Goal: Task Accomplishment & Management: Use online tool/utility

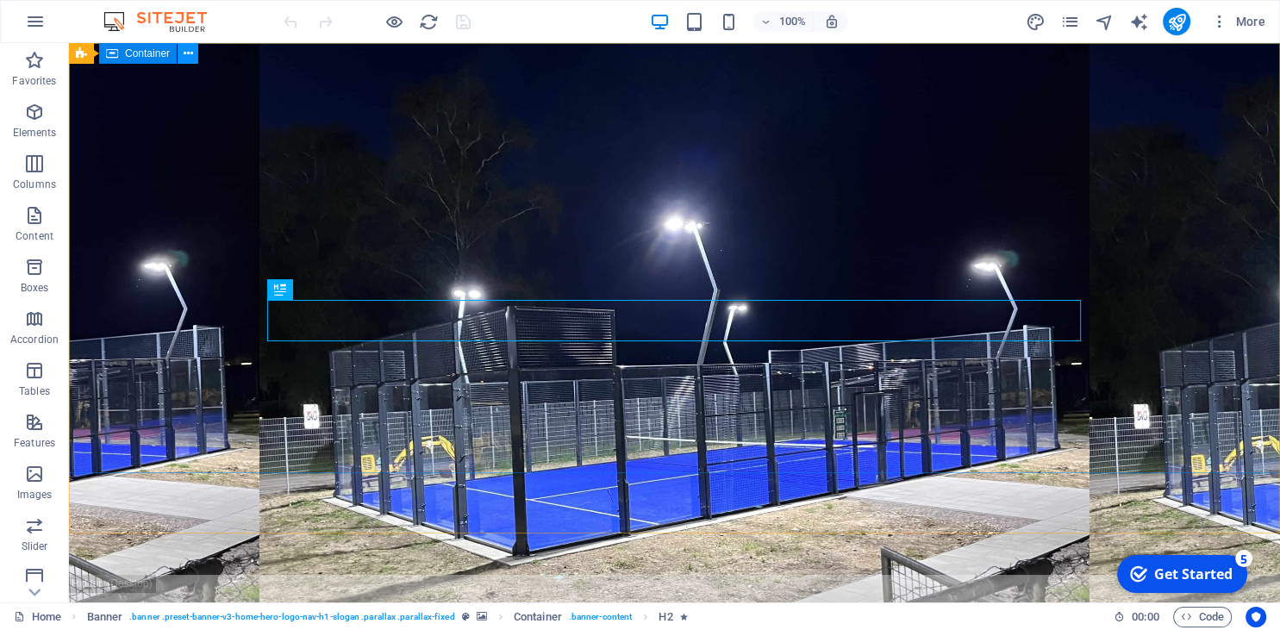
click at [185, 56] on icon at bounding box center [188, 54] width 9 height 18
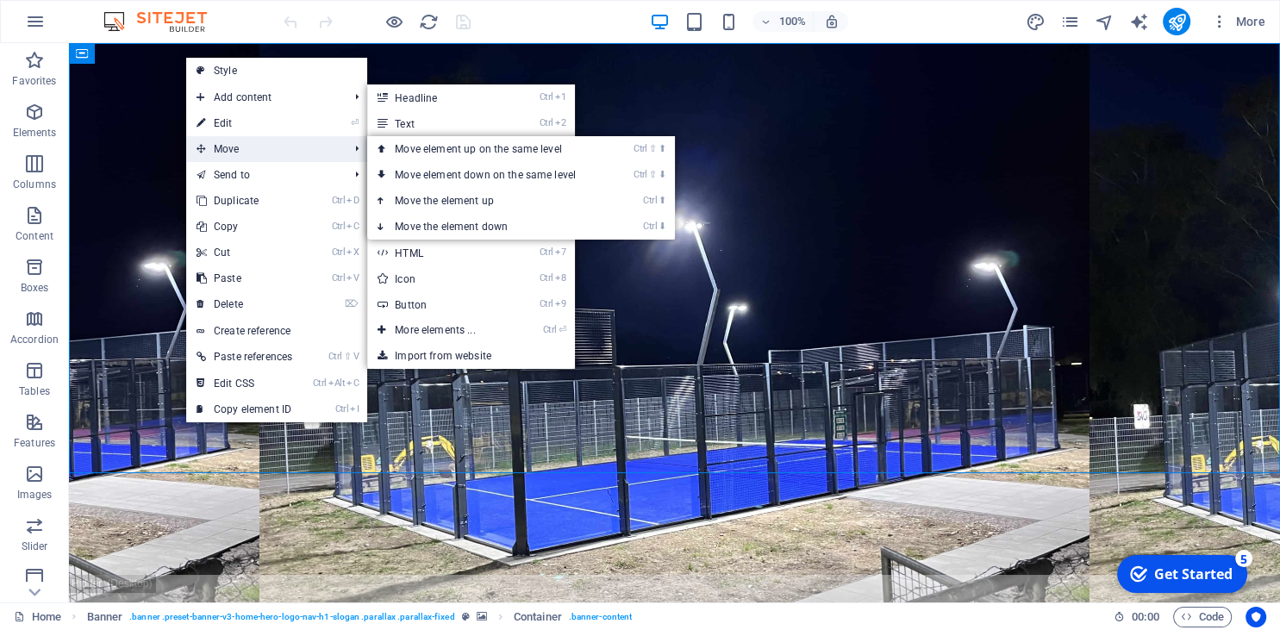
click at [223, 141] on span "Move" at bounding box center [263, 149] width 155 height 26
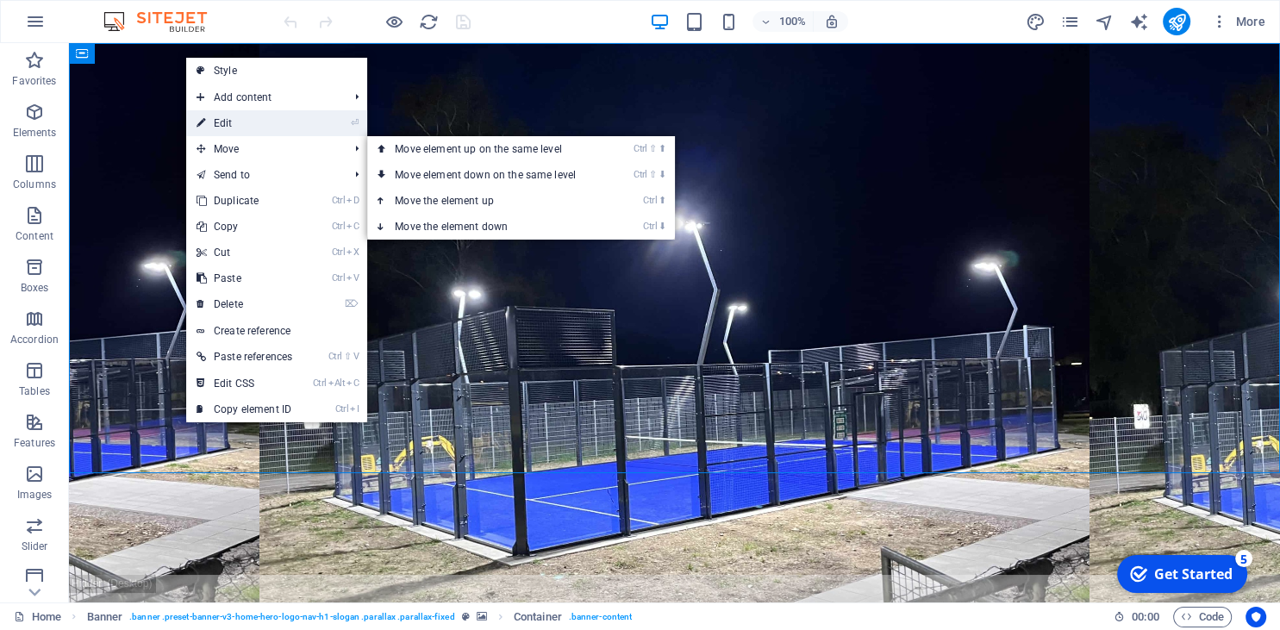
click at [225, 119] on link "⏎ Edit" at bounding box center [244, 123] width 116 height 26
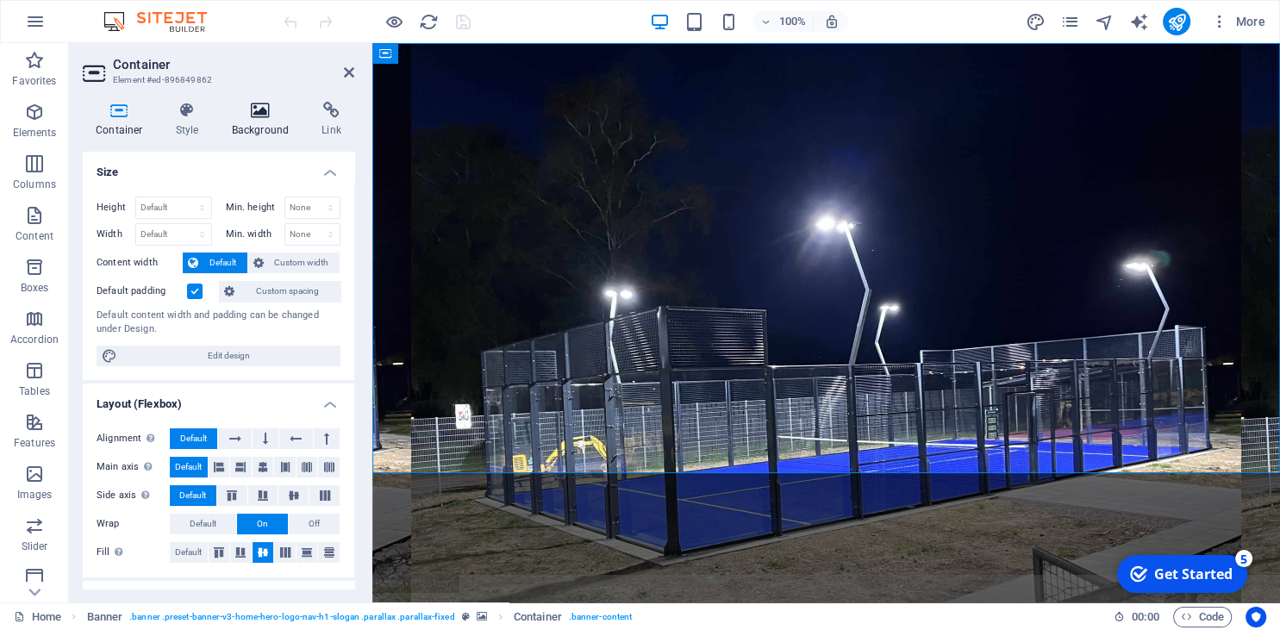
click at [262, 122] on h4 "Background" at bounding box center [264, 120] width 91 height 36
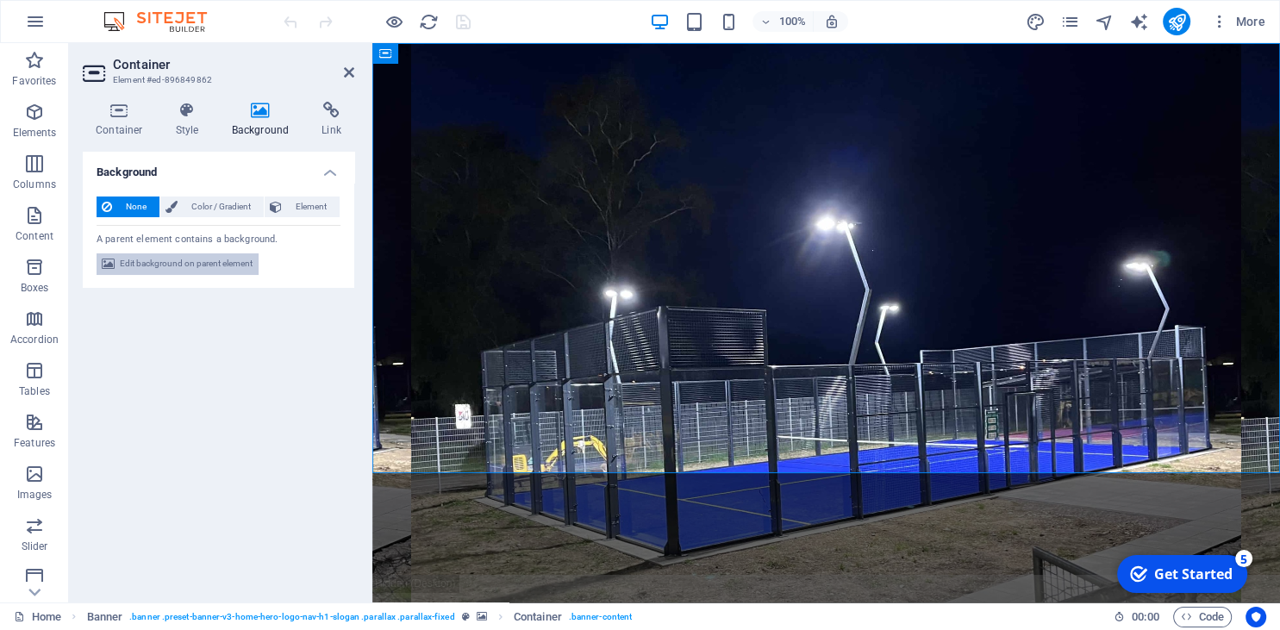
click at [222, 267] on span "Edit background on parent element" at bounding box center [186, 263] width 133 height 21
select select "%"
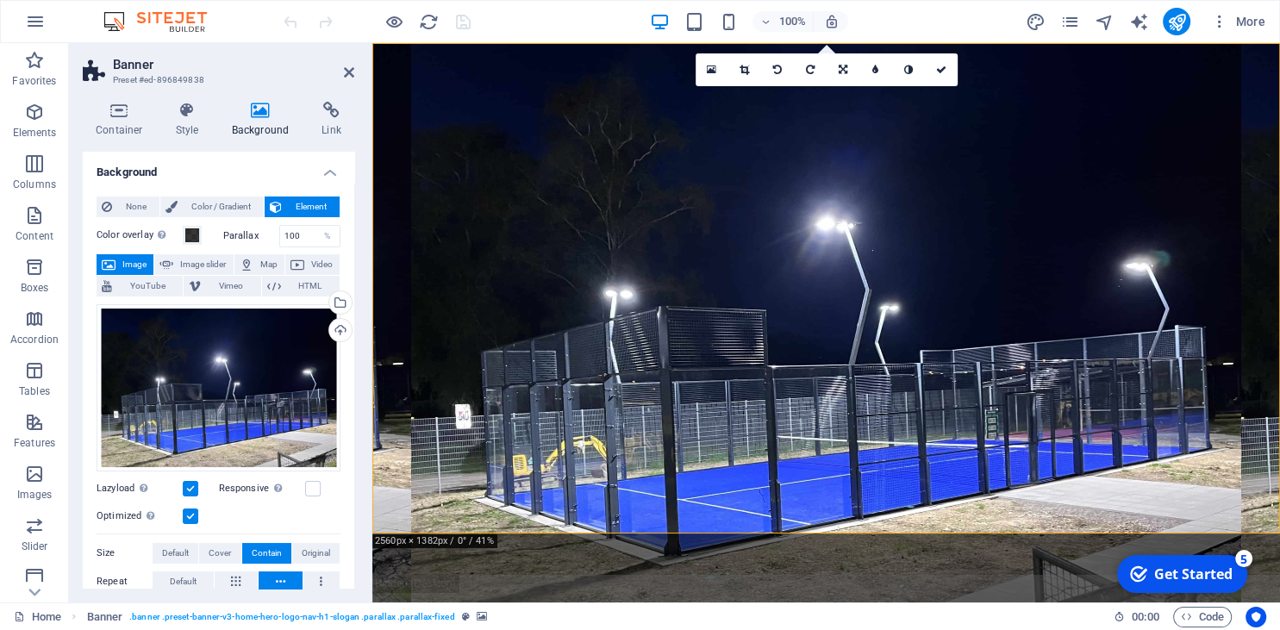
click at [135, 255] on span "Image" at bounding box center [135, 264] width 28 height 21
click at [115, 262] on icon at bounding box center [109, 264] width 14 height 21
click at [342, 334] on div "Upload" at bounding box center [339, 332] width 26 height 26
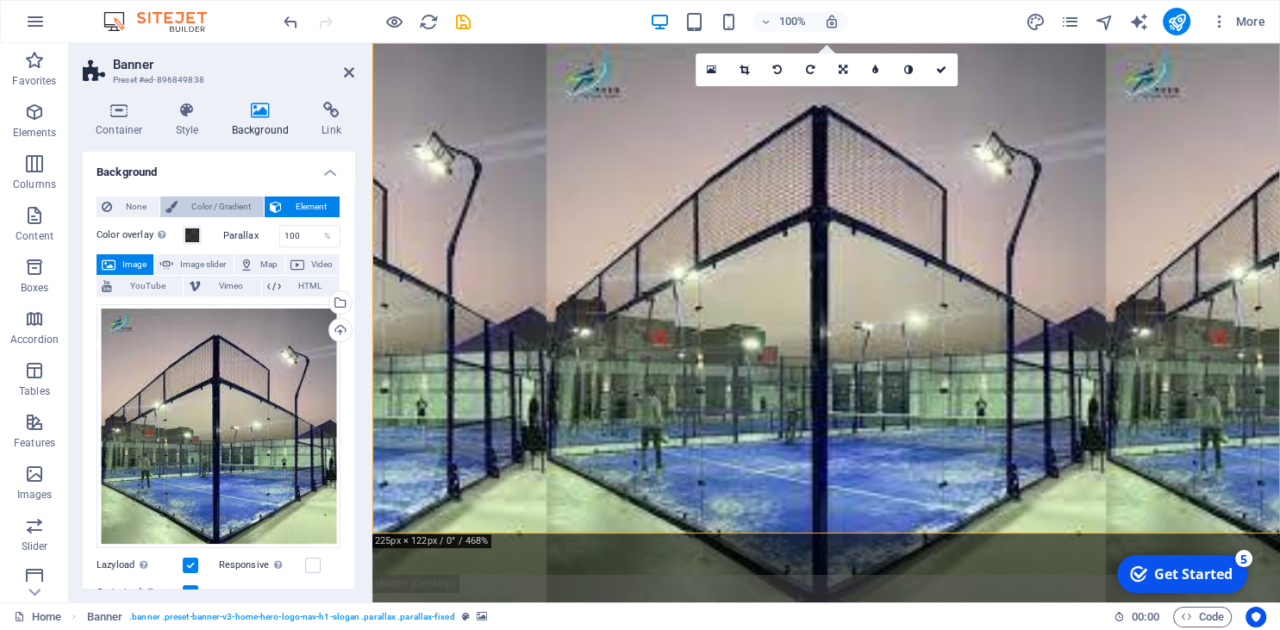
click at [220, 205] on span "Color / Gradient" at bounding box center [221, 207] width 76 height 21
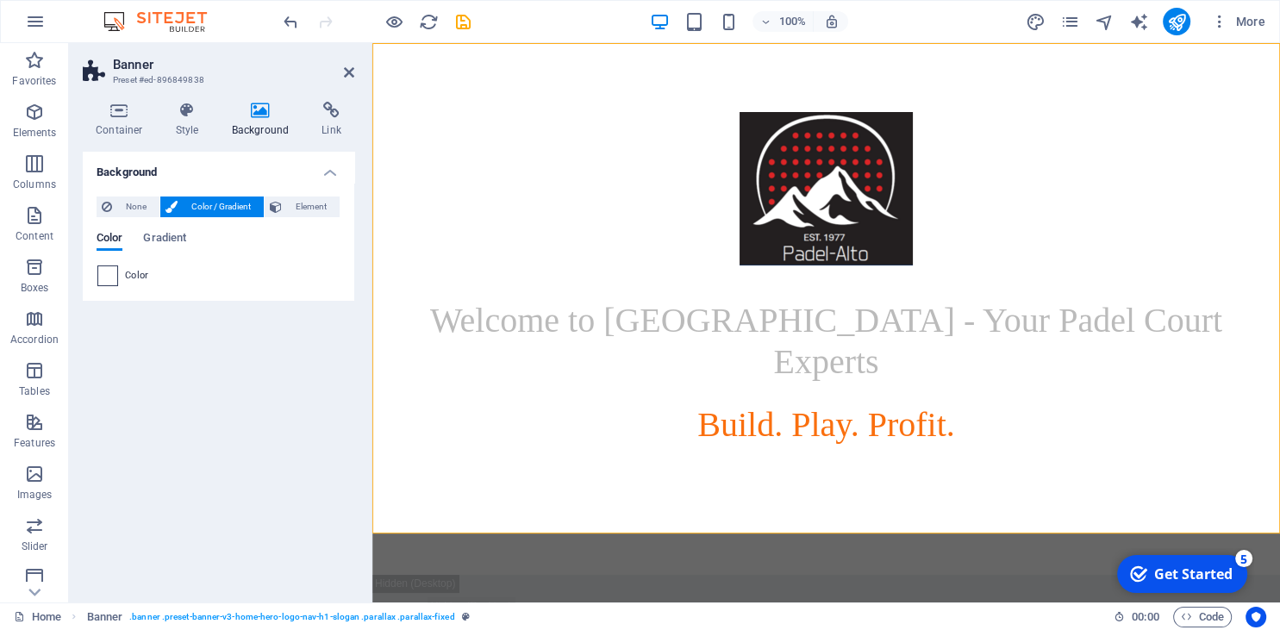
click at [112, 277] on span at bounding box center [107, 275] width 19 height 19
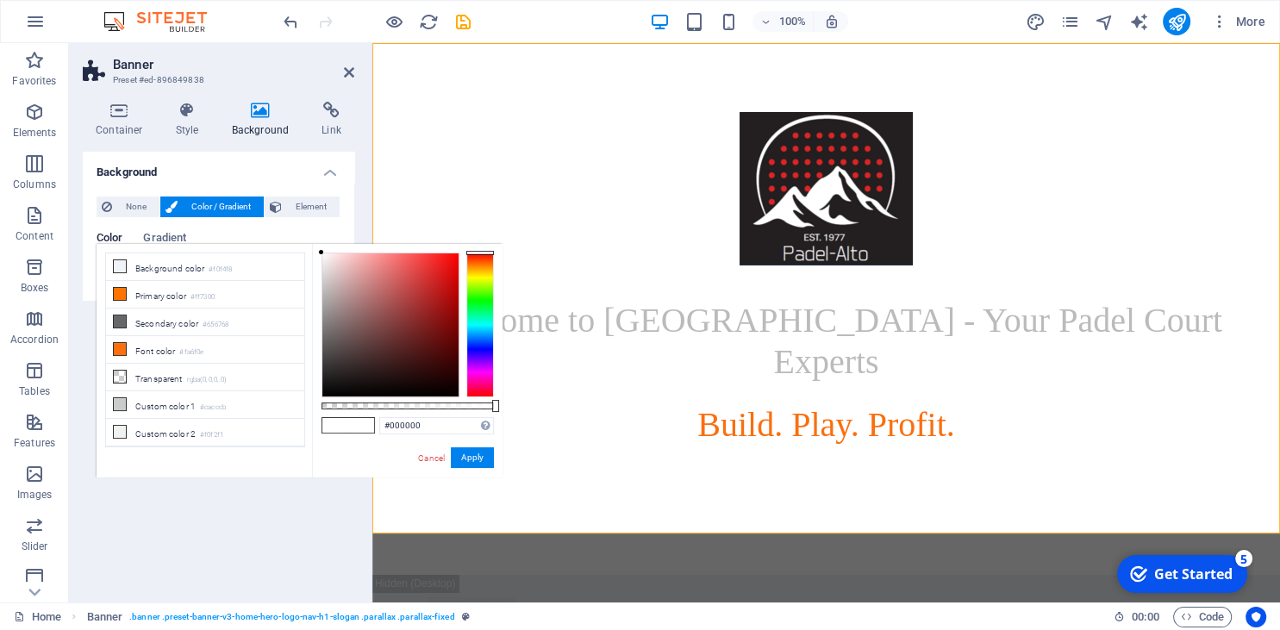
type input "#ffffff"
click at [461, 462] on button "Apply" at bounding box center [472, 458] width 43 height 21
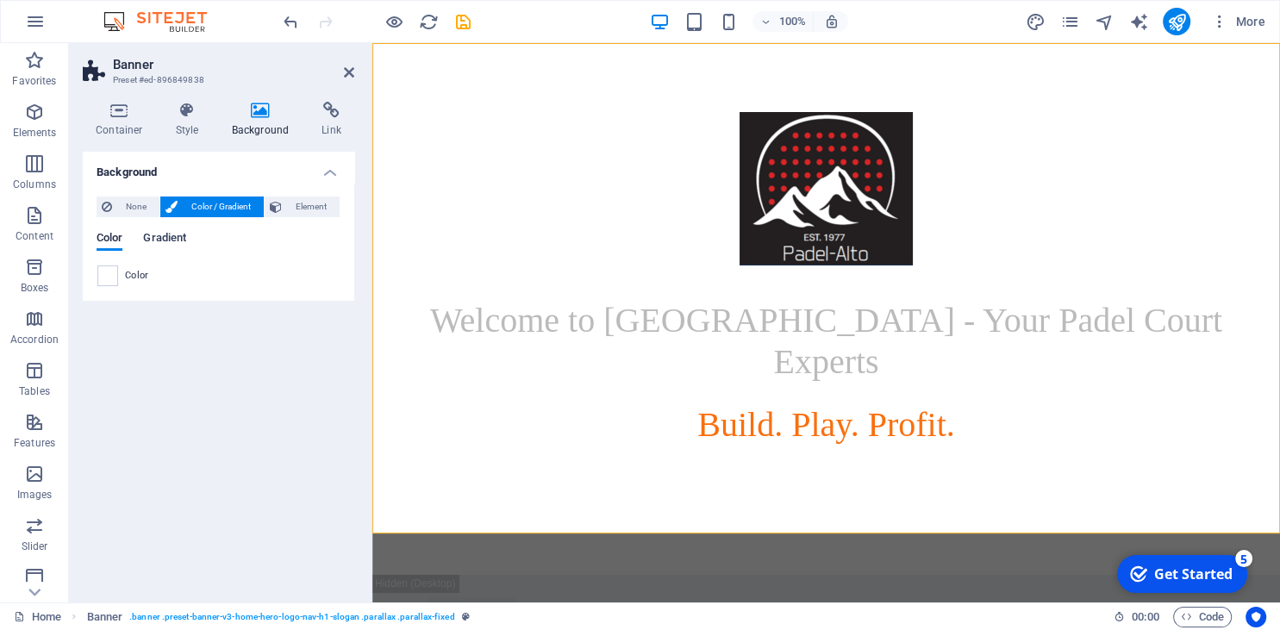
click at [164, 239] on span "Gradient" at bounding box center [164, 240] width 43 height 24
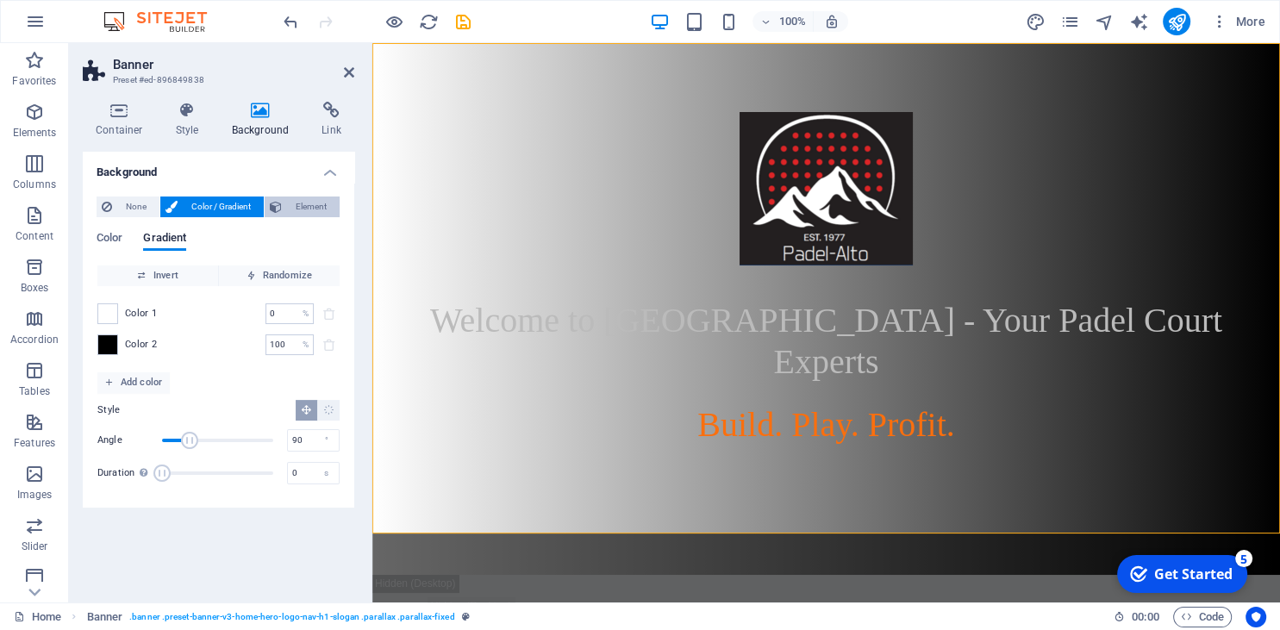
click at [317, 205] on span "Element" at bounding box center [310, 207] width 47 height 21
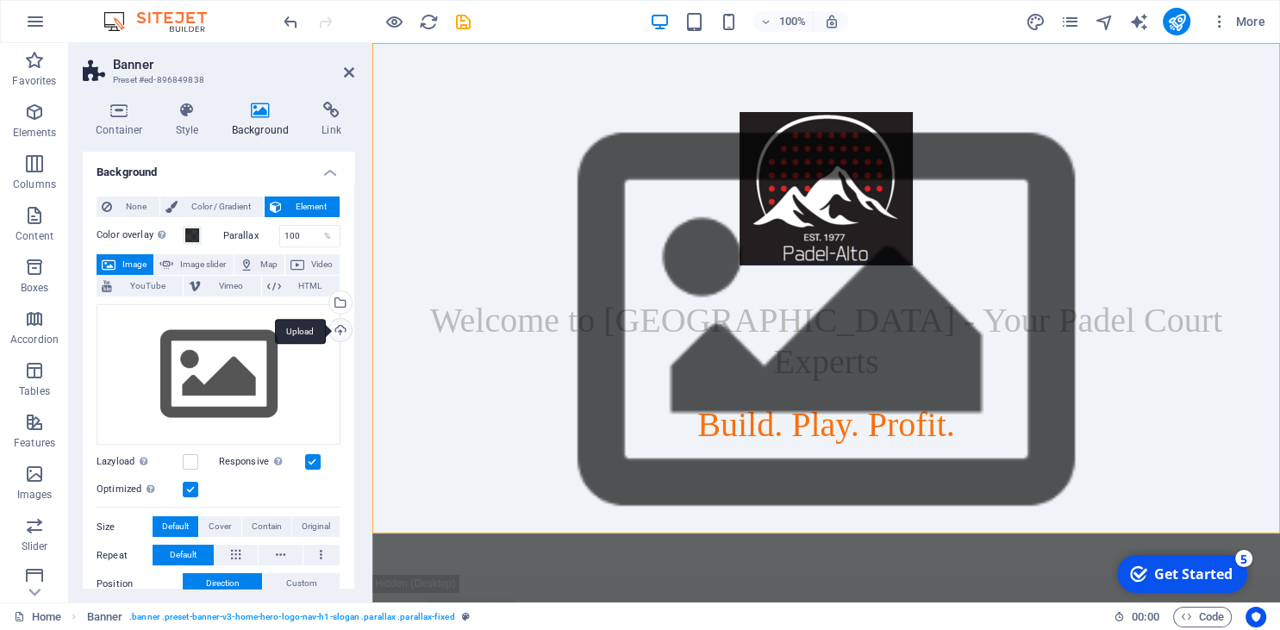
click at [341, 322] on div "Upload" at bounding box center [339, 332] width 26 height 26
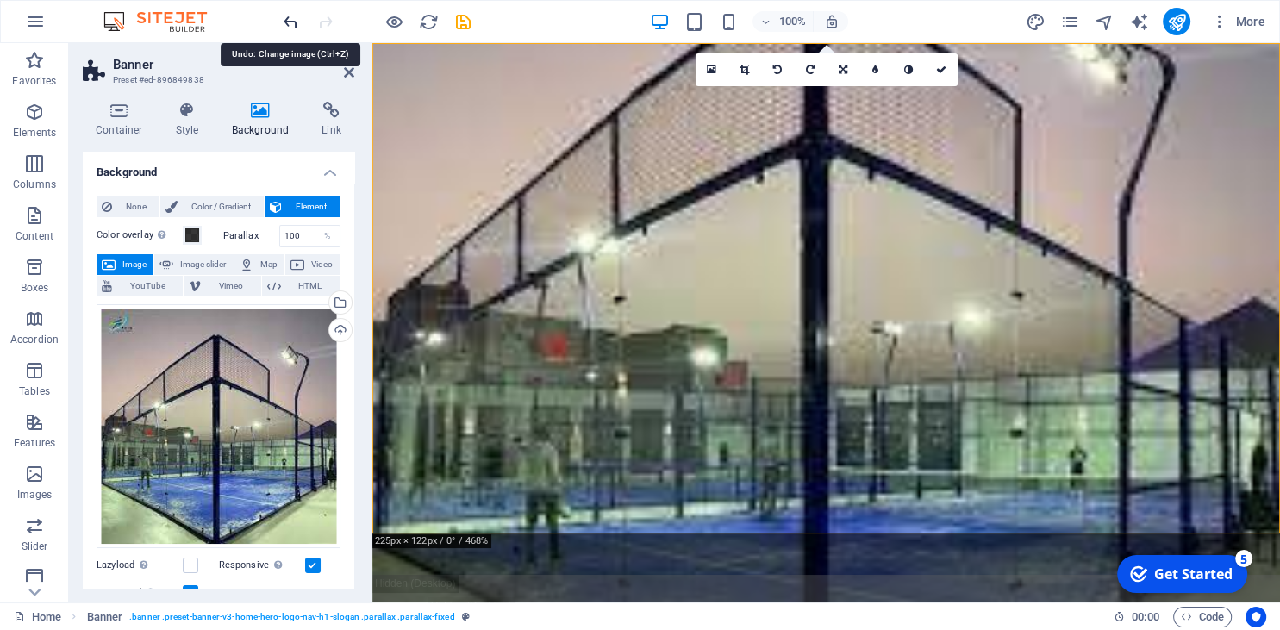
click at [285, 21] on icon "undo" at bounding box center [291, 22] width 20 height 20
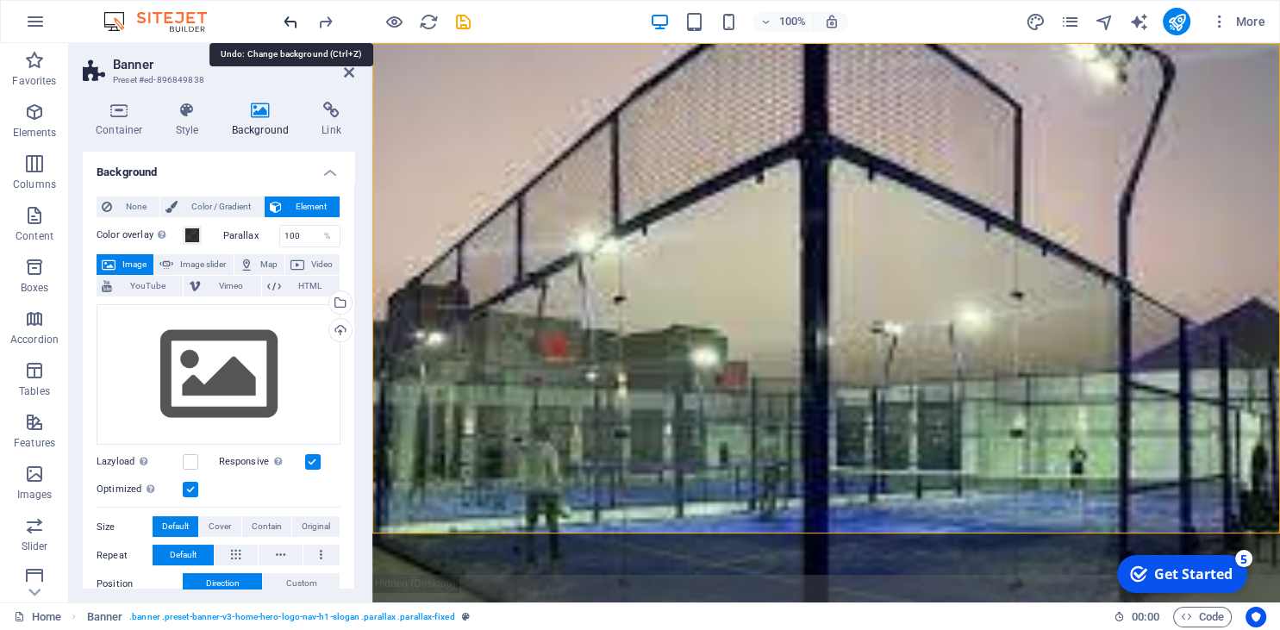
click at [285, 21] on icon "undo" at bounding box center [291, 22] width 20 height 20
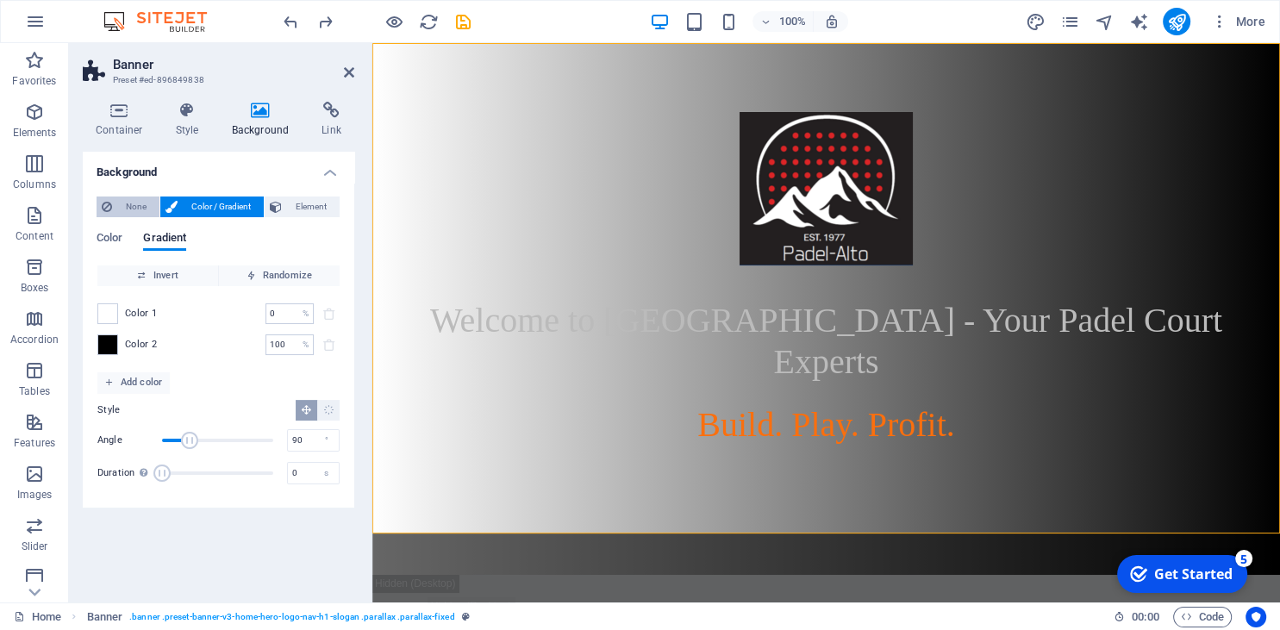
click at [147, 200] on span "None" at bounding box center [135, 207] width 37 height 21
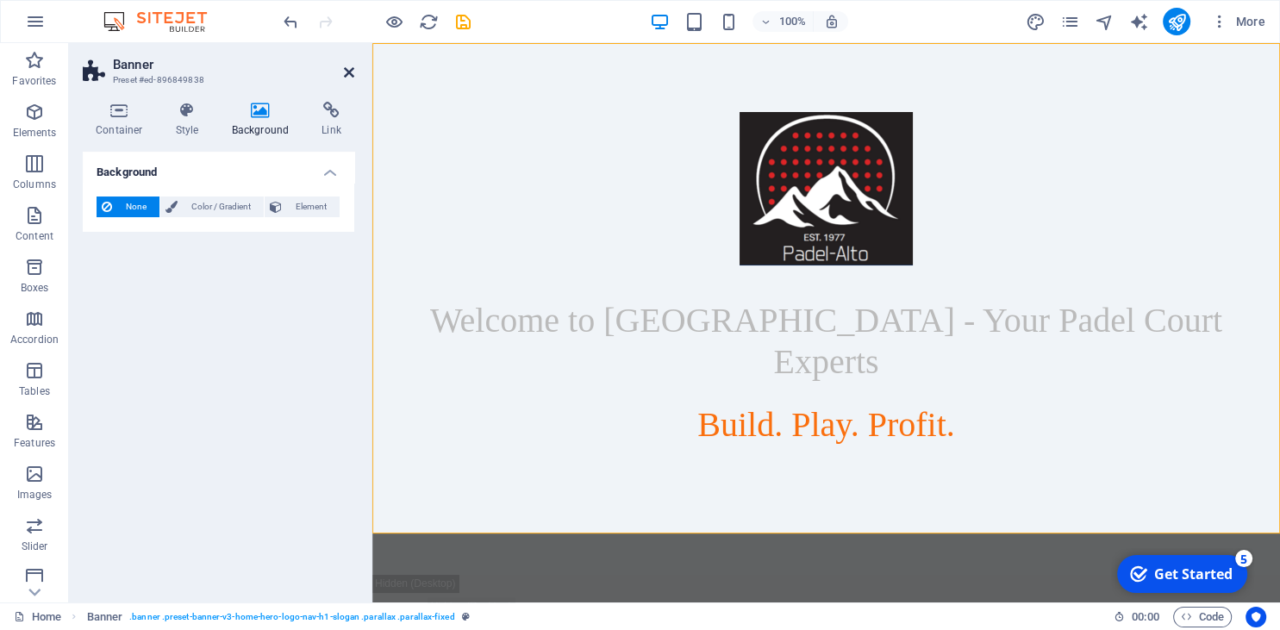
click at [352, 71] on icon at bounding box center [349, 73] width 10 height 14
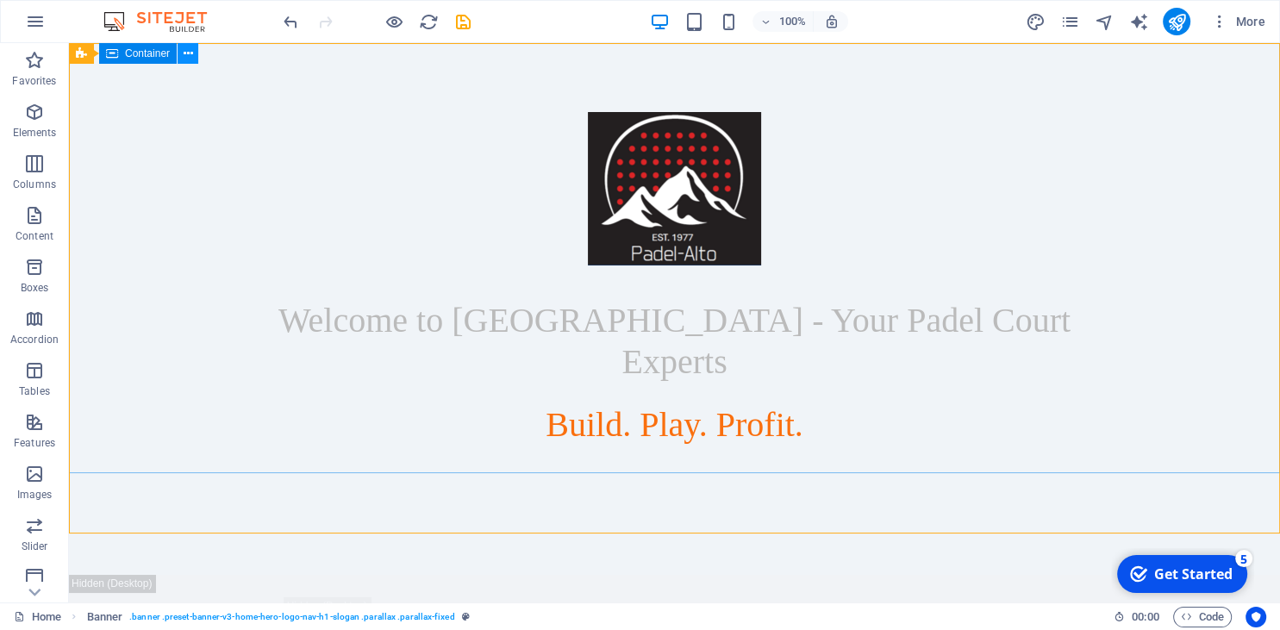
click at [192, 54] on icon at bounding box center [188, 54] width 9 height 18
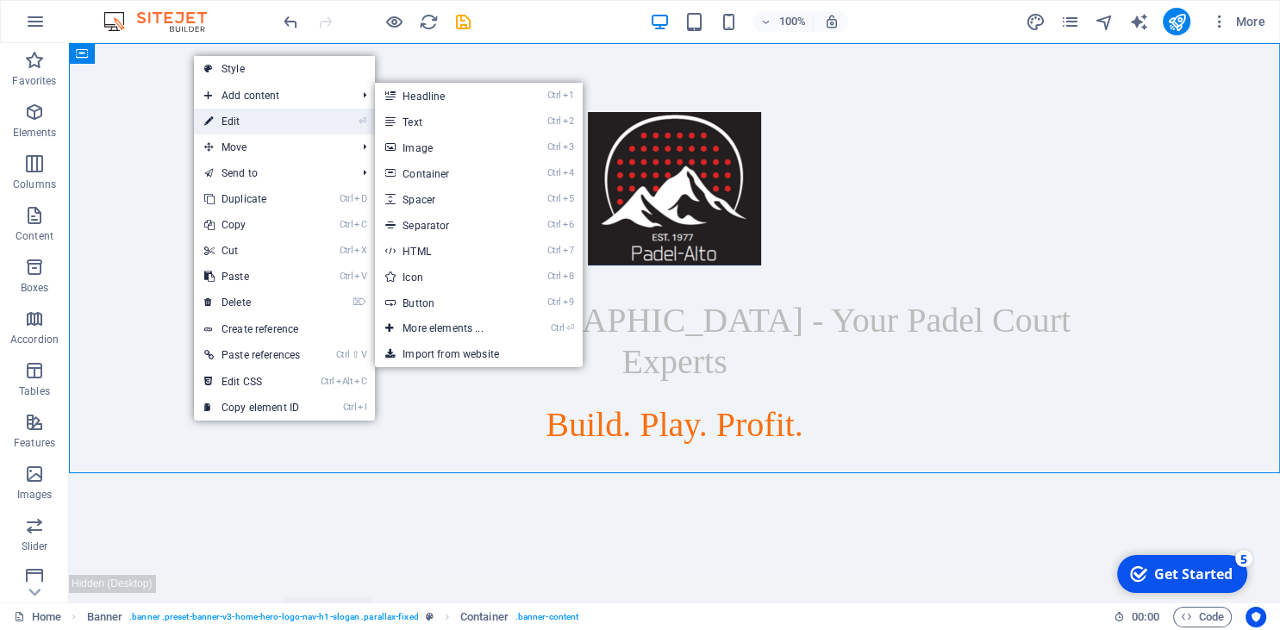
click at [240, 118] on link "⏎ Edit" at bounding box center [252, 122] width 116 height 26
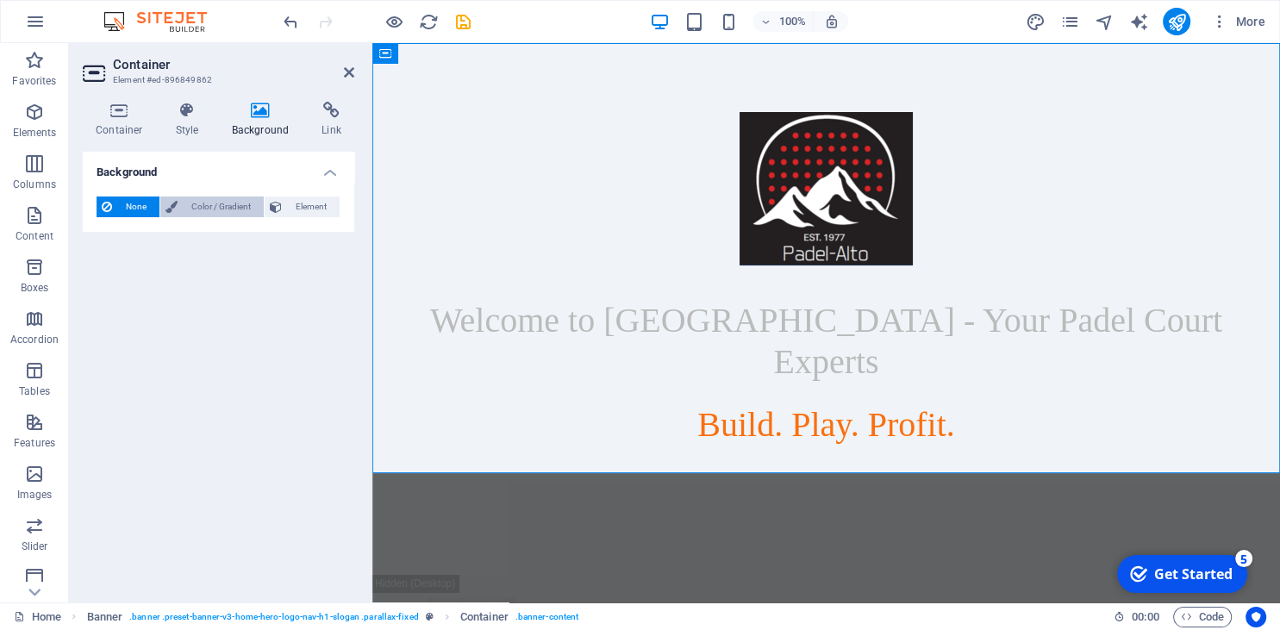
click at [185, 200] on span "Color / Gradient" at bounding box center [221, 207] width 76 height 21
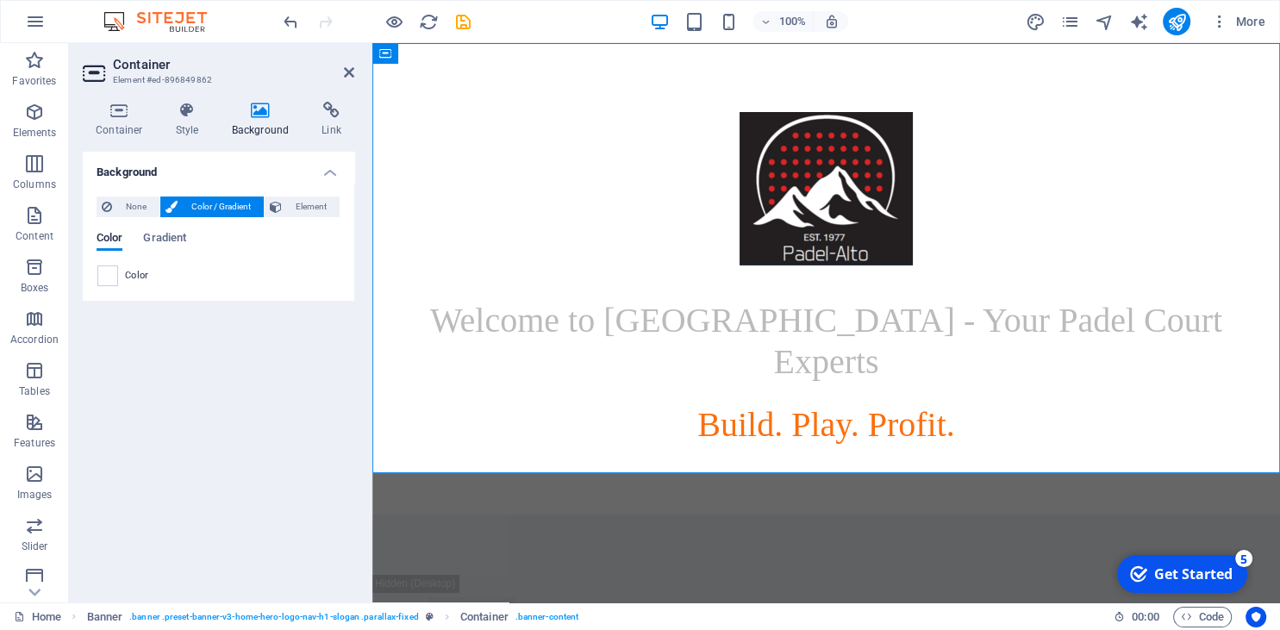
click at [119, 269] on div "Color" at bounding box center [218, 276] width 242 height 21
click at [105, 277] on span at bounding box center [107, 275] width 19 height 19
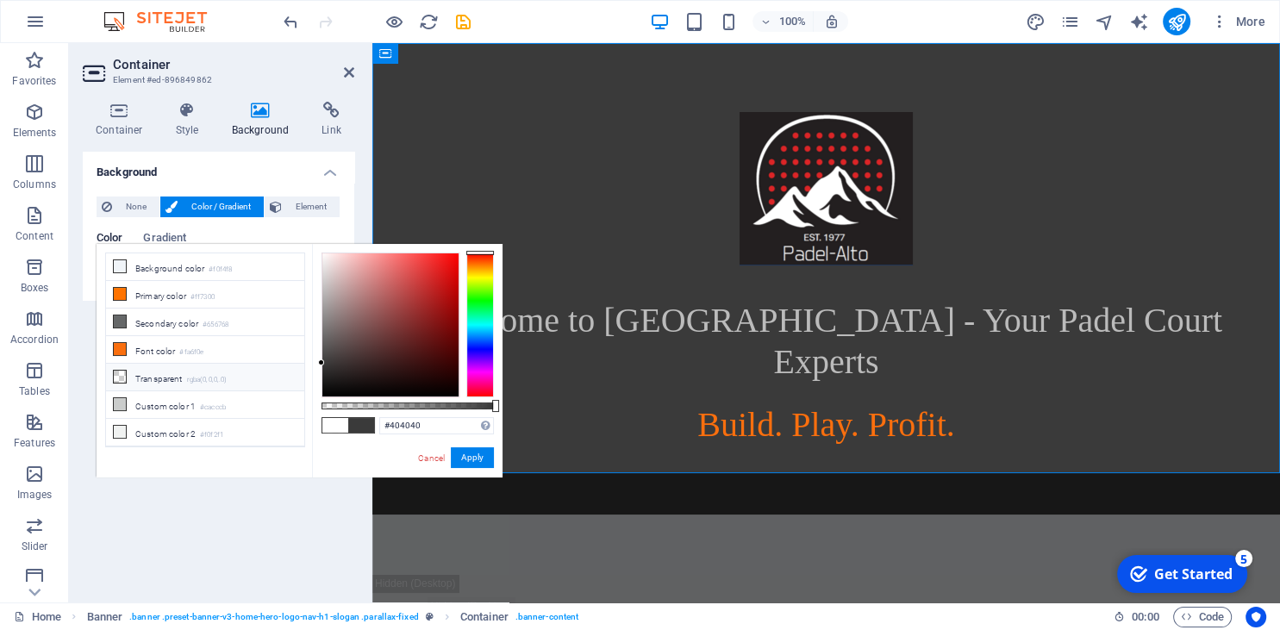
type input "#424242"
drag, startPoint x: 336, startPoint y: 304, endPoint x: 276, endPoint y: 359, distance: 81.8
click at [276, 359] on div "less Background color #f0f4f8 Primary color #ff7300 Secondary color #656768 Fon…" at bounding box center [300, 361] width 406 height 234
click at [464, 455] on button "Apply" at bounding box center [472, 458] width 43 height 21
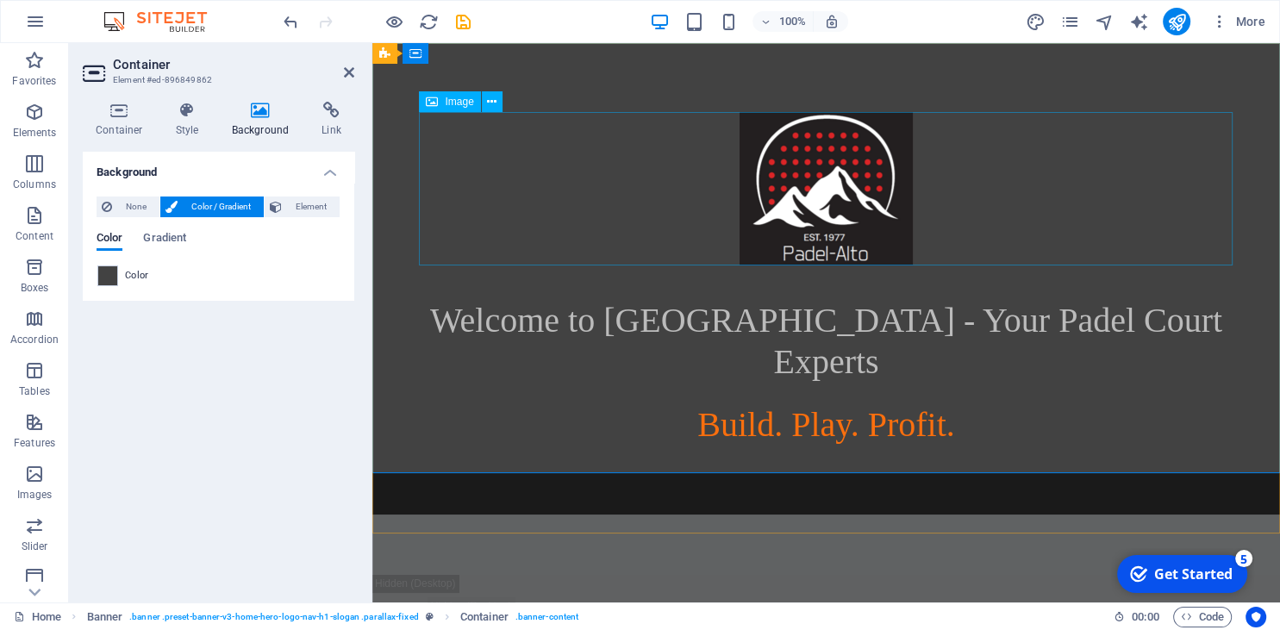
click at [857, 169] on figure at bounding box center [827, 188] width 814 height 153
click at [488, 105] on icon at bounding box center [491, 102] width 9 height 18
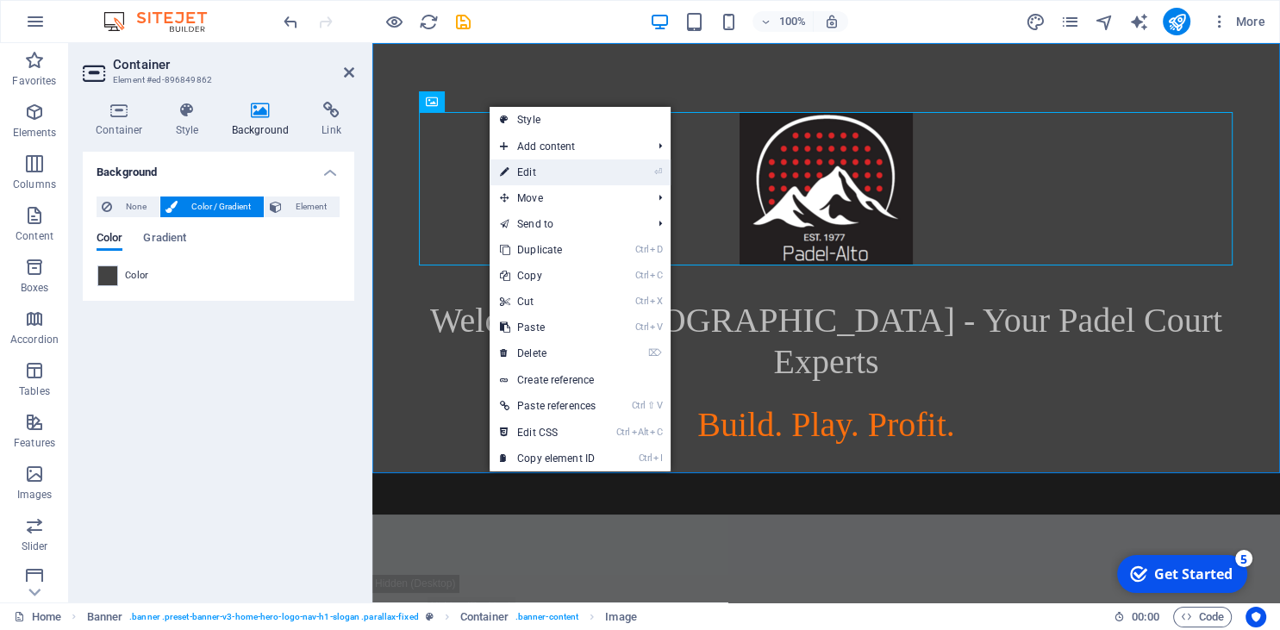
click at [521, 176] on link "⏎ Edit" at bounding box center [548, 173] width 116 height 26
select select "px"
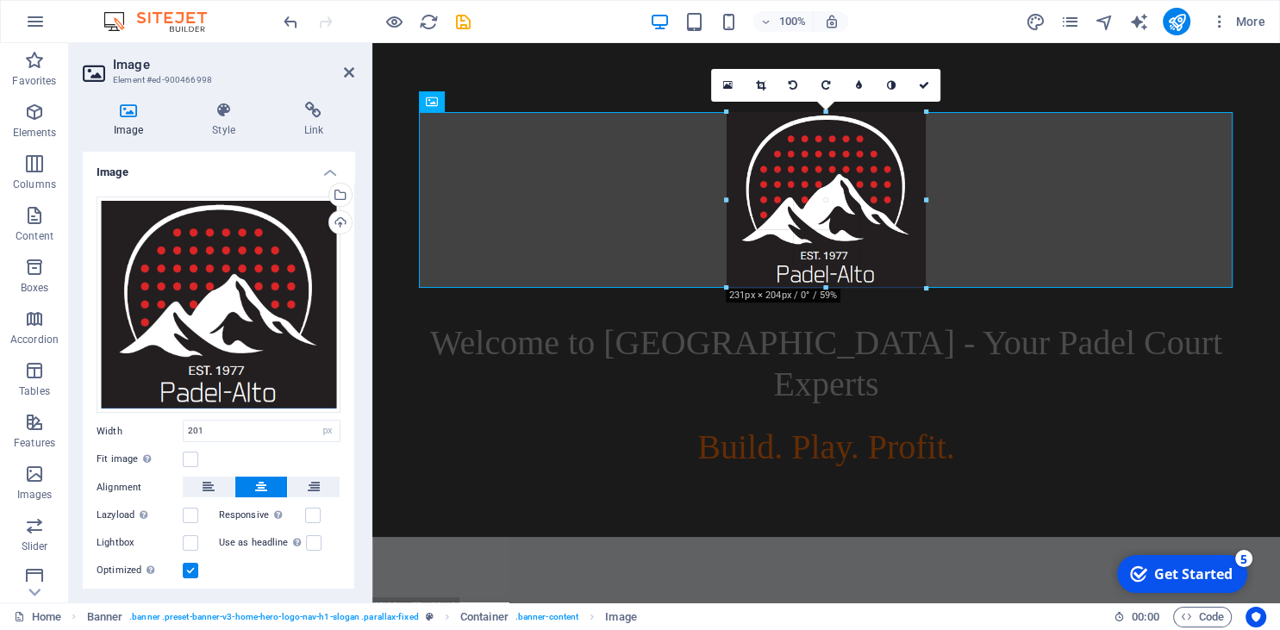
drag, startPoint x: 367, startPoint y: 228, endPoint x: 712, endPoint y: 278, distance: 348.5
click at [712, 278] on div "H2 Banner Banner Container Image Spacer Spacer H2 Container Info Bar Container …" at bounding box center [826, 323] width 908 height 560
type input "232"
click at [925, 88] on icon at bounding box center [924, 85] width 10 height 10
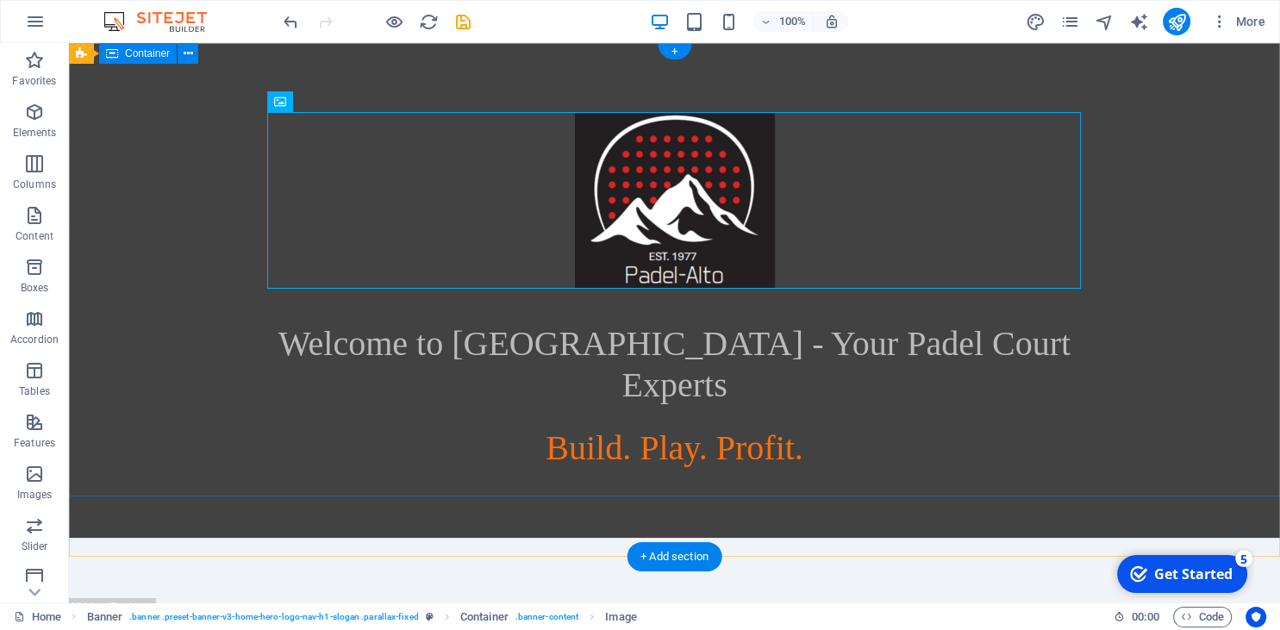
click at [1157, 317] on div "Welcome to Padel Alto - Your Padel Court Experts Build. Play. Profit." at bounding box center [674, 290] width 1211 height 495
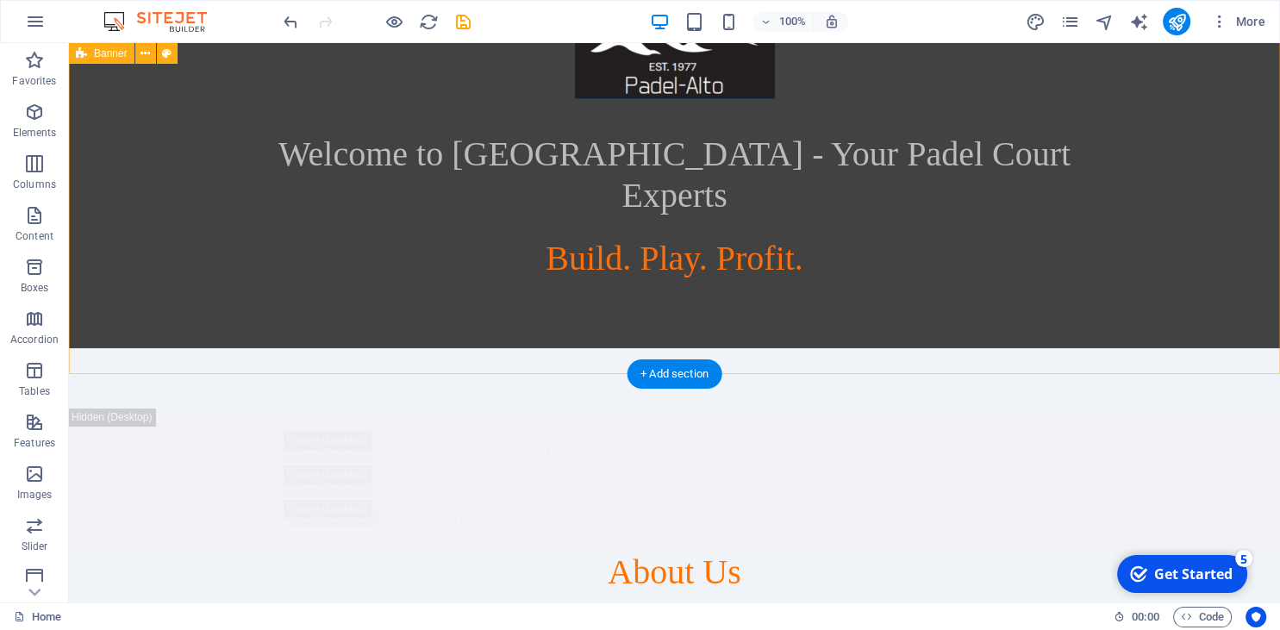
scroll to position [182, 0]
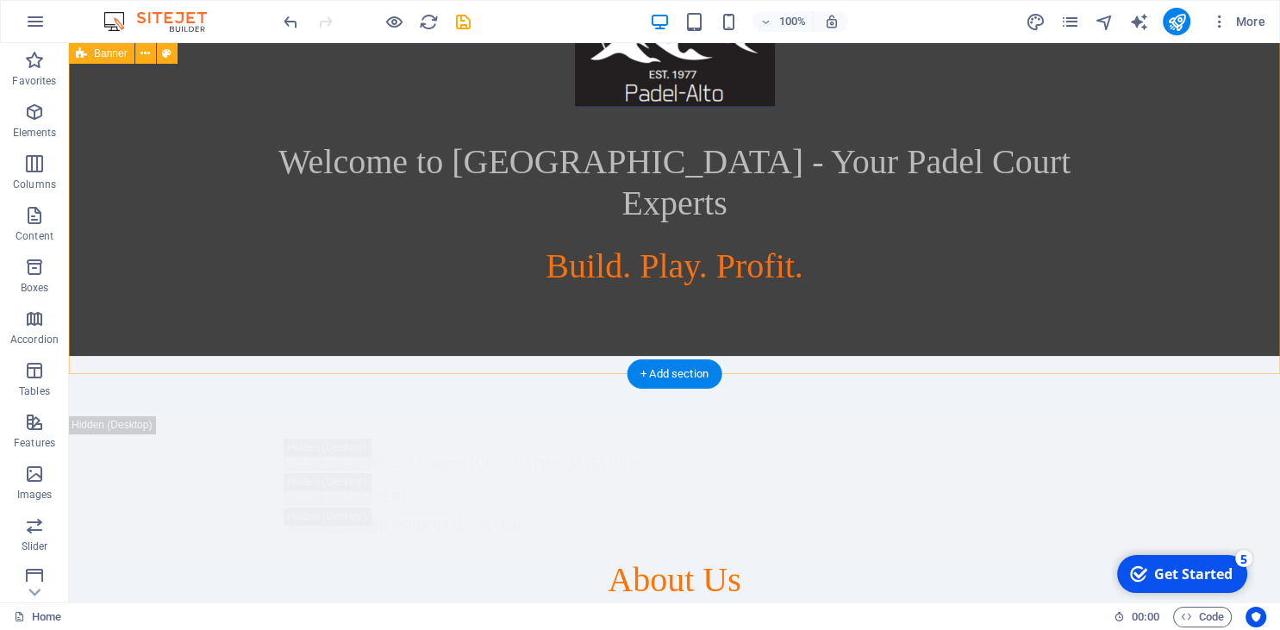
click at [721, 350] on div "Welcome to Padel Alto - Your Padel Court Experts Build. Play. Profit." at bounding box center [674, 138] width 1211 height 555
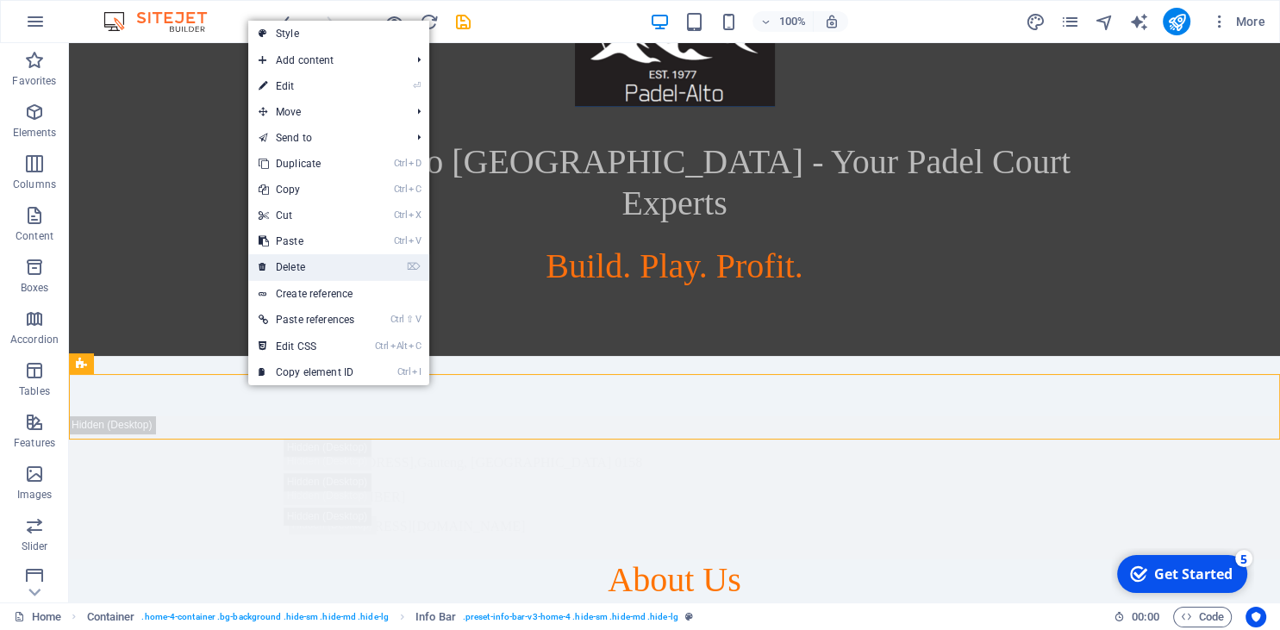
click at [310, 267] on link "⌦ Delete" at bounding box center [306, 267] width 116 height 26
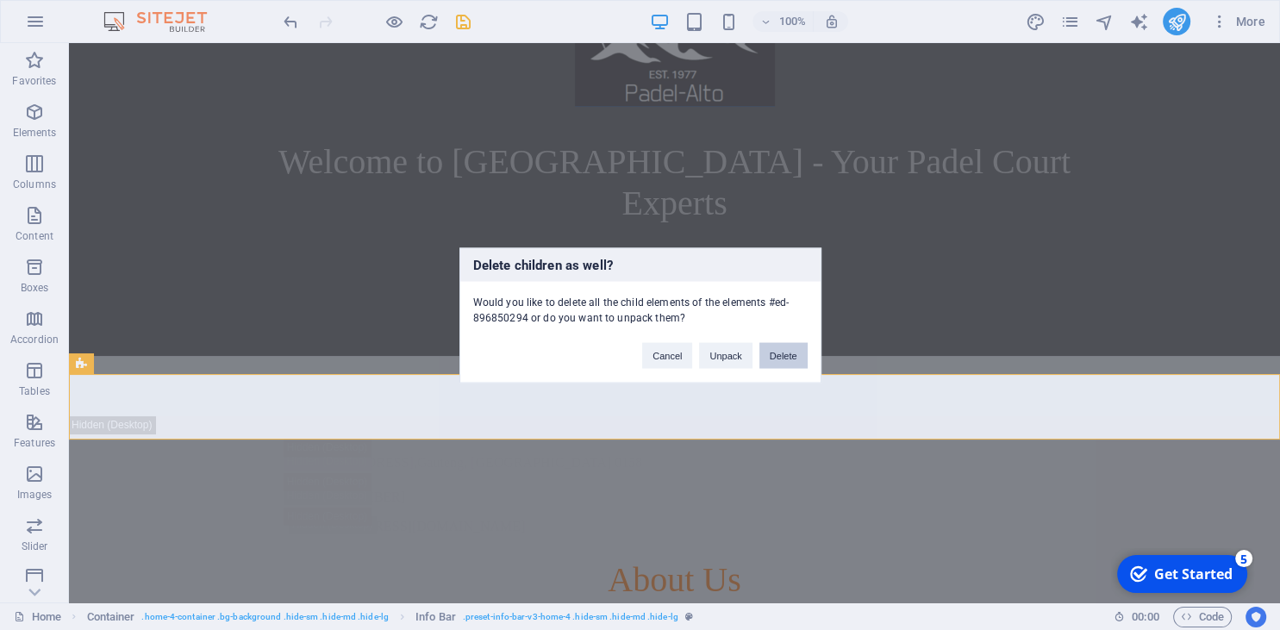
click at [797, 357] on button "Delete" at bounding box center [784, 355] width 48 height 26
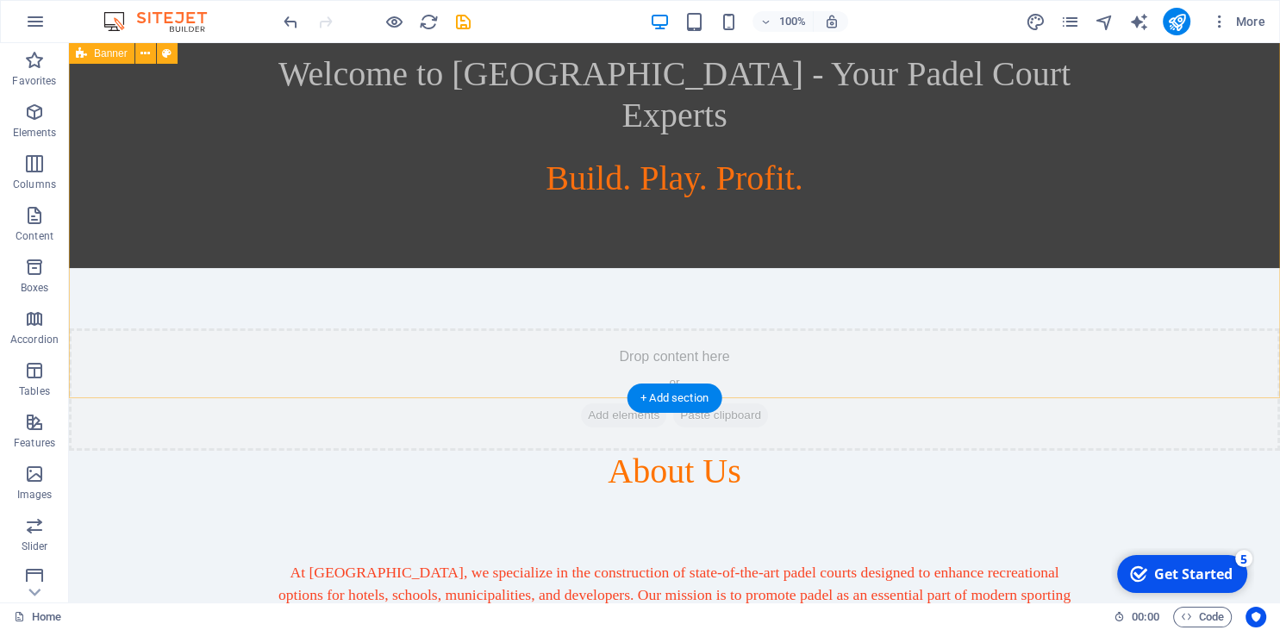
scroll to position [91, 0]
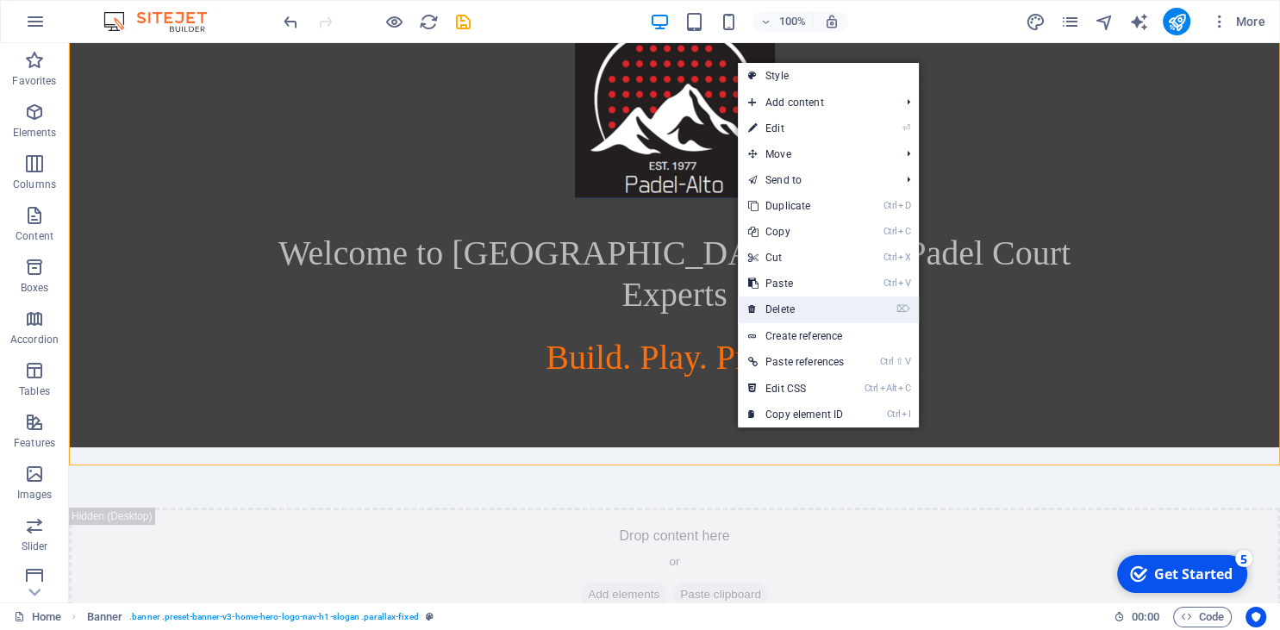
click at [801, 316] on link "⌦ Delete" at bounding box center [796, 310] width 116 height 26
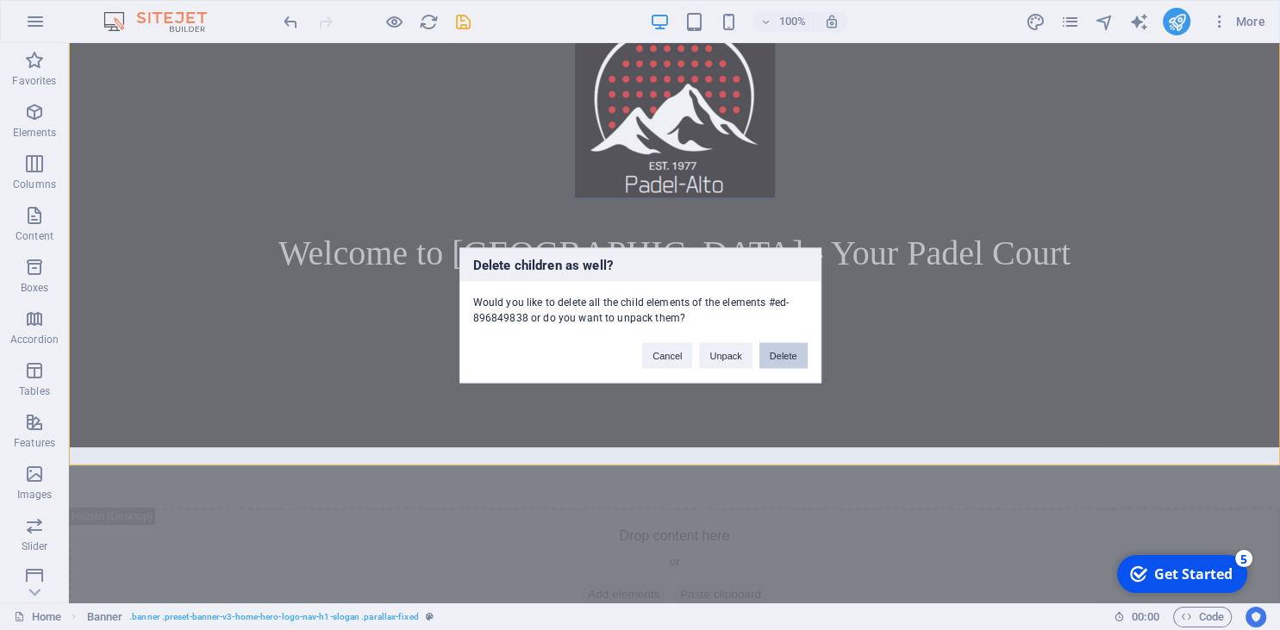
click at [780, 364] on button "Delete" at bounding box center [784, 355] width 48 height 26
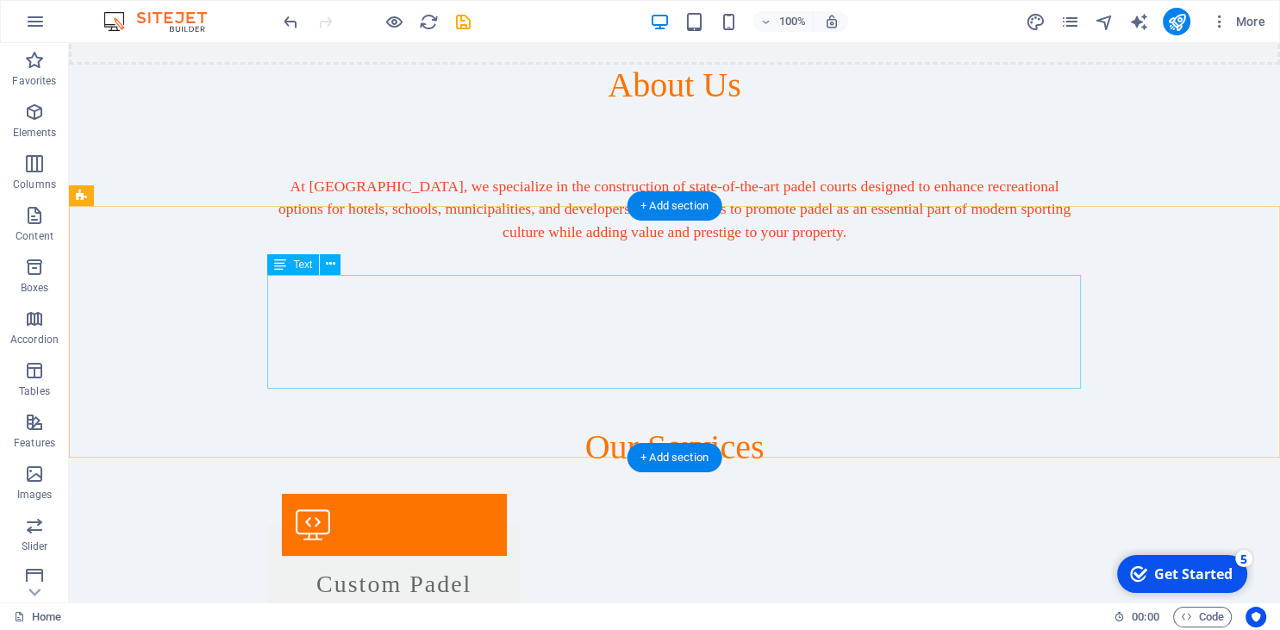
scroll to position [0, 0]
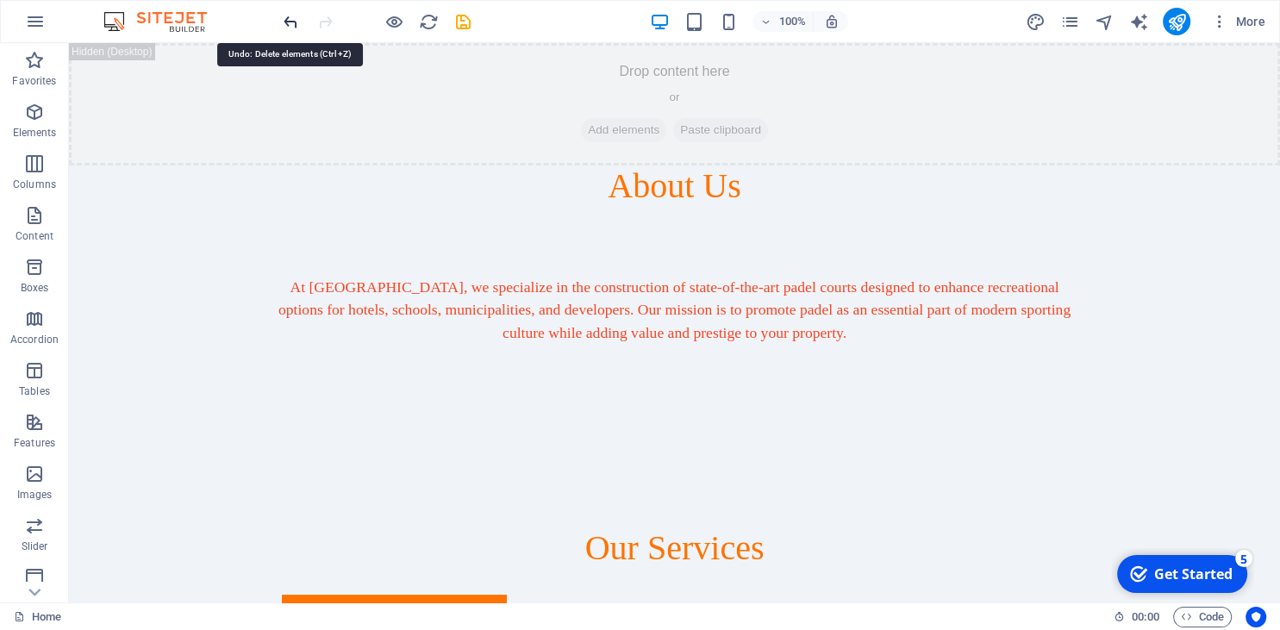
click at [285, 21] on icon "undo" at bounding box center [291, 22] width 20 height 20
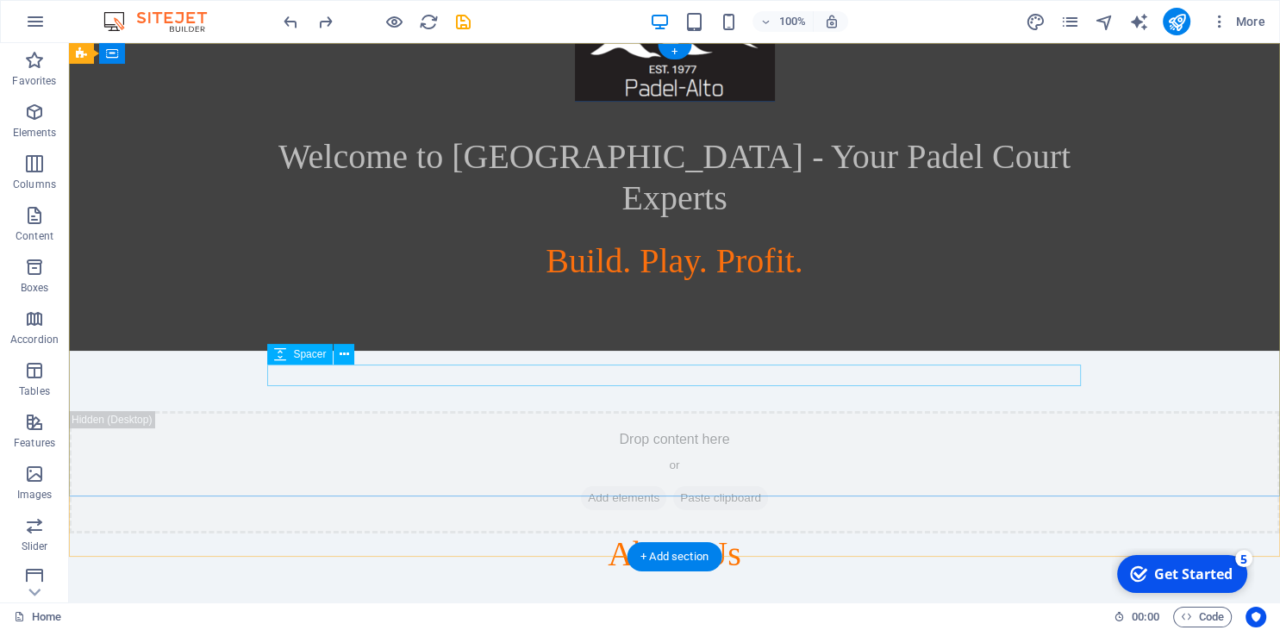
scroll to position [272, 0]
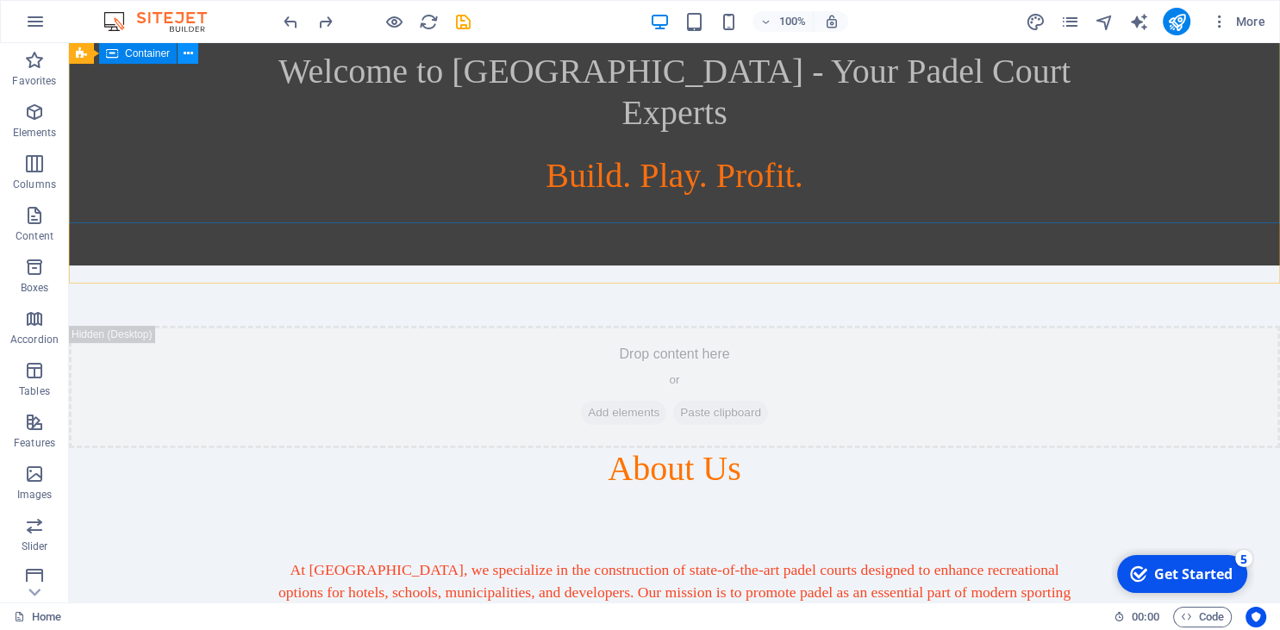
click at [189, 57] on icon at bounding box center [188, 54] width 9 height 18
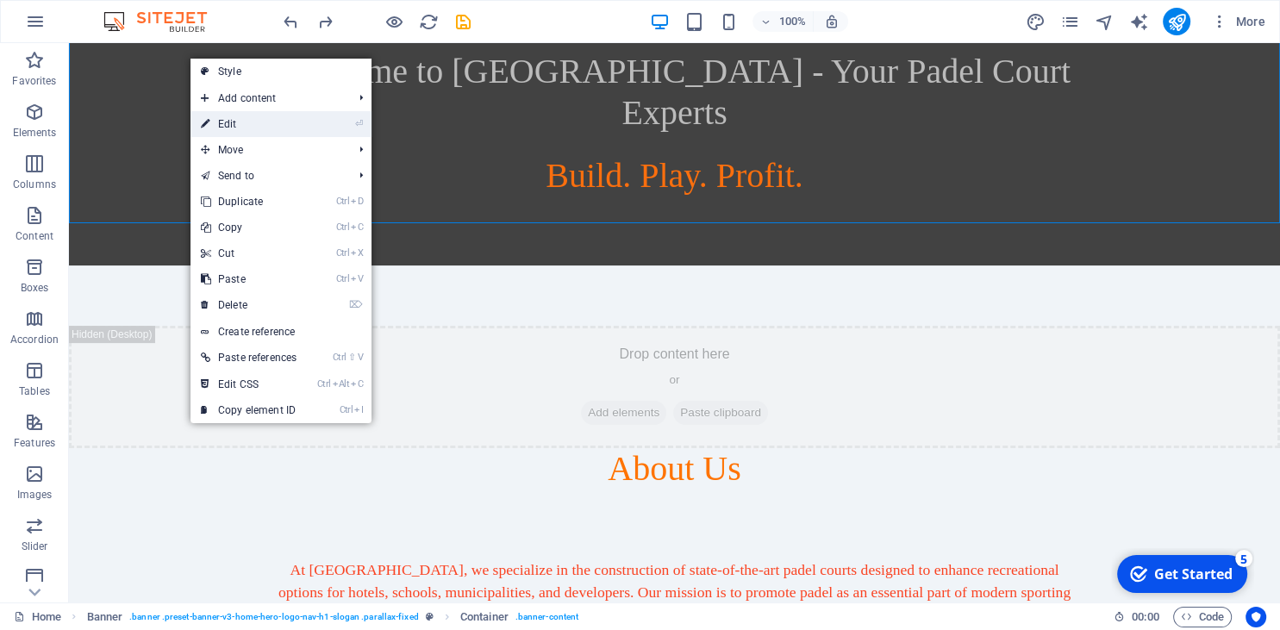
click at [232, 136] on link "⏎ Edit" at bounding box center [249, 124] width 116 height 26
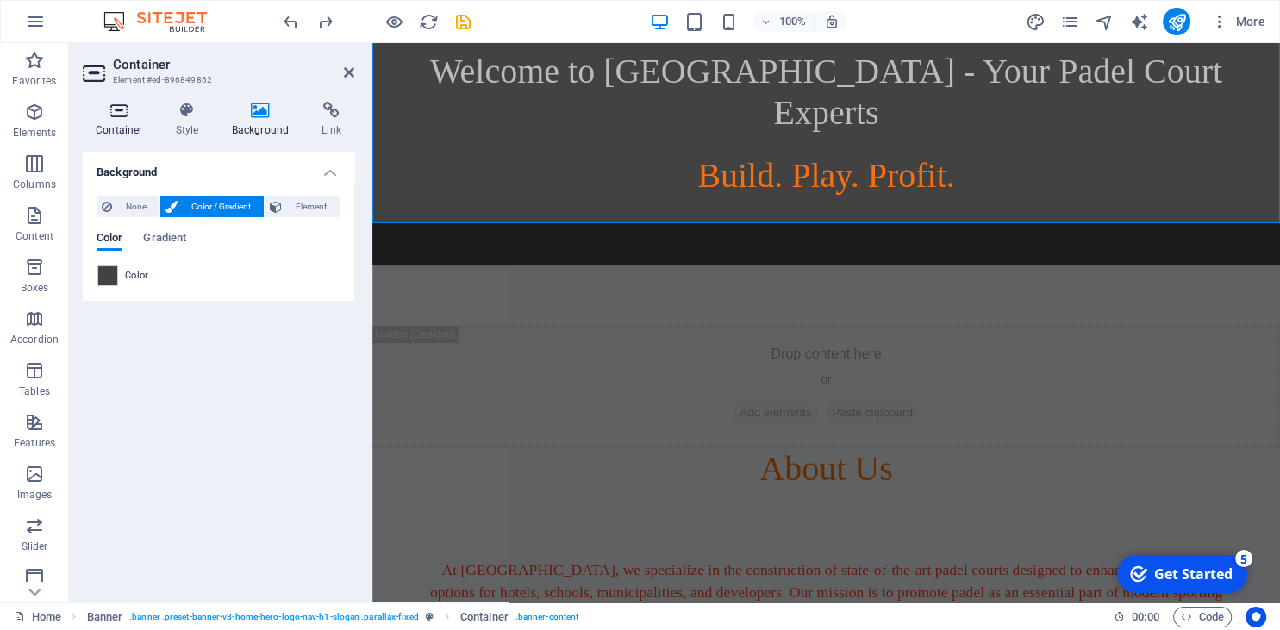
click at [110, 124] on h4 "Container" at bounding box center [123, 120] width 80 height 36
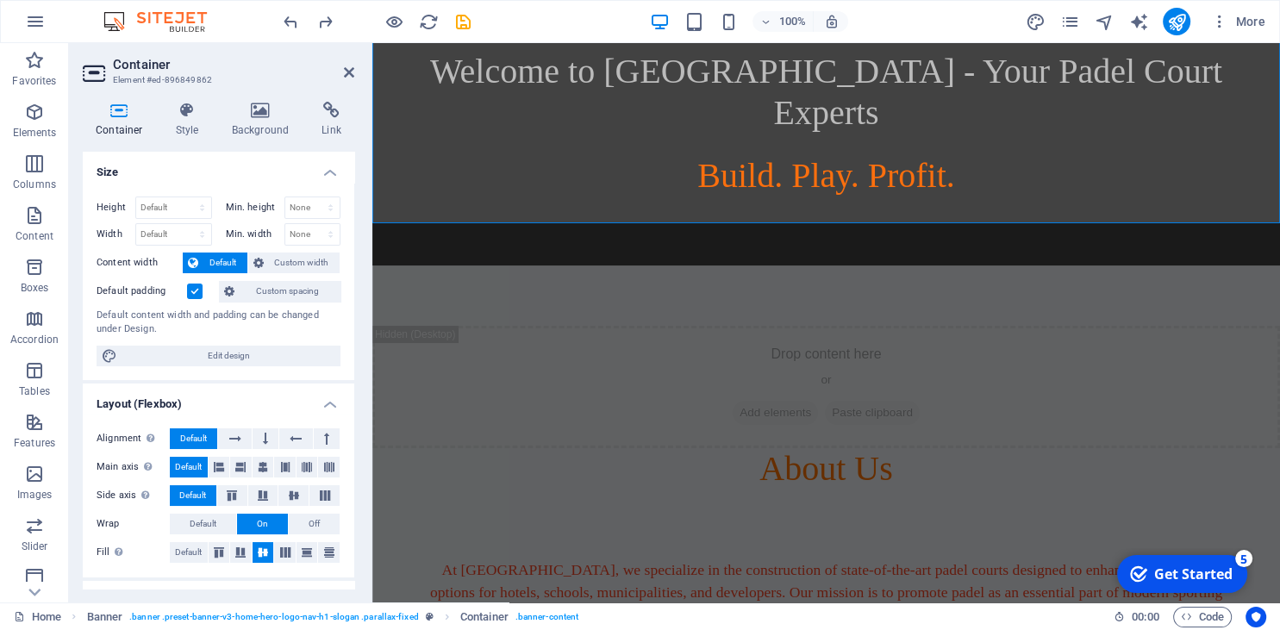
click at [199, 291] on label at bounding box center [195, 292] width 16 height 16
click at [0, 0] on input "Default padding" at bounding box center [0, 0] width 0 height 0
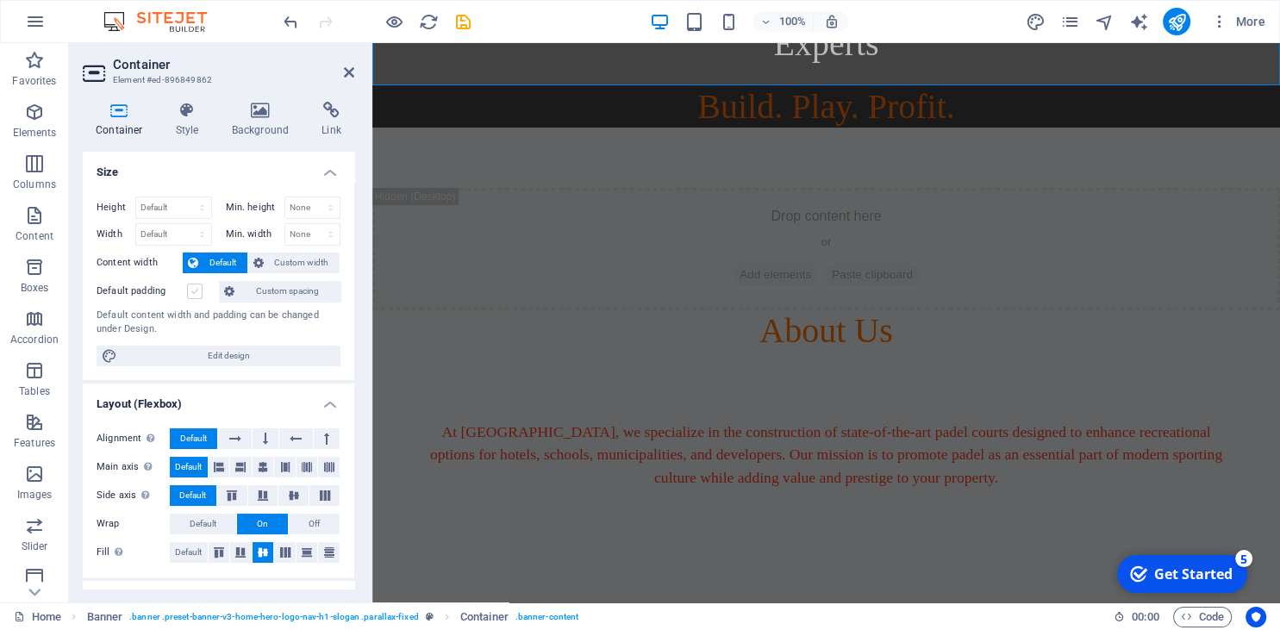
click at [199, 291] on label at bounding box center [195, 292] width 16 height 16
click at [0, 0] on input "Default padding" at bounding box center [0, 0] width 0 height 0
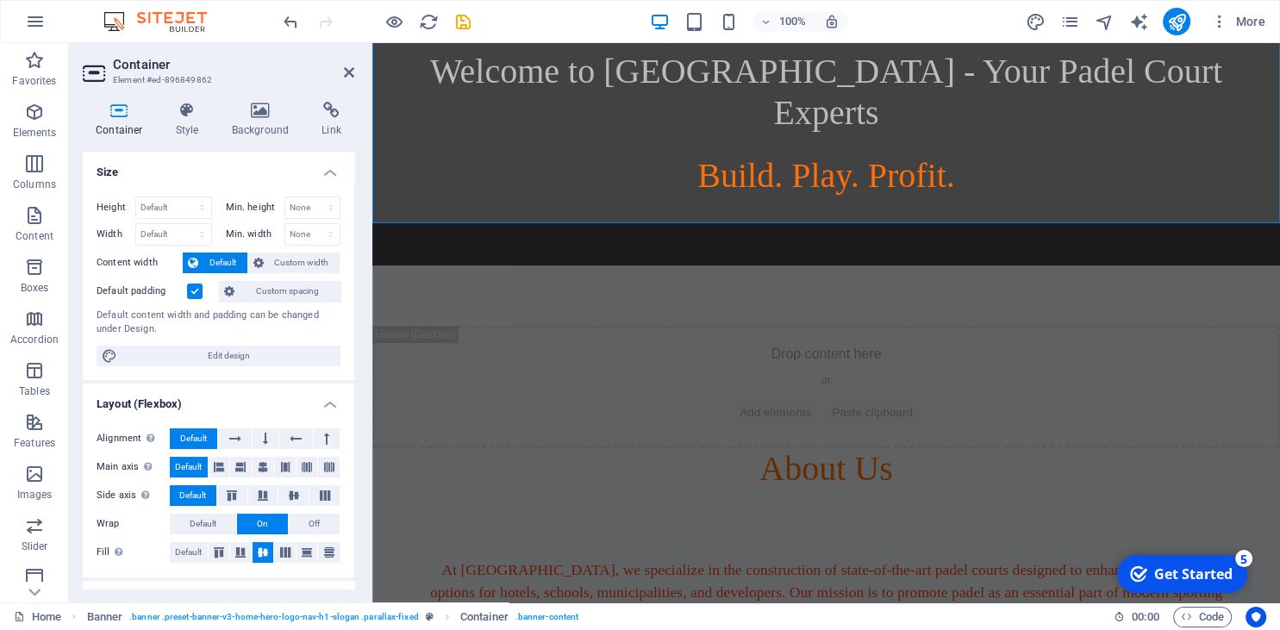
click at [199, 291] on label at bounding box center [195, 292] width 16 height 16
click at [0, 0] on input "Default padding" at bounding box center [0, 0] width 0 height 0
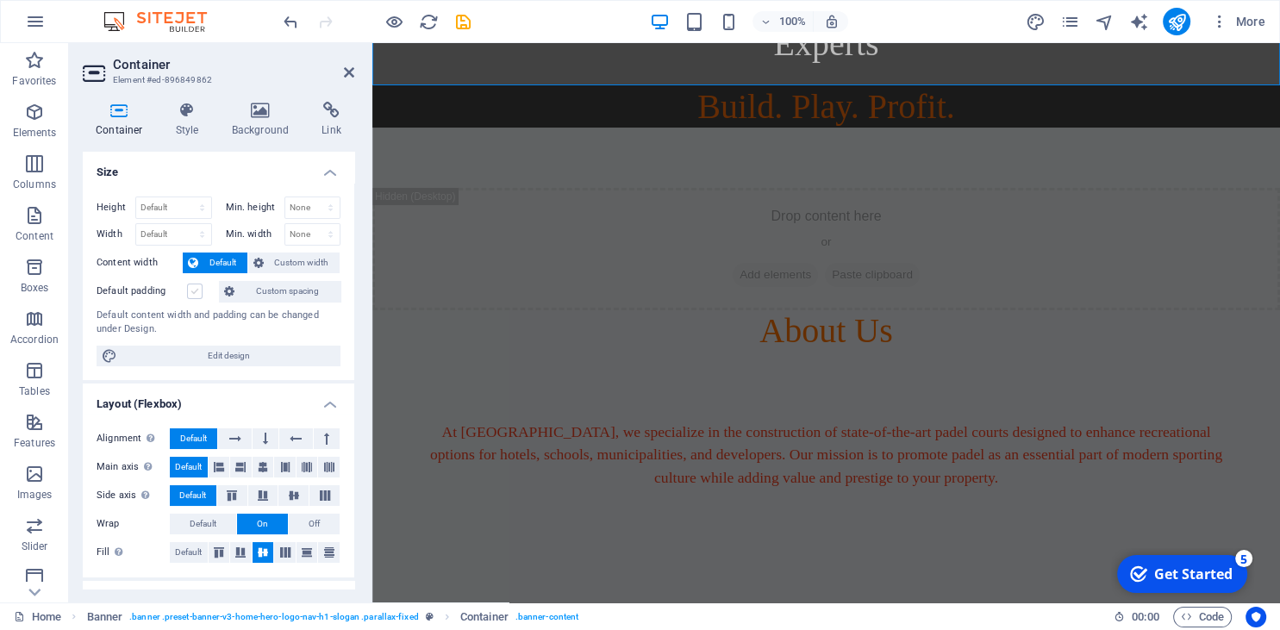
click at [199, 291] on label at bounding box center [195, 292] width 16 height 16
click at [0, 0] on input "Default padding" at bounding box center [0, 0] width 0 height 0
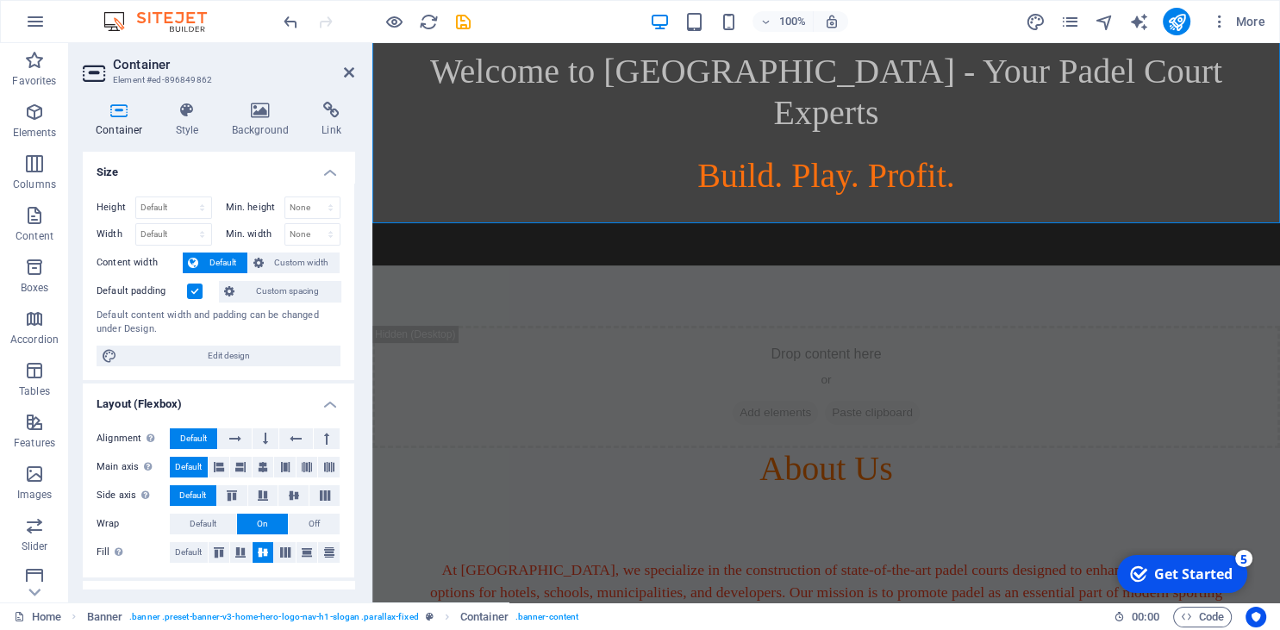
click at [199, 291] on label at bounding box center [195, 292] width 16 height 16
click at [0, 0] on input "Default padding" at bounding box center [0, 0] width 0 height 0
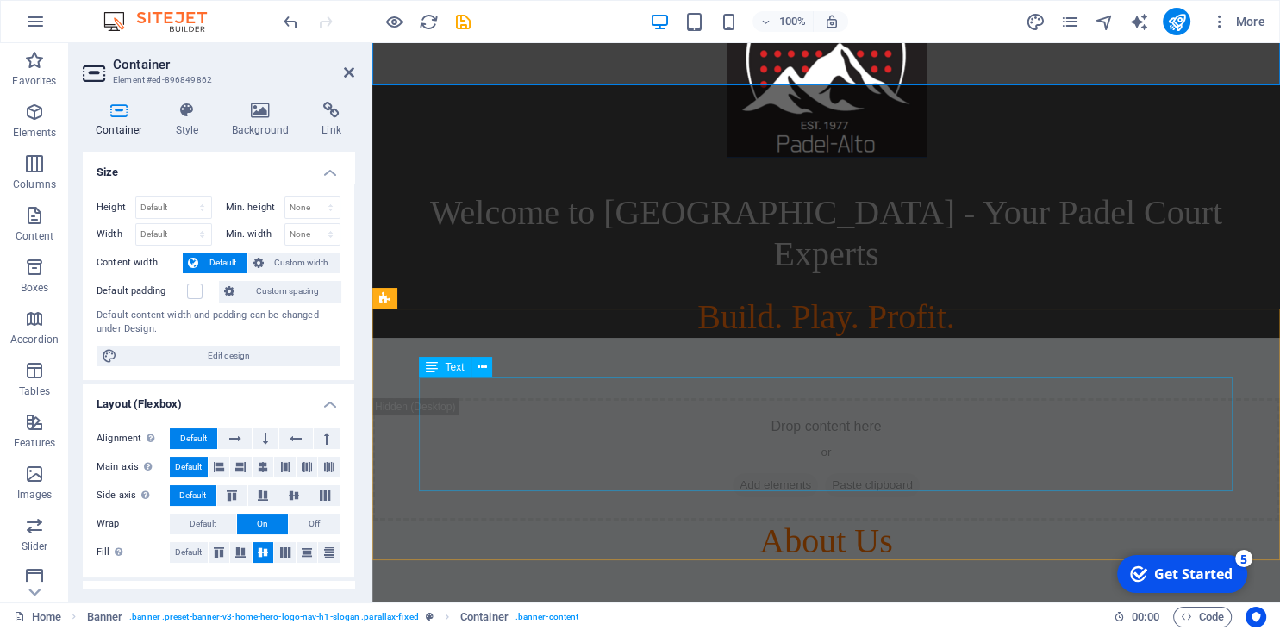
scroll to position [0, 0]
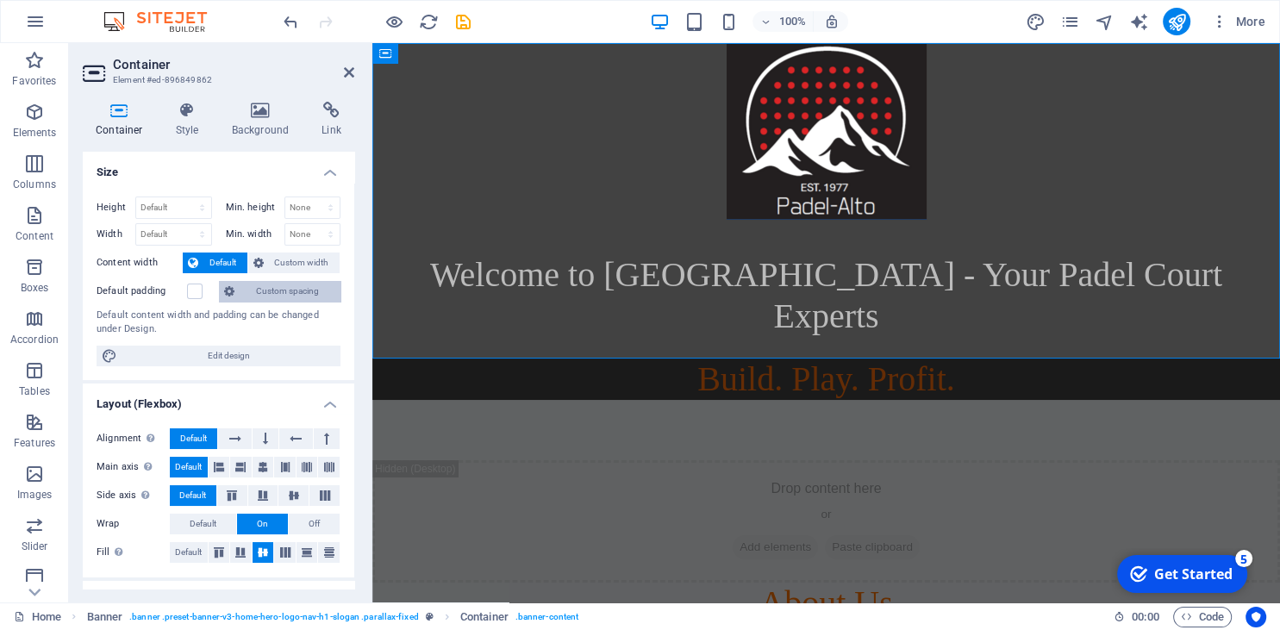
click at [245, 283] on span "Custom spacing" at bounding box center [288, 291] width 96 height 21
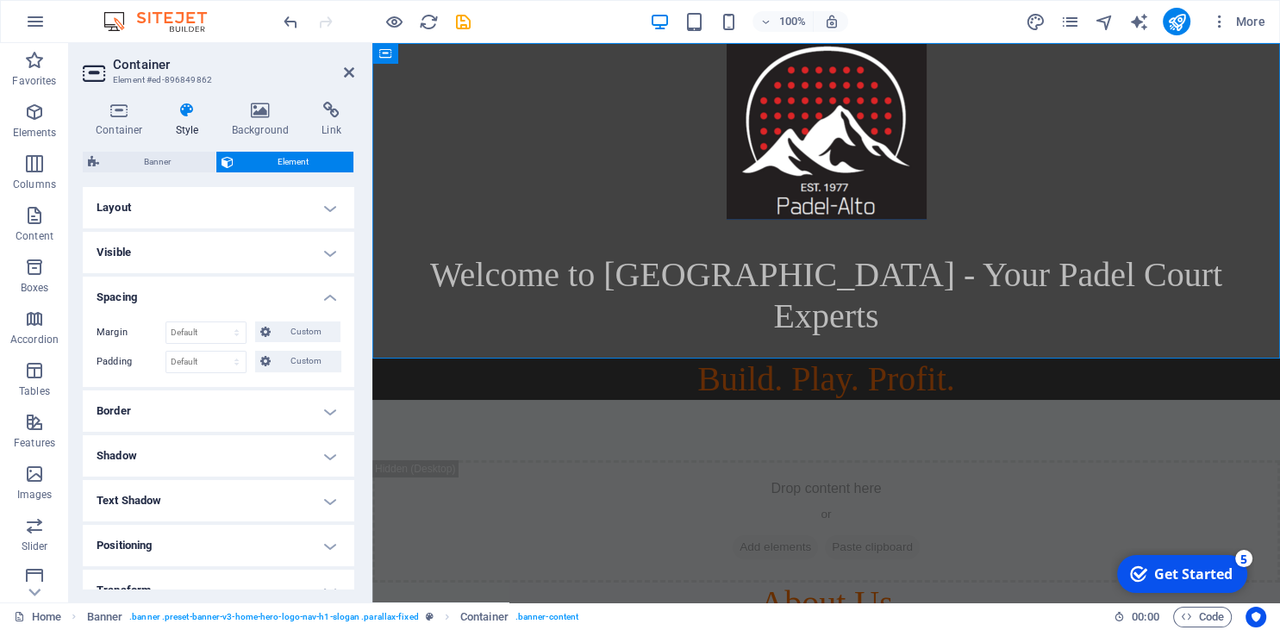
click at [243, 212] on h4 "Layout" at bounding box center [219, 207] width 272 height 41
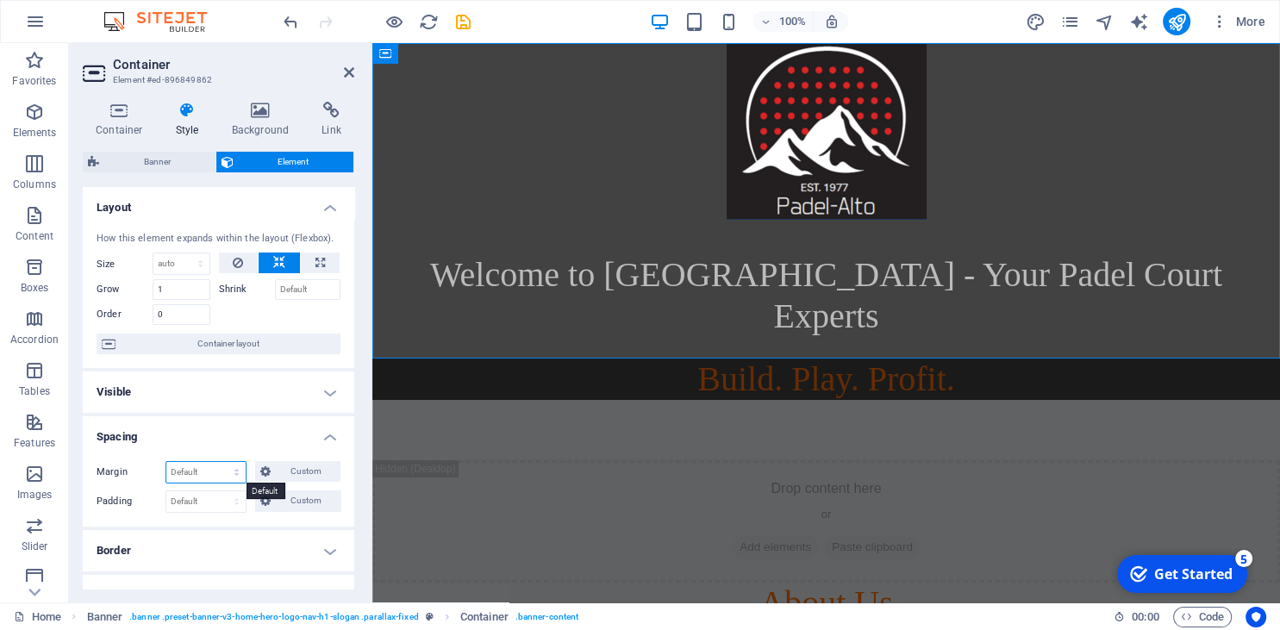
click at [166, 462] on select "Default auto px % rem vw vh Custom" at bounding box center [205, 472] width 79 height 21
click at [200, 466] on select "Default auto px % rem vw vh Custom" at bounding box center [205, 472] width 79 height 21
click at [270, 465] on icon at bounding box center [265, 471] width 10 height 21
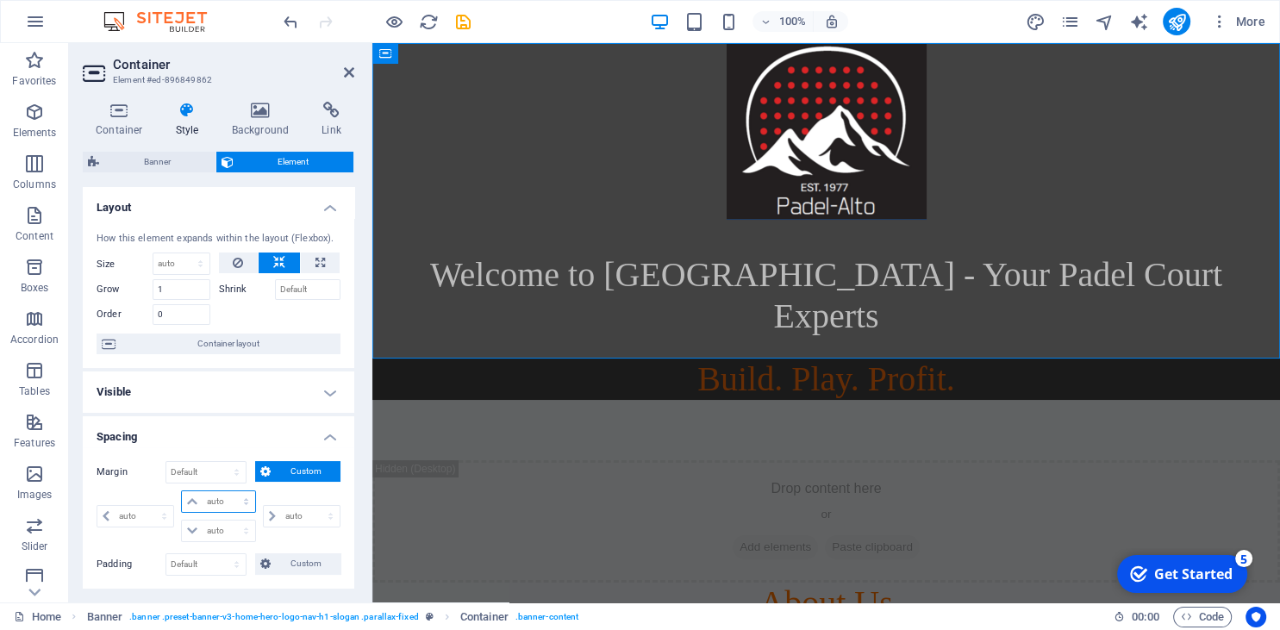
click at [182, 491] on select "auto px % rem vw vh" at bounding box center [218, 501] width 72 height 21
select select "auto"
click option "auto" at bounding box center [0, 0] width 0 height 0
type input "0"
select select "px"
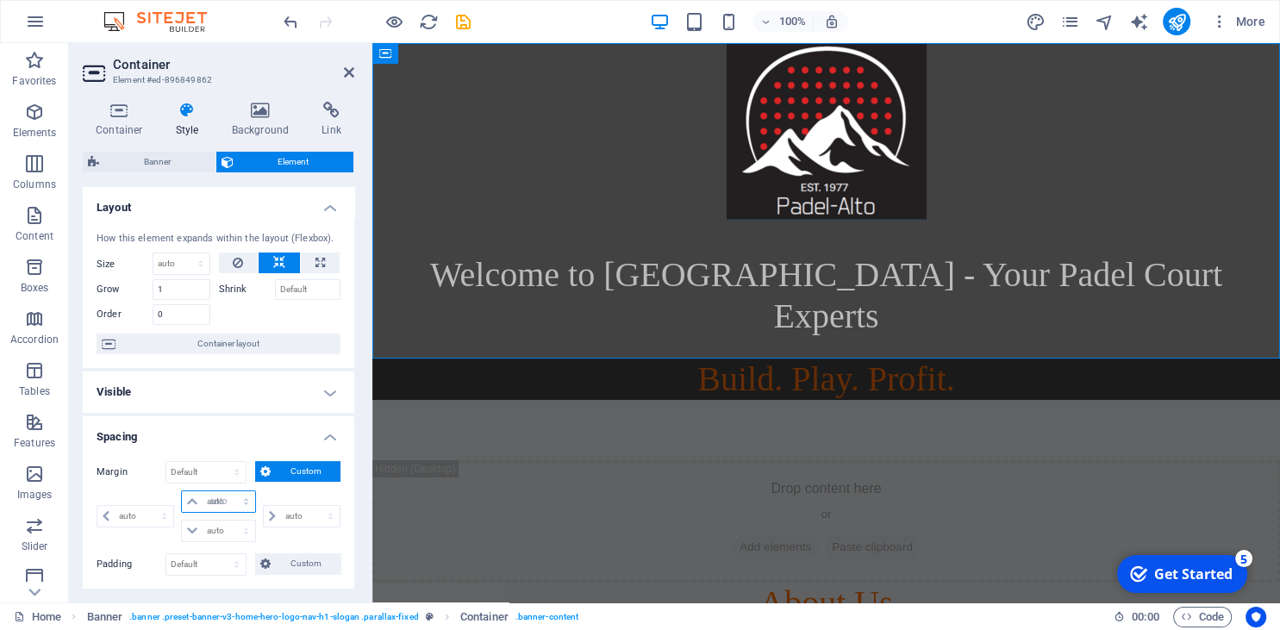
select select "DISABLED_OPTION_VALUE"
type input "0"
select select "px"
type input "0"
select select "px"
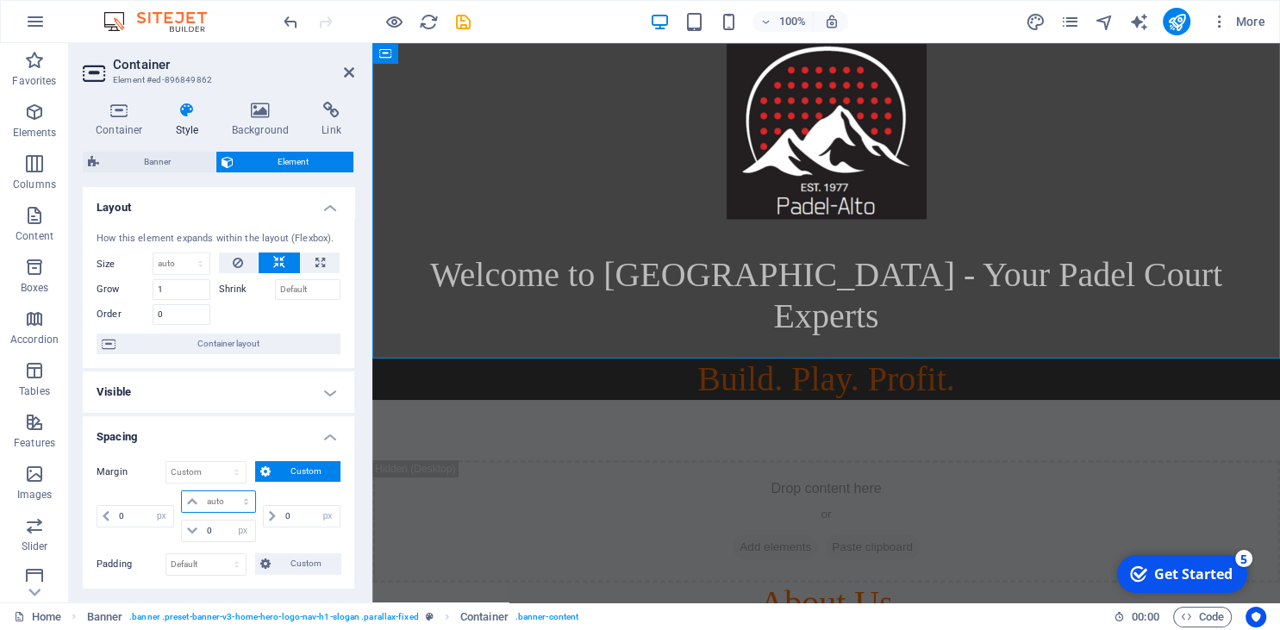
click at [182, 491] on select "auto px % rem vw vh" at bounding box center [218, 501] width 72 height 21
click at [188, 498] on select "auto px % rem vw vh" at bounding box center [218, 501] width 72 height 21
click at [182, 491] on select "auto px % rem vw vh" at bounding box center [218, 501] width 72 height 21
click at [188, 498] on select "auto px % rem vw vh" at bounding box center [218, 501] width 72 height 21
click at [182, 491] on select "auto px % rem vw vh" at bounding box center [218, 501] width 72 height 21
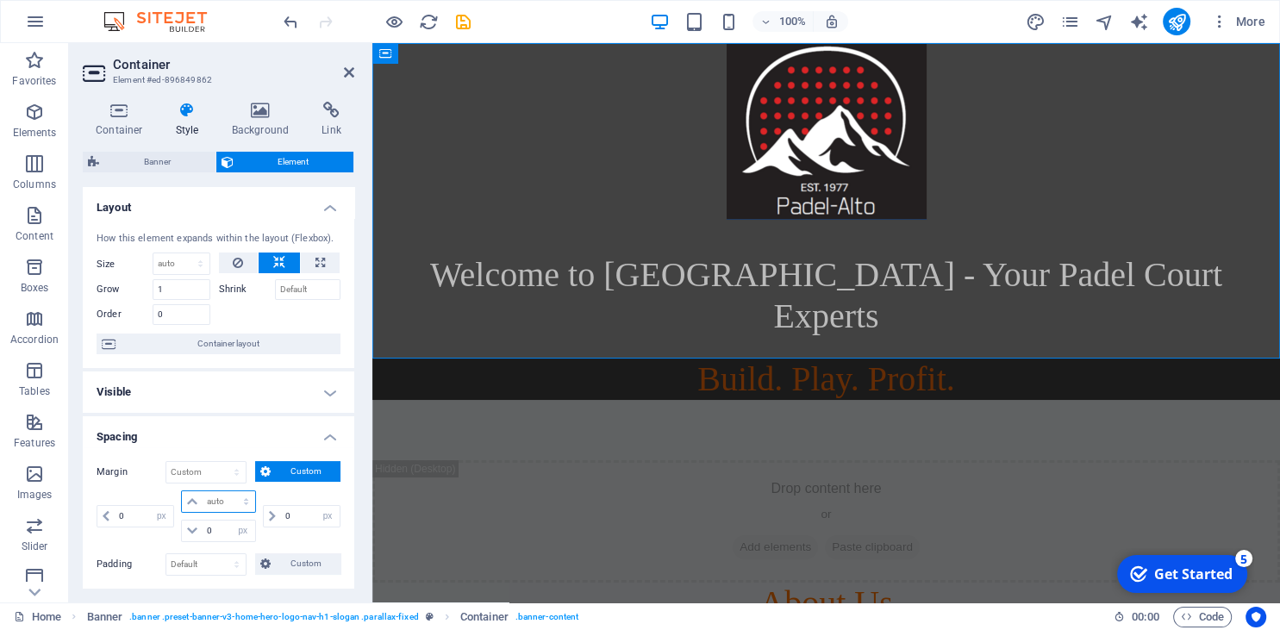
click at [182, 491] on select "auto px % rem vw vh" at bounding box center [218, 501] width 72 height 21
click at [244, 497] on select "auto px % rem vw vh" at bounding box center [218, 501] width 72 height 21
click at [164, 434] on h4 "Spacing" at bounding box center [219, 431] width 272 height 31
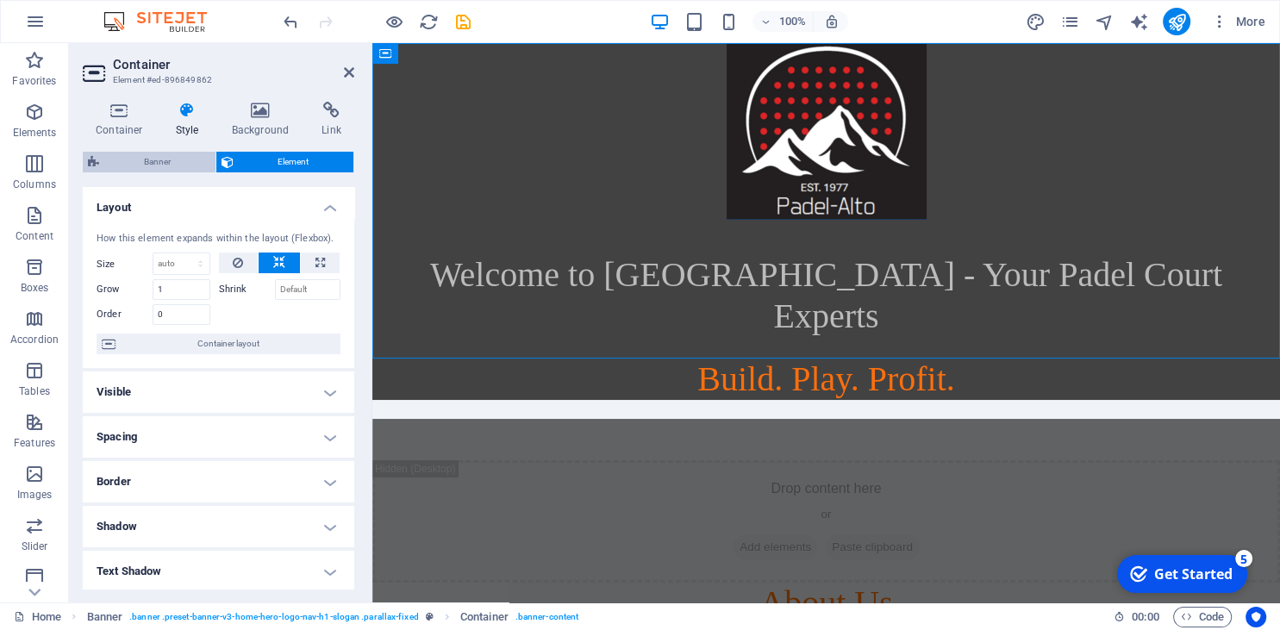
click at [172, 154] on span "Banner" at bounding box center [157, 162] width 106 height 21
select select "vh"
select select "header"
select select "preset-banner-v3-home-hero-logo-nav-h1-slogan"
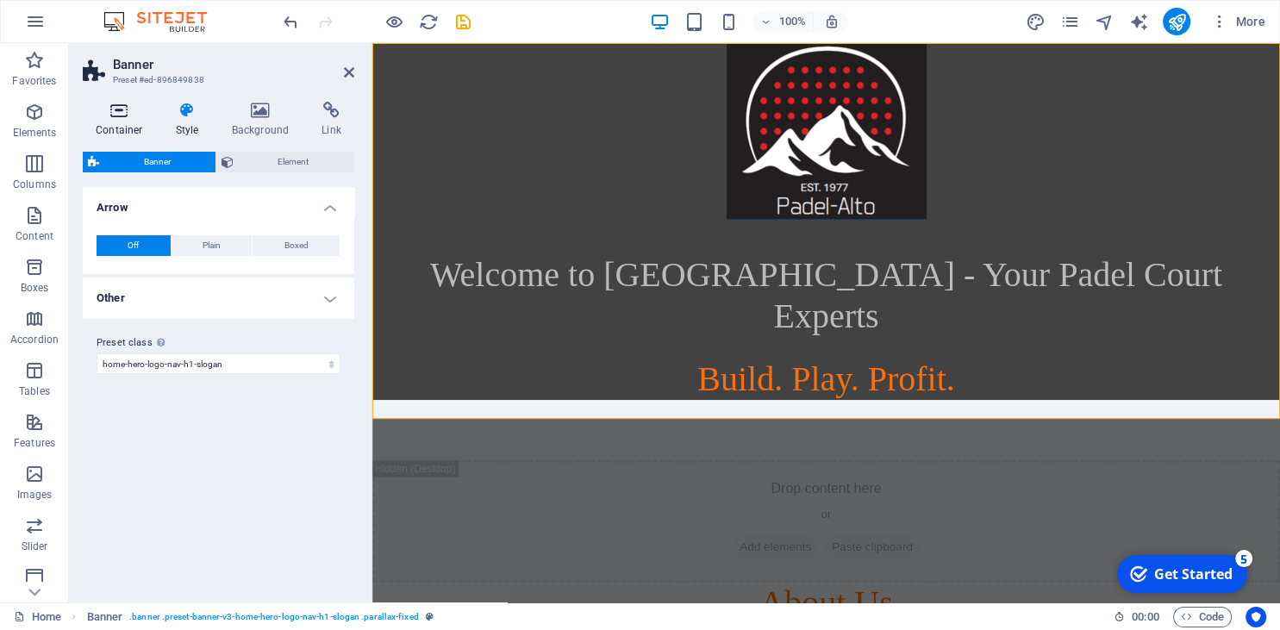
click at [119, 112] on icon at bounding box center [119, 110] width 73 height 17
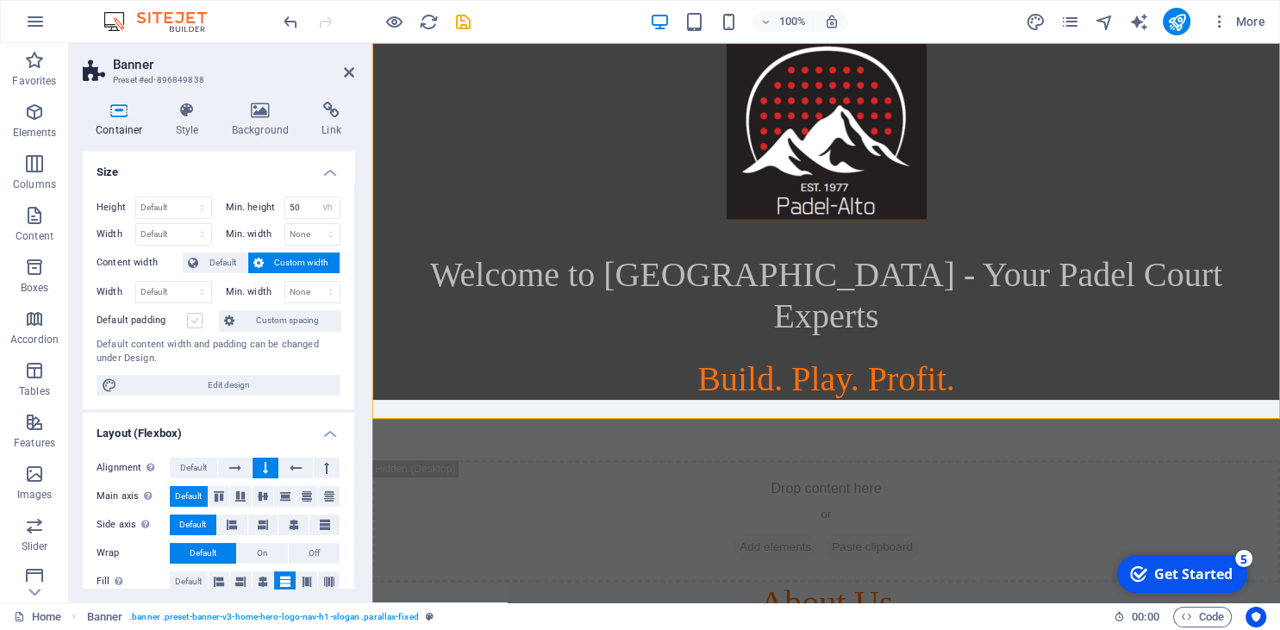
click at [191, 318] on label at bounding box center [195, 321] width 16 height 16
click at [0, 0] on input "Default padding" at bounding box center [0, 0] width 0 height 0
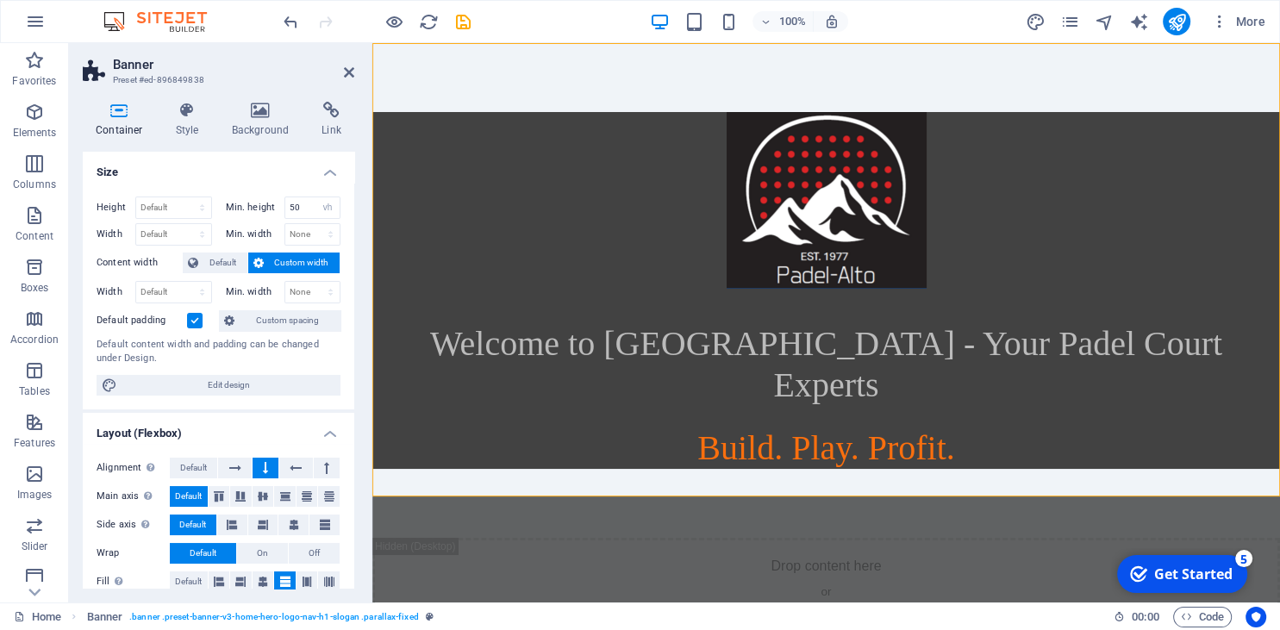
click at [193, 318] on label at bounding box center [195, 321] width 16 height 16
click at [0, 0] on input "Default padding" at bounding box center [0, 0] width 0 height 0
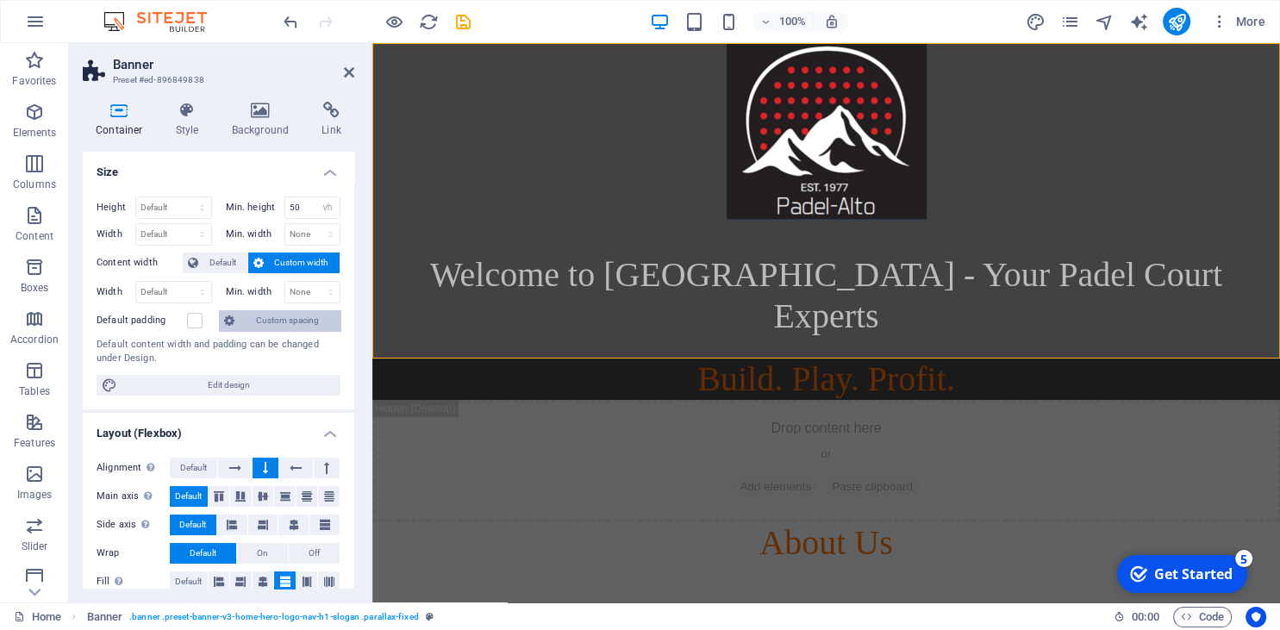
click at [240, 319] on button "Custom spacing" at bounding box center [280, 320] width 122 height 21
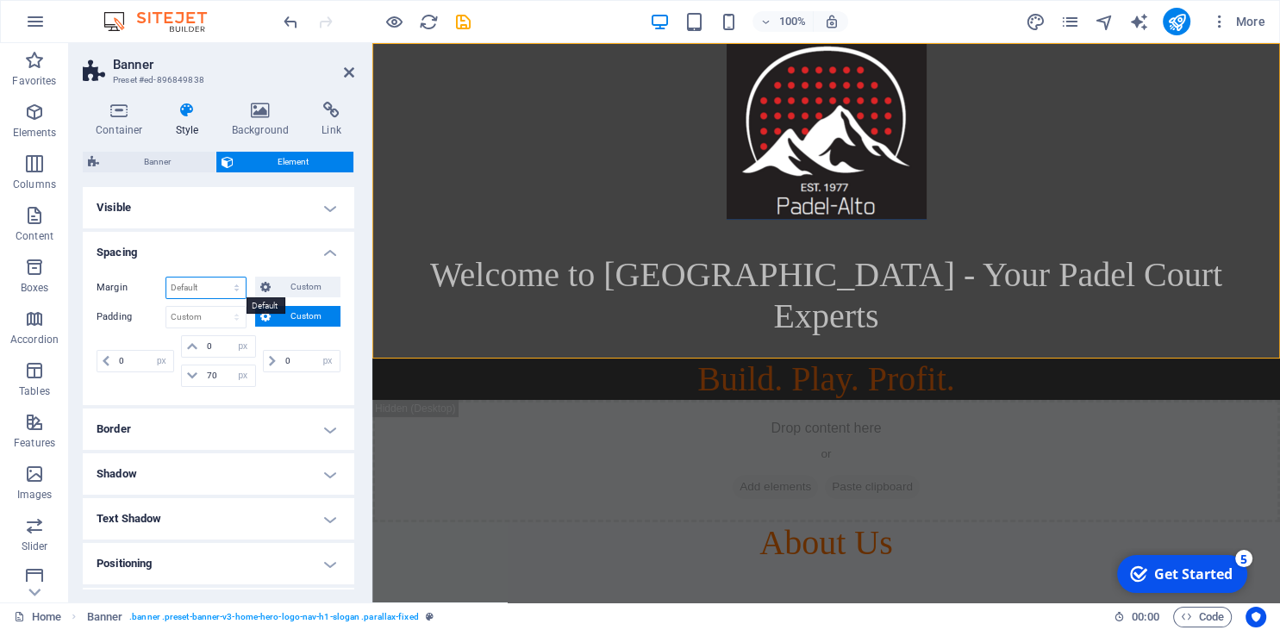
click at [166, 278] on select "Default auto px % rem vw vh Custom" at bounding box center [205, 288] width 79 height 21
click at [235, 281] on select "Default auto px % rem vw vh Custom" at bounding box center [205, 288] width 79 height 21
click at [190, 341] on icon at bounding box center [192, 346] width 10 height 10
click at [193, 347] on icon at bounding box center [192, 346] width 10 height 10
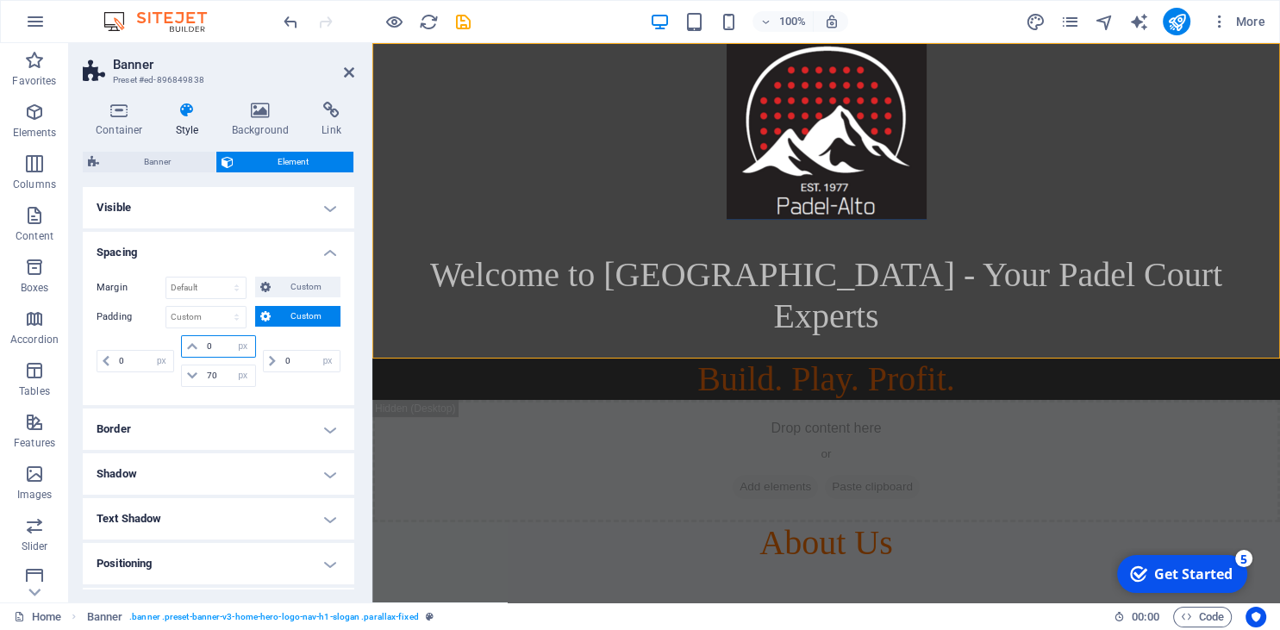
drag, startPoint x: 218, startPoint y: 347, endPoint x: 193, endPoint y: 336, distance: 27.1
click at [203, 336] on input "0" at bounding box center [229, 346] width 52 height 21
type input "2"
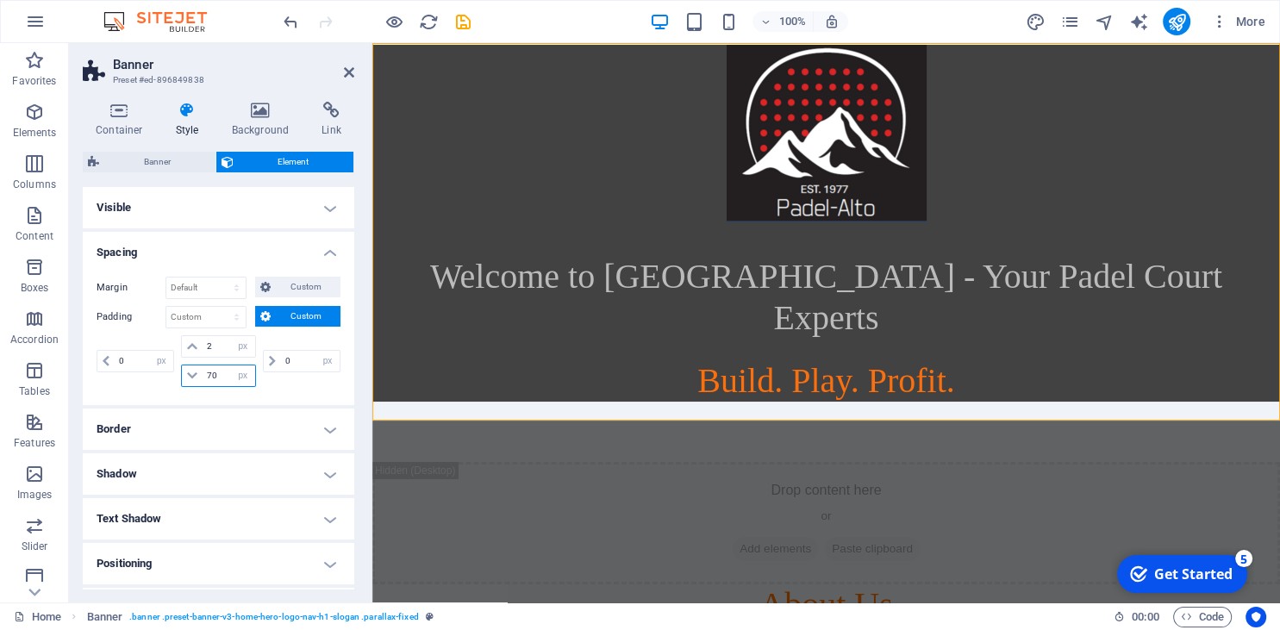
drag, startPoint x: 217, startPoint y: 377, endPoint x: 191, endPoint y: 369, distance: 27.8
click at [203, 369] on input "70" at bounding box center [229, 376] width 52 height 21
type input "2"
click at [312, 385] on div "0 px rem % vh vw" at bounding box center [300, 361] width 81 height 52
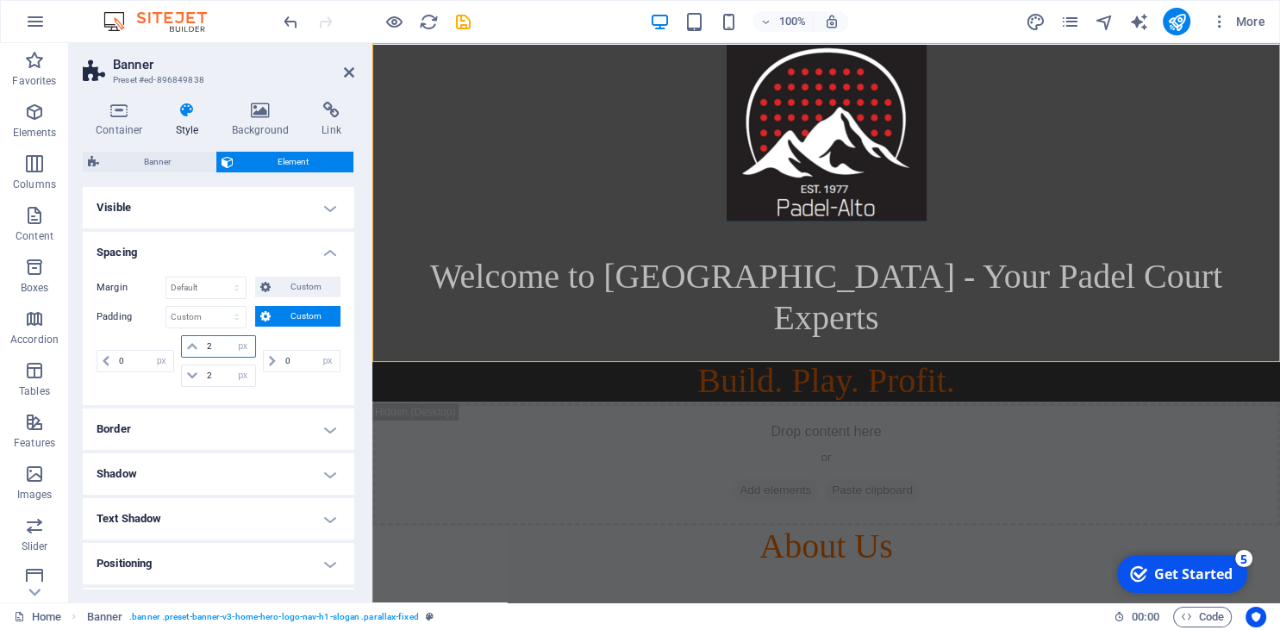
drag, startPoint x: 222, startPoint y: 341, endPoint x: 183, endPoint y: 329, distance: 41.5
click at [203, 336] on input "2" at bounding box center [229, 346] width 52 height 21
type input "10"
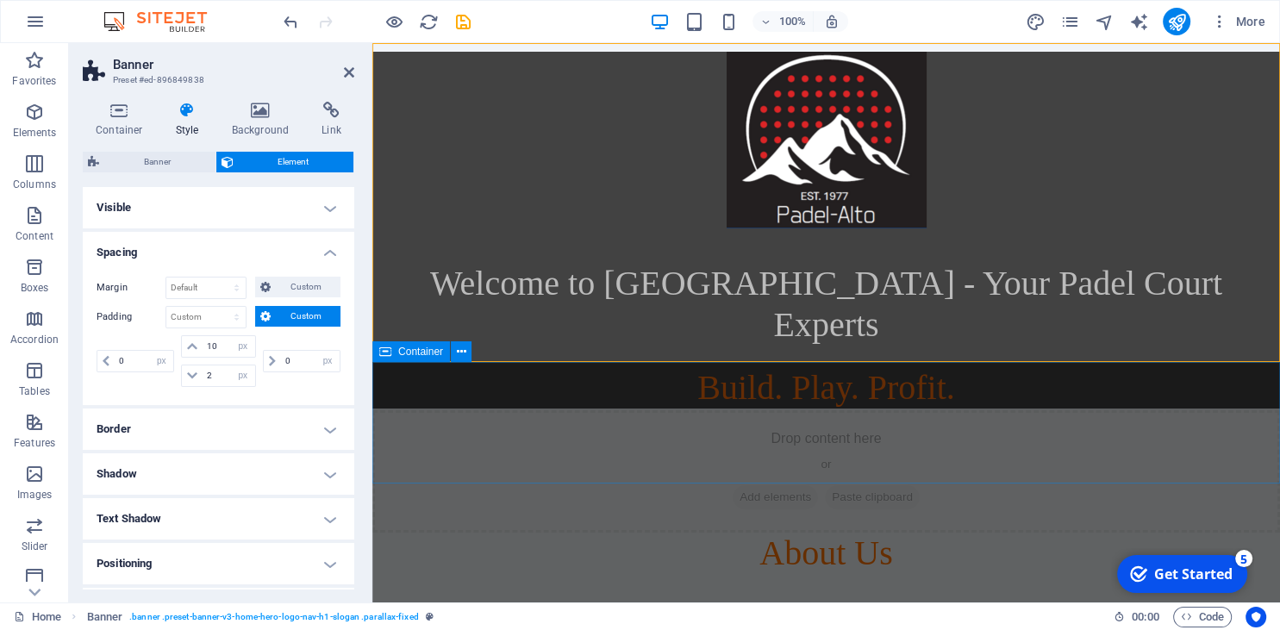
click at [593, 429] on div "Drop content here or Add elements Paste clipboard" at bounding box center [826, 471] width 908 height 122
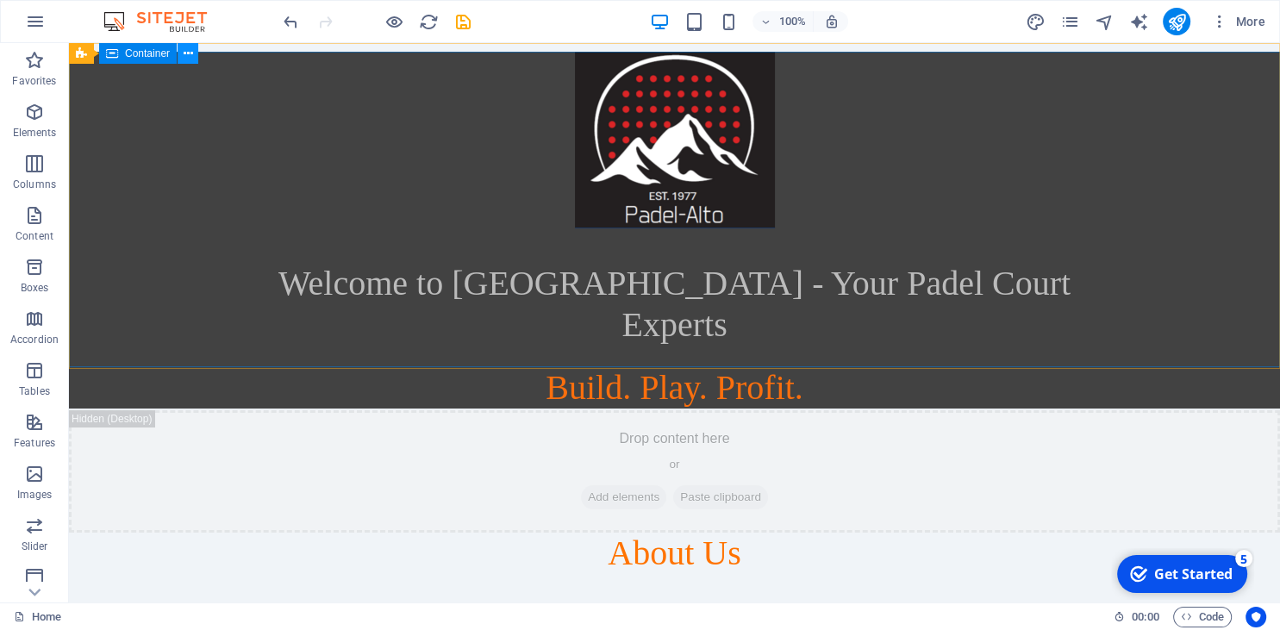
click at [189, 53] on icon at bounding box center [188, 54] width 9 height 18
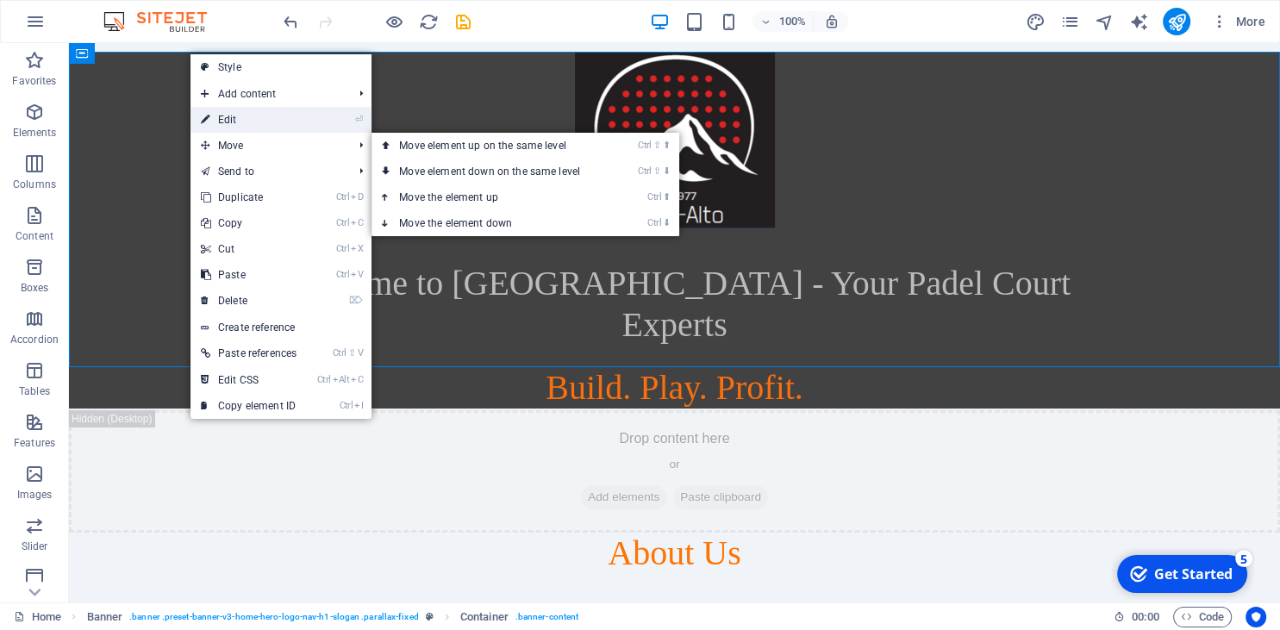
click at [235, 117] on link "⏎ Edit" at bounding box center [249, 120] width 116 height 26
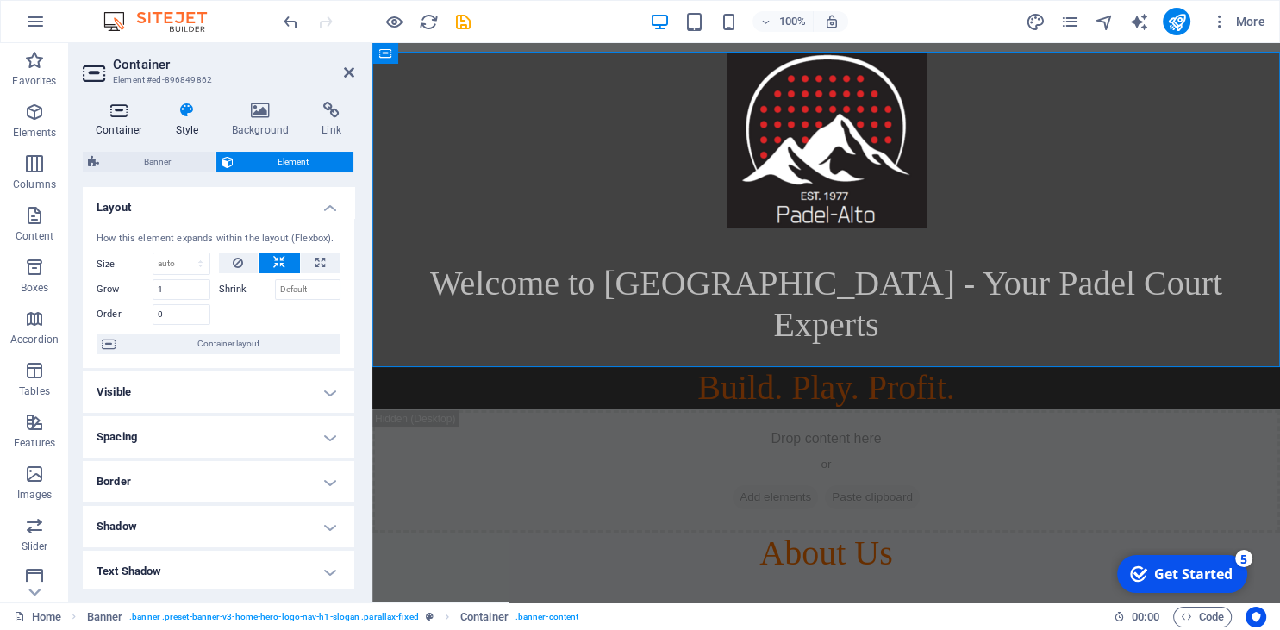
click at [126, 119] on h4 "Container" at bounding box center [123, 120] width 80 height 36
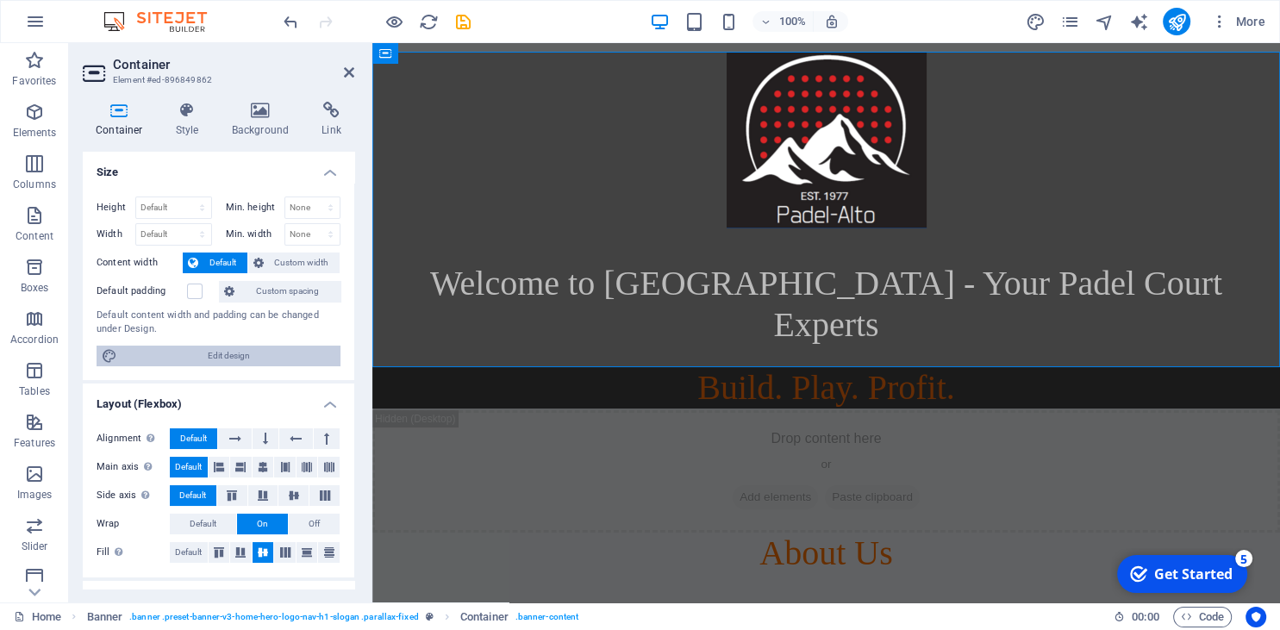
drag, startPoint x: 250, startPoint y: 354, endPoint x: 442, endPoint y: 476, distance: 228.0
click at [250, 354] on span "Edit design" at bounding box center [228, 356] width 213 height 21
select select "300"
select select "rem"
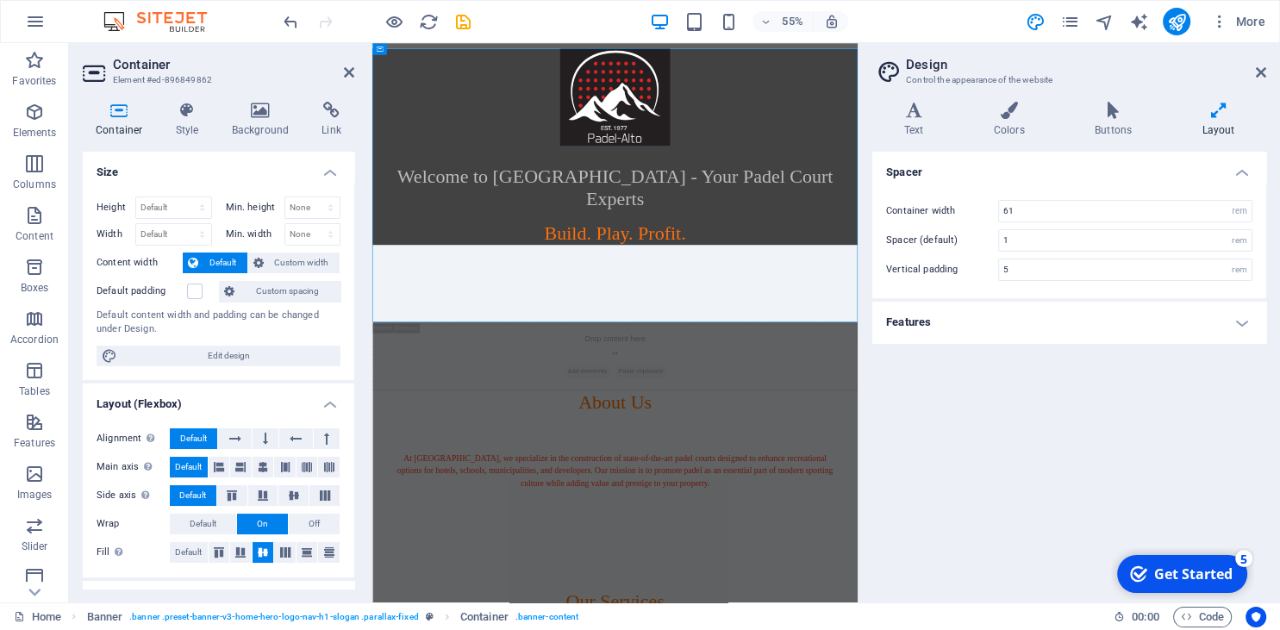
click at [1019, 326] on h4 "Features" at bounding box center [1070, 322] width 394 height 41
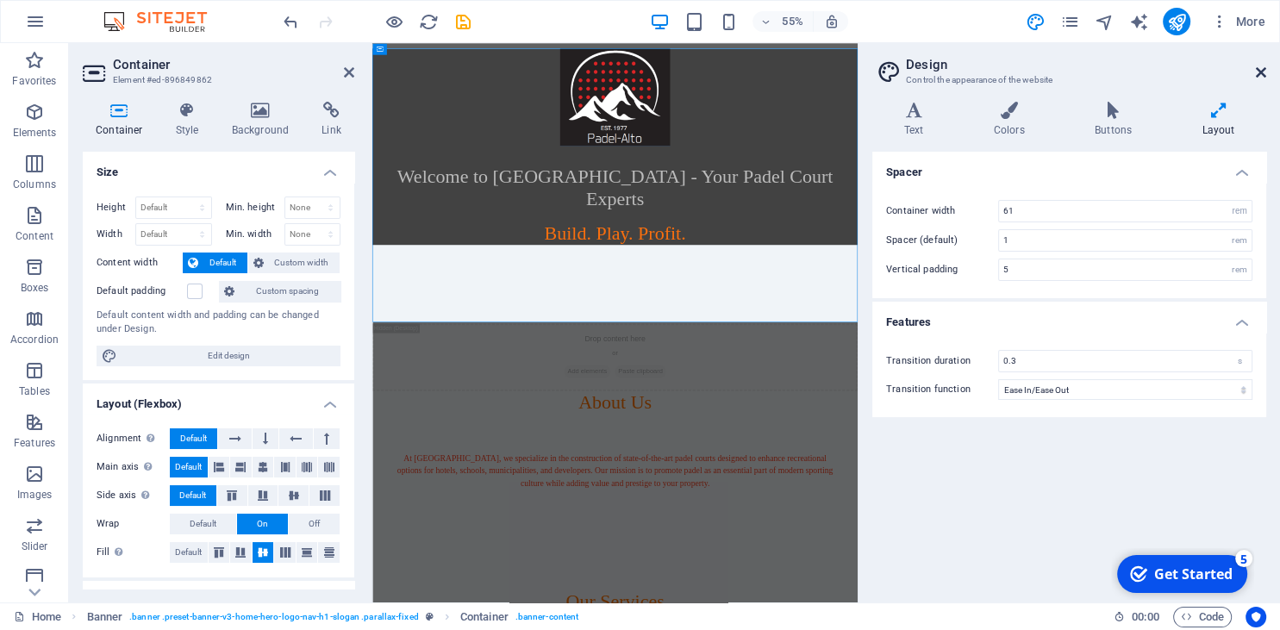
drag, startPoint x: 1263, startPoint y: 69, endPoint x: 867, endPoint y: 34, distance: 397.3
click at [1263, 69] on icon at bounding box center [1261, 73] width 10 height 14
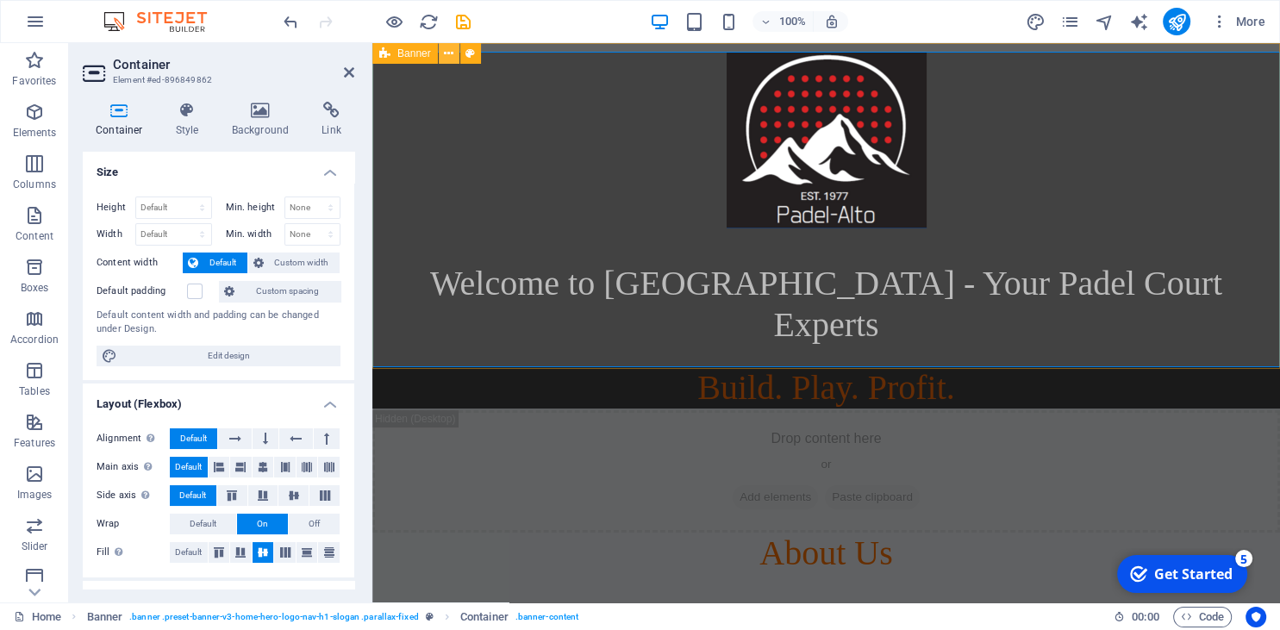
click at [450, 48] on icon at bounding box center [448, 54] width 9 height 18
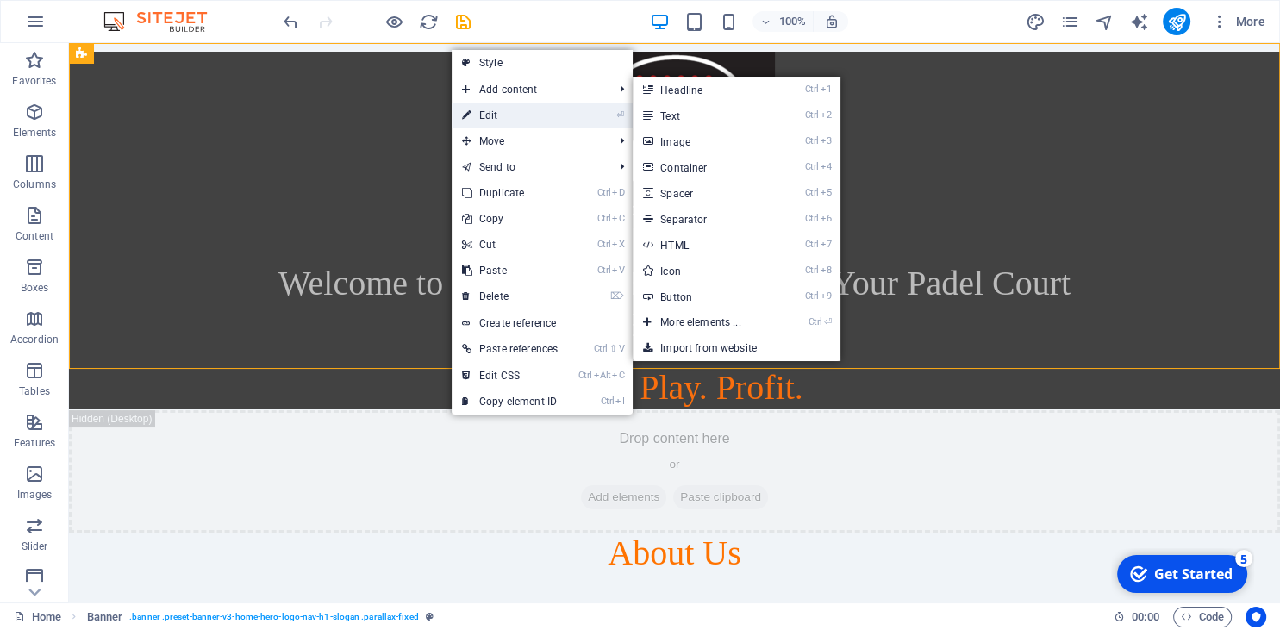
click at [499, 113] on link "⏎ Edit" at bounding box center [510, 116] width 116 height 26
select select "px"
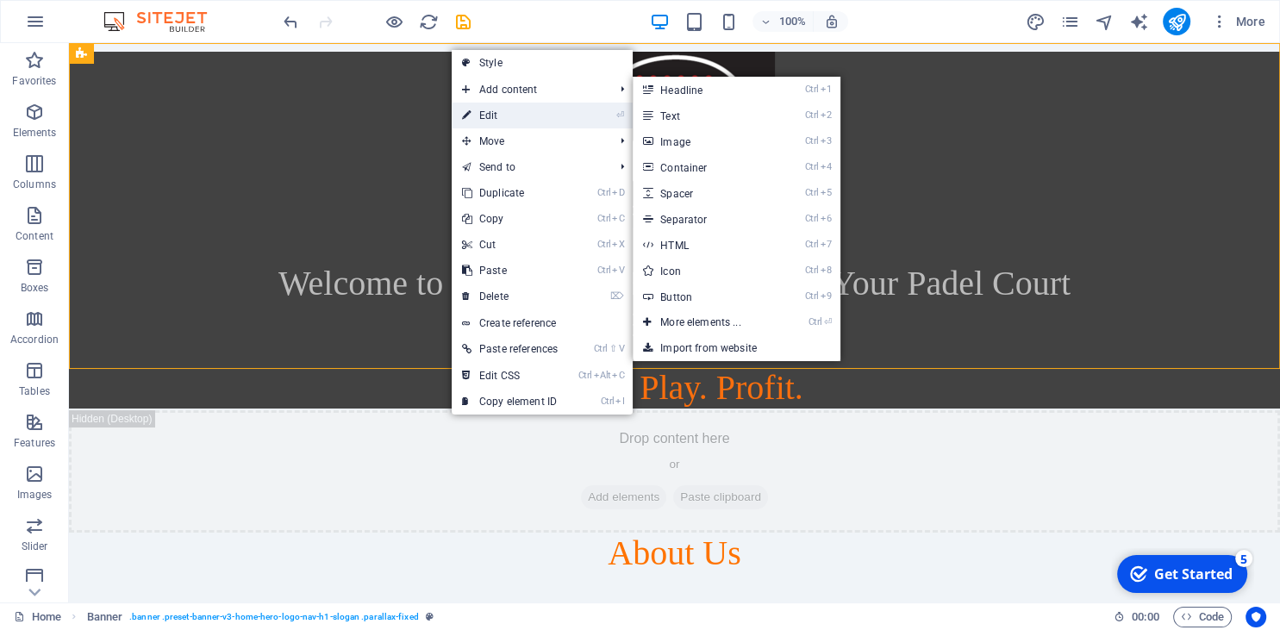
select select "preset-banner-v3-home-hero-logo-nav-h1-slogan"
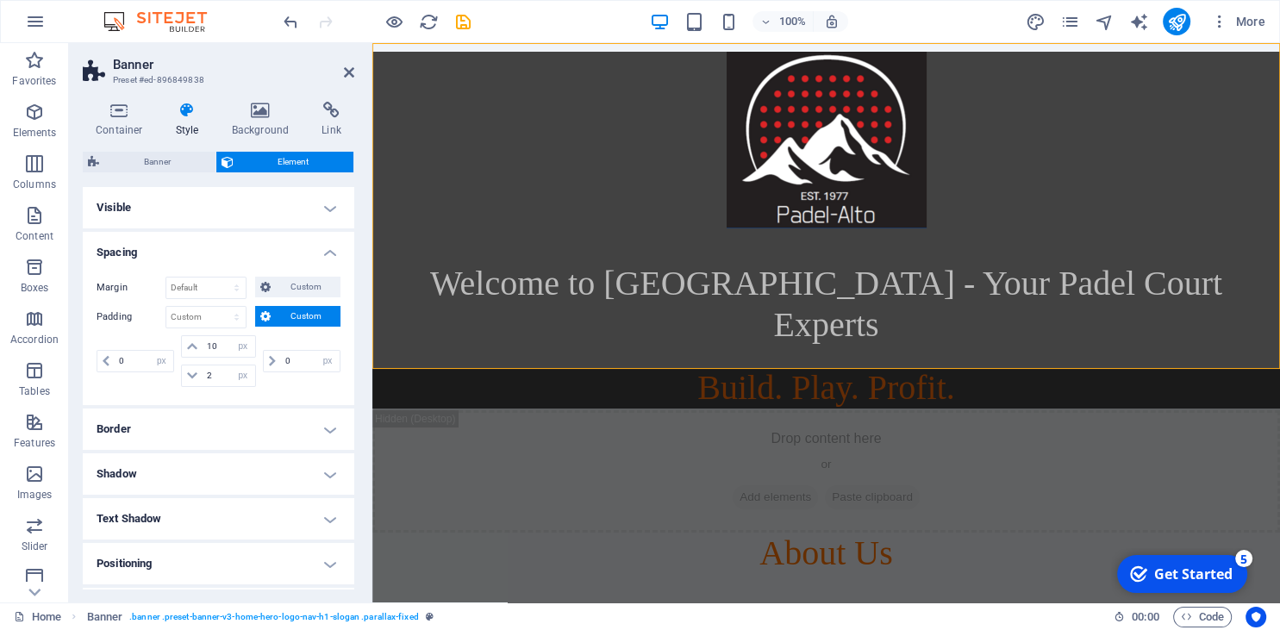
click at [134, 150] on div "Container Style Background Link Size Height Default px rem % vh vw Min. height …" at bounding box center [219, 345] width 272 height 487
click at [143, 160] on span "Banner" at bounding box center [157, 162] width 106 height 21
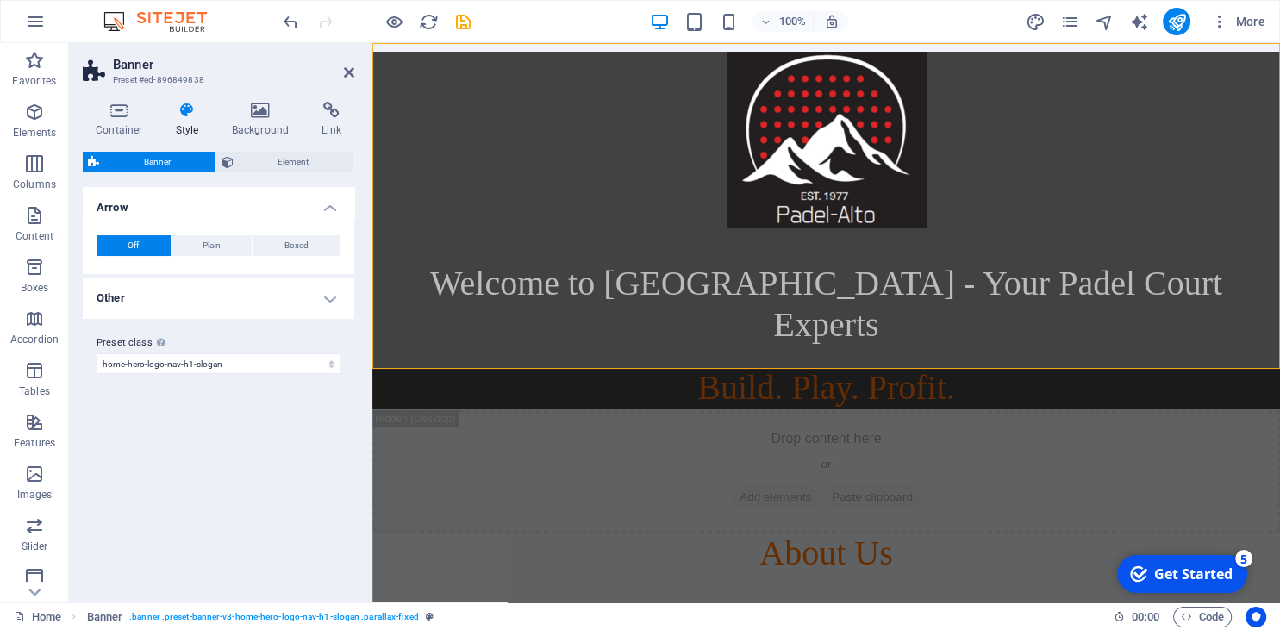
click at [172, 312] on h4 "Other" at bounding box center [219, 298] width 272 height 41
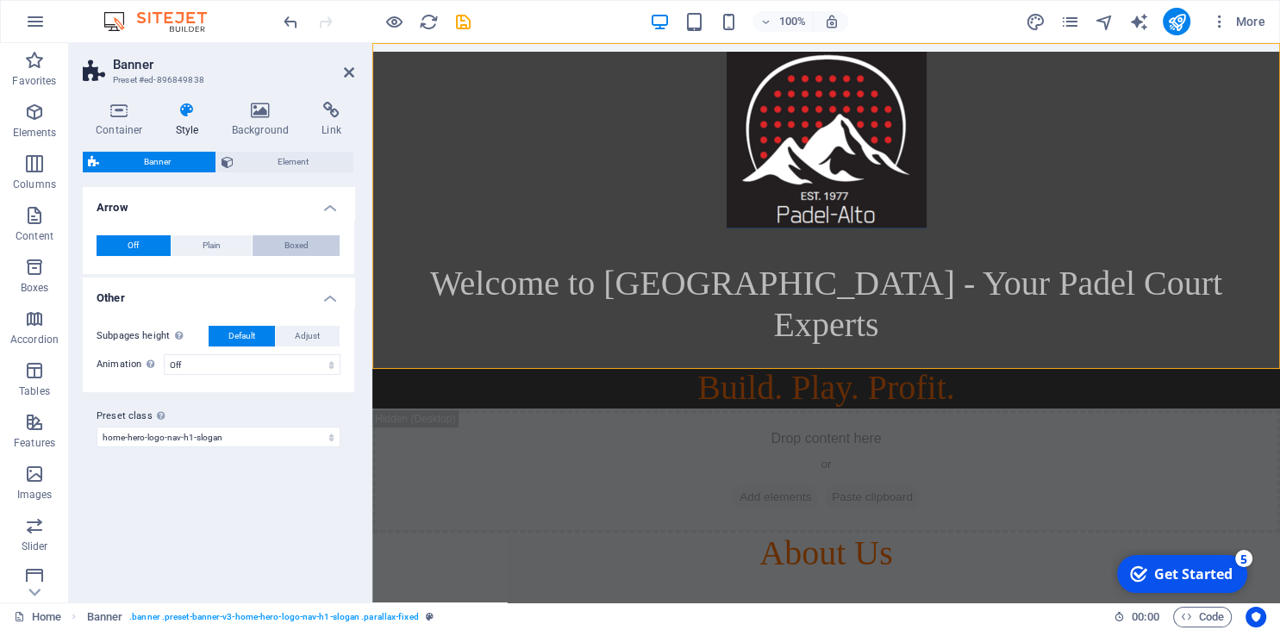
click at [282, 251] on button "Boxed" at bounding box center [296, 245] width 87 height 21
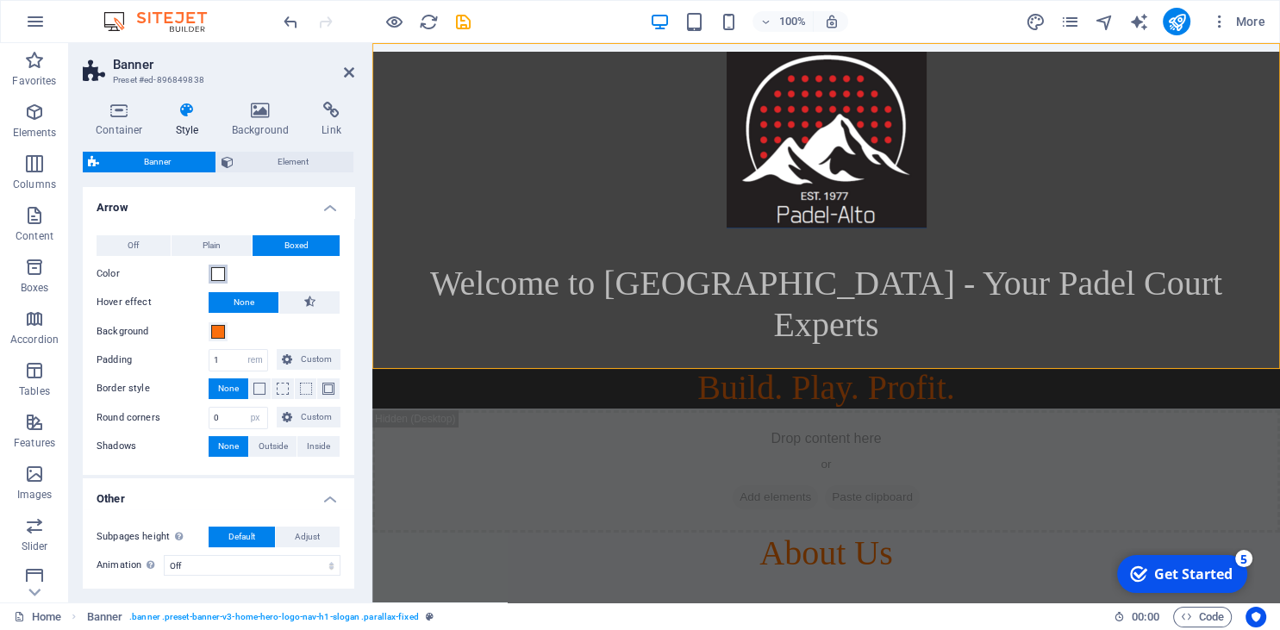
click at [212, 276] on span at bounding box center [218, 274] width 14 height 14
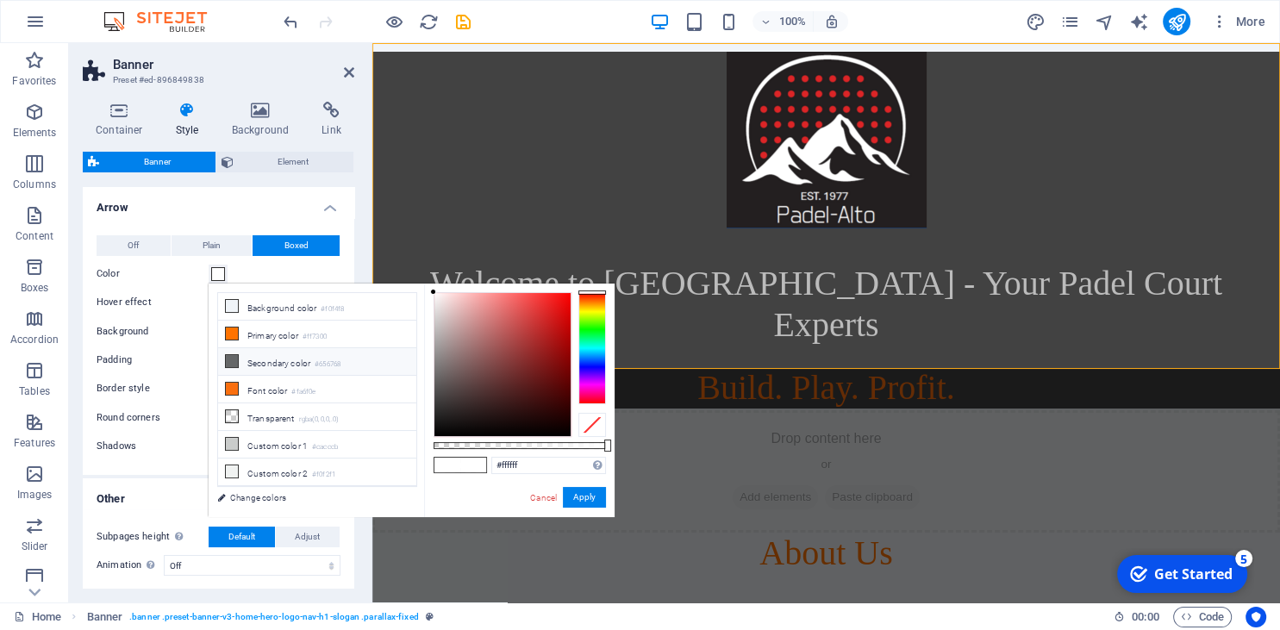
click at [241, 359] on li "Secondary color #656768" at bounding box center [317, 362] width 198 height 28
type input "#656768"
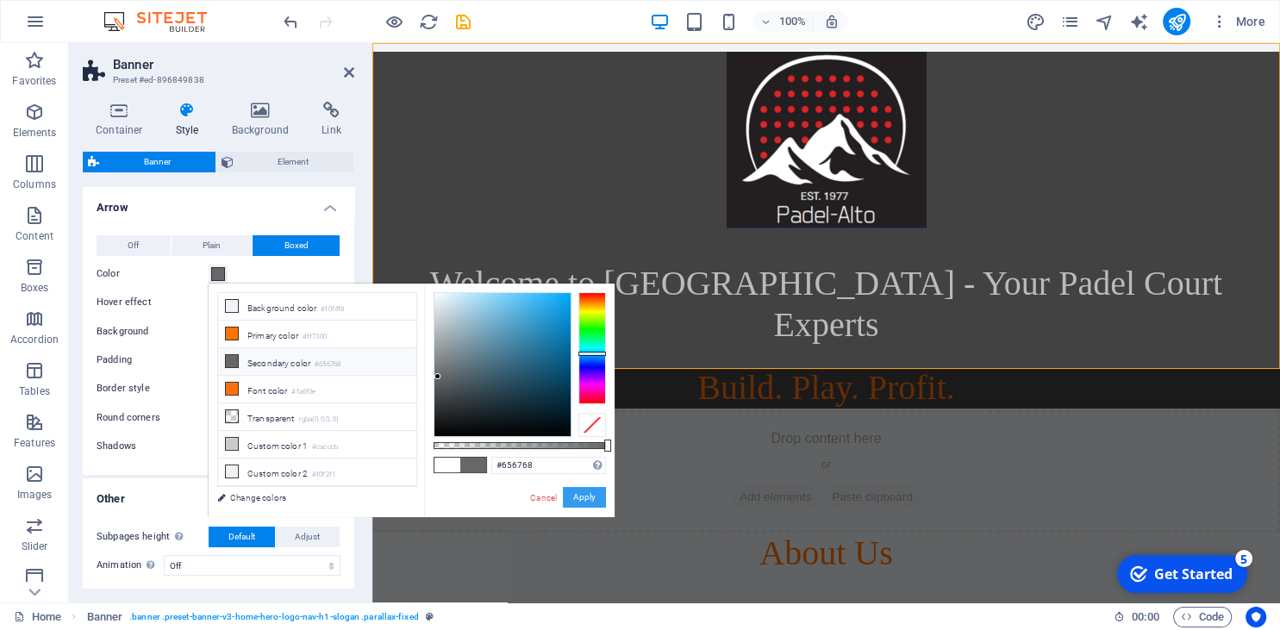
click at [588, 498] on button "Apply" at bounding box center [584, 497] width 43 height 21
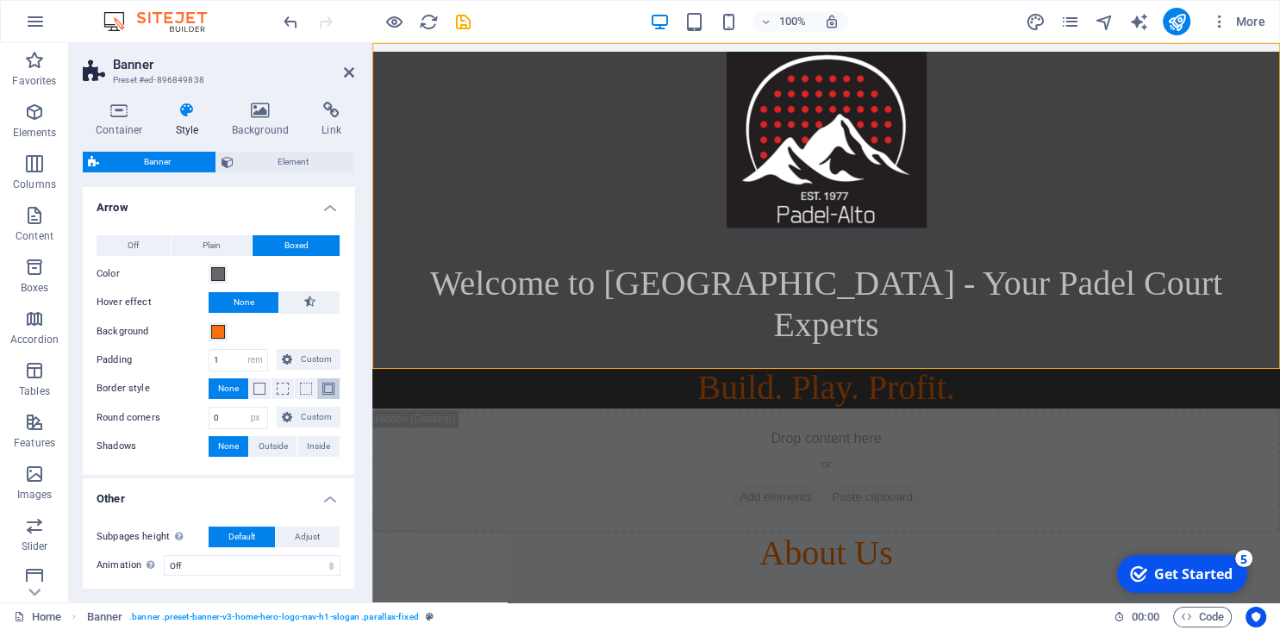
click at [328, 386] on span at bounding box center [328, 389] width 12 height 12
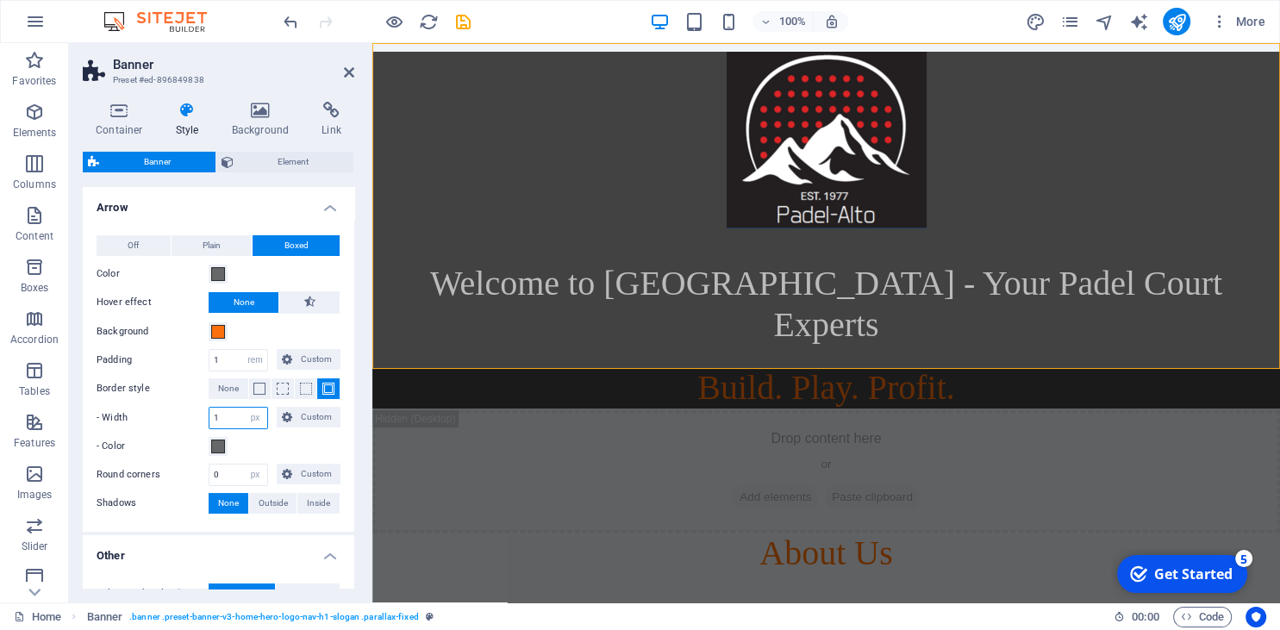
drag, startPoint x: 236, startPoint y: 417, endPoint x: 164, endPoint y: 402, distance: 74.1
click at [210, 408] on input "1" at bounding box center [239, 418] width 58 height 21
type input "5"
click at [431, 431] on div "Drop content here or Add elements Paste clipboard" at bounding box center [826, 471] width 908 height 122
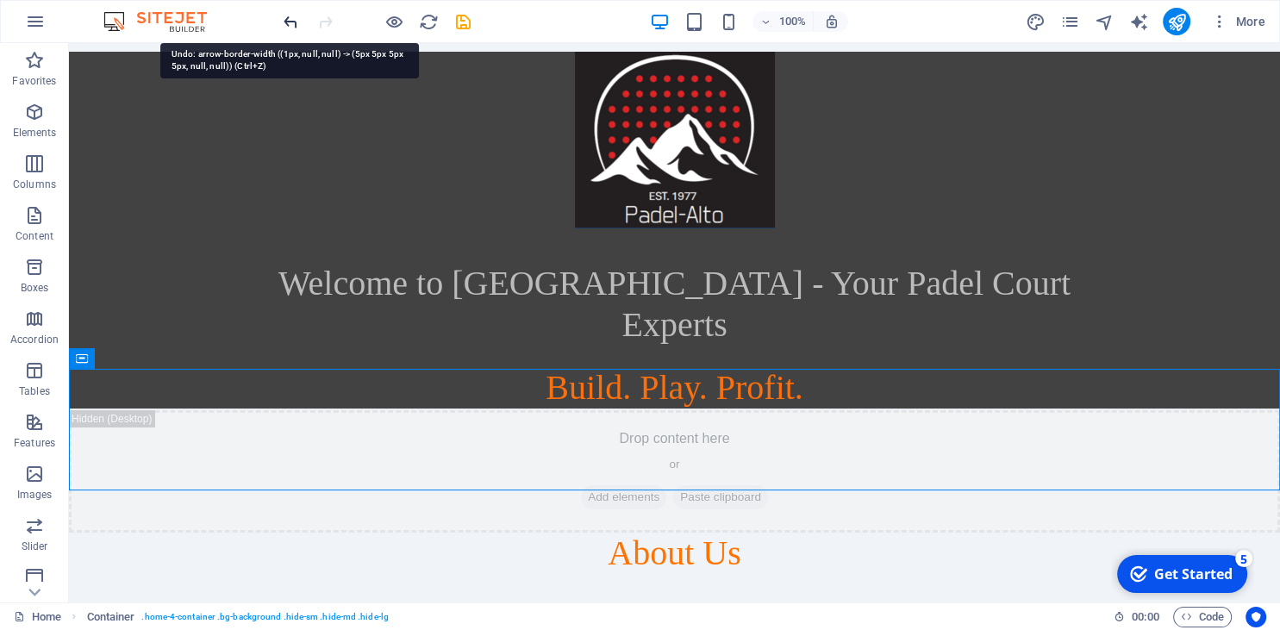
click at [290, 22] on icon "undo" at bounding box center [291, 22] width 20 height 20
click at [294, 12] on icon "undo" at bounding box center [291, 22] width 20 height 20
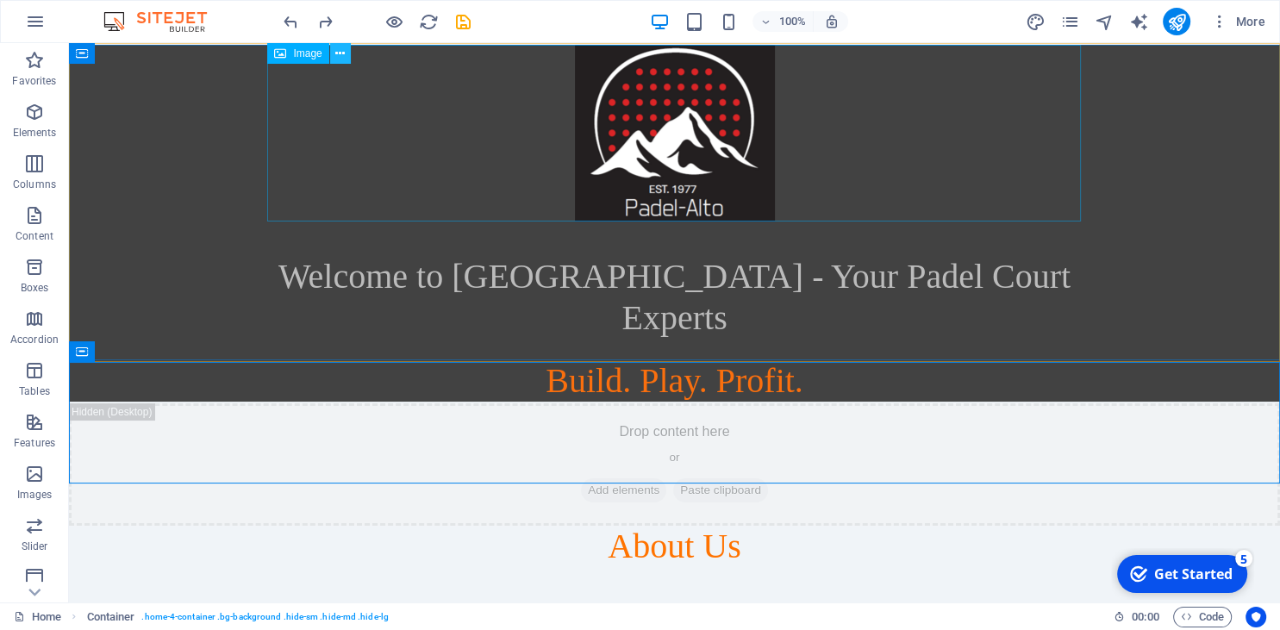
click at [340, 57] on icon at bounding box center [339, 54] width 9 height 18
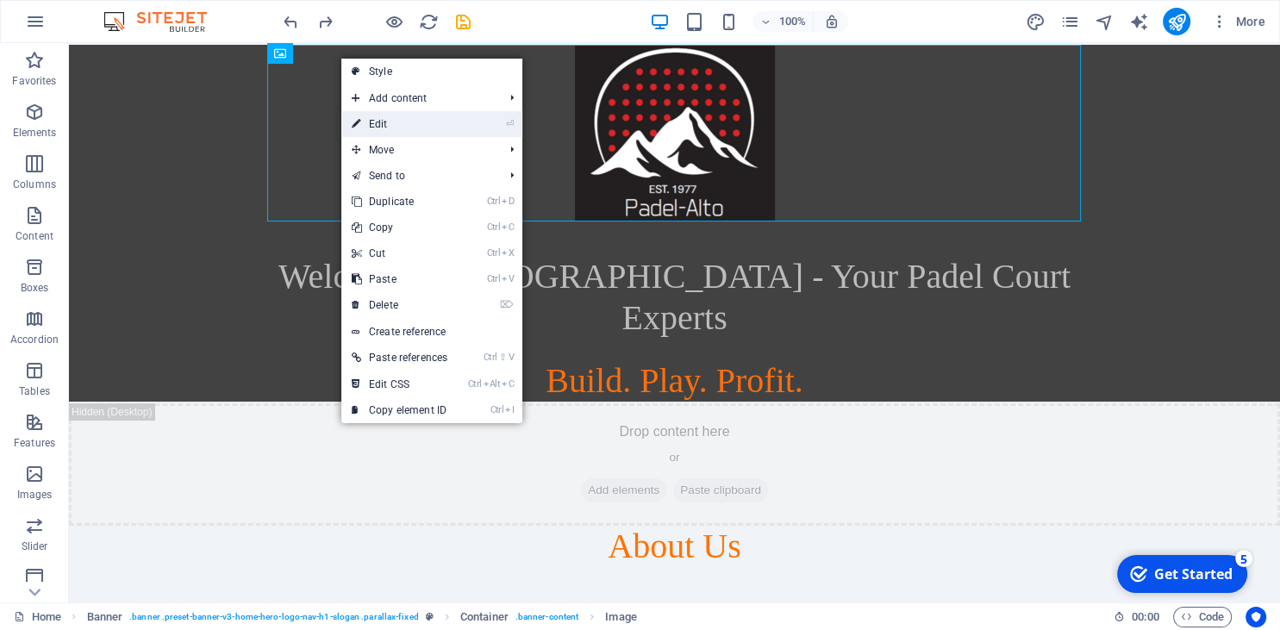
click at [388, 116] on link "⏎ Edit" at bounding box center [399, 124] width 116 height 26
select select "px"
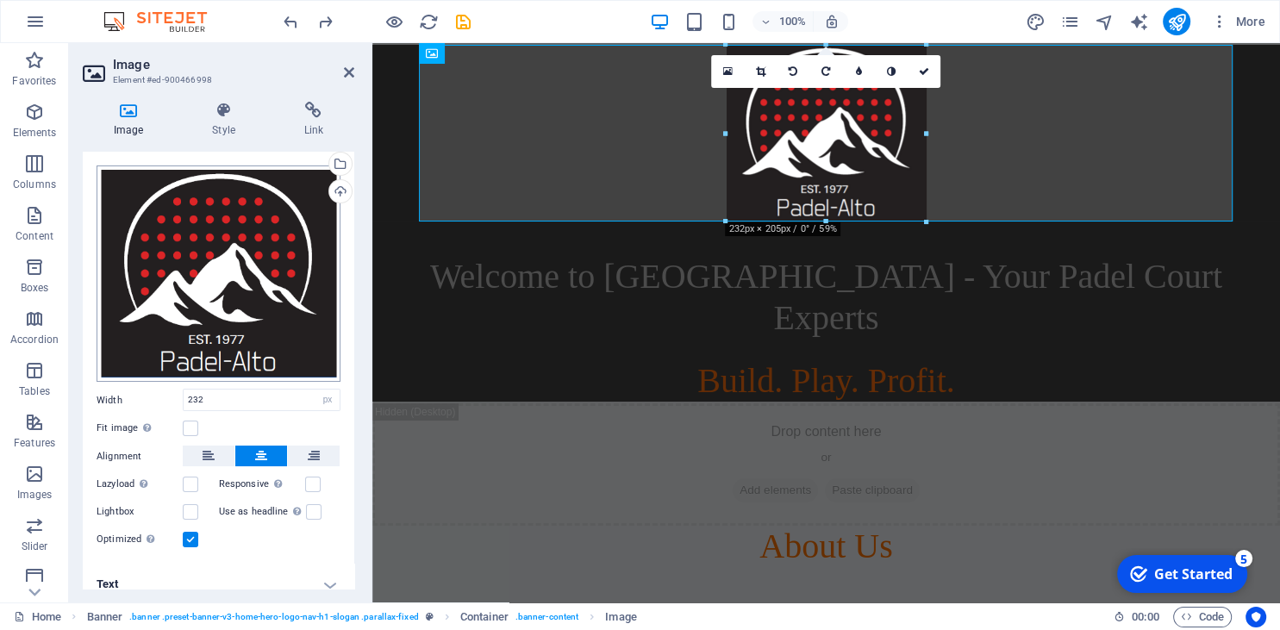
scroll to position [47, 0]
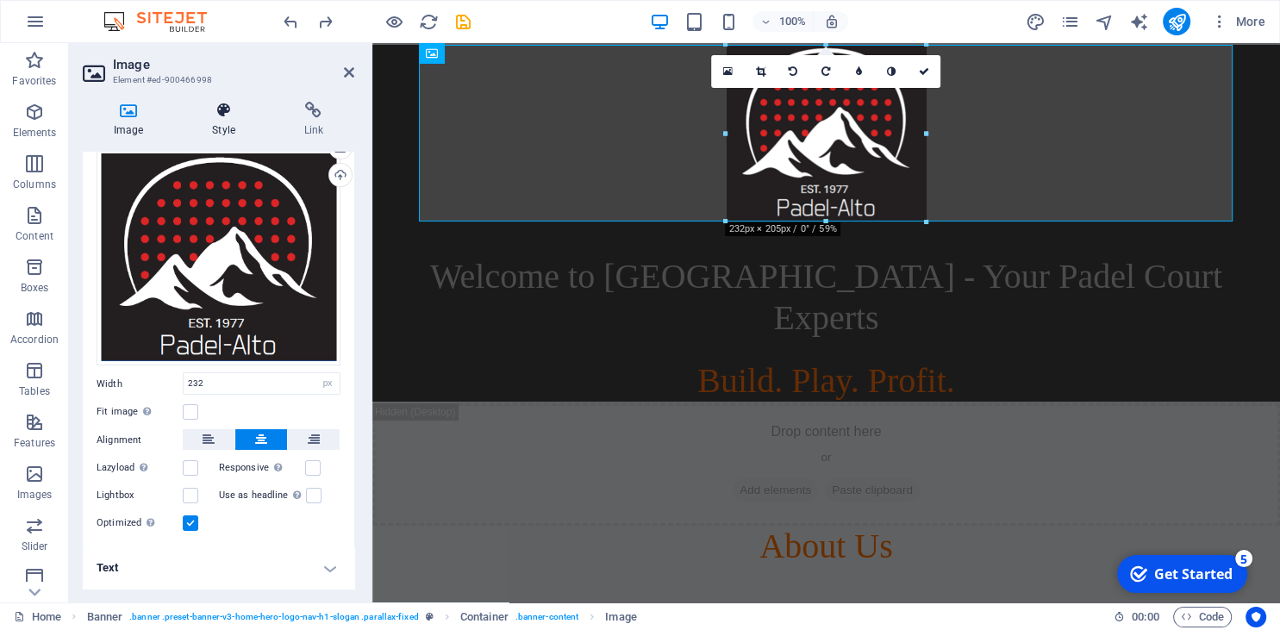
click at [227, 116] on icon at bounding box center [223, 110] width 84 height 17
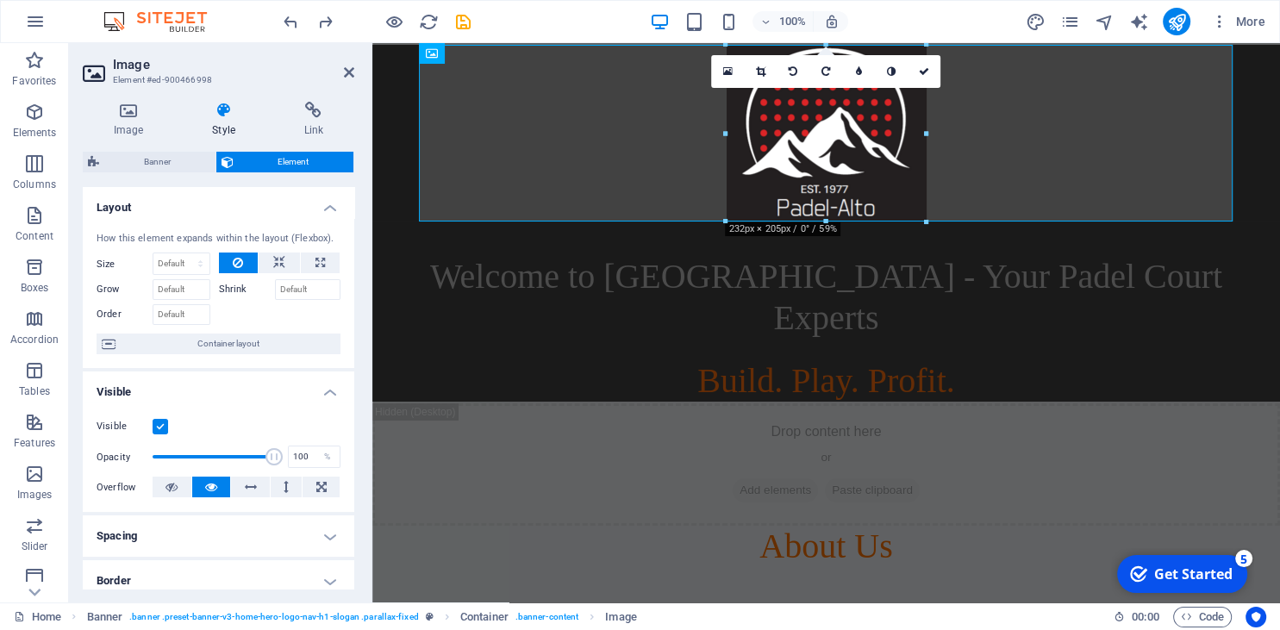
scroll to position [78, 0]
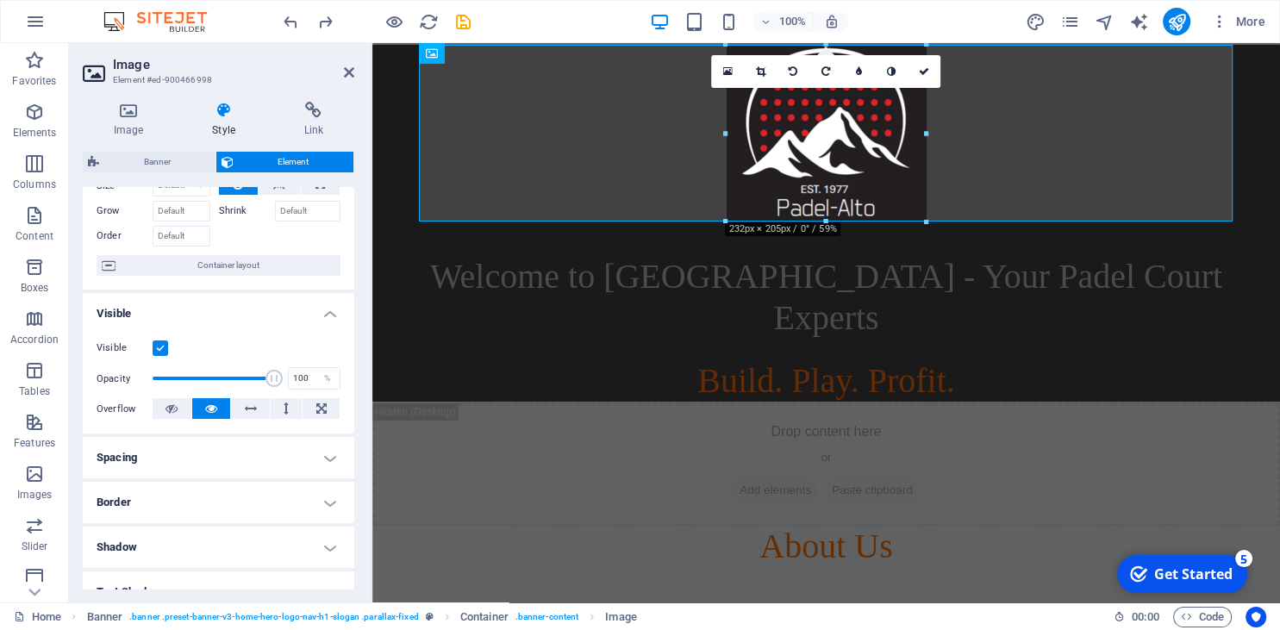
click at [239, 452] on h4 "Spacing" at bounding box center [219, 457] width 272 height 41
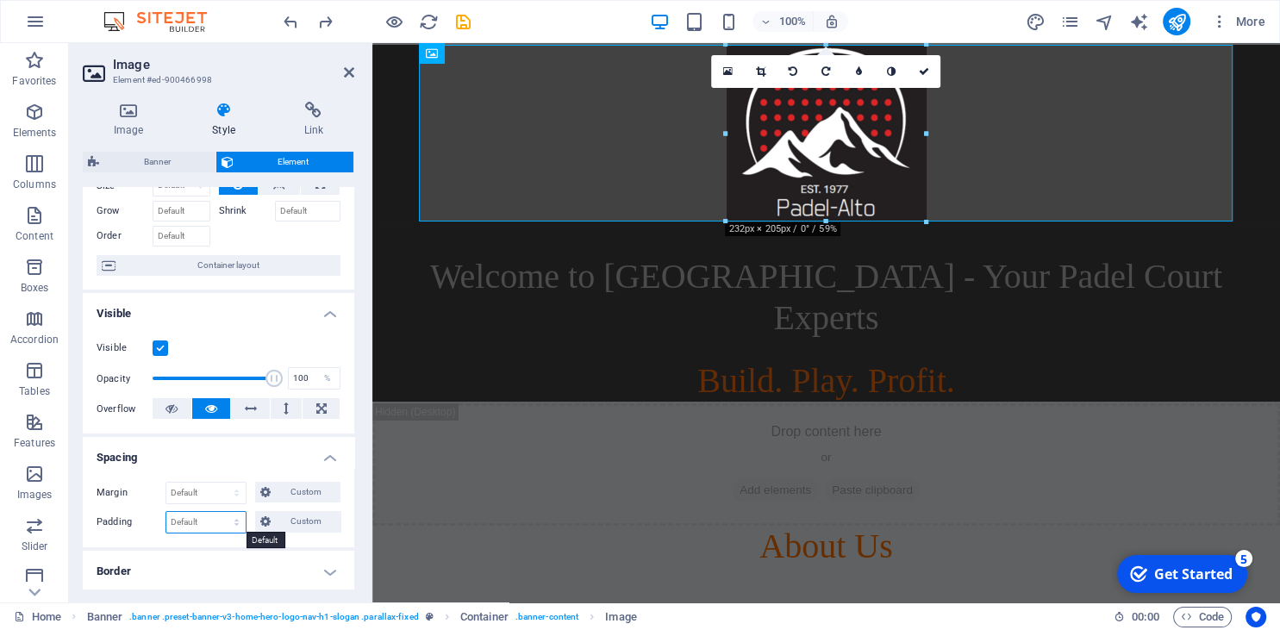
click at [166, 512] on select "Default px rem % vh vw Custom" at bounding box center [205, 522] width 79 height 21
click at [236, 516] on select "Default px rem % vh vw Custom" at bounding box center [205, 522] width 79 height 21
click at [166, 512] on select "Default px rem % vh vw Custom" at bounding box center [205, 522] width 79 height 21
select select "px"
click option "px" at bounding box center [0, 0] width 0 height 0
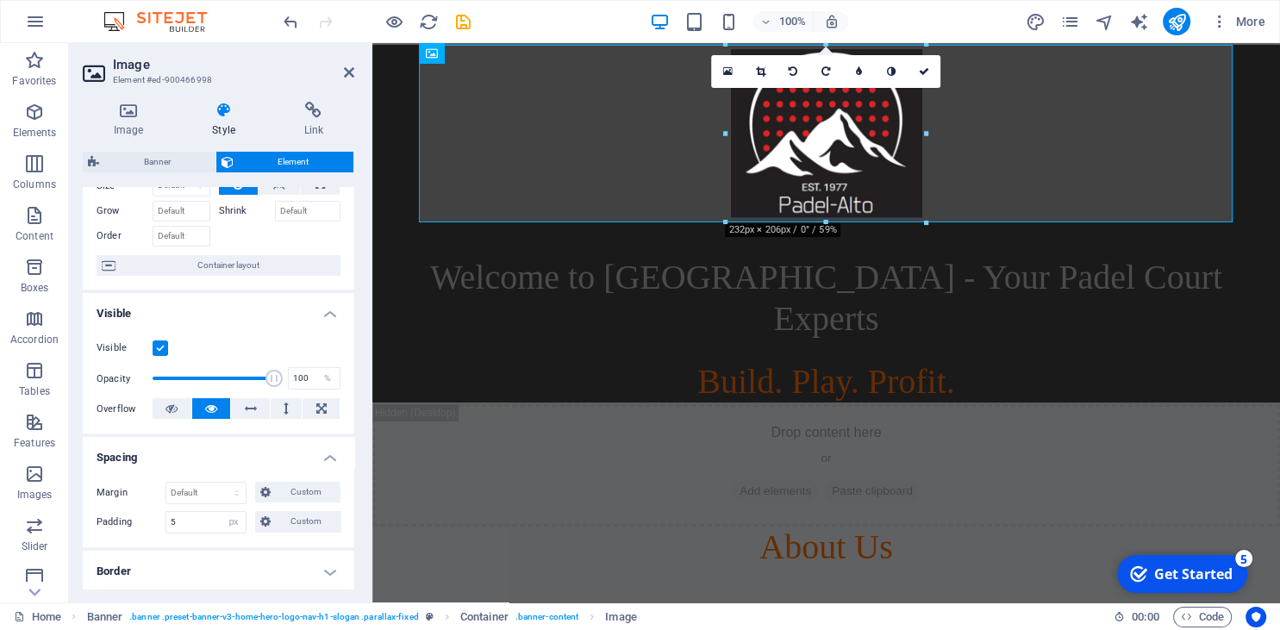
click at [233, 540] on div "Margin Default auto px % rem vw vh Custom Custom auto px % rem vw vh auto px % …" at bounding box center [219, 507] width 272 height 79
drag, startPoint x: 204, startPoint y: 525, endPoint x: 133, endPoint y: 502, distance: 75.3
click at [166, 512] on input "5" at bounding box center [205, 522] width 79 height 21
type input "10"
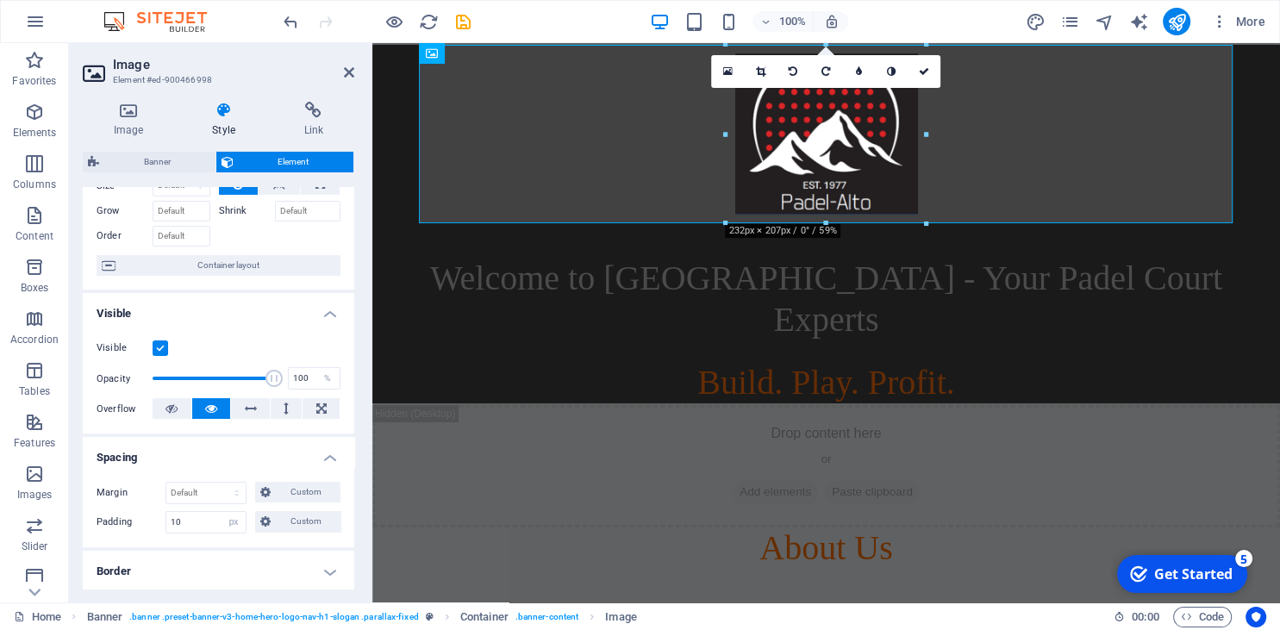
click at [216, 541] on div "Margin Default auto px % rem vw vh Custom Custom auto px % rem vw vh auto px % …" at bounding box center [219, 507] width 272 height 79
click at [1084, 362] on div "Build. Play. Profit." at bounding box center [827, 382] width 814 height 41
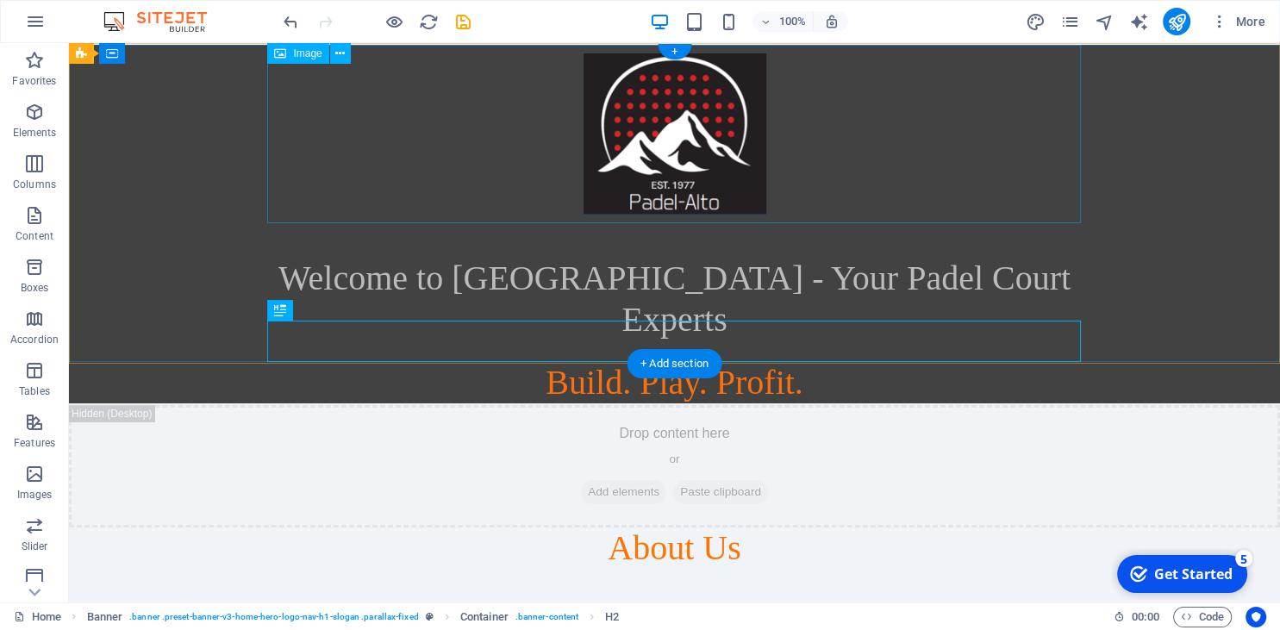
click at [1017, 149] on figure at bounding box center [675, 134] width 814 height 178
click at [1185, 279] on div "Welcome to Padel Alto - Your Padel Court Experts Build. Play. Profit." at bounding box center [674, 224] width 1211 height 359
click at [951, 247] on div at bounding box center [675, 240] width 814 height 34
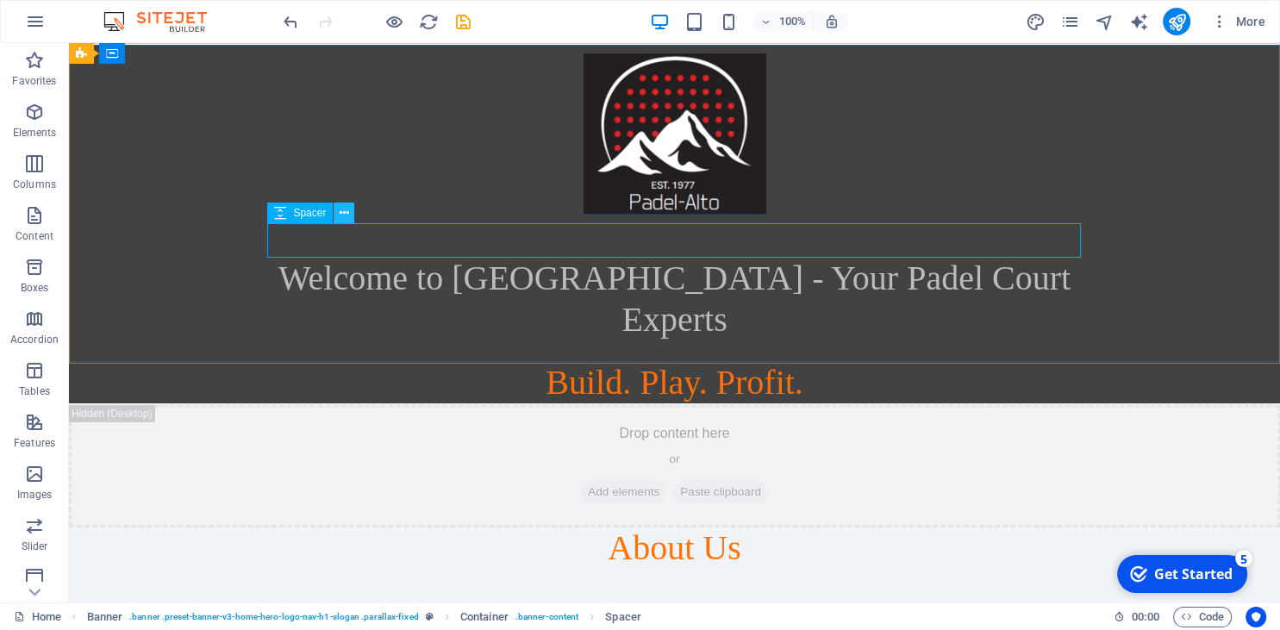
click at [347, 210] on icon at bounding box center [344, 213] width 9 height 18
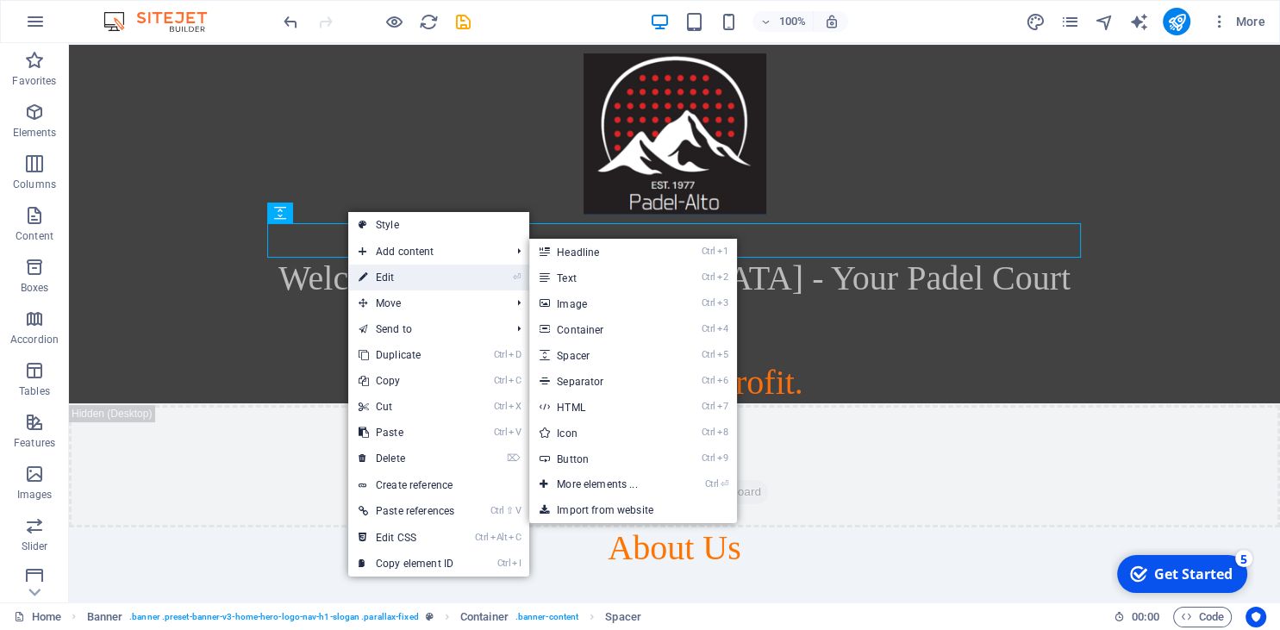
click at [394, 278] on link "⏎ Edit" at bounding box center [406, 278] width 116 height 26
select select "px"
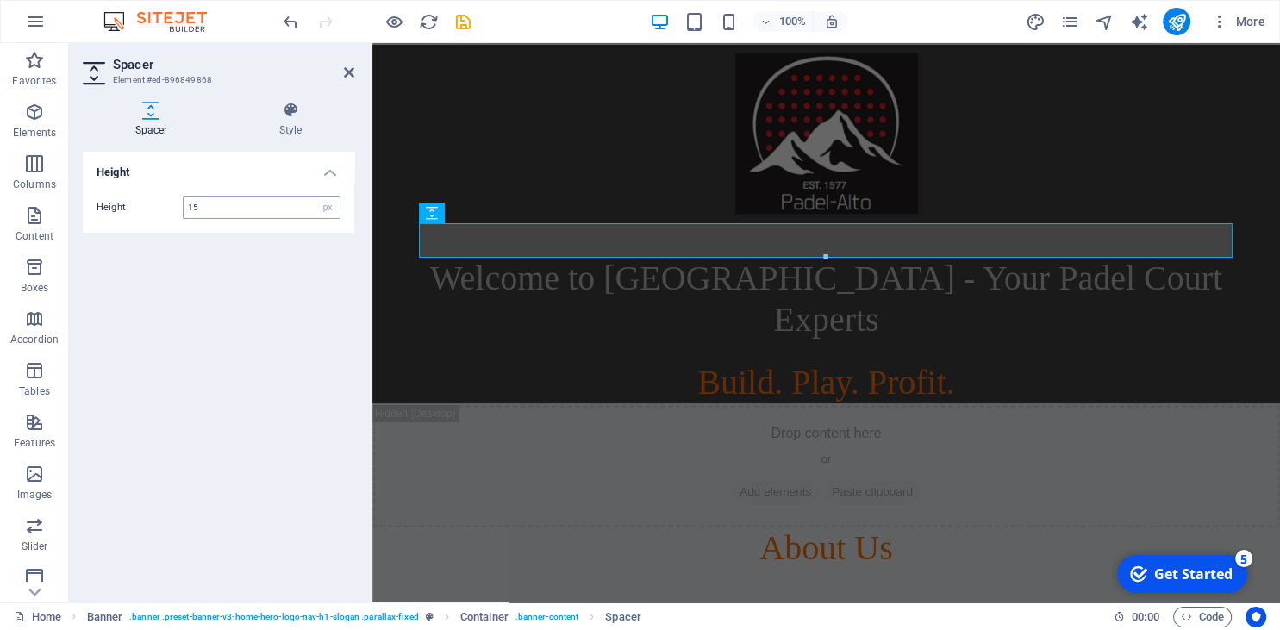
type input "15"
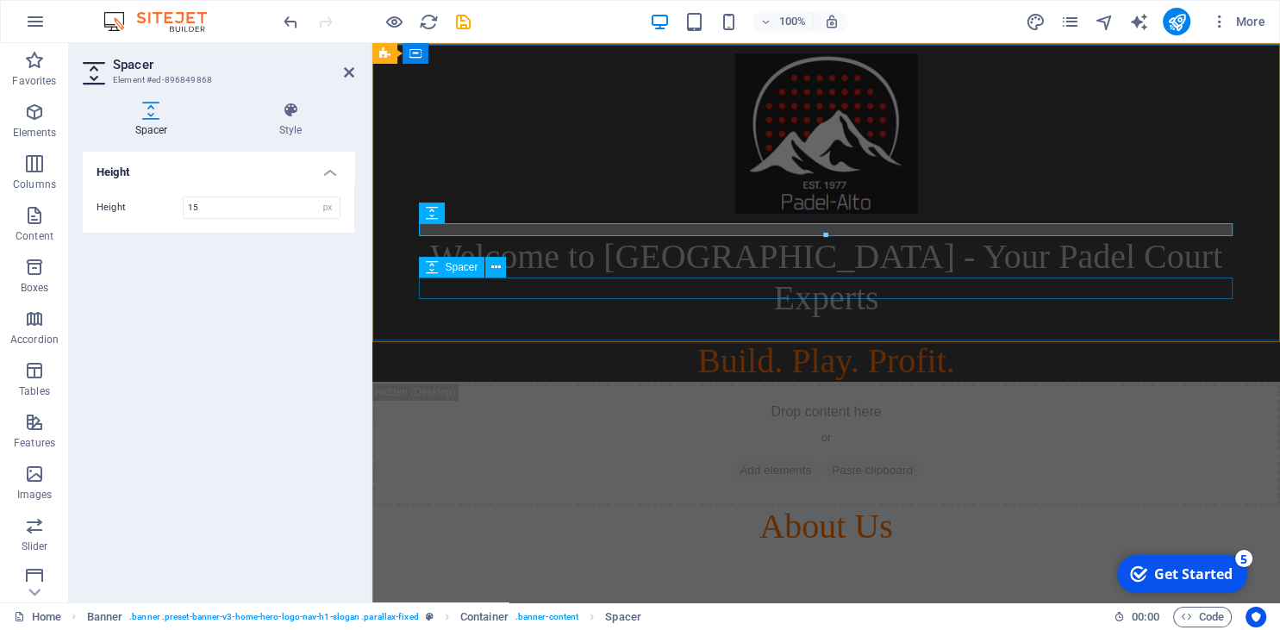
click at [829, 319] on div at bounding box center [827, 330] width 814 height 22
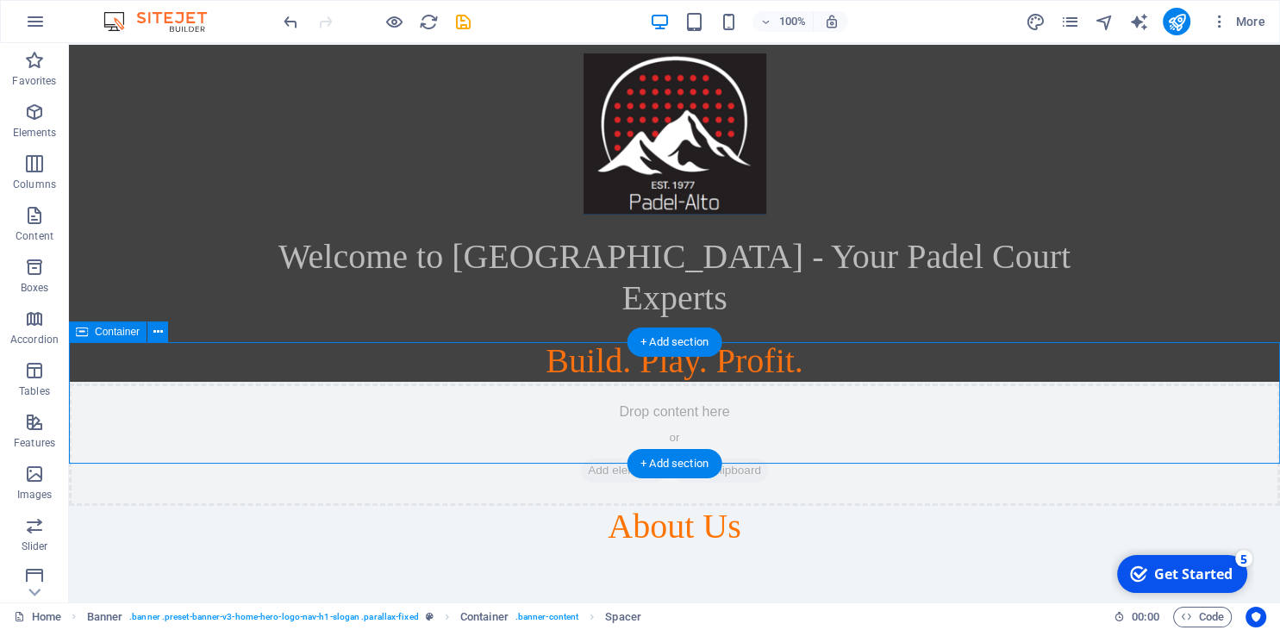
click at [983, 391] on div "Drop content here or Add elements Paste clipboard" at bounding box center [674, 445] width 1211 height 122
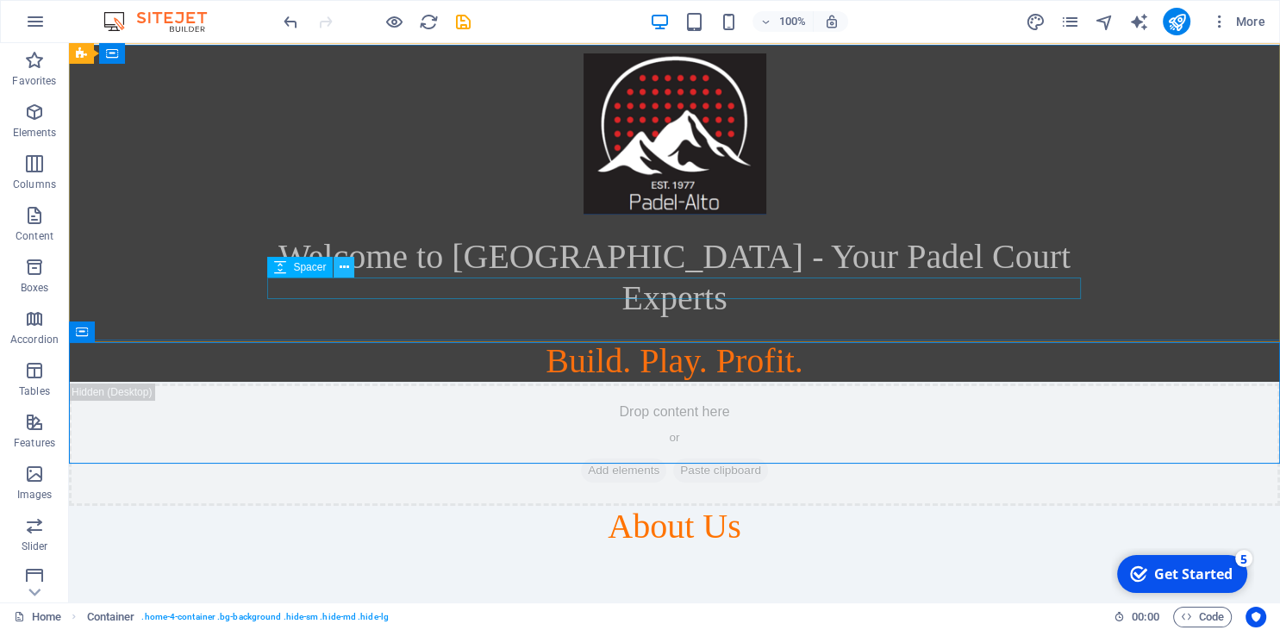
click at [342, 264] on icon at bounding box center [344, 268] width 9 height 18
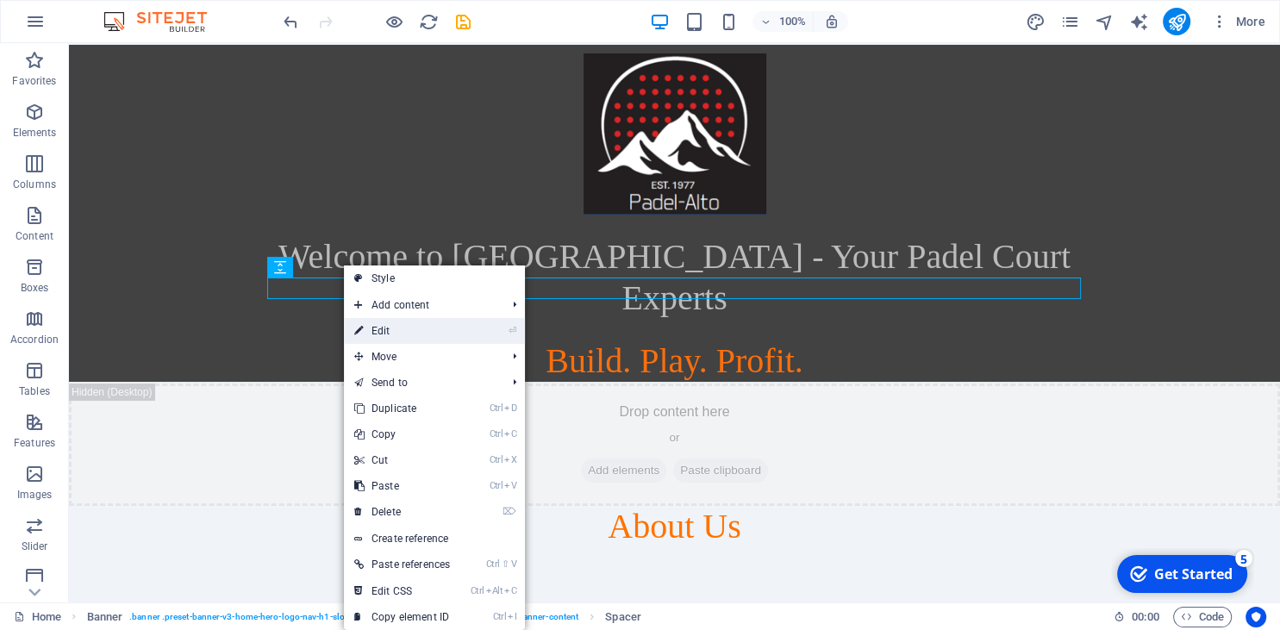
click at [390, 329] on link "⏎ Edit" at bounding box center [402, 331] width 116 height 26
select select "px"
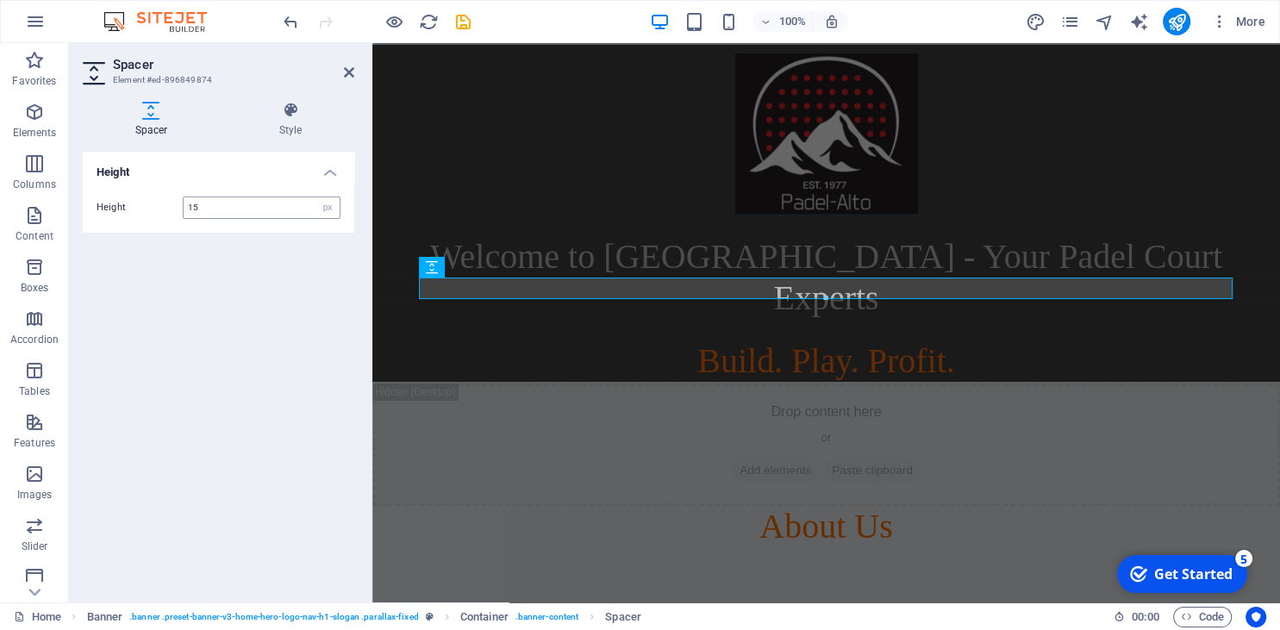
type input "15"
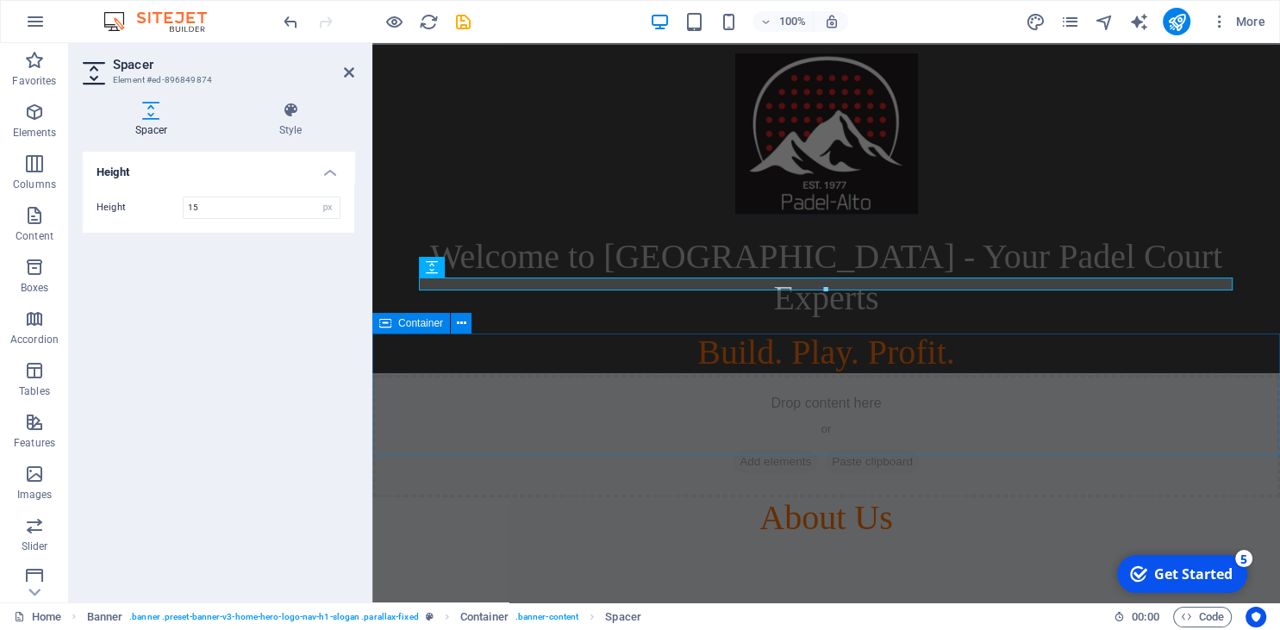
click at [623, 375] on div "Drop content here or Add elements Paste clipboard" at bounding box center [826, 436] width 908 height 122
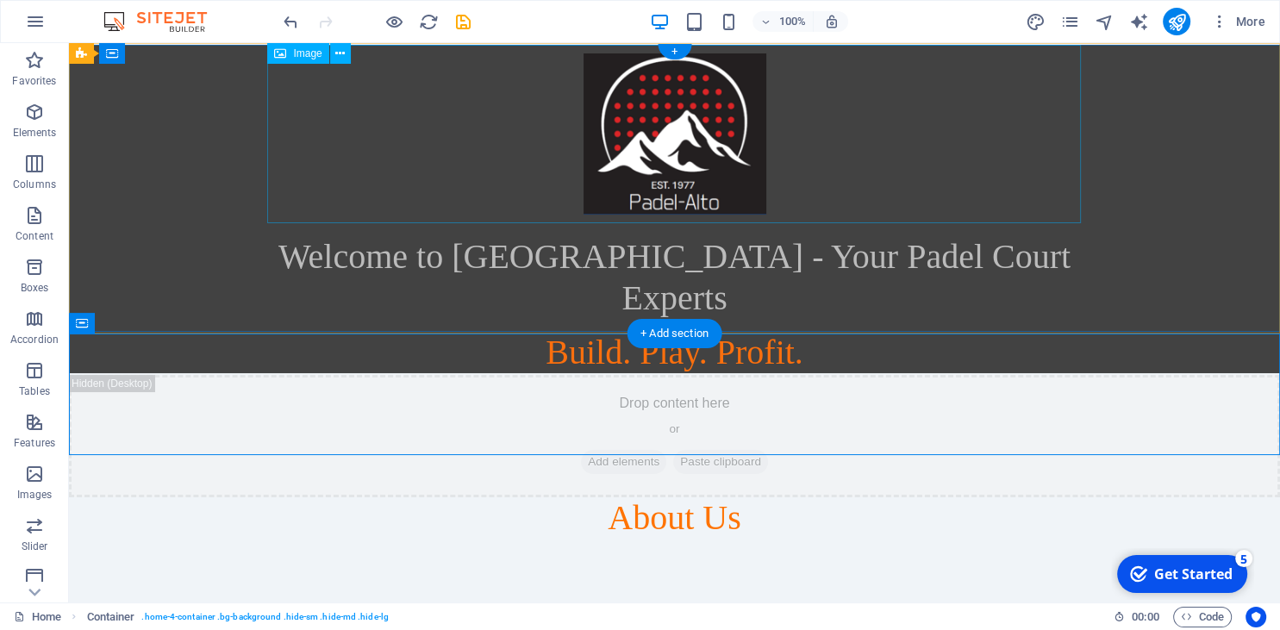
click at [719, 122] on figure at bounding box center [675, 134] width 814 height 178
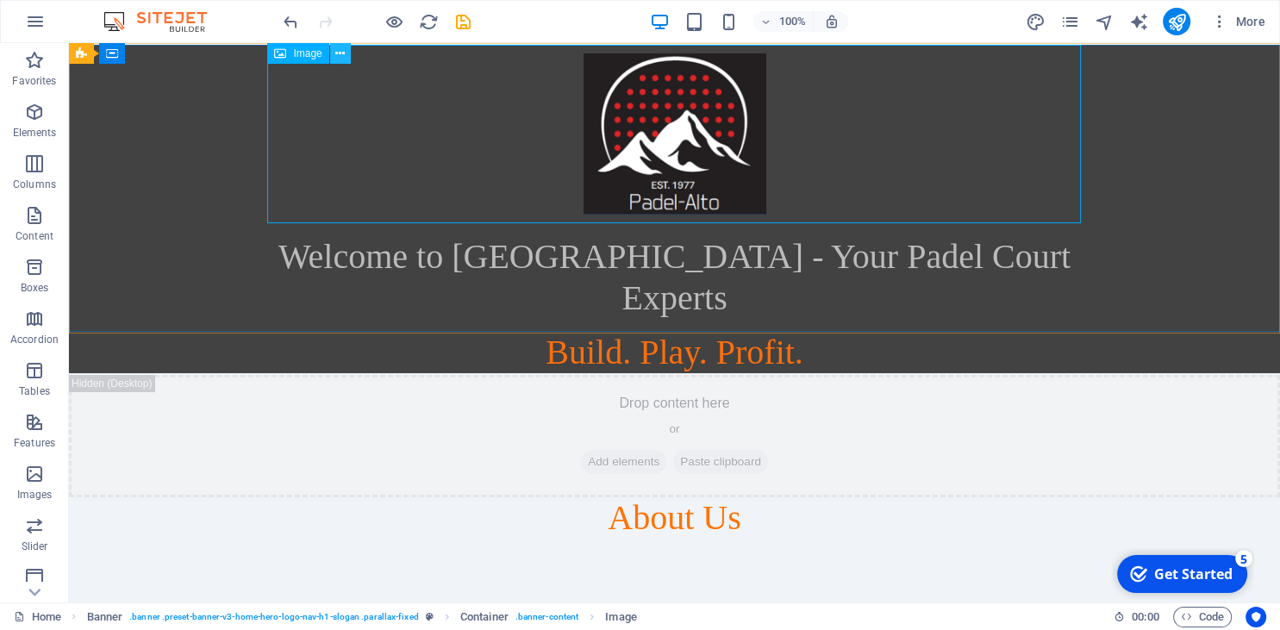
click at [347, 51] on button at bounding box center [340, 53] width 21 height 21
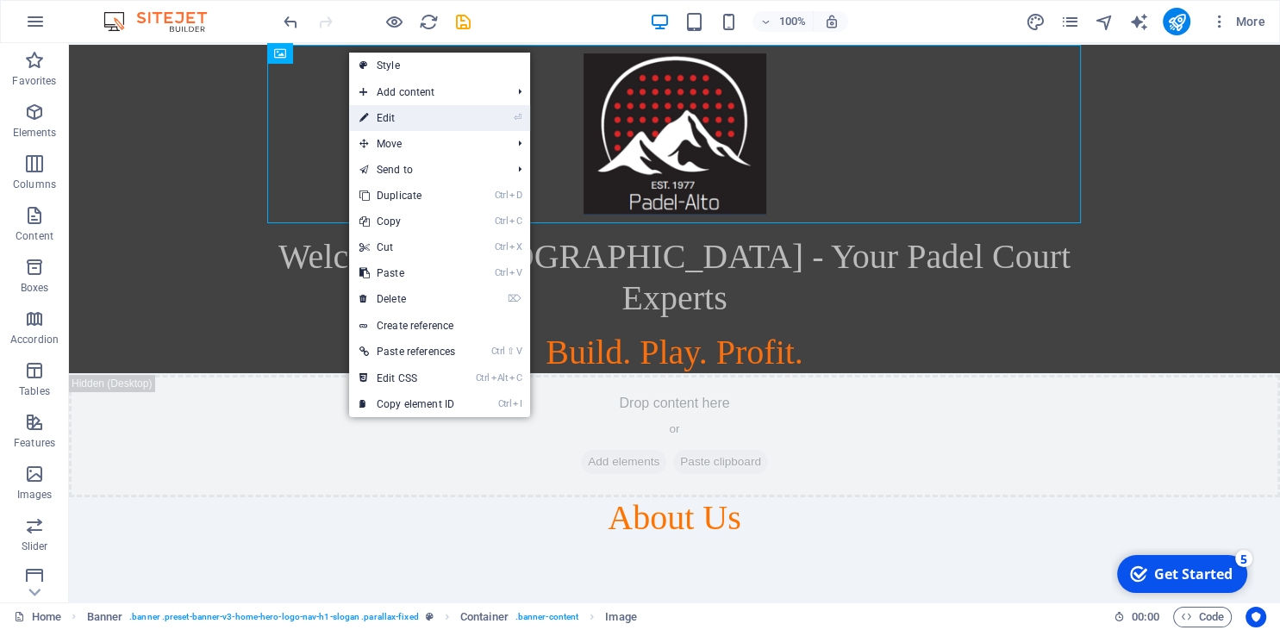
click at [388, 130] on link "⏎ Edit" at bounding box center [407, 118] width 116 height 26
select select "px"
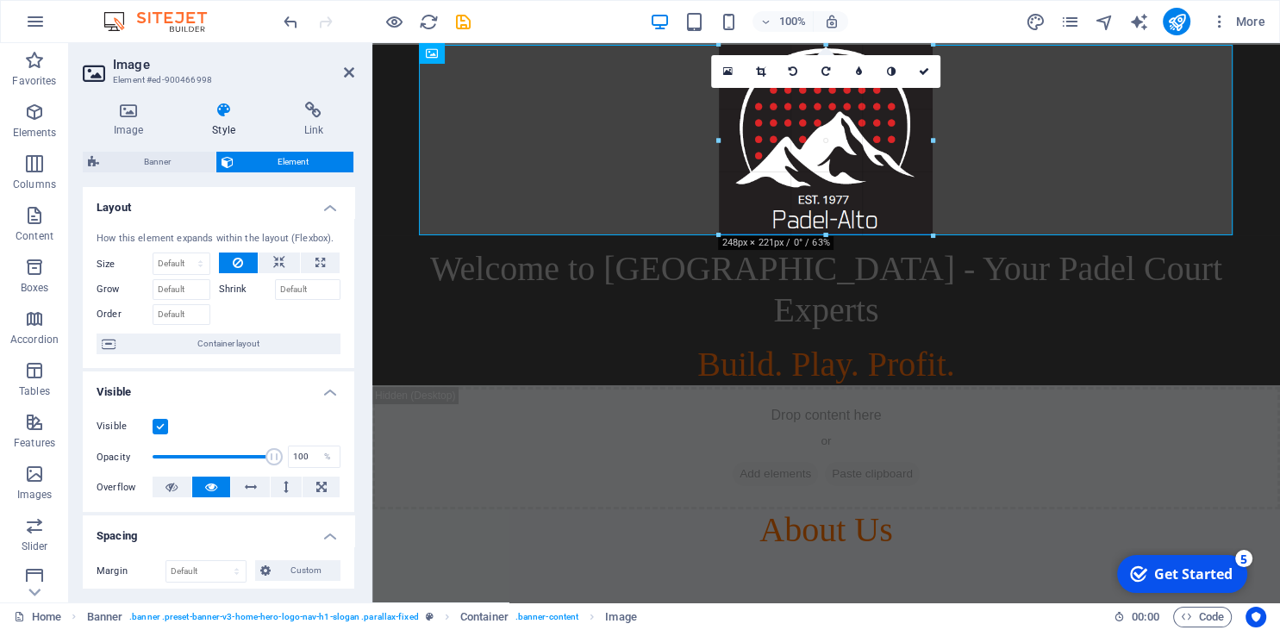
drag, startPoint x: 730, startPoint y: 219, endPoint x: 716, endPoint y: 228, distance: 17.5
click at [716, 228] on div "H2 Banner Banner Container Container Image Spacer Spacer H2 Info Bar Container …" at bounding box center [826, 323] width 908 height 560
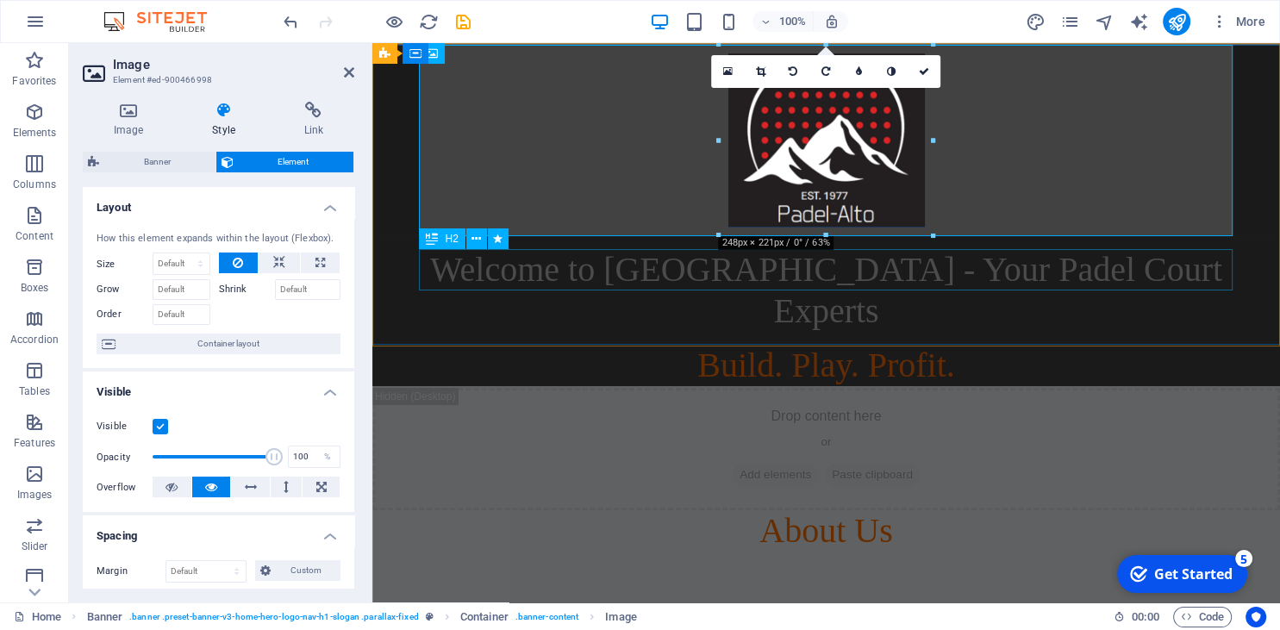
drag, startPoint x: 1088, startPoint y: 280, endPoint x: 688, endPoint y: 252, distance: 401.1
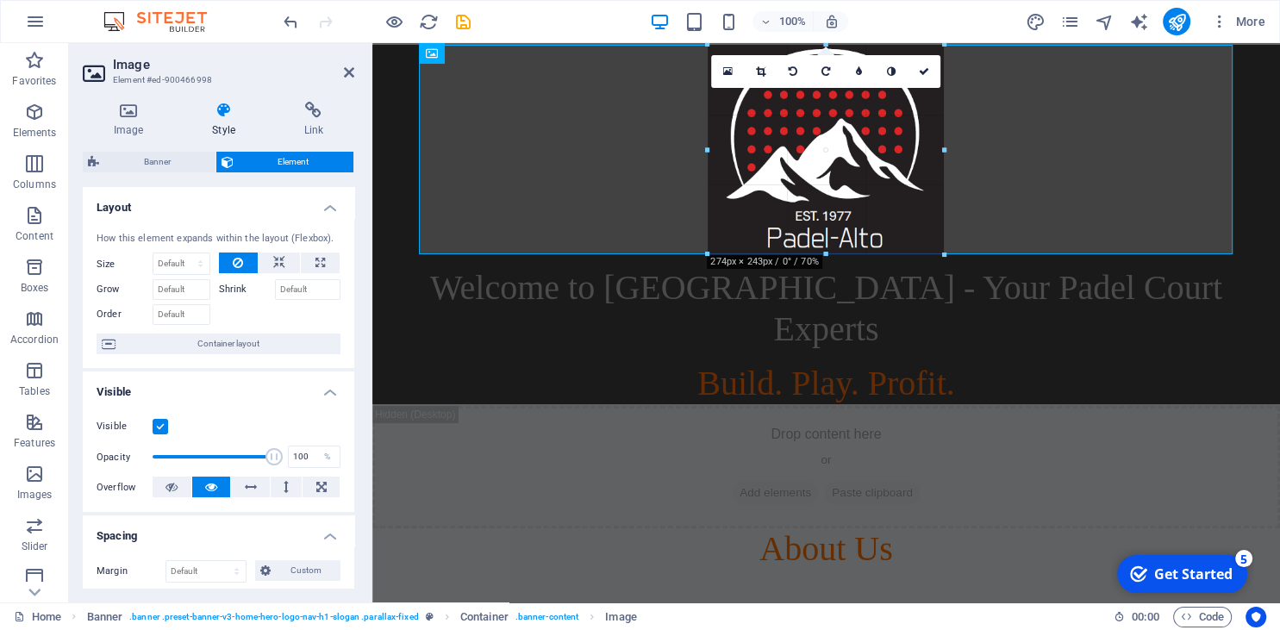
click at [688, 254] on div at bounding box center [826, 204] width 908 height 322
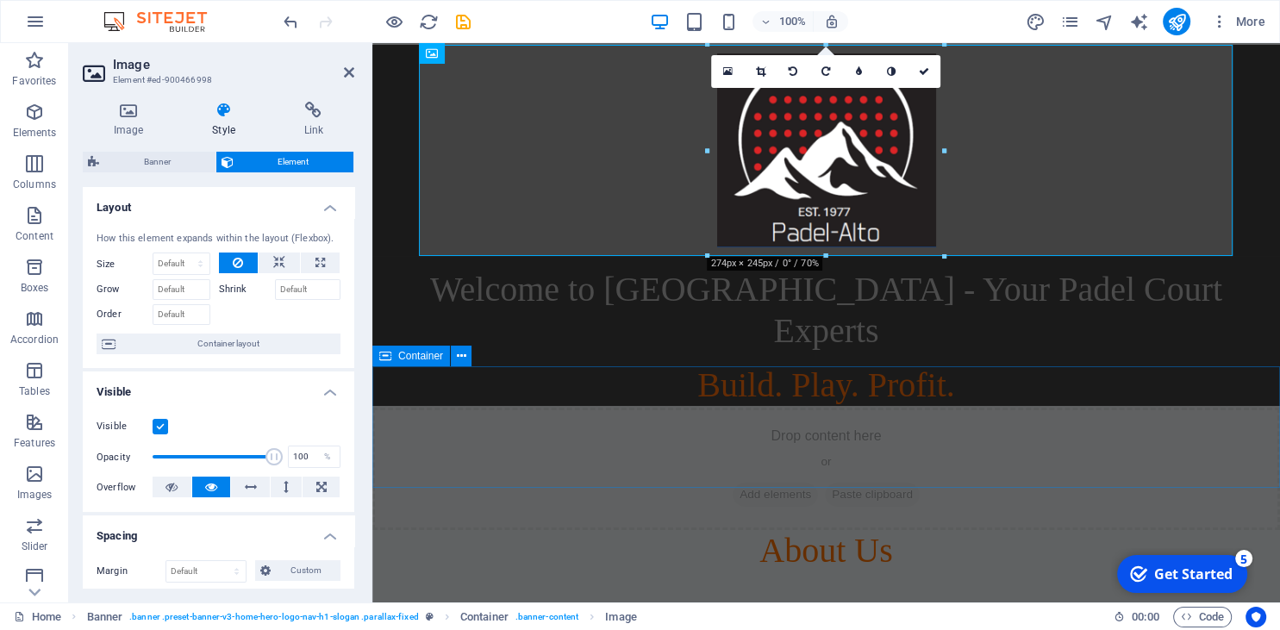
click at [840, 408] on div "Drop content here or Add elements Paste clipboard" at bounding box center [826, 469] width 908 height 122
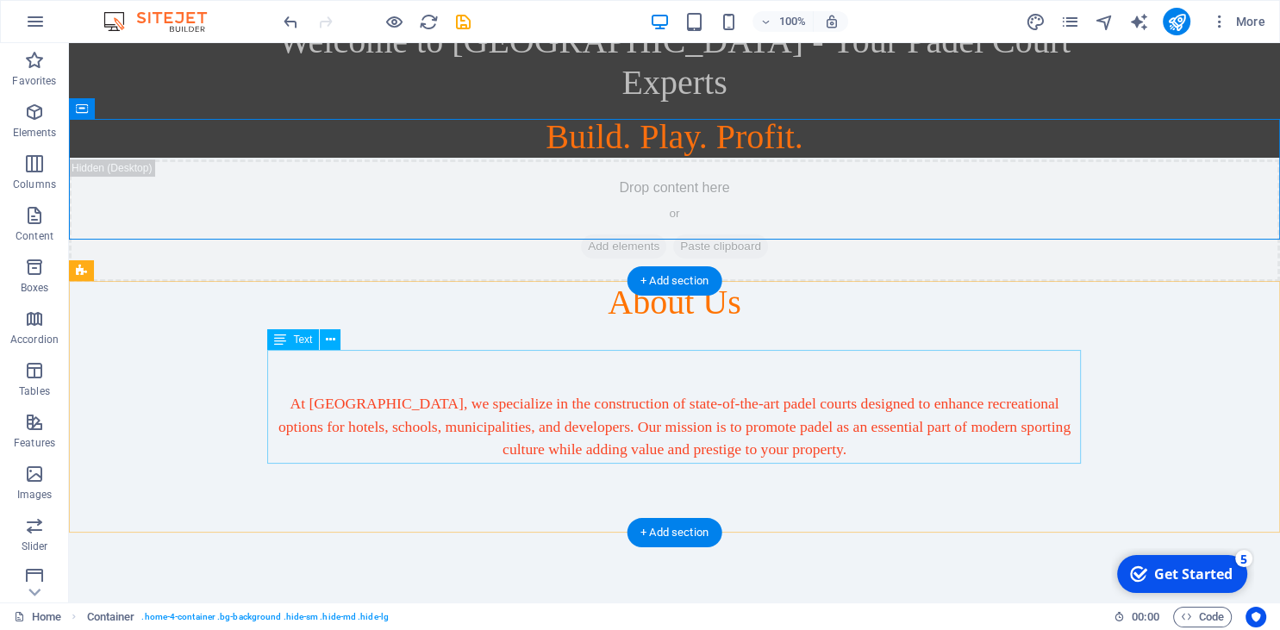
scroll to position [272, 0]
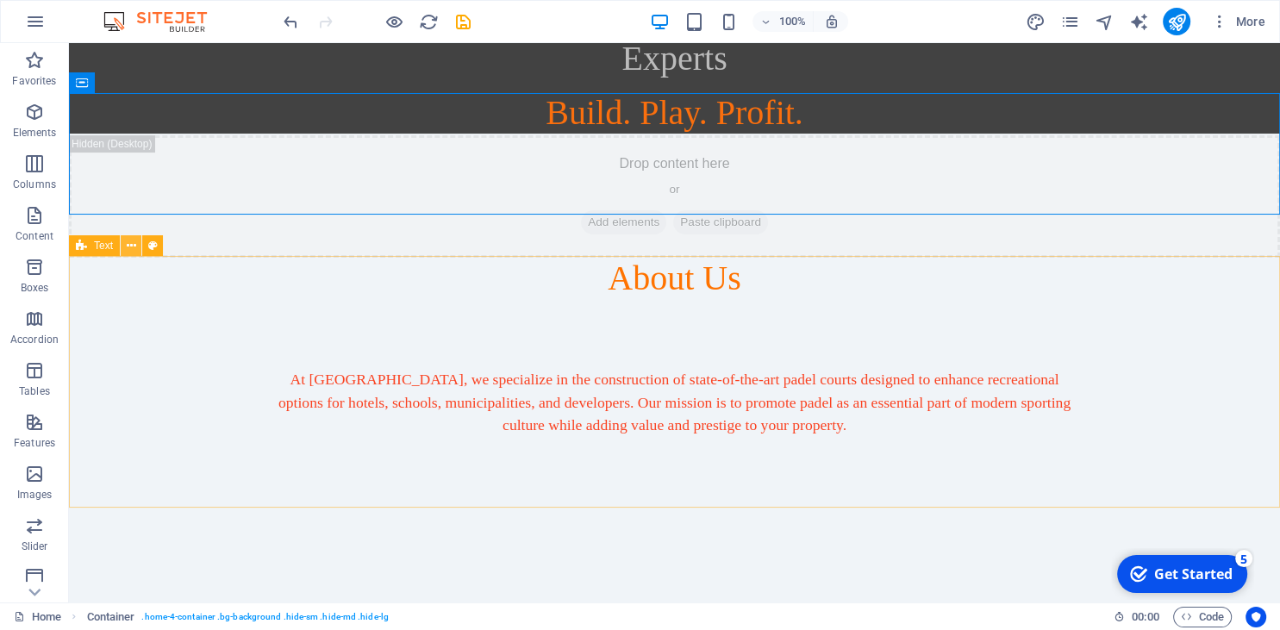
click at [134, 242] on icon at bounding box center [131, 246] width 9 height 18
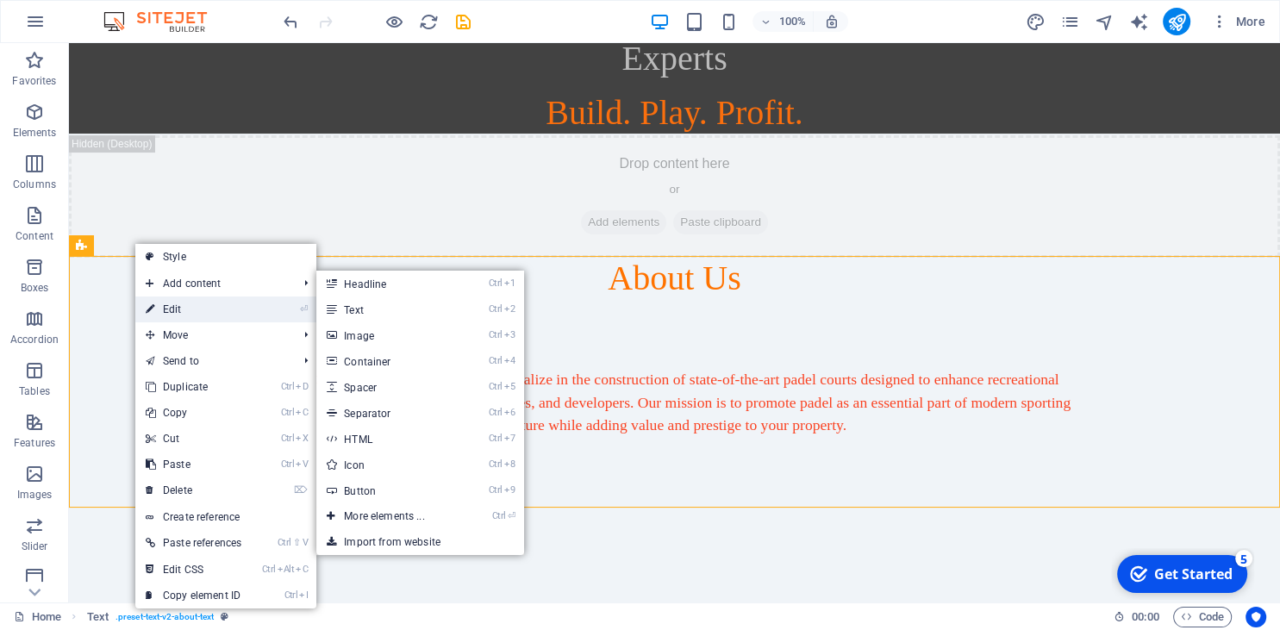
click at [183, 301] on link "⏎ Edit" at bounding box center [193, 310] width 116 height 26
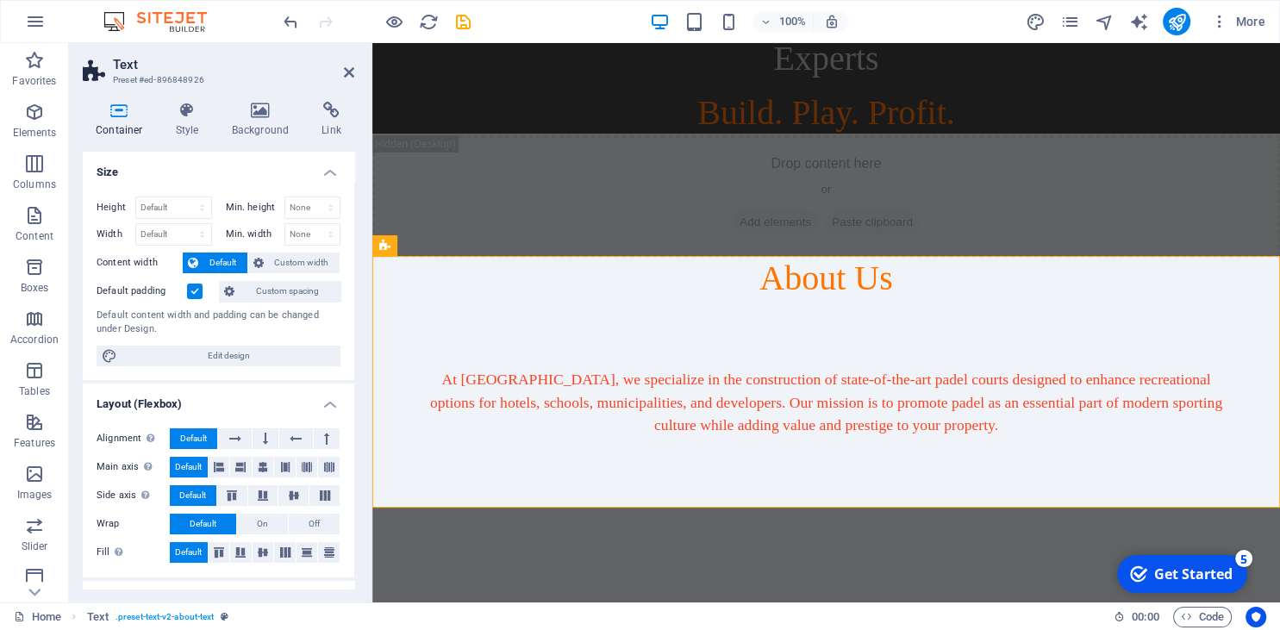
click at [196, 291] on label at bounding box center [195, 292] width 16 height 16
click at [0, 0] on input "Default padding" at bounding box center [0, 0] width 0 height 0
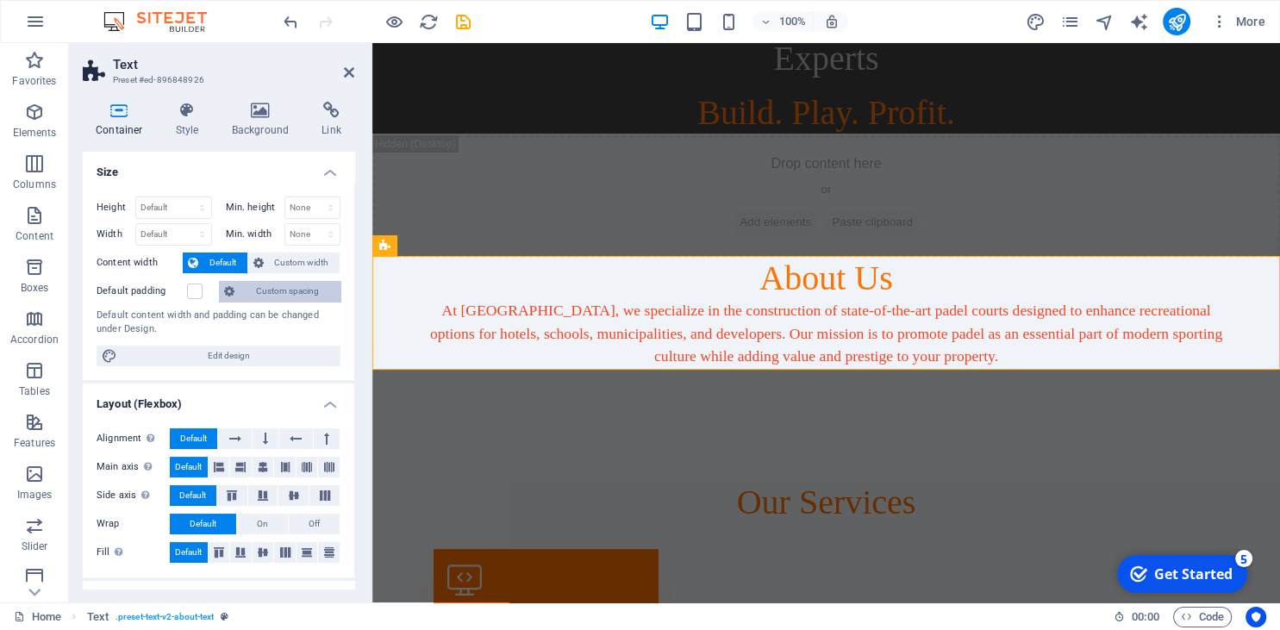
click at [269, 283] on span "Custom spacing" at bounding box center [288, 291] width 96 height 21
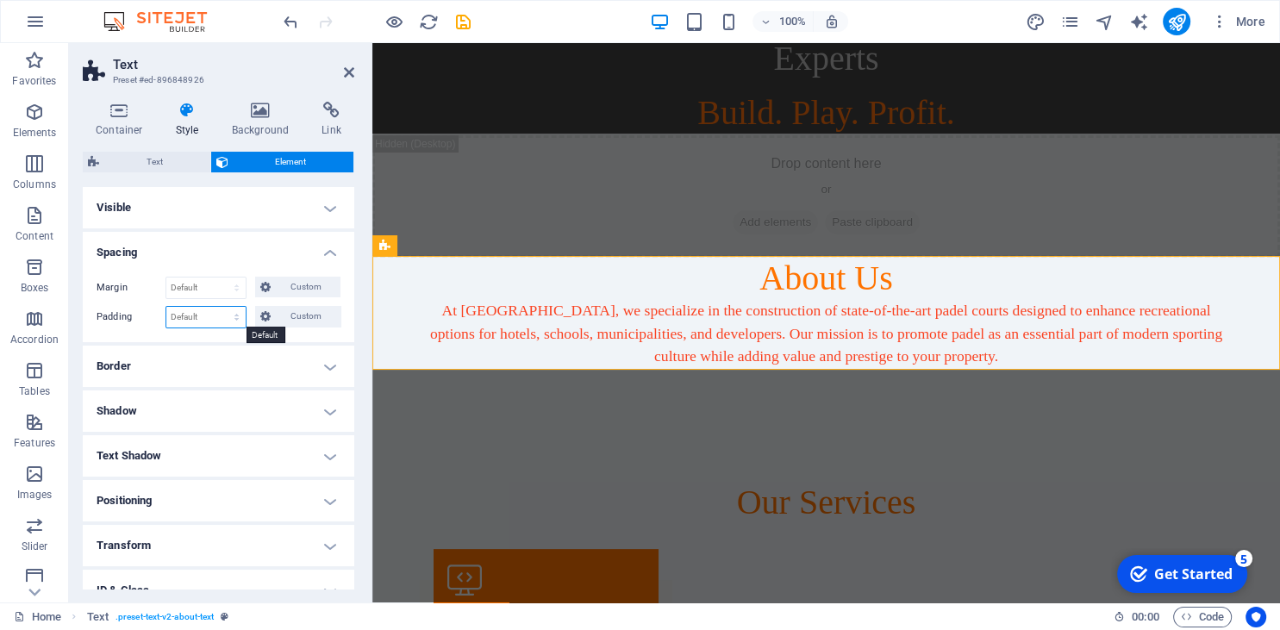
click at [166, 307] on select "Default px rem % vh vw Custom" at bounding box center [205, 317] width 79 height 21
select select "px"
click option "px" at bounding box center [0, 0] width 0 height 0
drag, startPoint x: 199, startPoint y: 314, endPoint x: 135, endPoint y: 302, distance: 64.9
click at [166, 307] on input "0" at bounding box center [205, 317] width 79 height 21
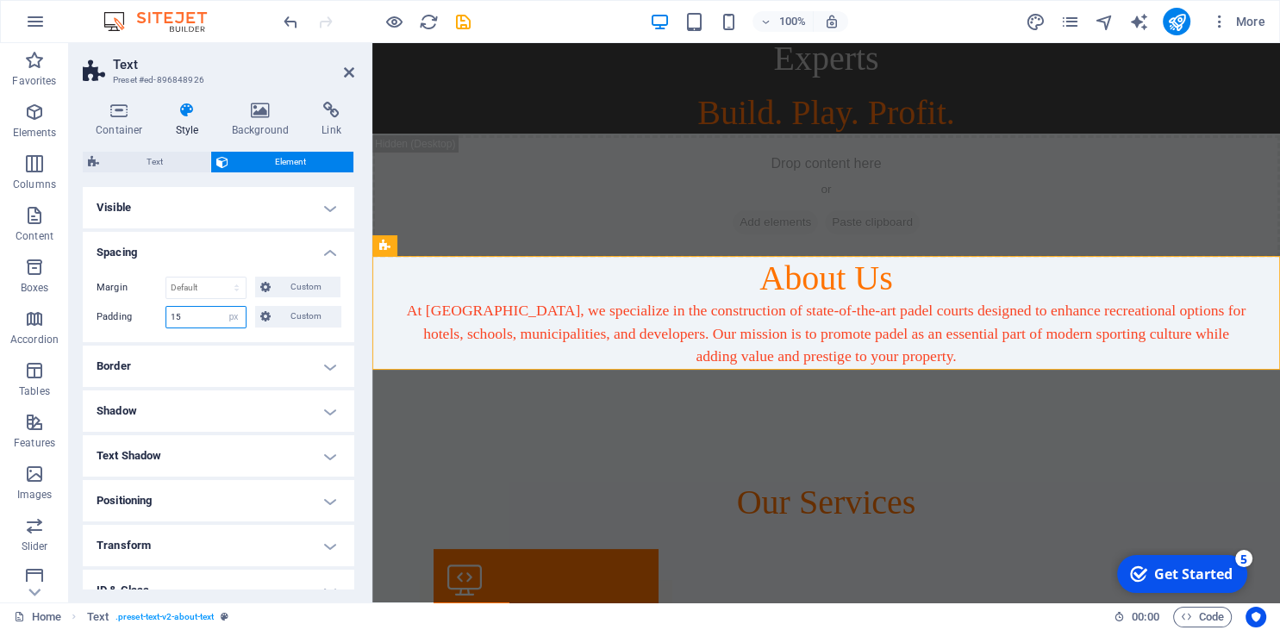
type input "15"
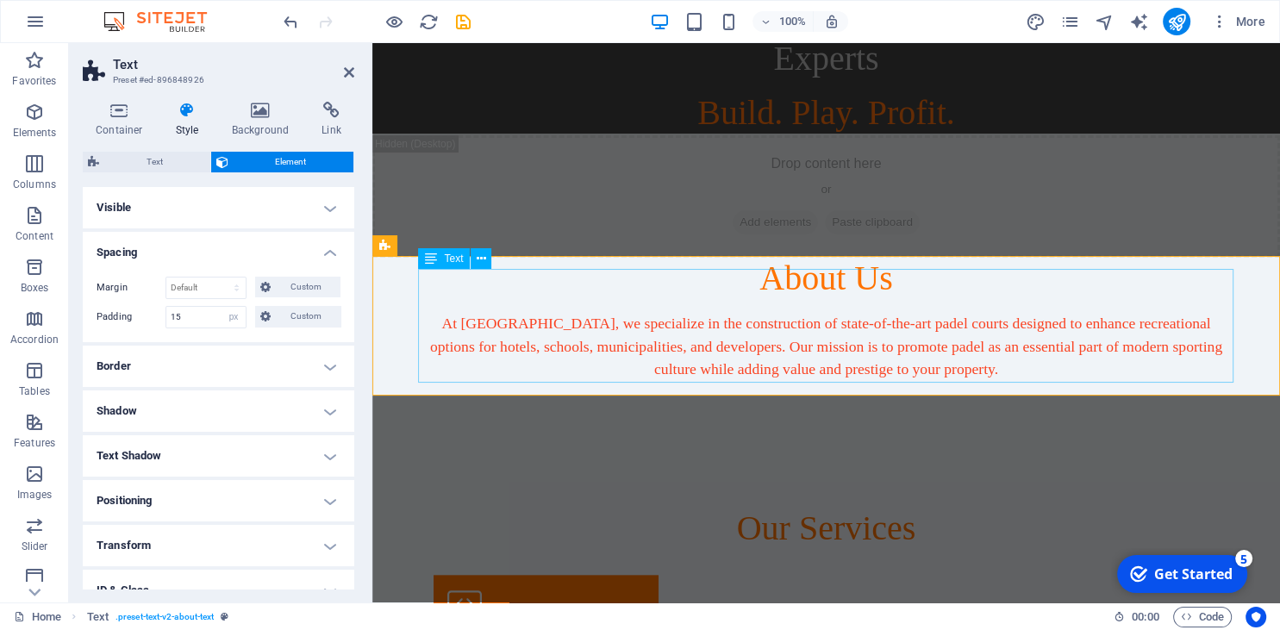
click at [516, 365] on div "At [GEOGRAPHIC_DATA], we specialize in the construction of state-of-the-art pad…" at bounding box center [827, 369] width 816 height 114
click at [978, 347] on div "At [GEOGRAPHIC_DATA], we specialize in the construction of state-of-the-art pad…" at bounding box center [827, 369] width 816 height 114
click at [967, 361] on div "At [GEOGRAPHIC_DATA], we specialize in the construction of state-of-the-art pad…" at bounding box center [827, 369] width 816 height 114
click at [478, 261] on icon at bounding box center [481, 259] width 9 height 18
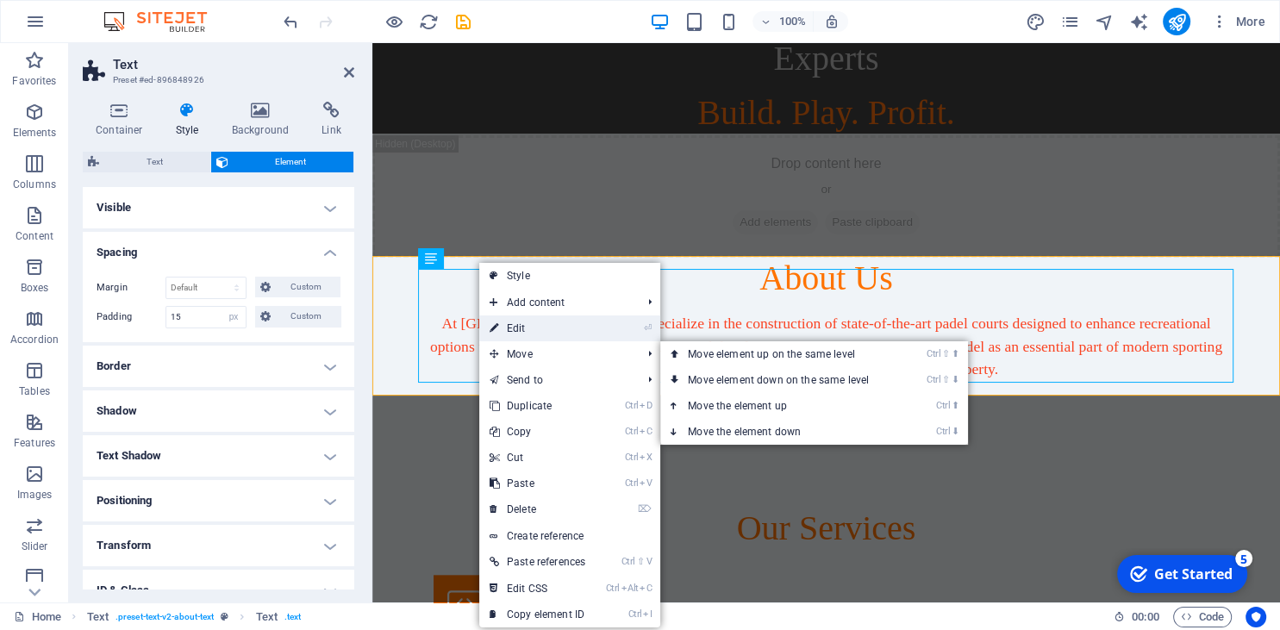
click at [517, 329] on link "⏎ Edit" at bounding box center [537, 329] width 116 height 26
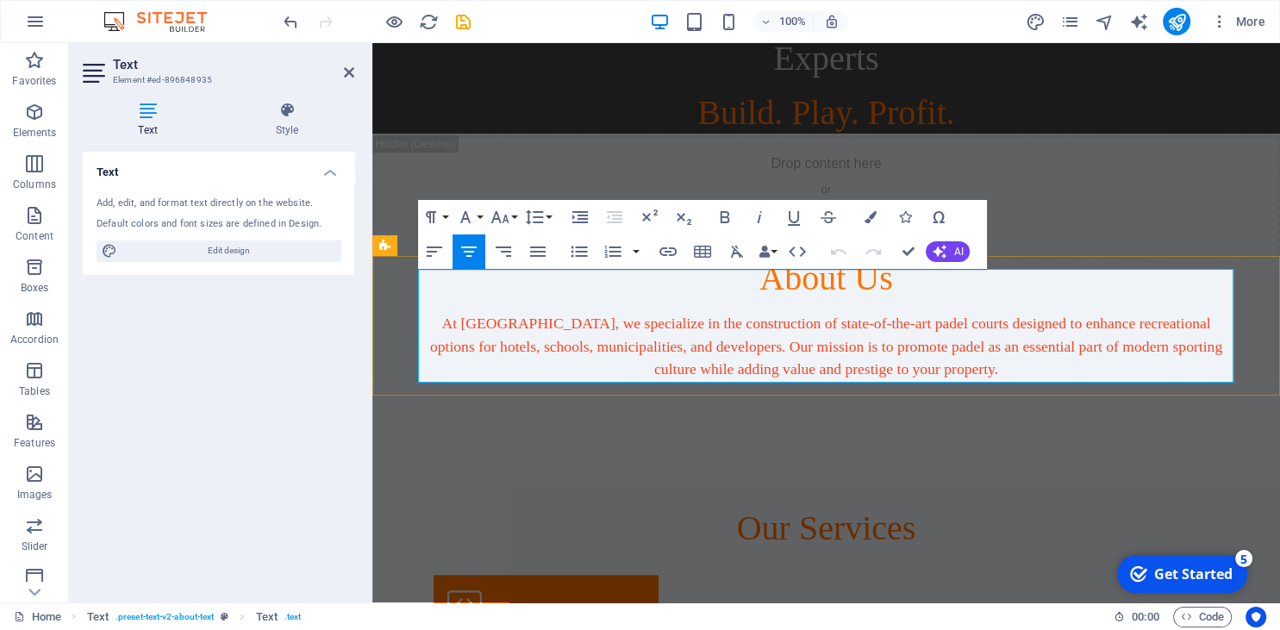
click at [880, 404] on p at bounding box center [827, 415] width 816 height 22
click at [886, 404] on p at bounding box center [827, 415] width 816 height 22
click at [953, 328] on p "At [GEOGRAPHIC_DATA], we specialize in the construction of state-of-the-art pad…" at bounding box center [827, 346] width 816 height 68
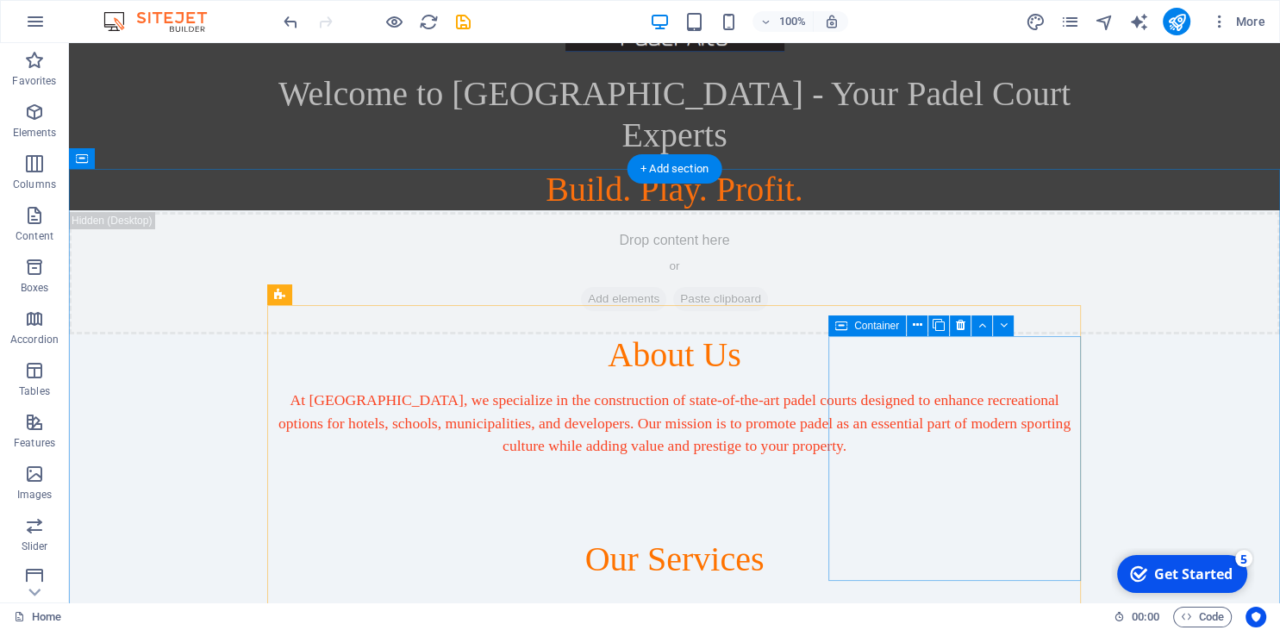
scroll to position [0, 0]
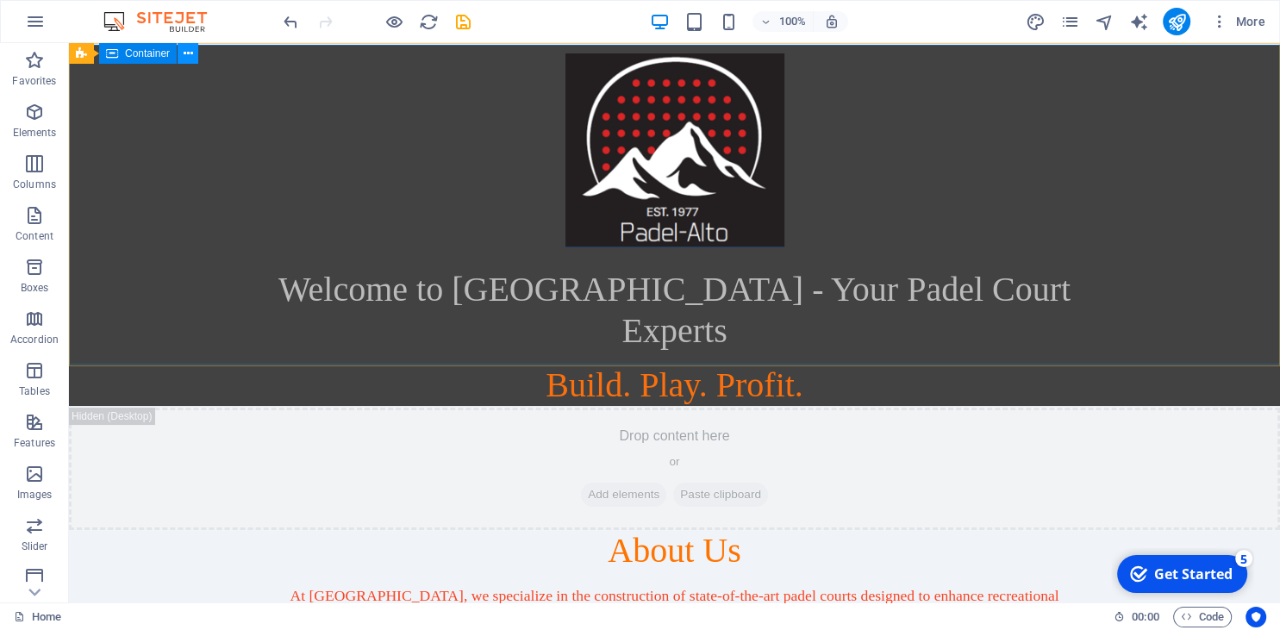
click at [190, 53] on icon at bounding box center [188, 54] width 9 height 18
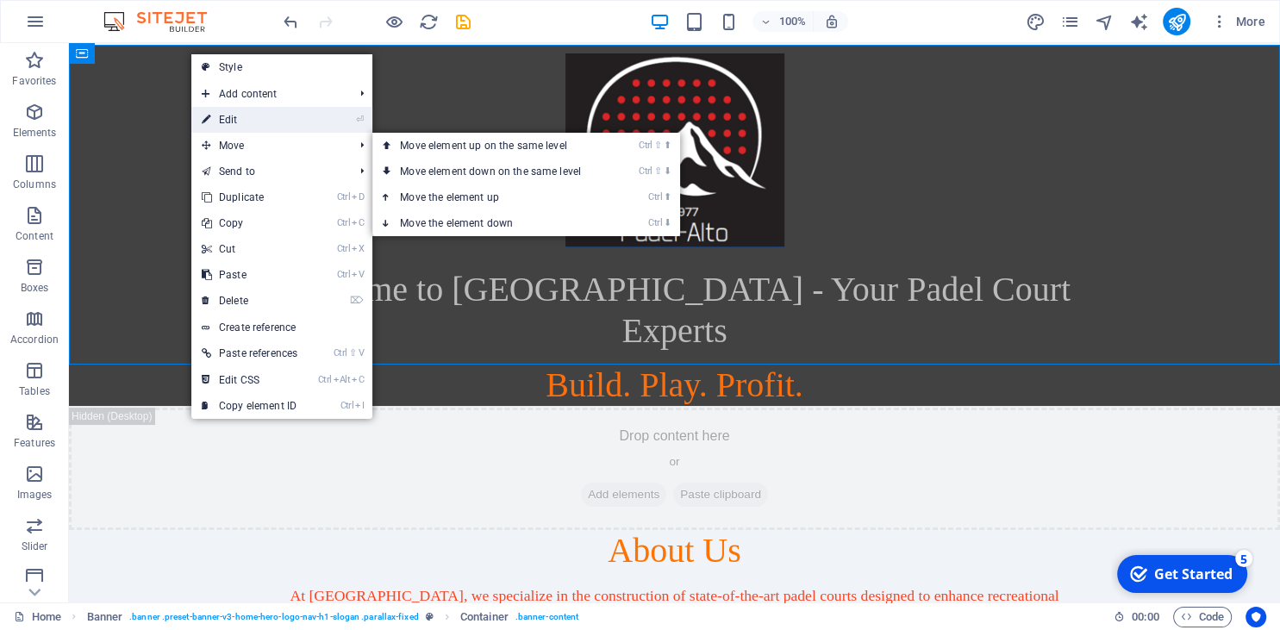
click at [231, 117] on link "⏎ Edit" at bounding box center [249, 120] width 116 height 26
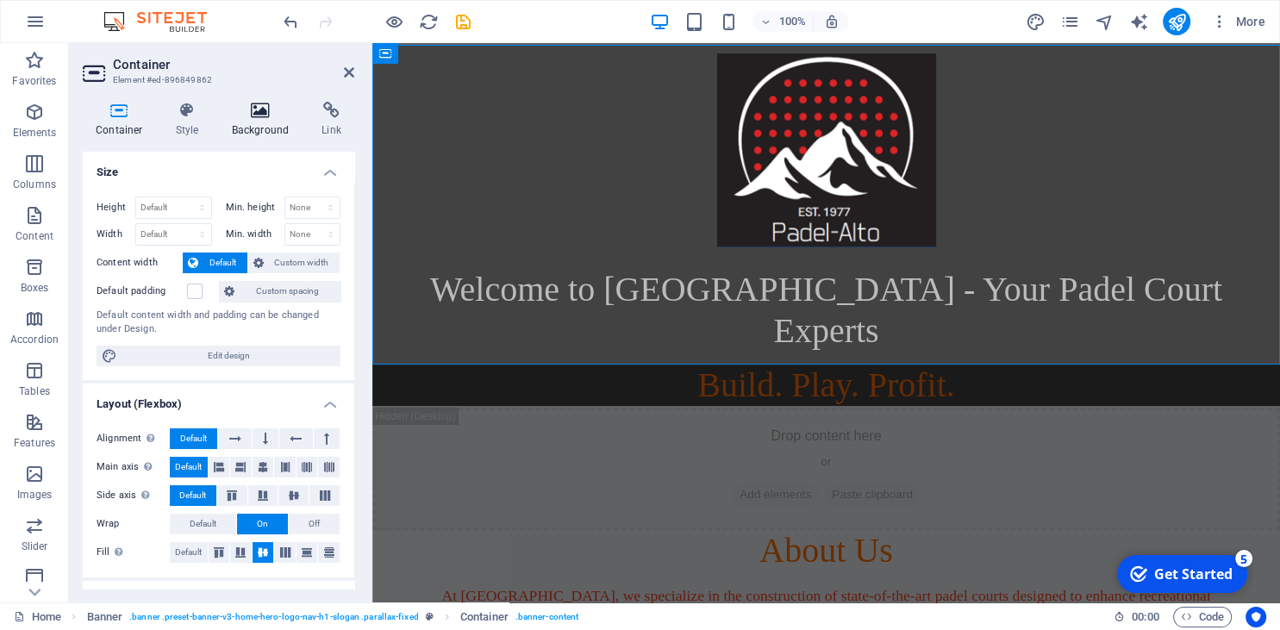
click at [253, 119] on h4 "Background" at bounding box center [264, 120] width 91 height 36
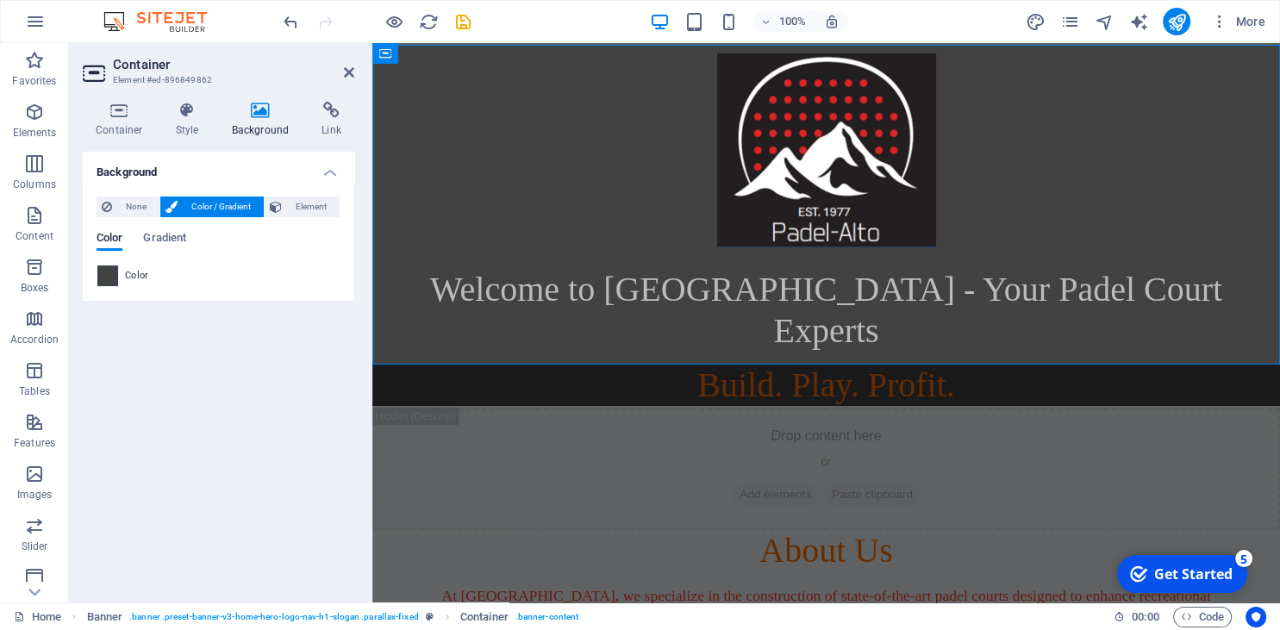
click at [110, 271] on span at bounding box center [107, 275] width 19 height 19
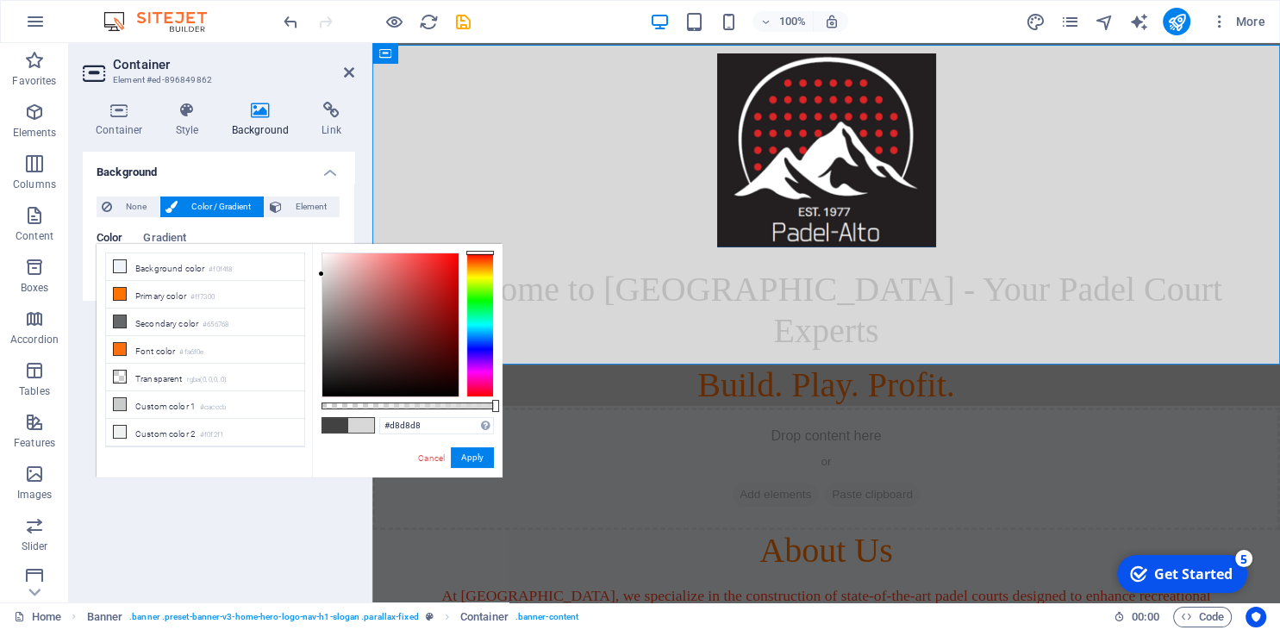
drag, startPoint x: 333, startPoint y: 328, endPoint x: 312, endPoint y: 274, distance: 57.3
click at [312, 274] on div "less Background color #f0f4f8 Primary color #ff7300 Secondary color #656768 Fon…" at bounding box center [300, 361] width 406 height 234
click at [481, 145] on figure at bounding box center [827, 150] width 814 height 211
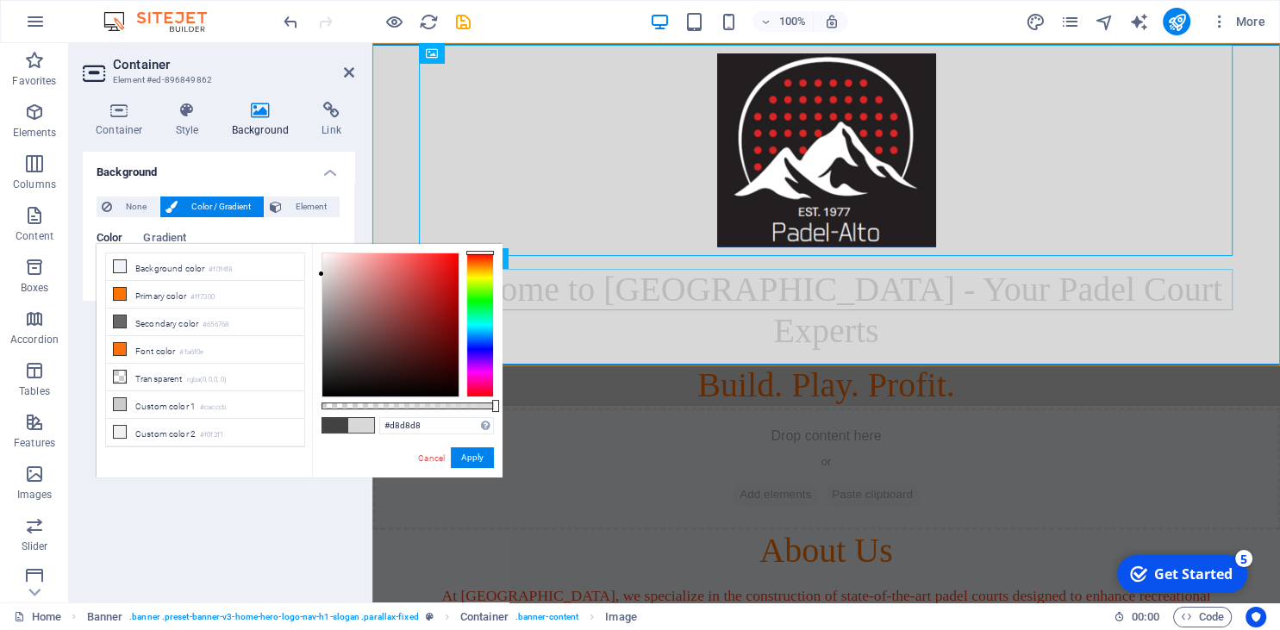
click at [604, 287] on div "Welcome to [GEOGRAPHIC_DATA] - Your Padel Court Experts" at bounding box center [827, 310] width 814 height 83
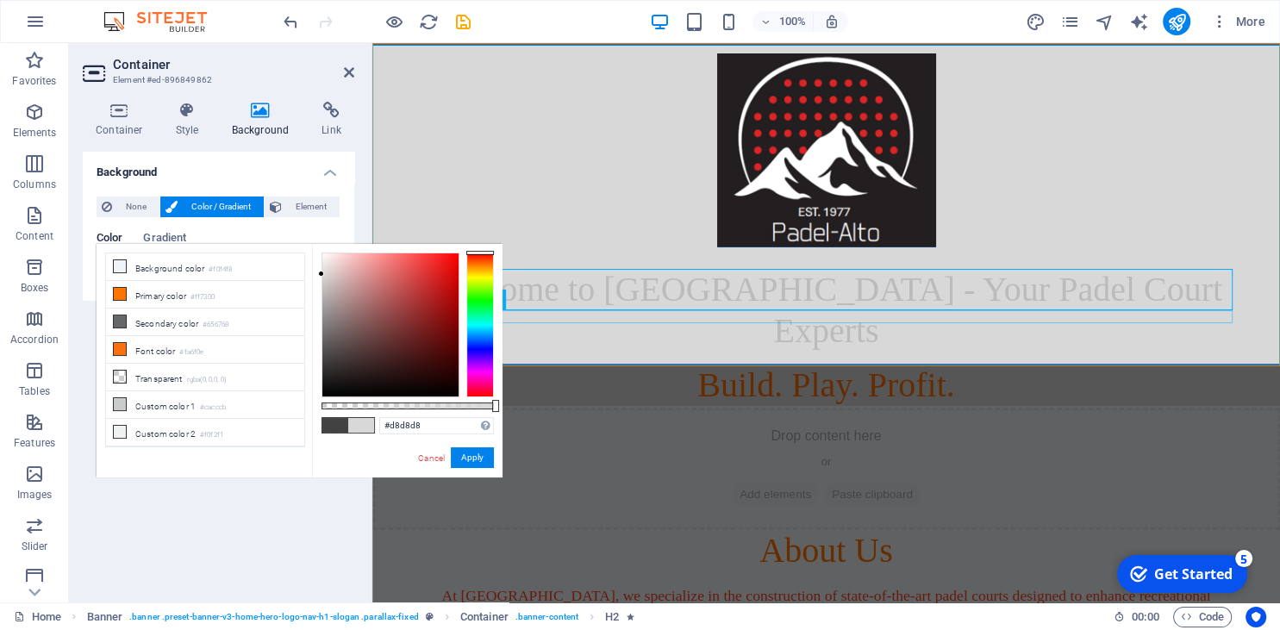
click at [612, 352] on div at bounding box center [827, 358] width 814 height 13
click at [623, 365] on div "Build. Play. Profit." at bounding box center [827, 385] width 814 height 41
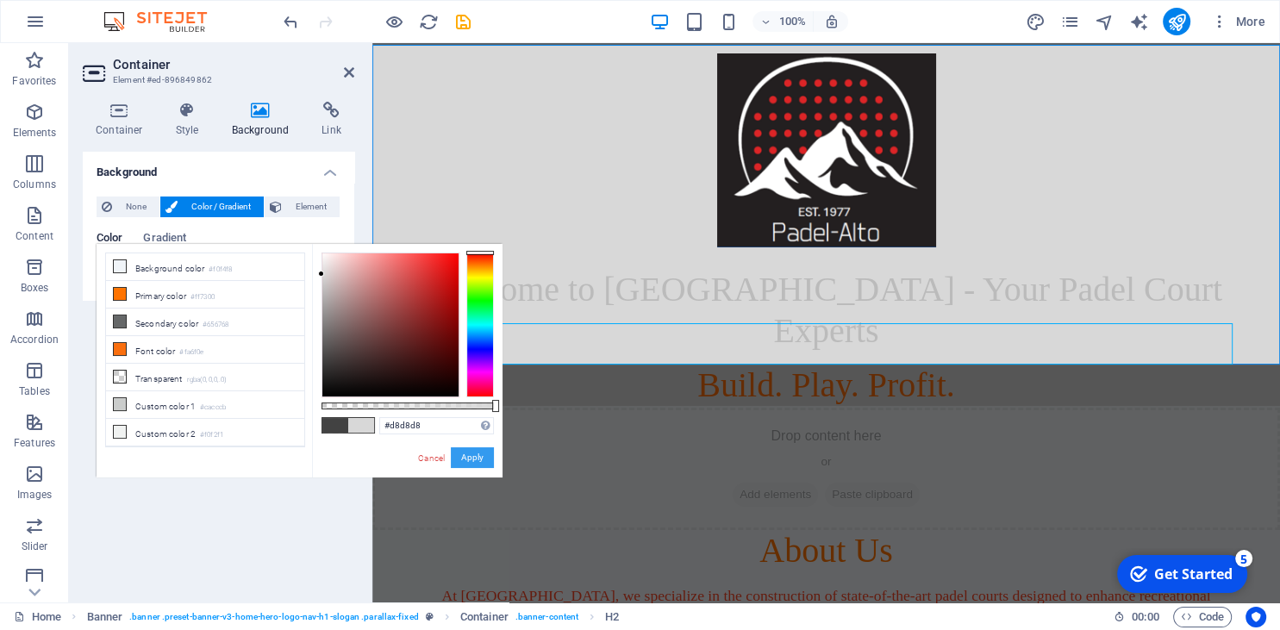
click at [471, 449] on button "Apply" at bounding box center [472, 458] width 43 height 21
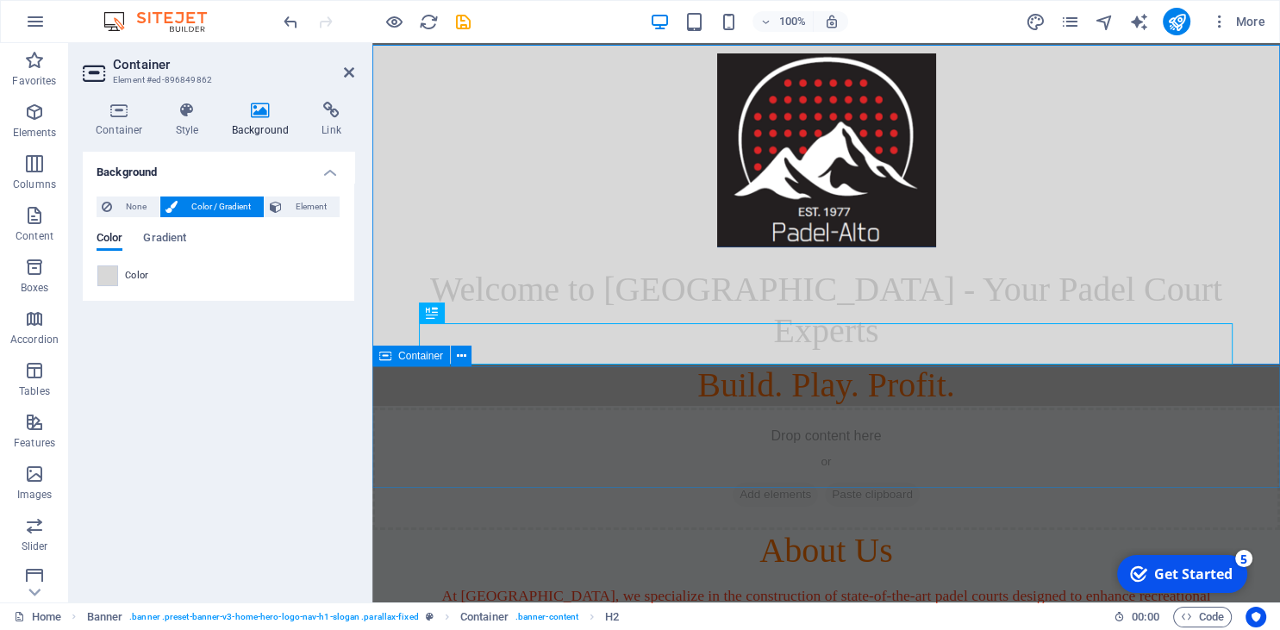
click at [711, 422] on div "Drop content here or Add elements Paste clipboard" at bounding box center [826, 469] width 908 height 122
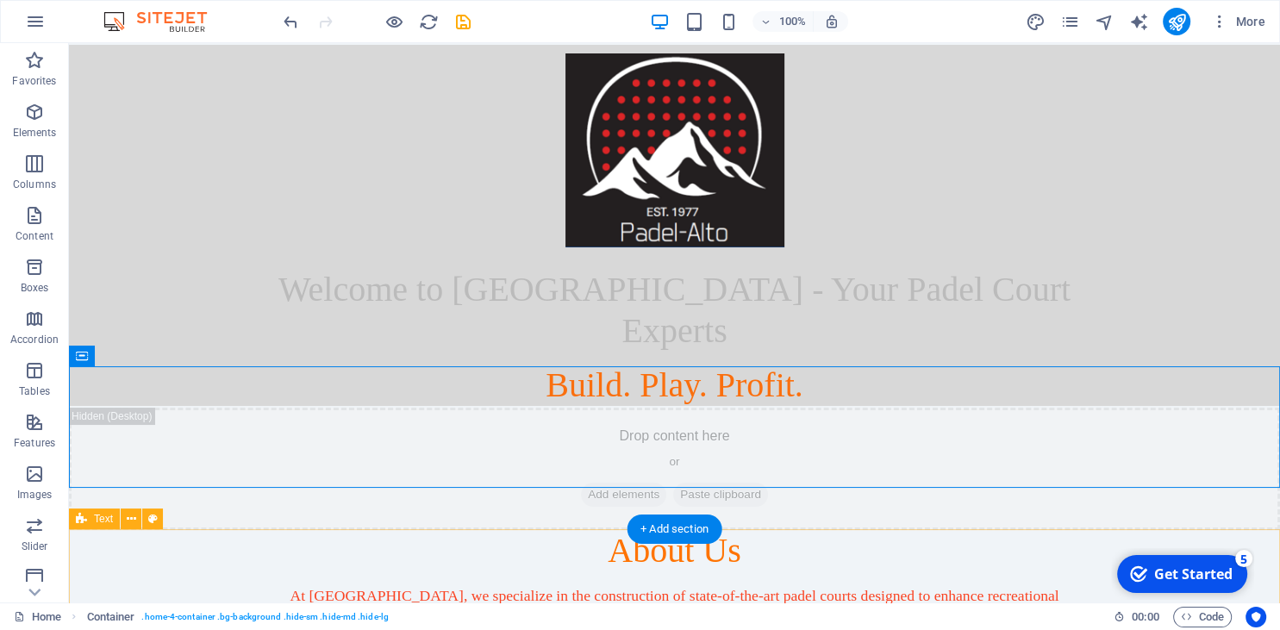
click at [961, 572] on div "At [GEOGRAPHIC_DATA], we specialize in the construction of state-of-the-art pad…" at bounding box center [674, 619] width 1211 height 94
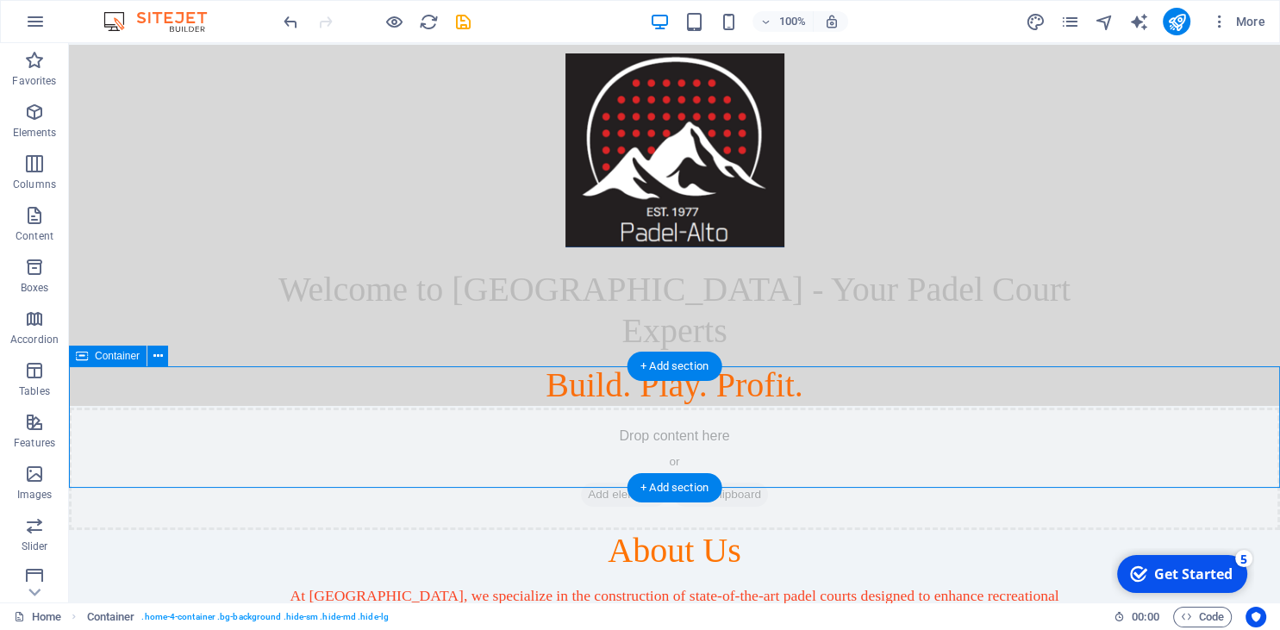
click at [1092, 419] on div "Drop content here or Add elements Paste clipboard" at bounding box center [674, 469] width 1211 height 122
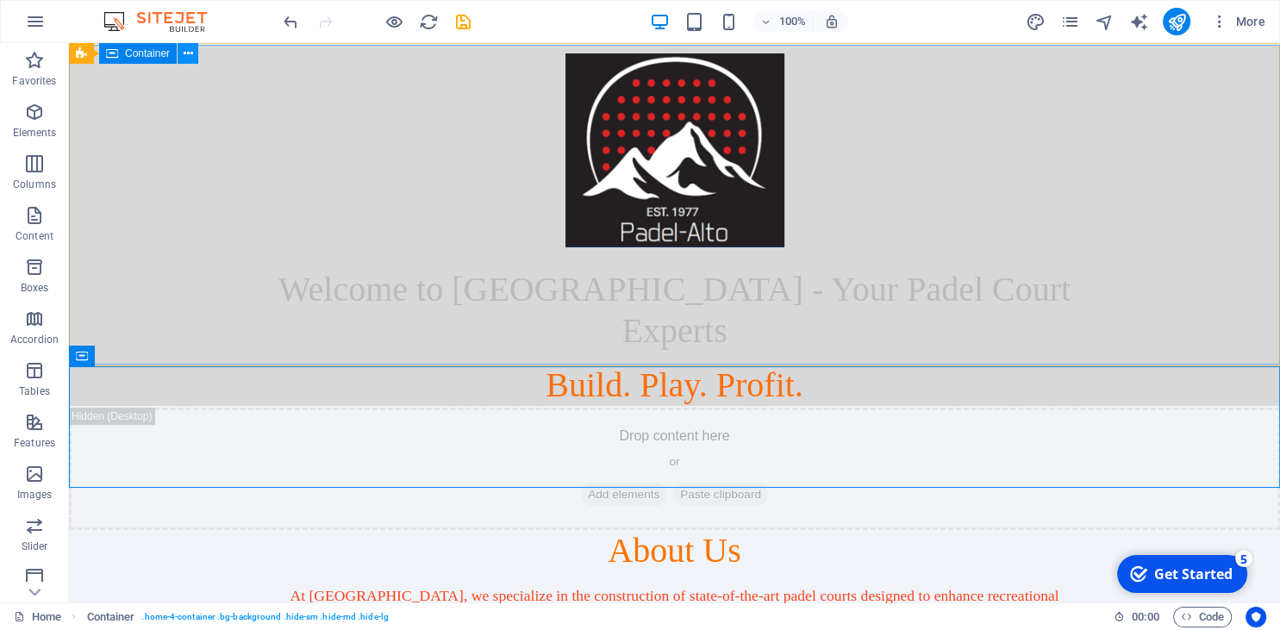
click at [194, 55] on button at bounding box center [188, 53] width 21 height 21
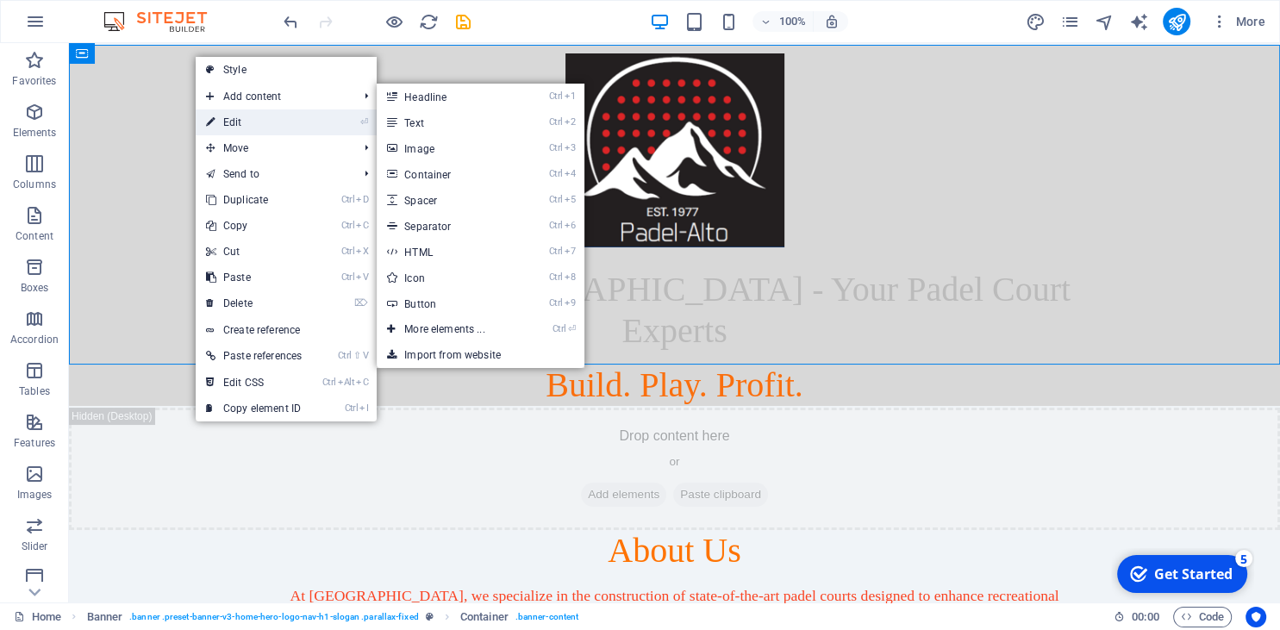
click at [257, 119] on link "⏎ Edit" at bounding box center [254, 123] width 116 height 26
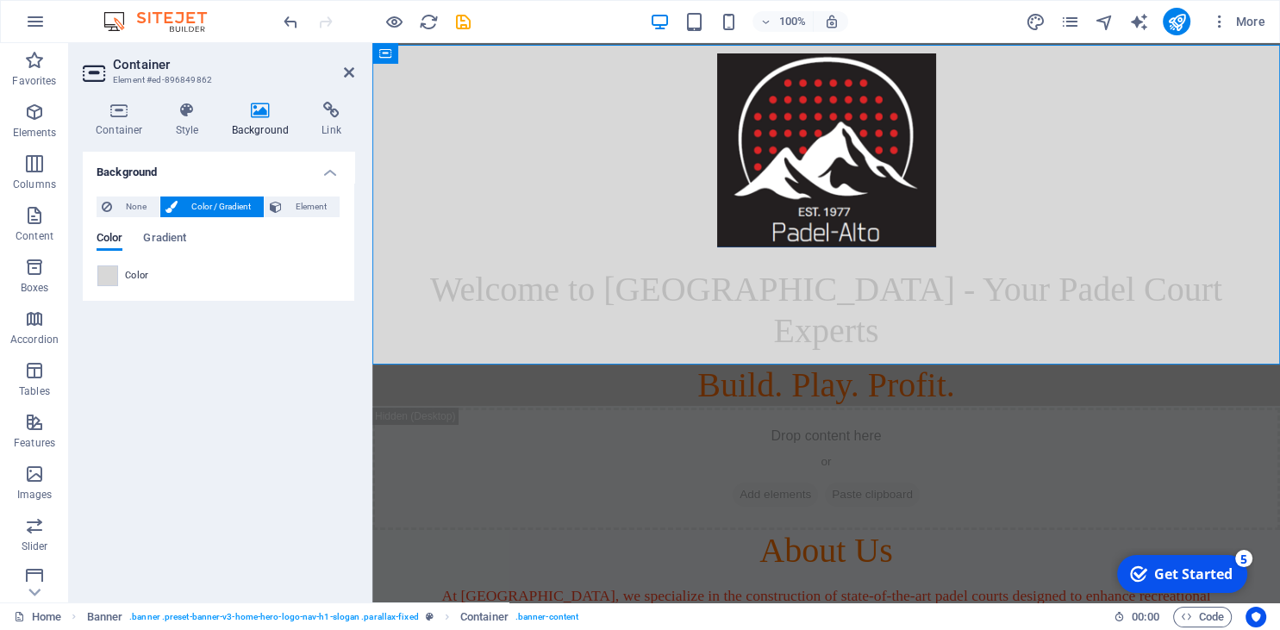
click at [253, 119] on icon at bounding box center [261, 110] width 84 height 17
click at [110, 279] on span at bounding box center [107, 275] width 19 height 19
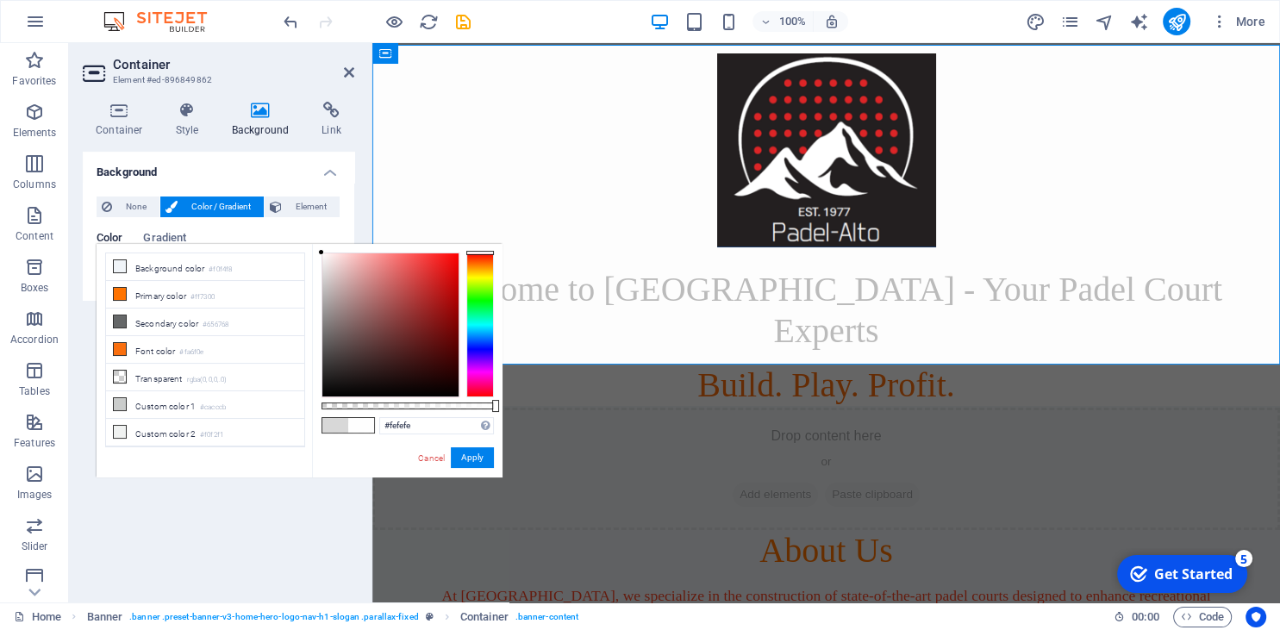
type input "#ffffff"
drag, startPoint x: 335, startPoint y: 271, endPoint x: 312, endPoint y: 243, distance: 36.1
click at [312, 243] on body "Padel Alto Home Favorites Elements Columns Content Boxes Accordion Tables Featu…" at bounding box center [640, 315] width 1280 height 630
click at [589, 408] on div "Drop content here or Add elements Paste clipboard" at bounding box center [826, 469] width 908 height 122
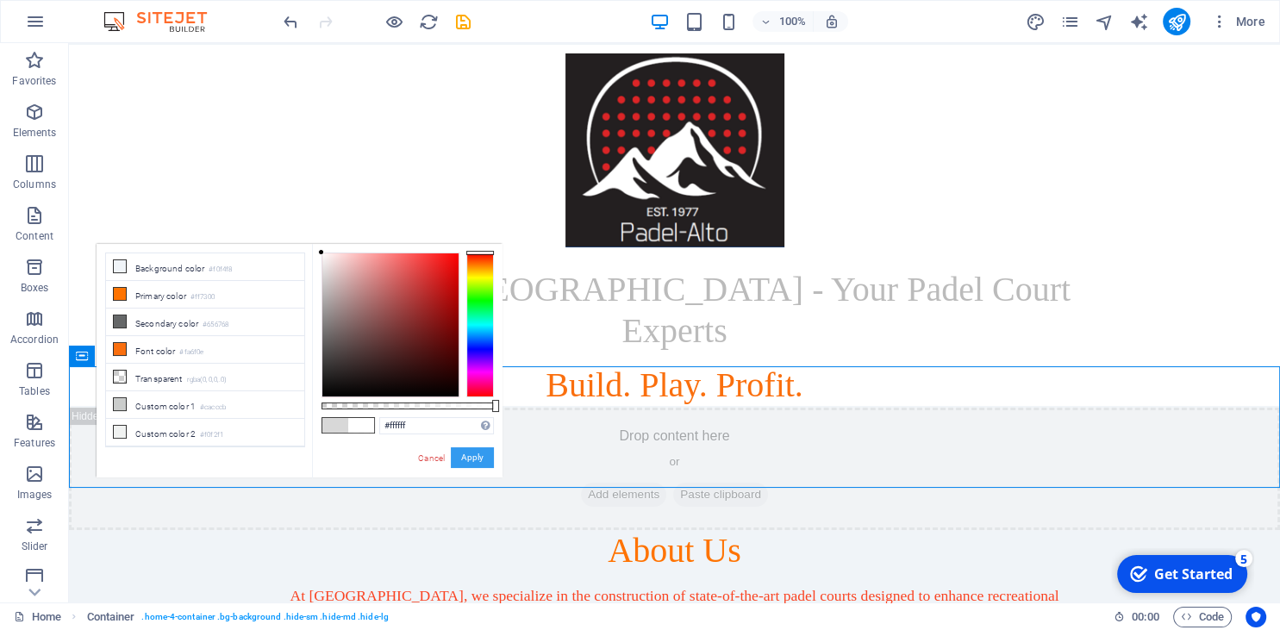
click at [477, 450] on button "Apply" at bounding box center [472, 458] width 43 height 21
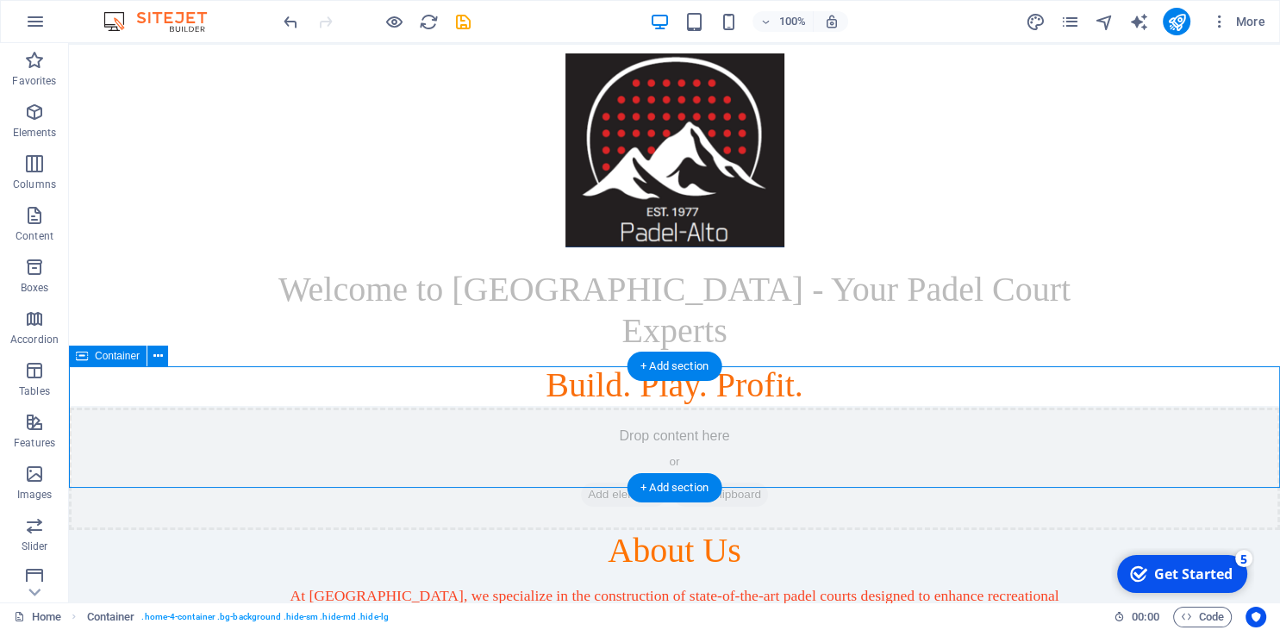
click at [1212, 469] on div "Drop content here or Add elements Paste clipboard" at bounding box center [674, 469] width 1211 height 122
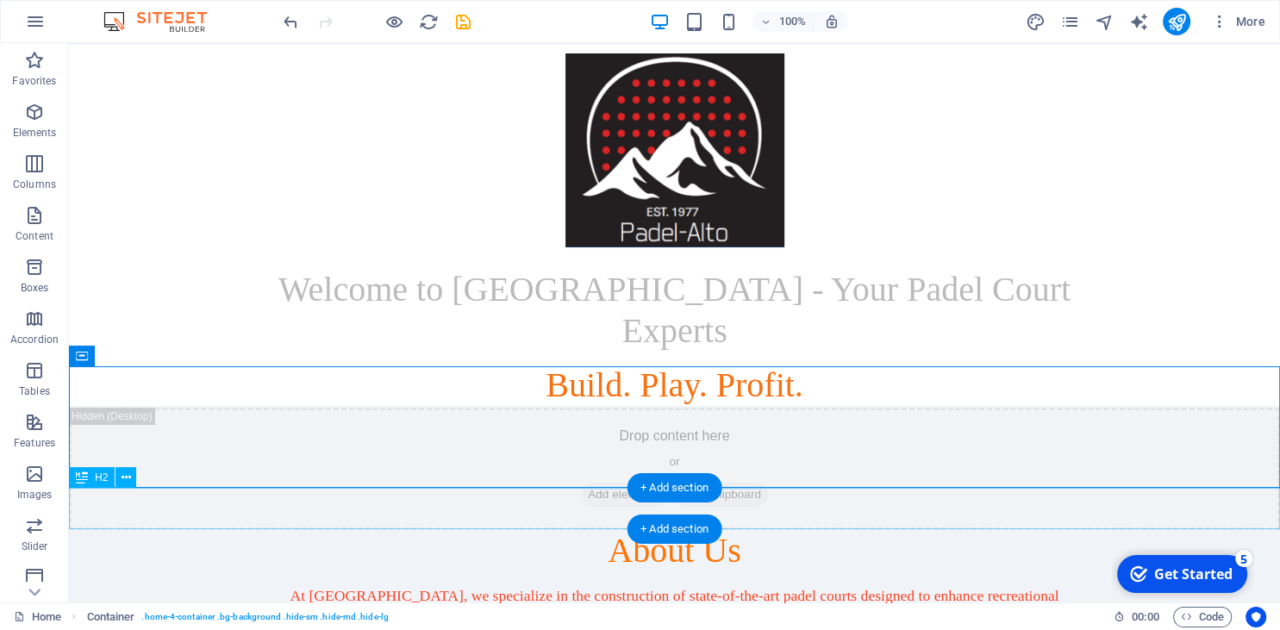
click at [1031, 530] on div "About Us" at bounding box center [674, 550] width 1211 height 41
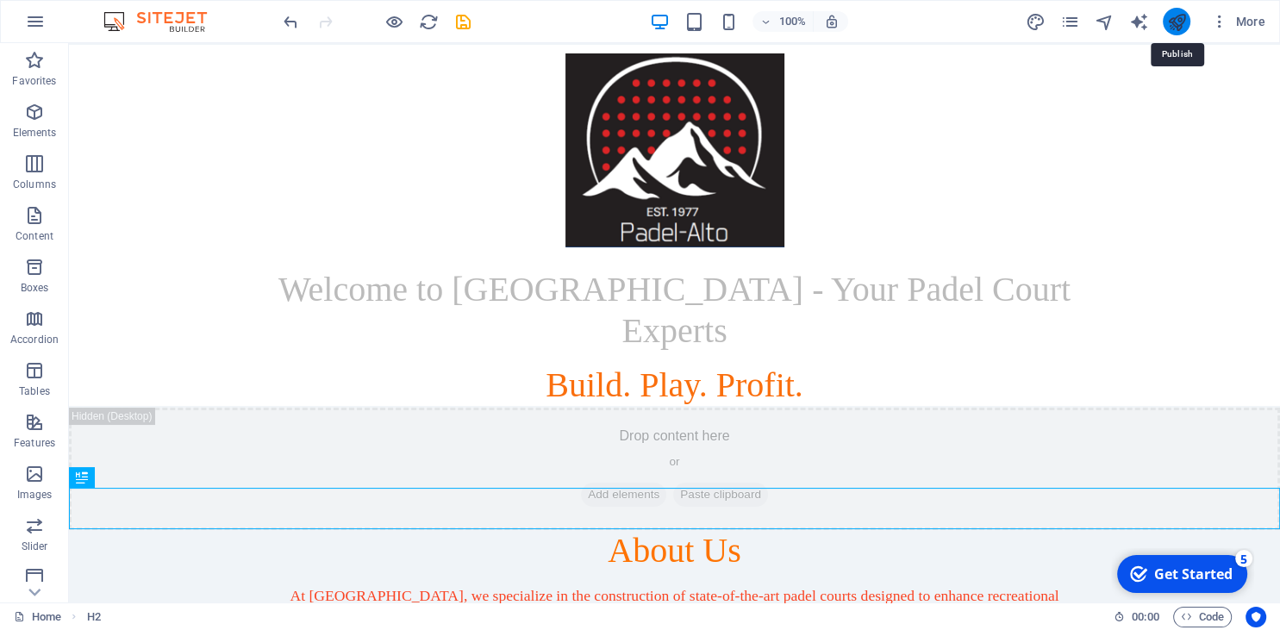
click at [1171, 20] on icon "publish" at bounding box center [1177, 22] width 20 height 20
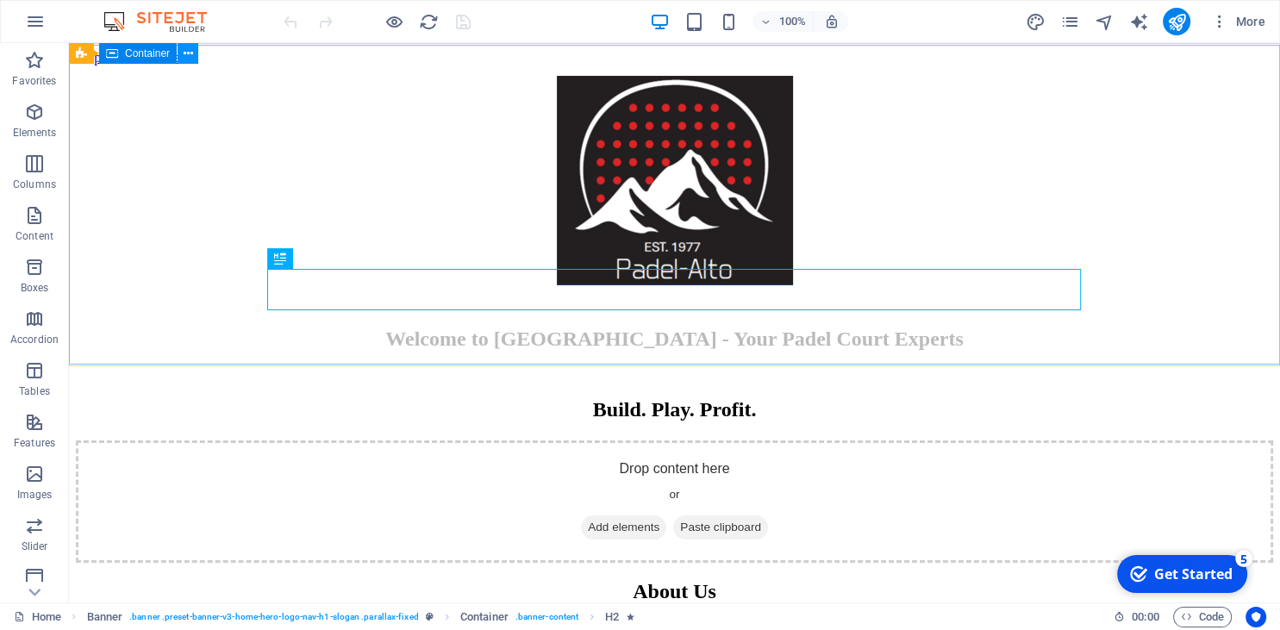
click at [195, 48] on button at bounding box center [188, 53] width 21 height 21
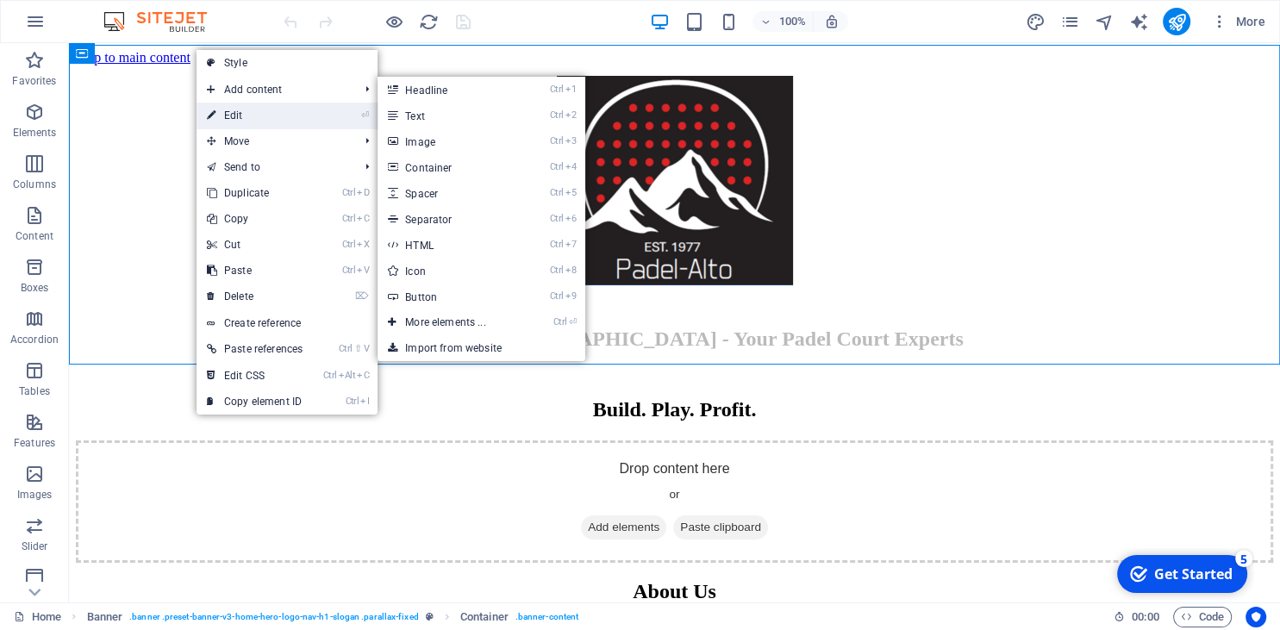
click at [219, 122] on link "⏎ Edit" at bounding box center [255, 116] width 116 height 26
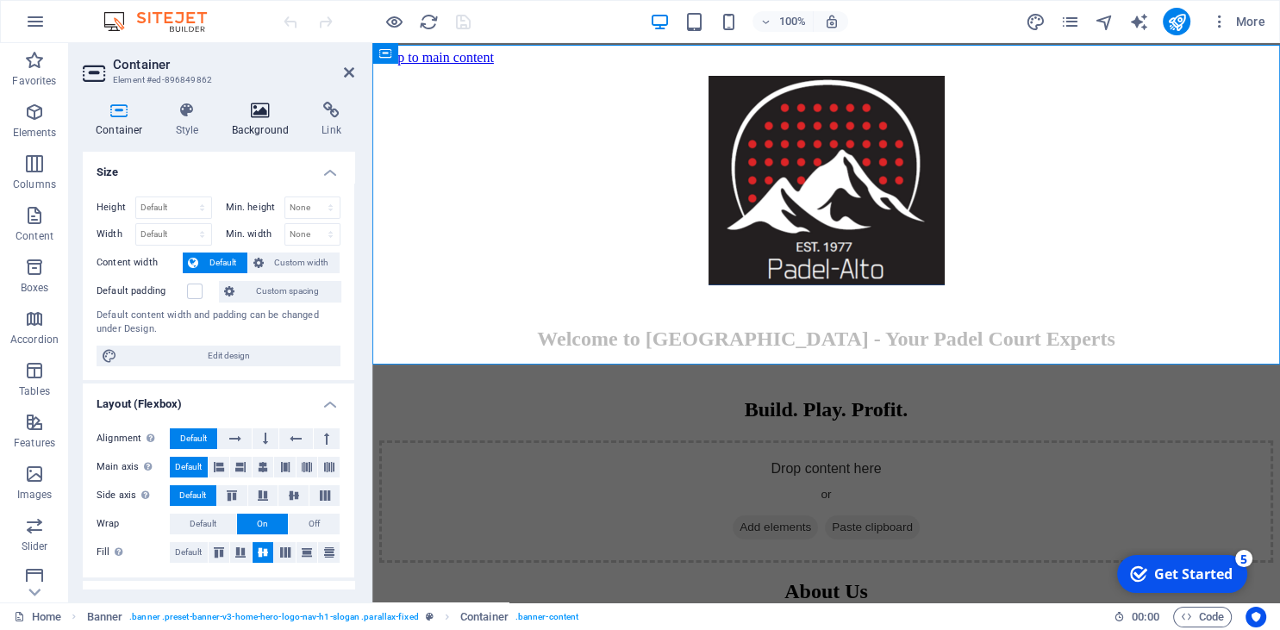
click at [241, 110] on icon at bounding box center [261, 110] width 84 height 17
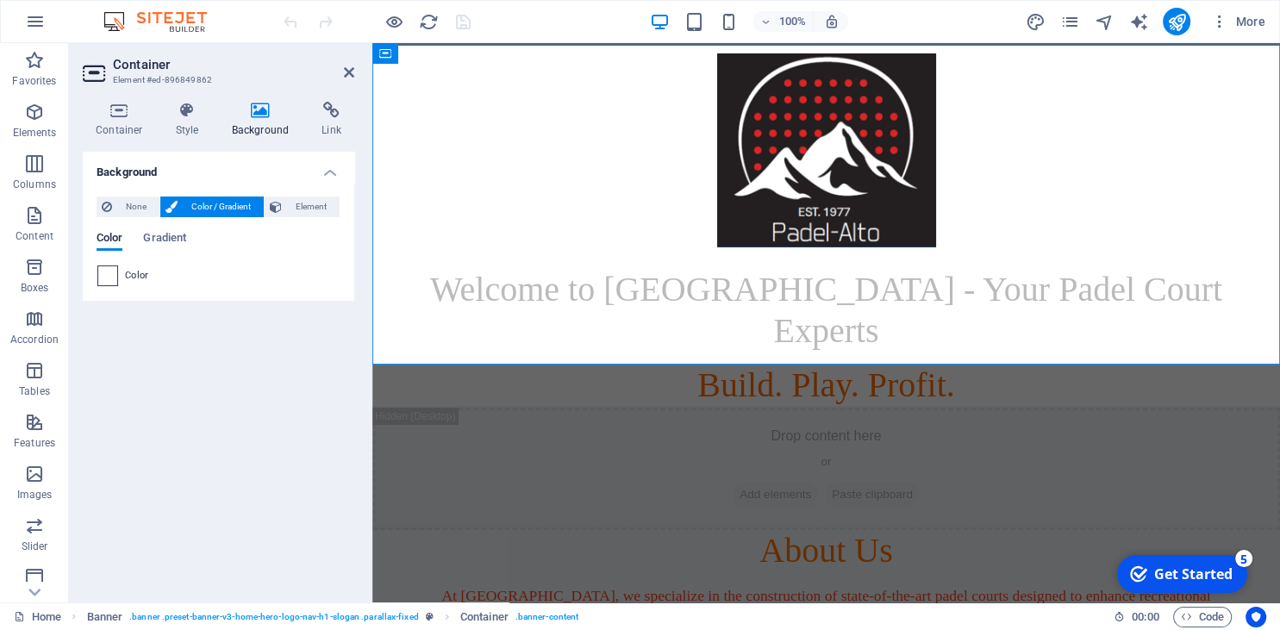
click at [98, 278] on span at bounding box center [107, 275] width 19 height 19
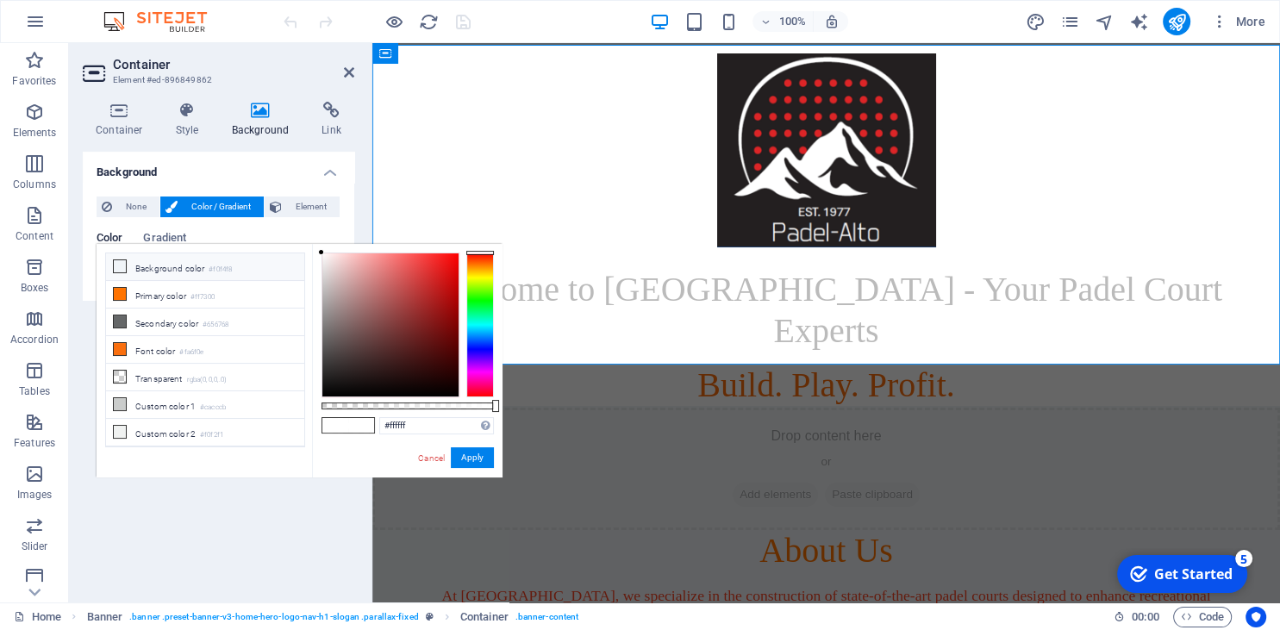
click at [119, 264] on icon at bounding box center [120, 266] width 12 height 12
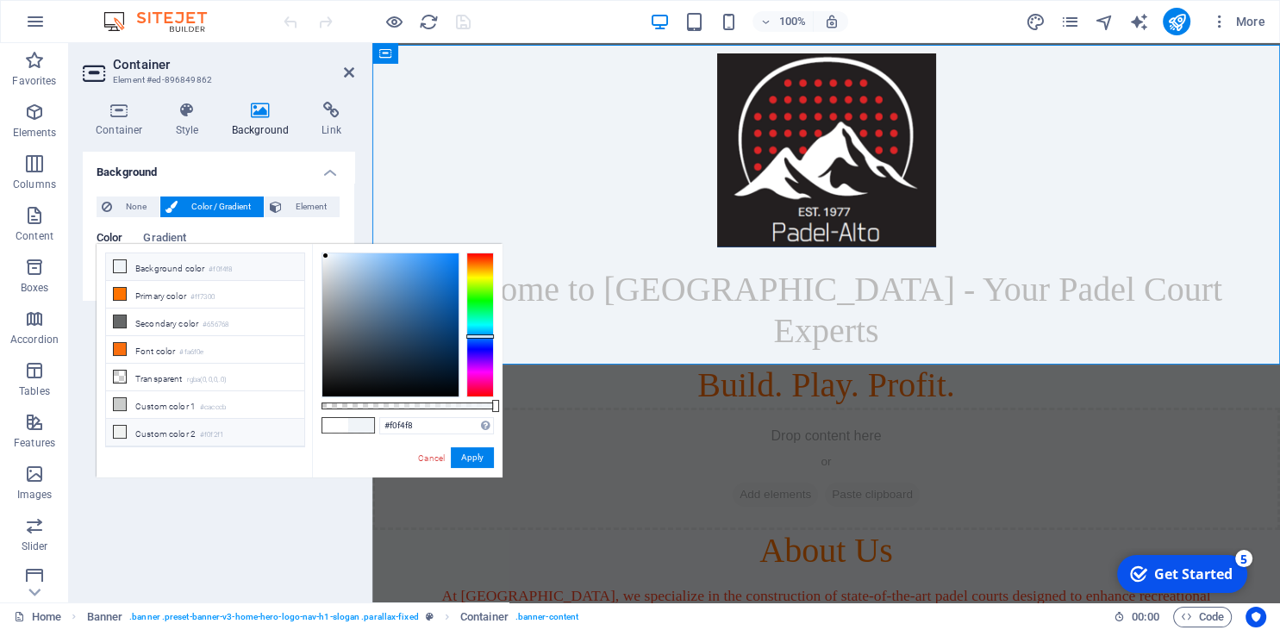
click at [116, 425] on span at bounding box center [120, 432] width 14 height 14
type input "#f0f2f1"
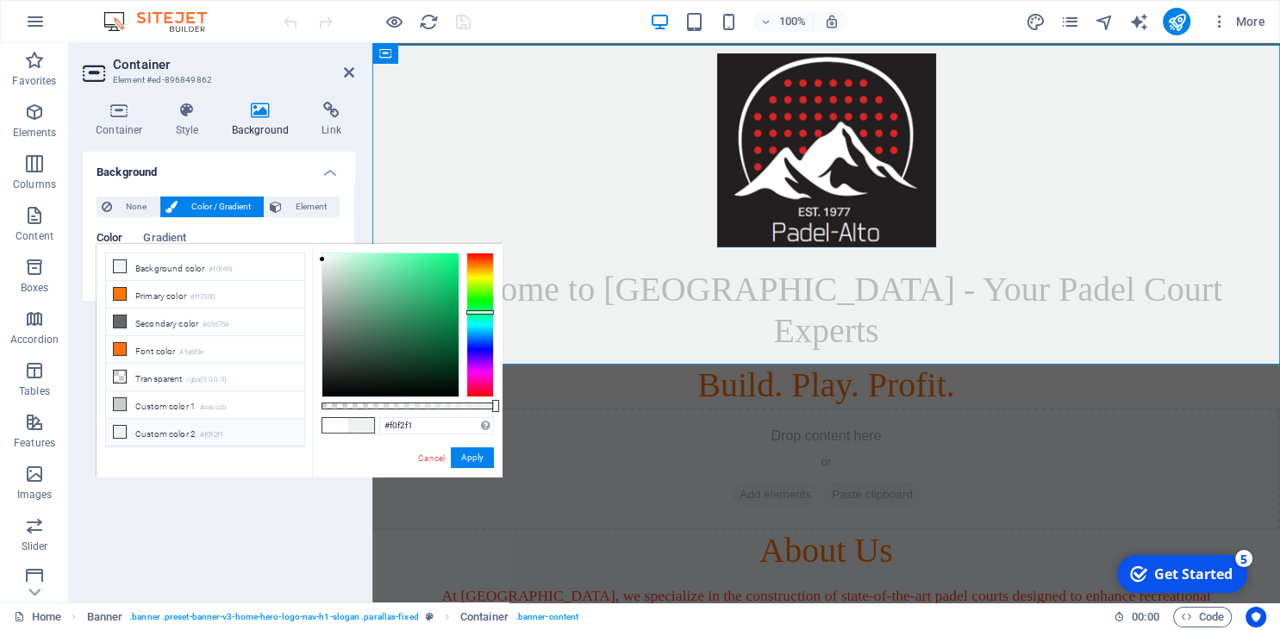
click at [466, 447] on div "#f0f2f1 Supported formats #0852ed rgb(8, 82, 237) rgba(8, 82, 237, 90%) hsv(221…" at bounding box center [407, 486] width 191 height 484
click at [471, 452] on button "Apply" at bounding box center [472, 458] width 43 height 21
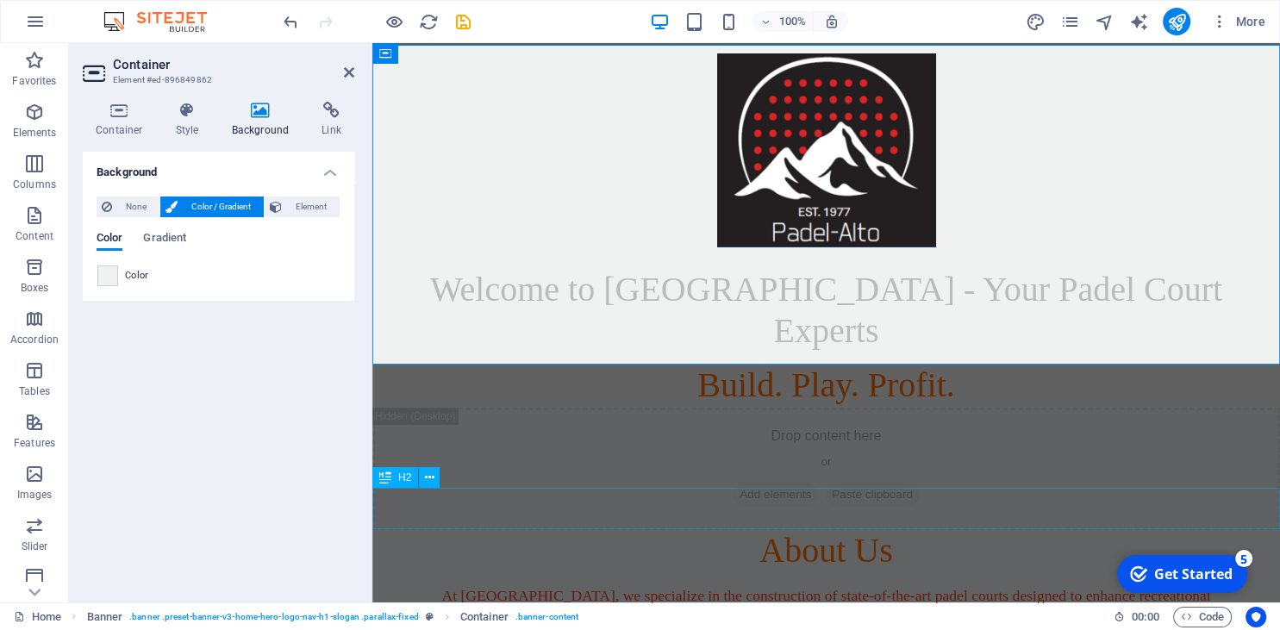
click at [585, 530] on div "About Us" at bounding box center [826, 550] width 908 height 41
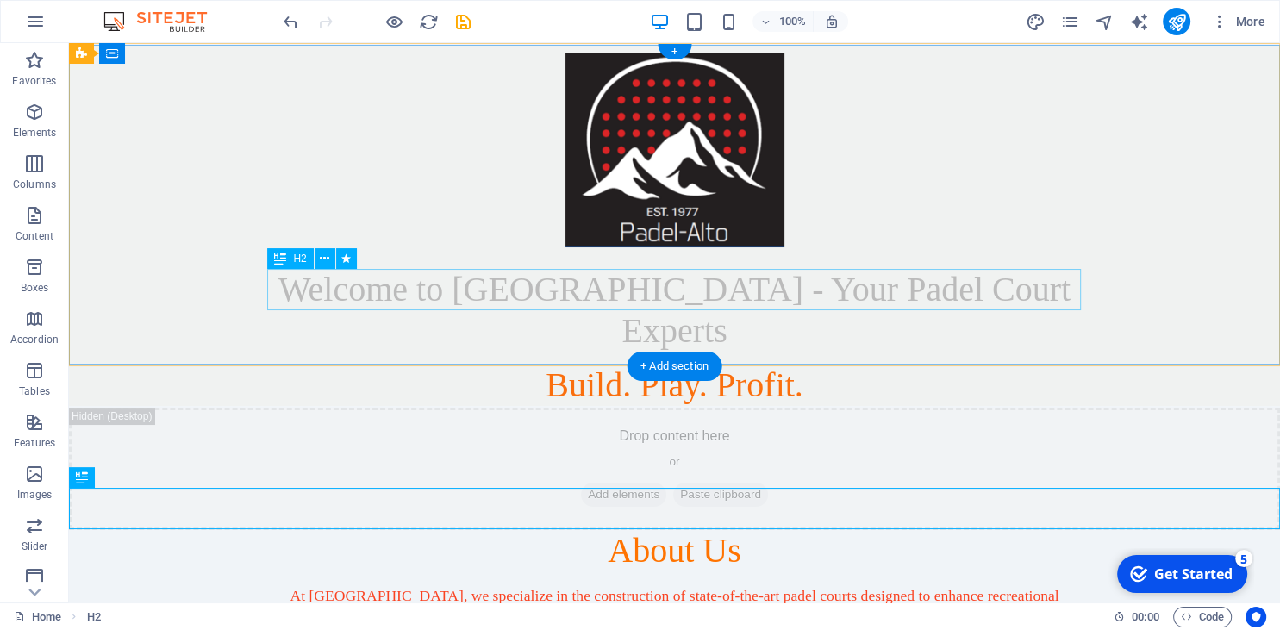
click at [561, 285] on div "Welcome to [GEOGRAPHIC_DATA] - Your Padel Court Experts" at bounding box center [675, 310] width 814 height 83
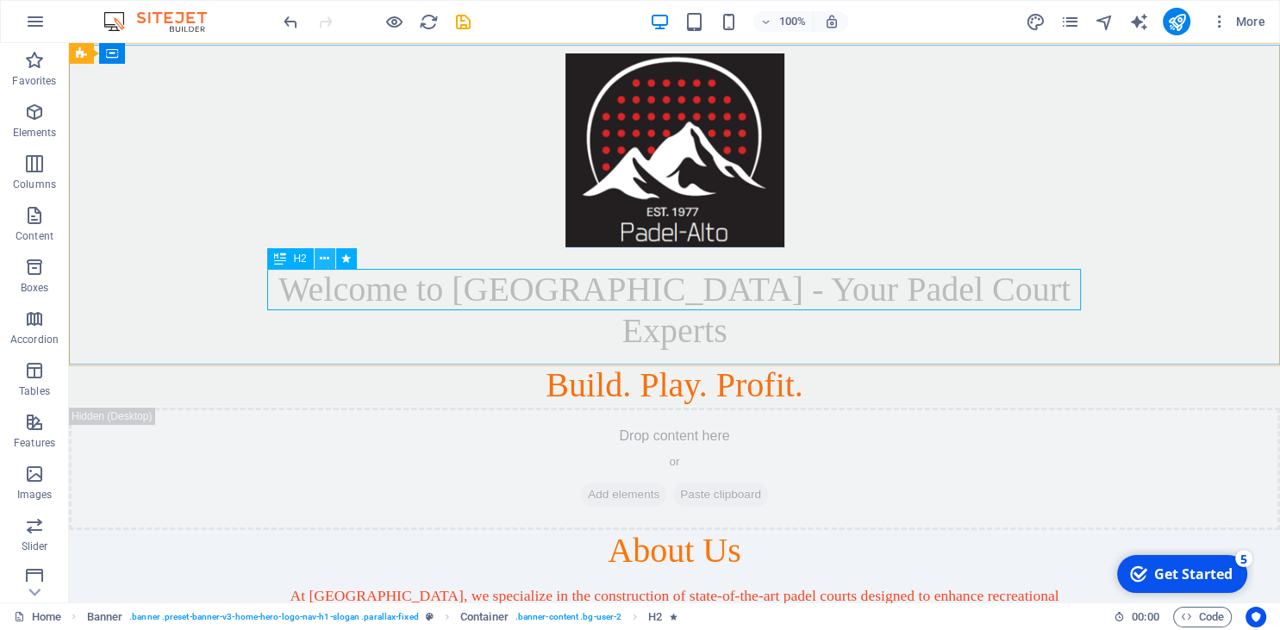
click at [329, 264] on icon at bounding box center [324, 259] width 9 height 18
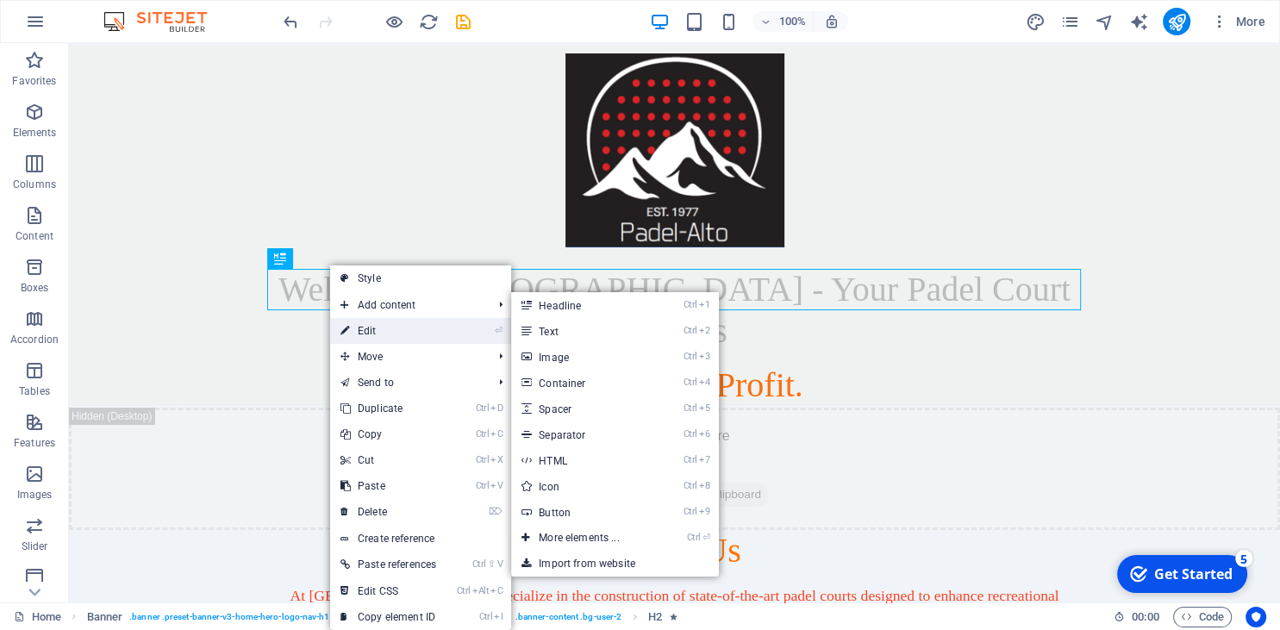
click at [366, 340] on link "⏎ Edit" at bounding box center [388, 331] width 116 height 26
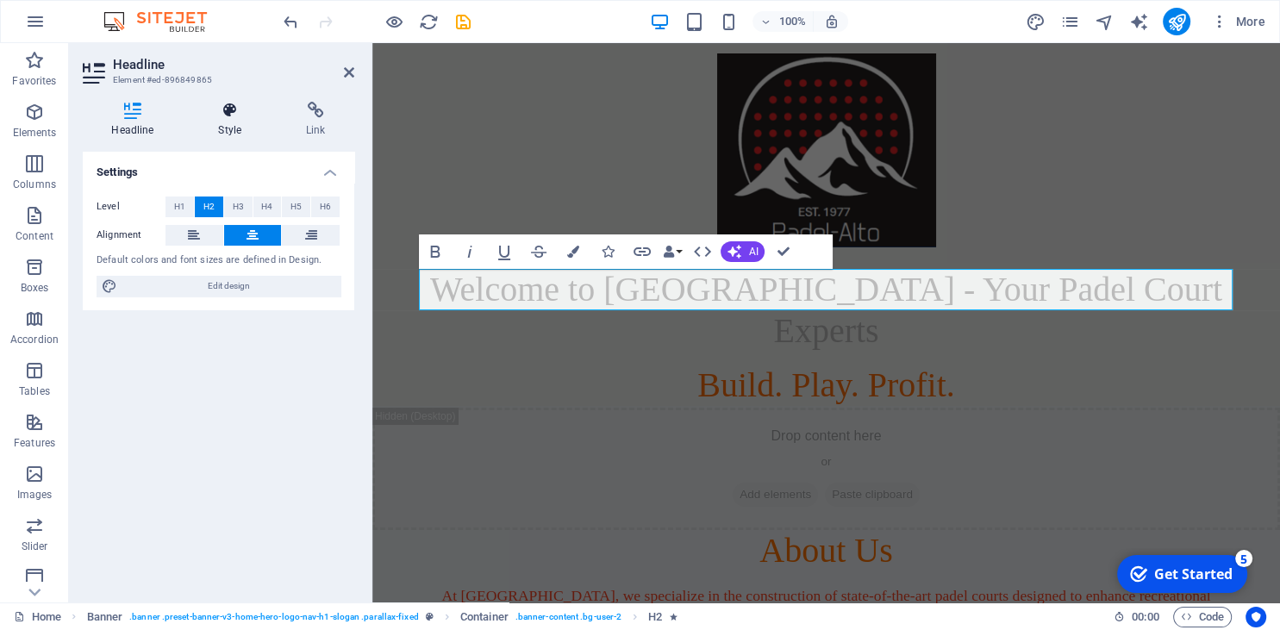
click at [228, 109] on icon at bounding box center [230, 110] width 81 height 17
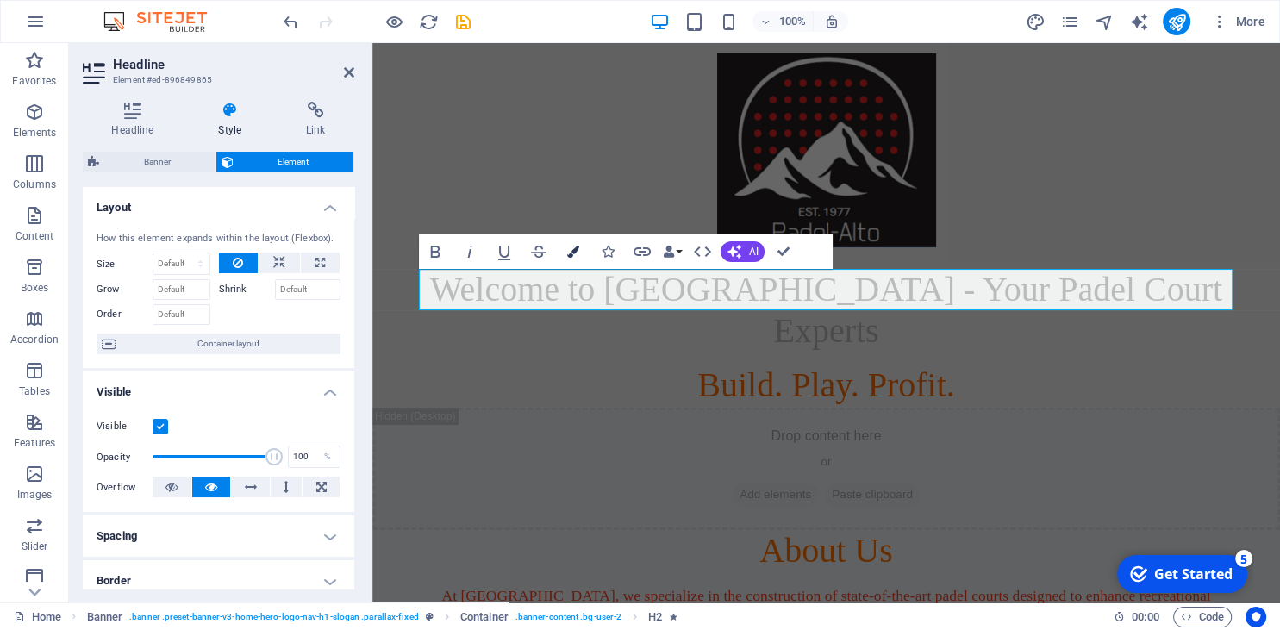
click at [582, 254] on button "Colors" at bounding box center [573, 252] width 33 height 34
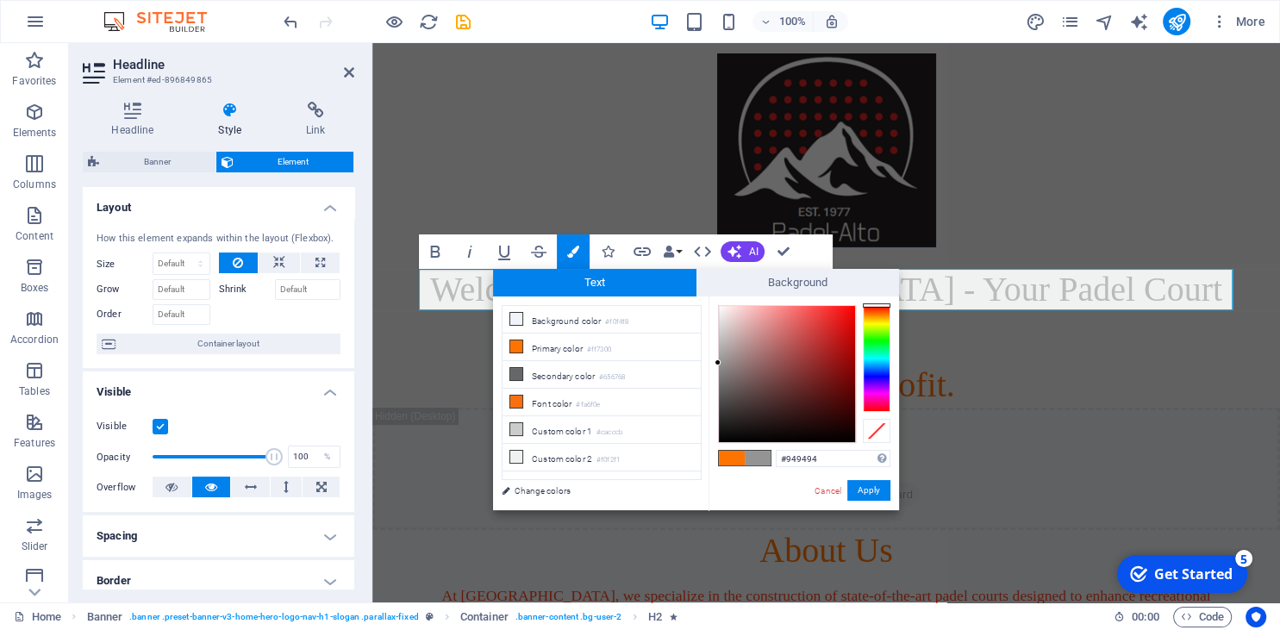
drag, startPoint x: 723, startPoint y: 355, endPoint x: 712, endPoint y: 363, distance: 13.6
click at [712, 363] on div "#949494 Supported formats #0852ed rgb(8, 82, 237) rgba(8, 82, 237, 90%) hsv(221…" at bounding box center [804, 529] width 191 height 464
type input "#000000"
click at [870, 485] on button "Apply" at bounding box center [869, 490] width 43 height 21
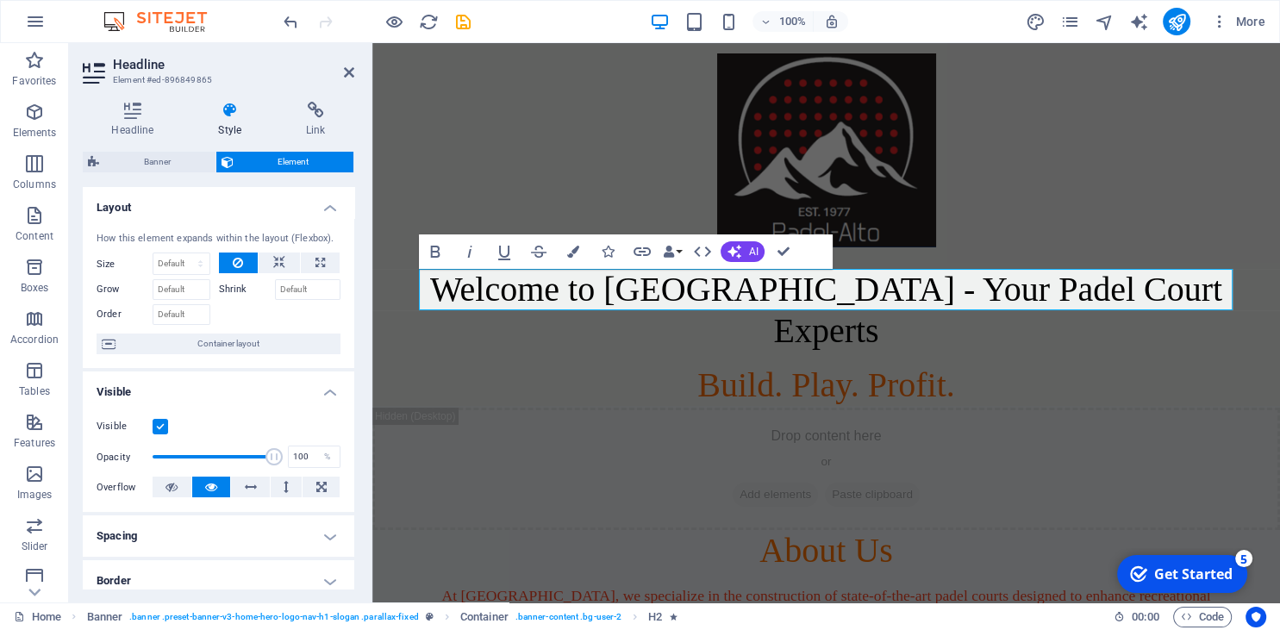
click at [830, 416] on div "H2 Banner Banner Container Placeholder Container H2 H2 Spacer Spacer Image Bold…" at bounding box center [826, 323] width 908 height 560
click at [926, 434] on div "Drop content here or Add elements Paste clipboard" at bounding box center [826, 469] width 908 height 122
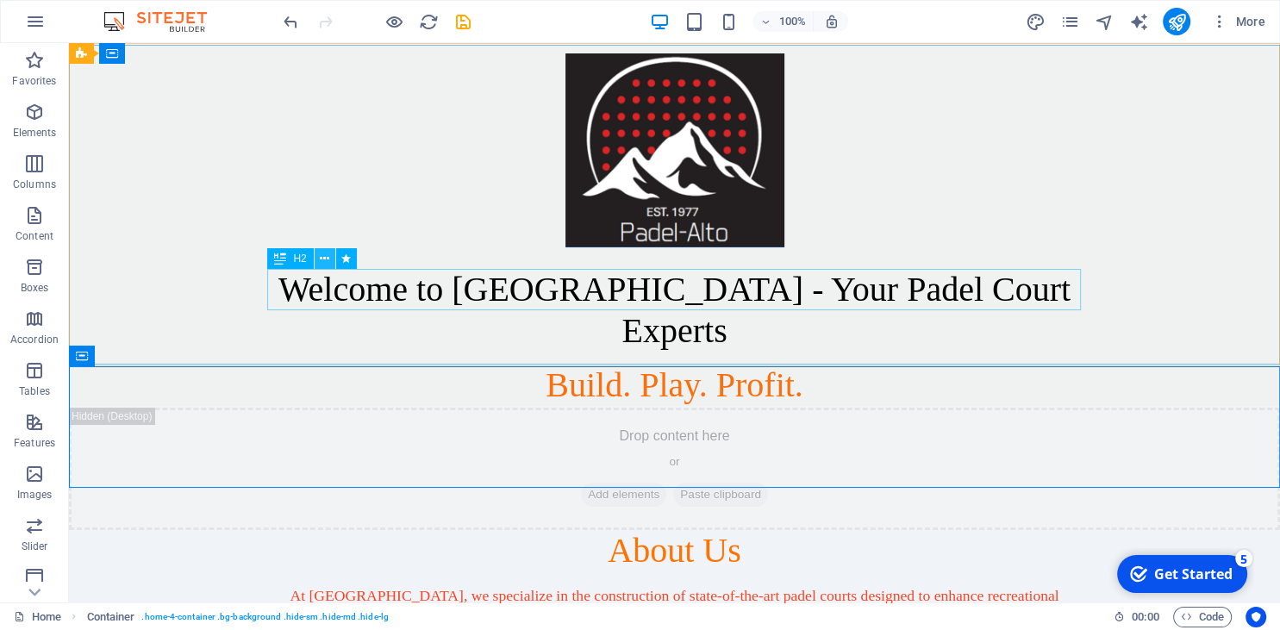
click at [329, 256] on icon at bounding box center [324, 259] width 9 height 18
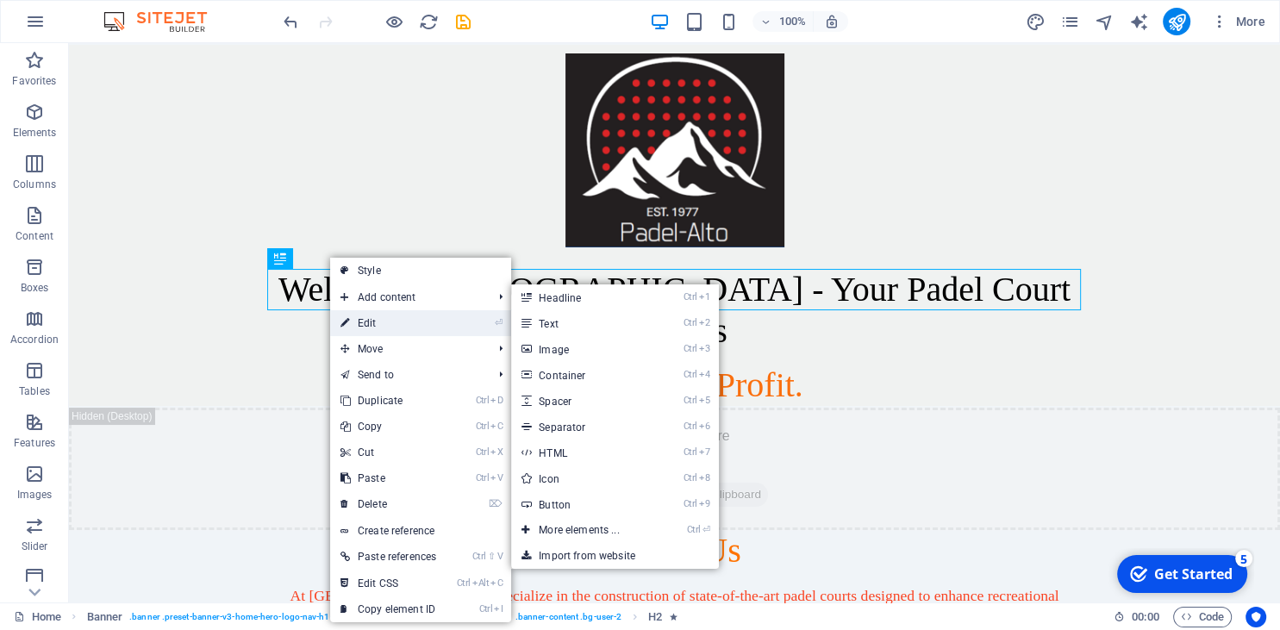
click at [385, 315] on link "⏎ Edit" at bounding box center [388, 323] width 116 height 26
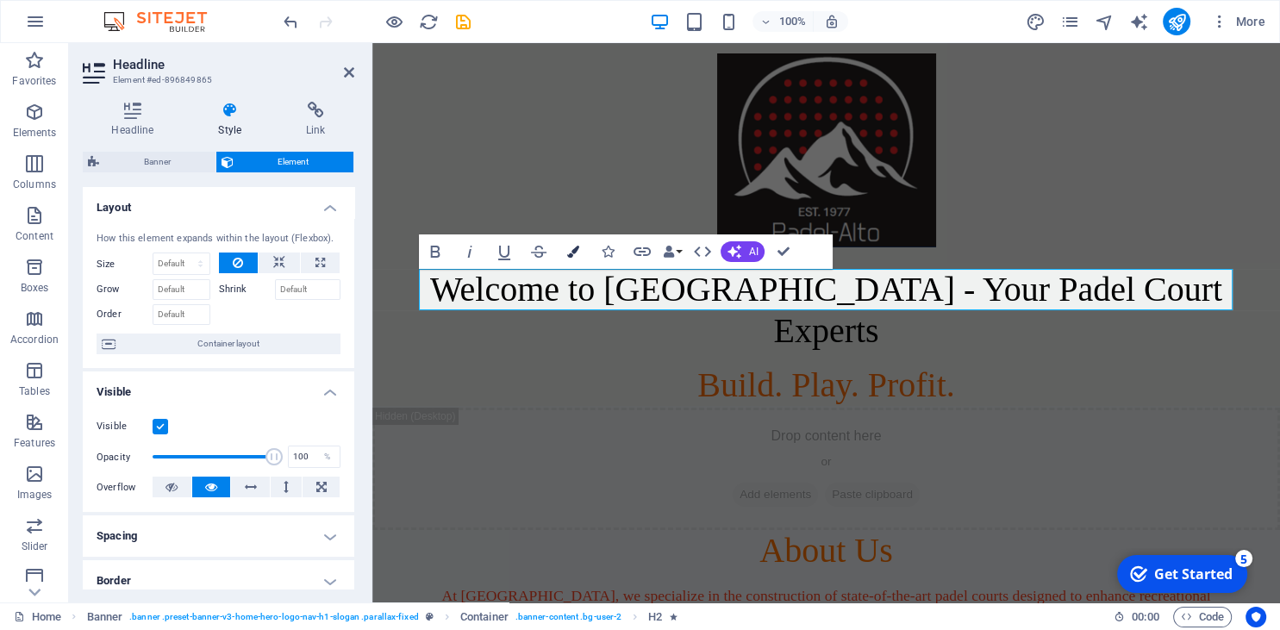
click at [578, 247] on icon "button" at bounding box center [573, 252] width 12 height 12
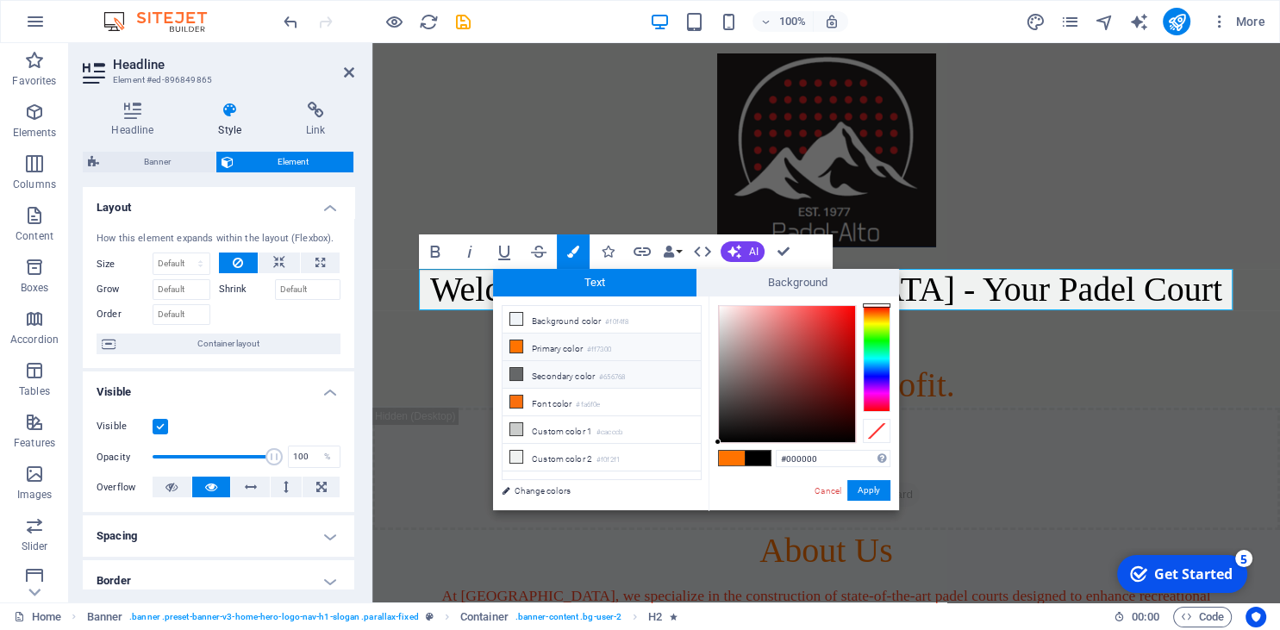
click at [579, 373] on li "Secondary color #656768" at bounding box center [602, 375] width 198 height 28
type input "#656768"
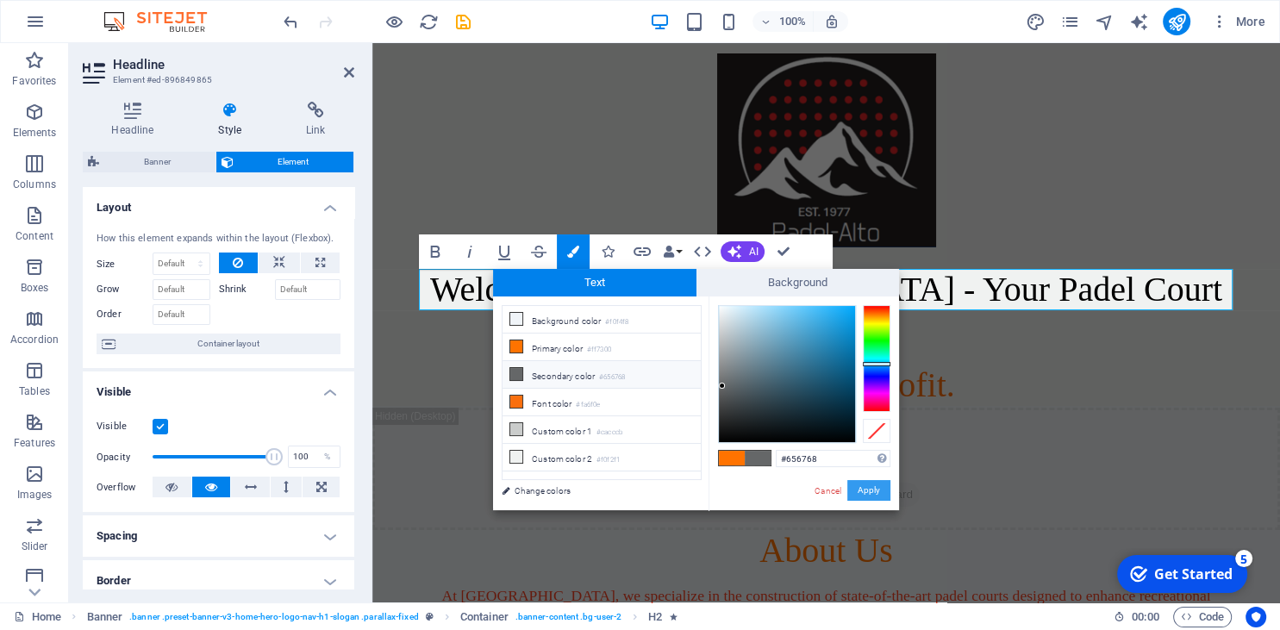
click at [877, 491] on button "Apply" at bounding box center [869, 490] width 43 height 21
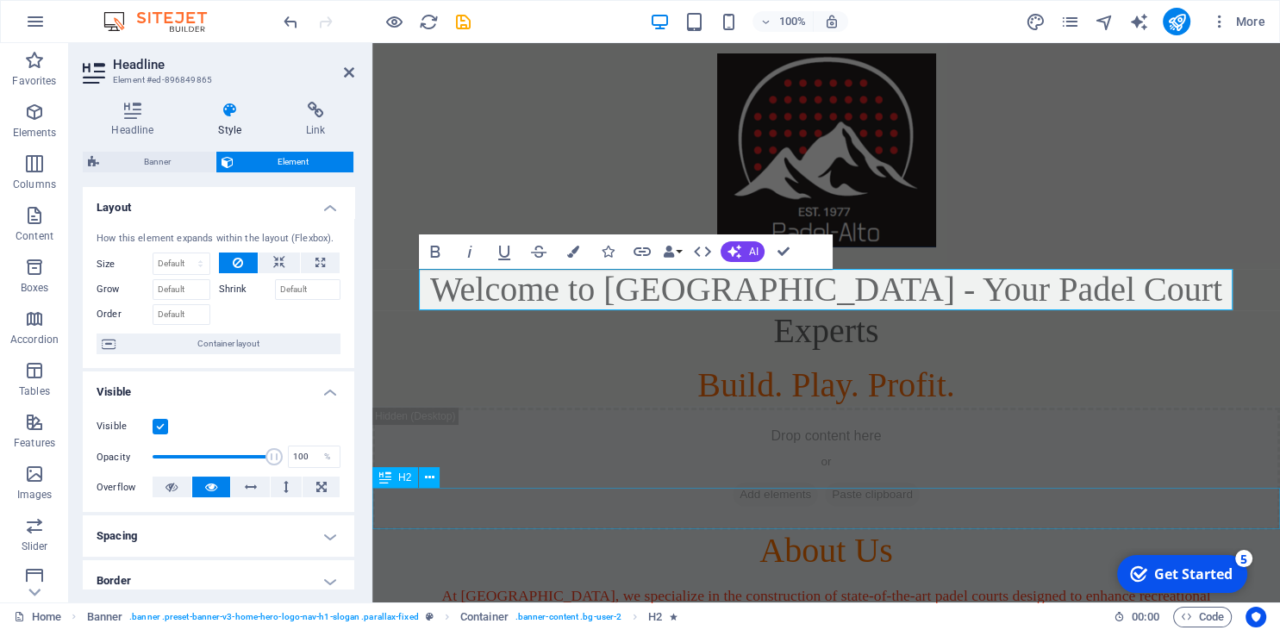
click at [1063, 530] on div "About Us" at bounding box center [826, 550] width 908 height 41
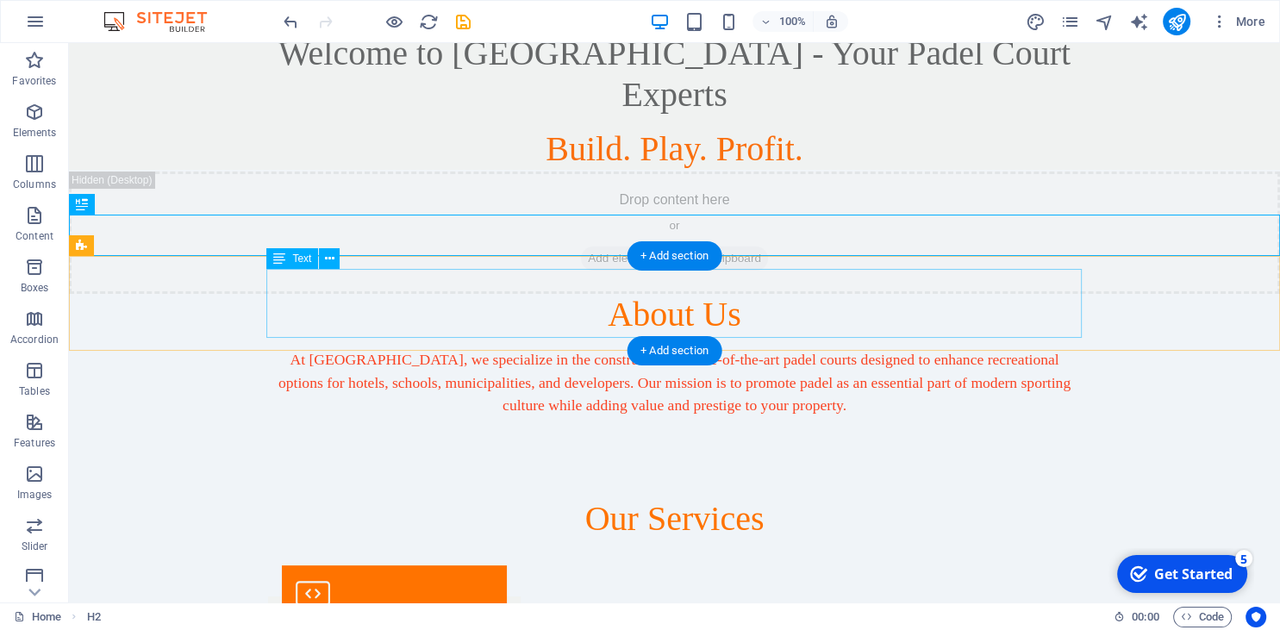
scroll to position [272, 0]
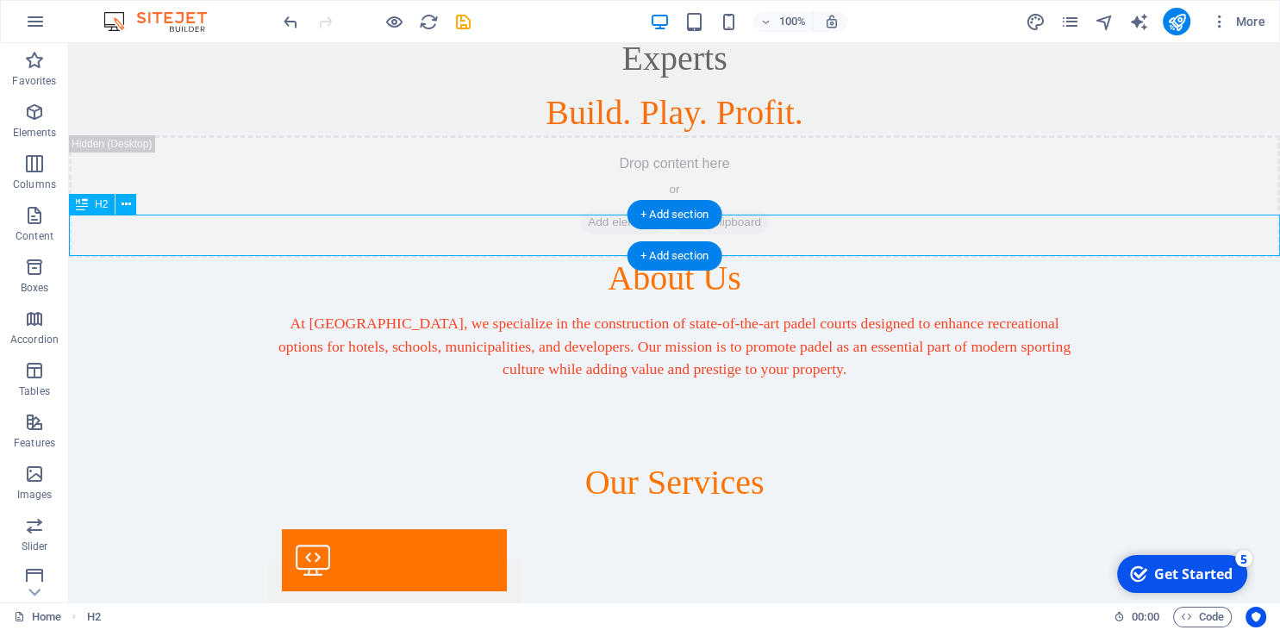
click at [741, 258] on div "About Us" at bounding box center [674, 278] width 1211 height 41
click at [733, 258] on div "About Us" at bounding box center [674, 278] width 1211 height 41
click at [121, 209] on button at bounding box center [126, 204] width 21 height 21
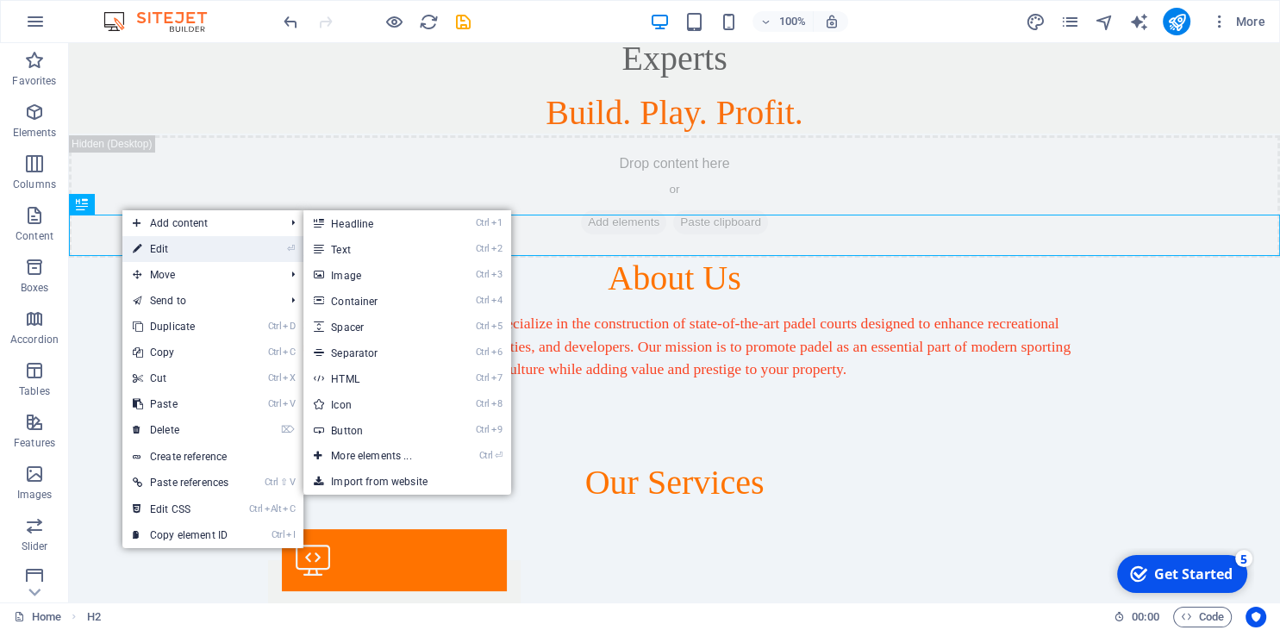
click at [158, 243] on link "⏎ Edit" at bounding box center [180, 249] width 116 height 26
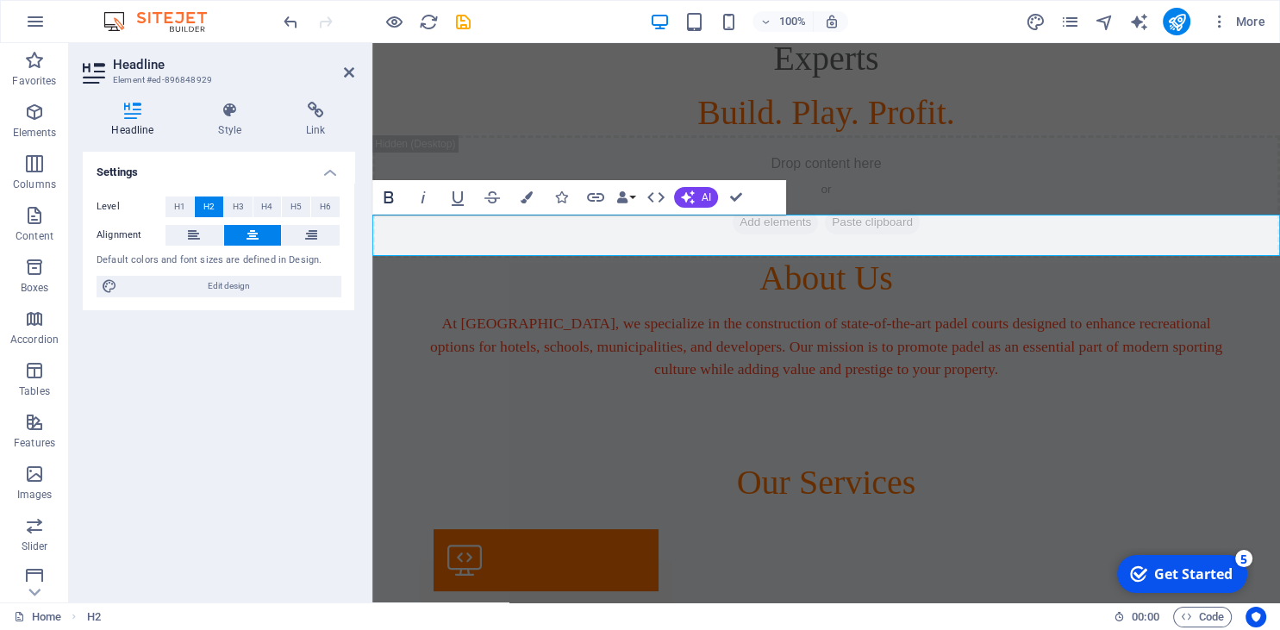
click at [391, 200] on icon "button" at bounding box center [389, 197] width 21 height 21
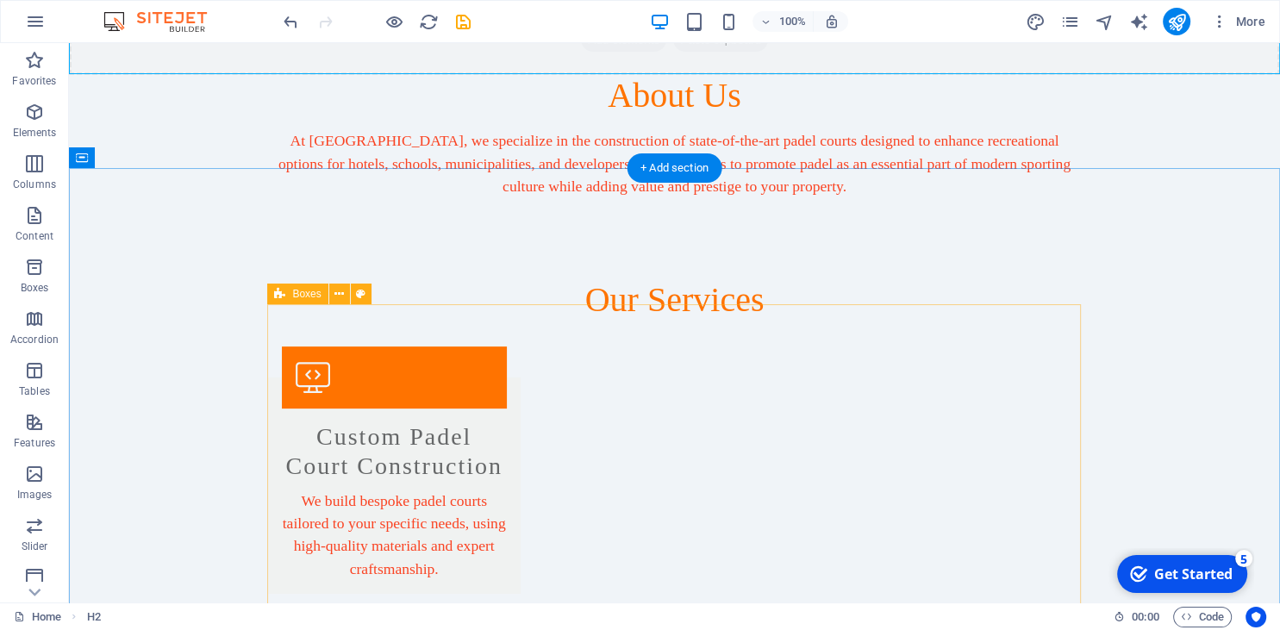
scroll to position [546, 0]
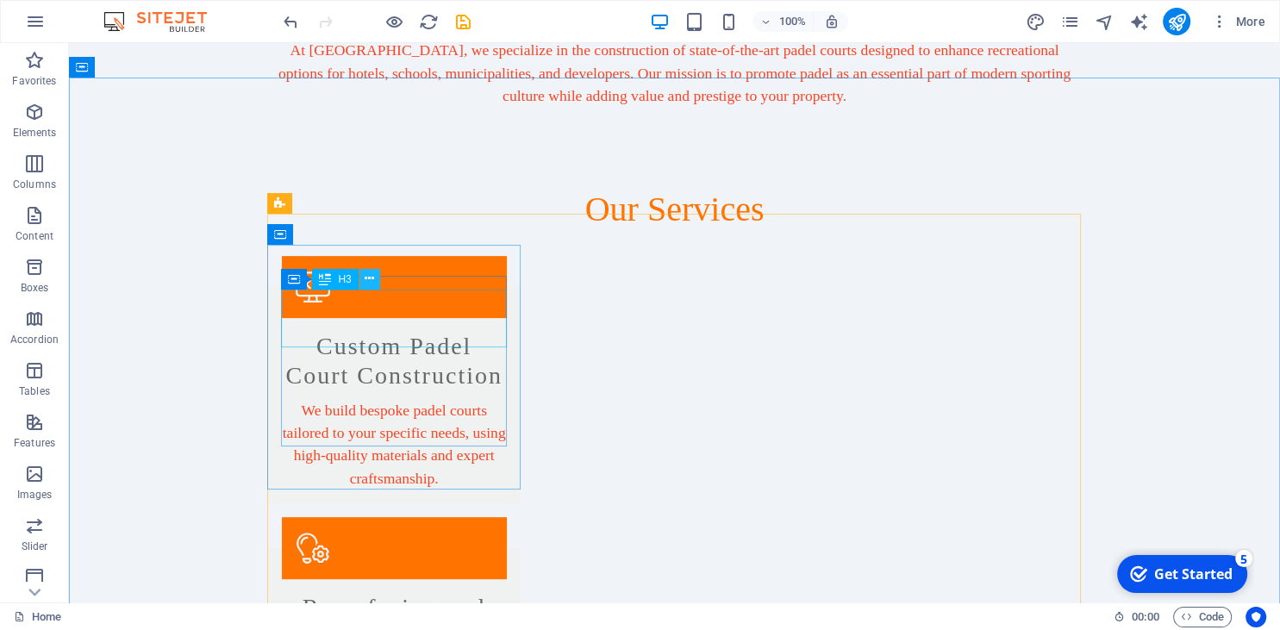
click at [365, 281] on button at bounding box center [370, 279] width 21 height 21
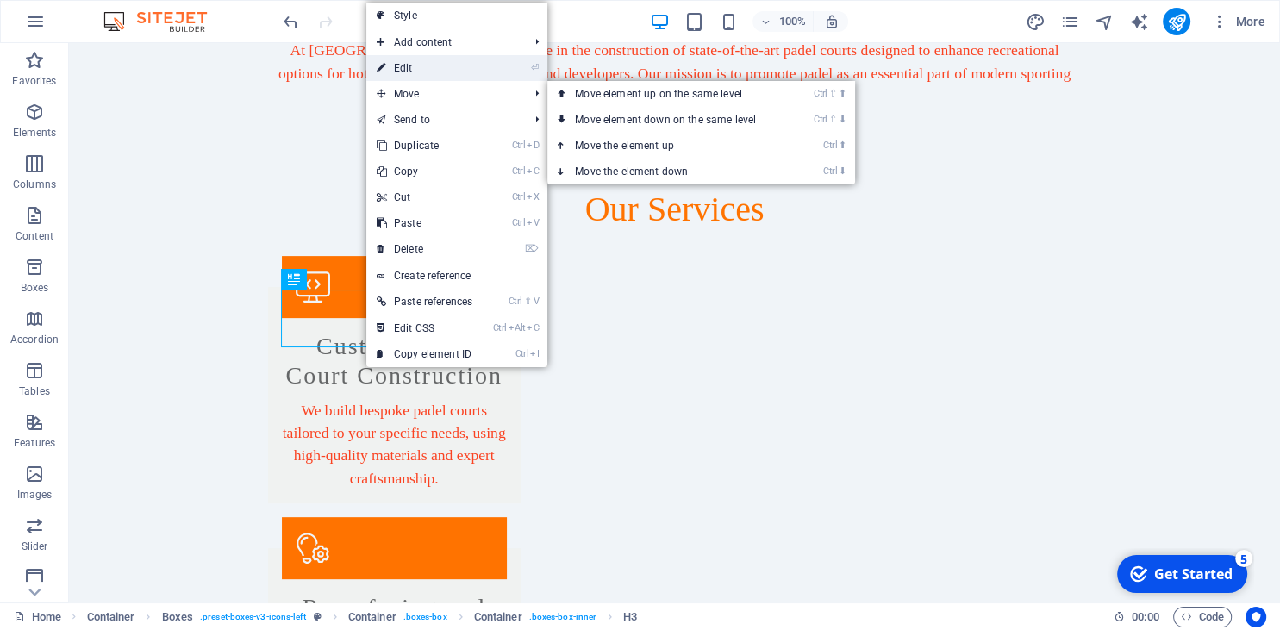
click at [405, 69] on link "⏎ Edit" at bounding box center [424, 68] width 116 height 26
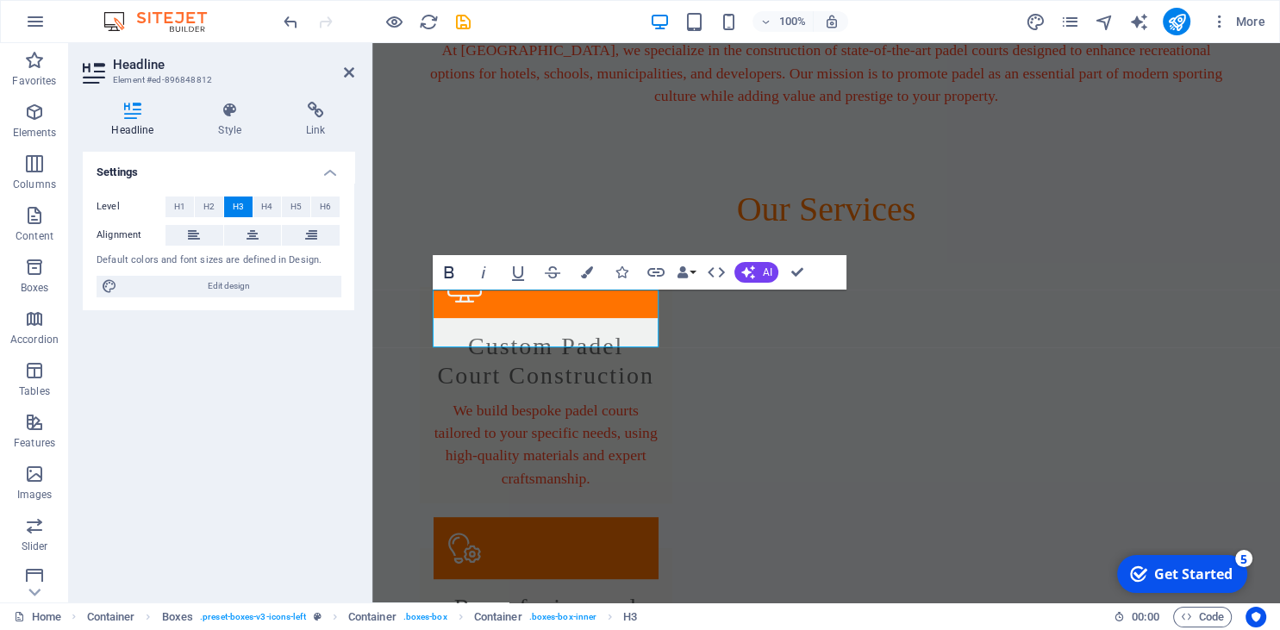
click at [446, 267] on icon "button" at bounding box center [449, 272] width 9 height 12
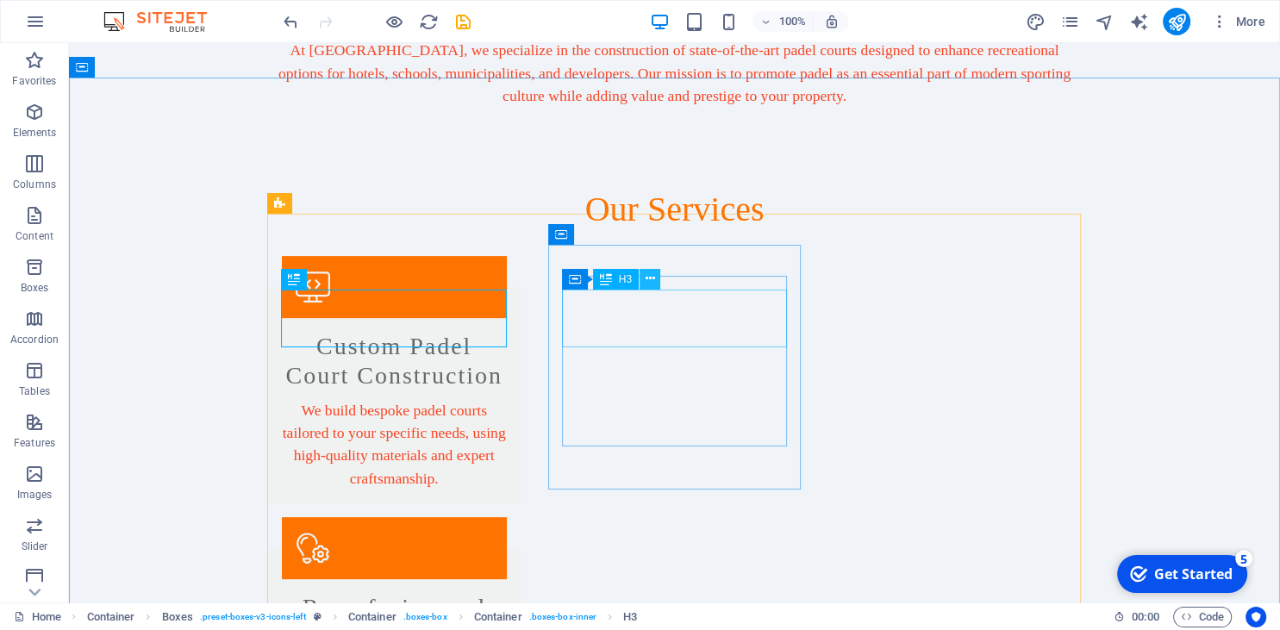
click at [645, 281] on button at bounding box center [650, 279] width 21 height 21
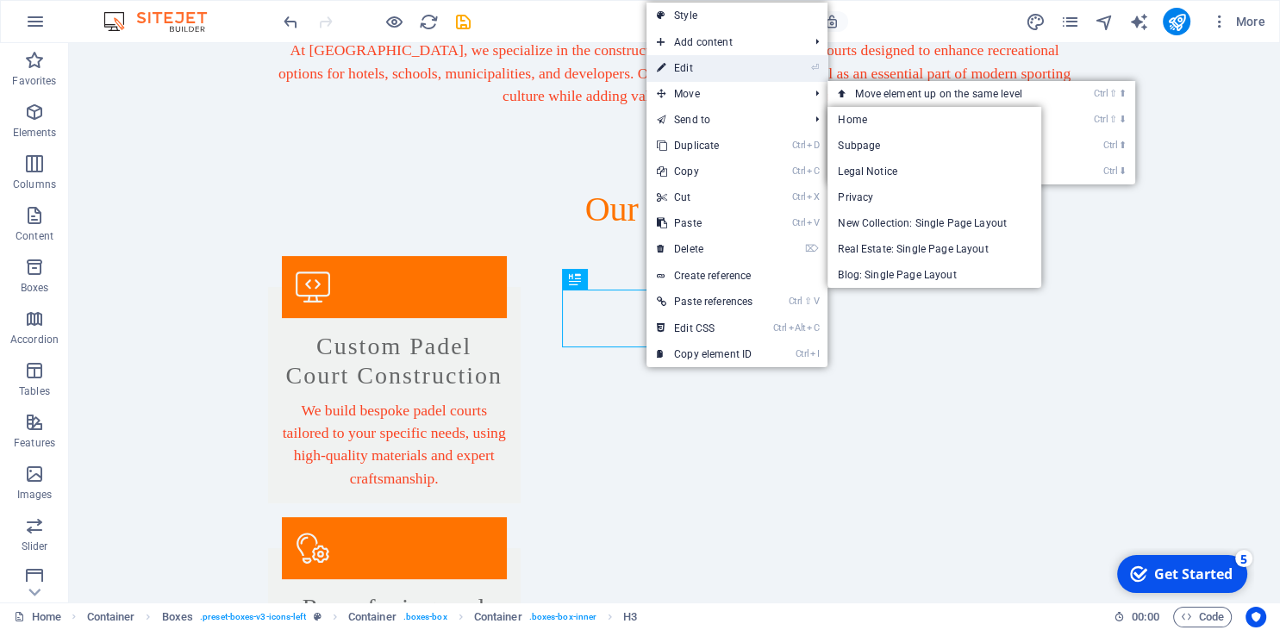
click at [692, 72] on link "⏎ Edit" at bounding box center [705, 68] width 116 height 26
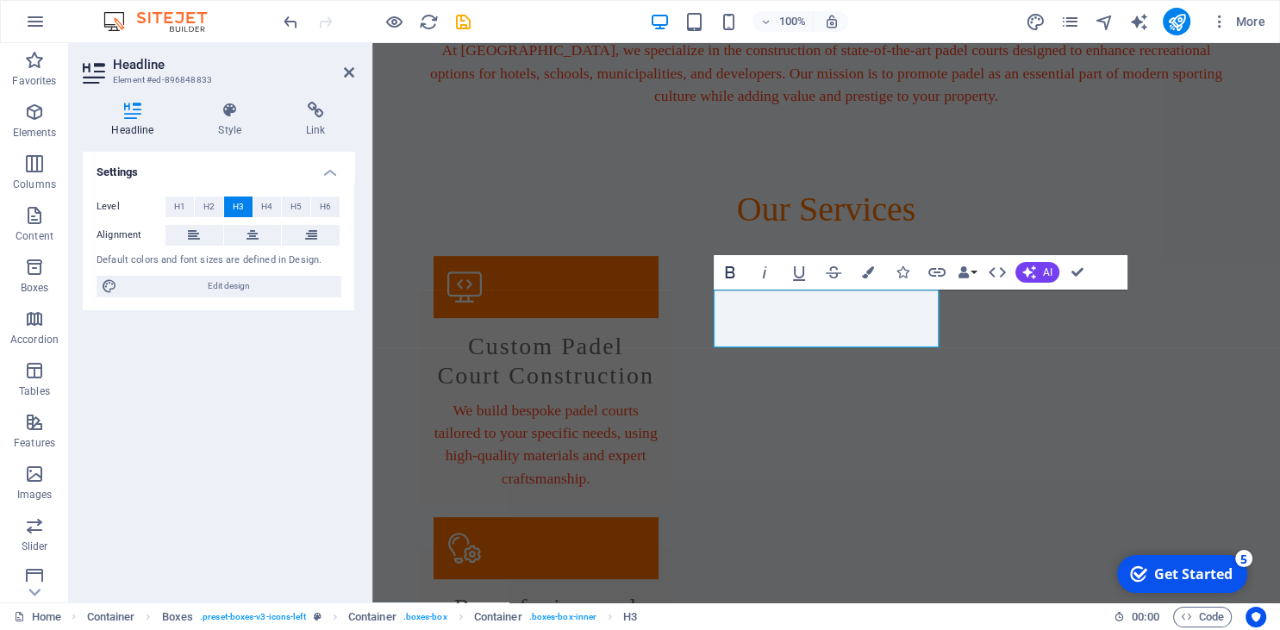
click at [730, 267] on icon "button" at bounding box center [729, 272] width 9 height 12
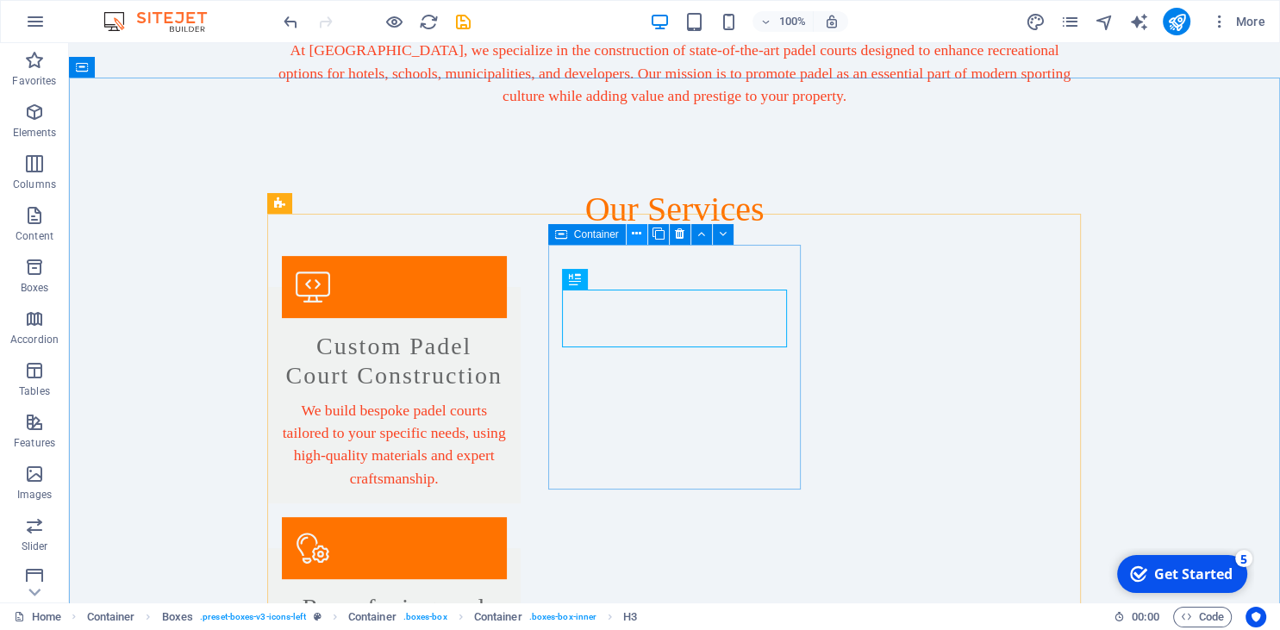
click at [635, 236] on icon at bounding box center [636, 234] width 9 height 18
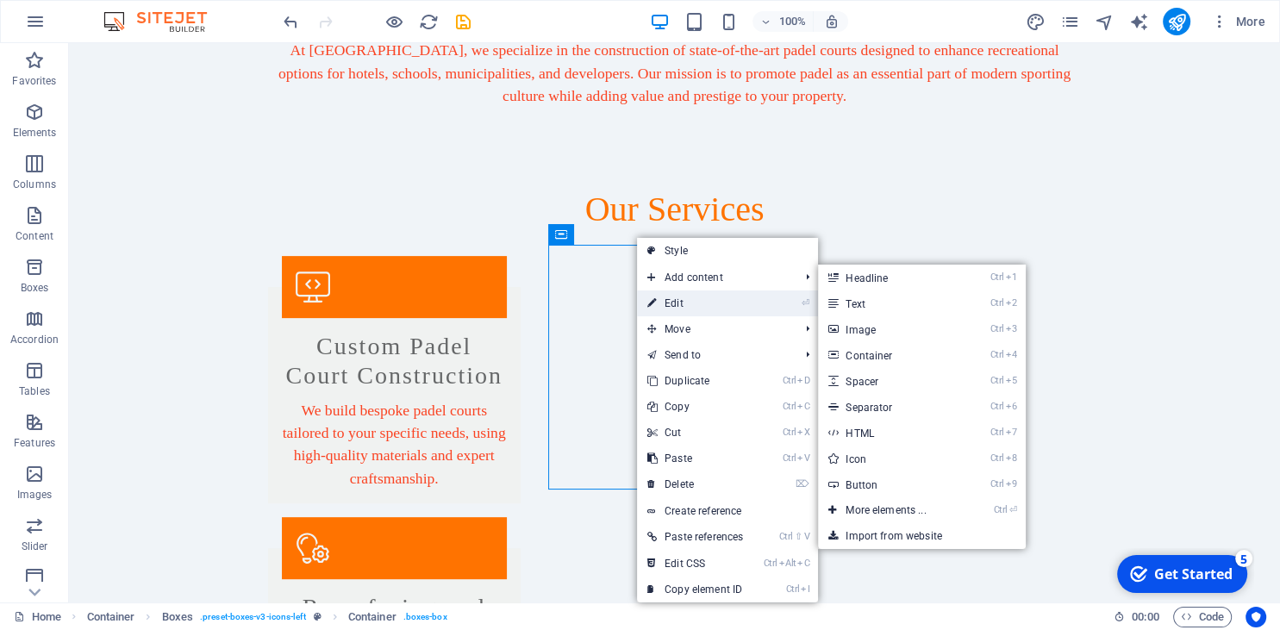
click at [689, 304] on link "⏎ Edit" at bounding box center [695, 304] width 116 height 26
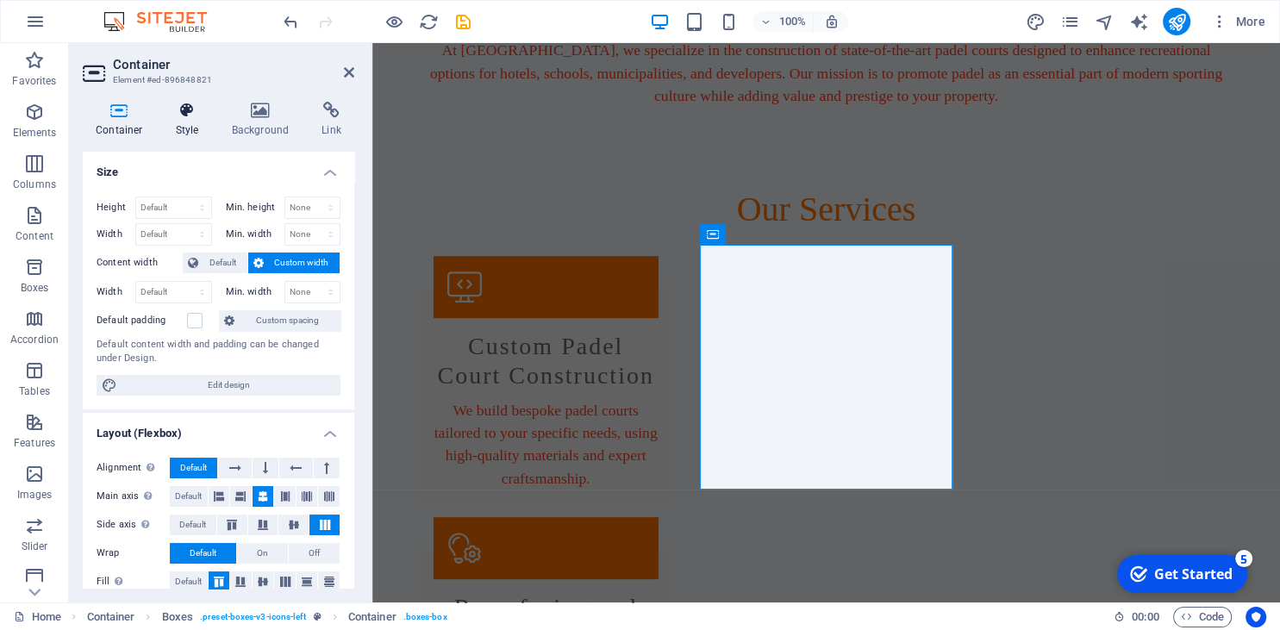
click at [194, 105] on icon at bounding box center [187, 110] width 49 height 17
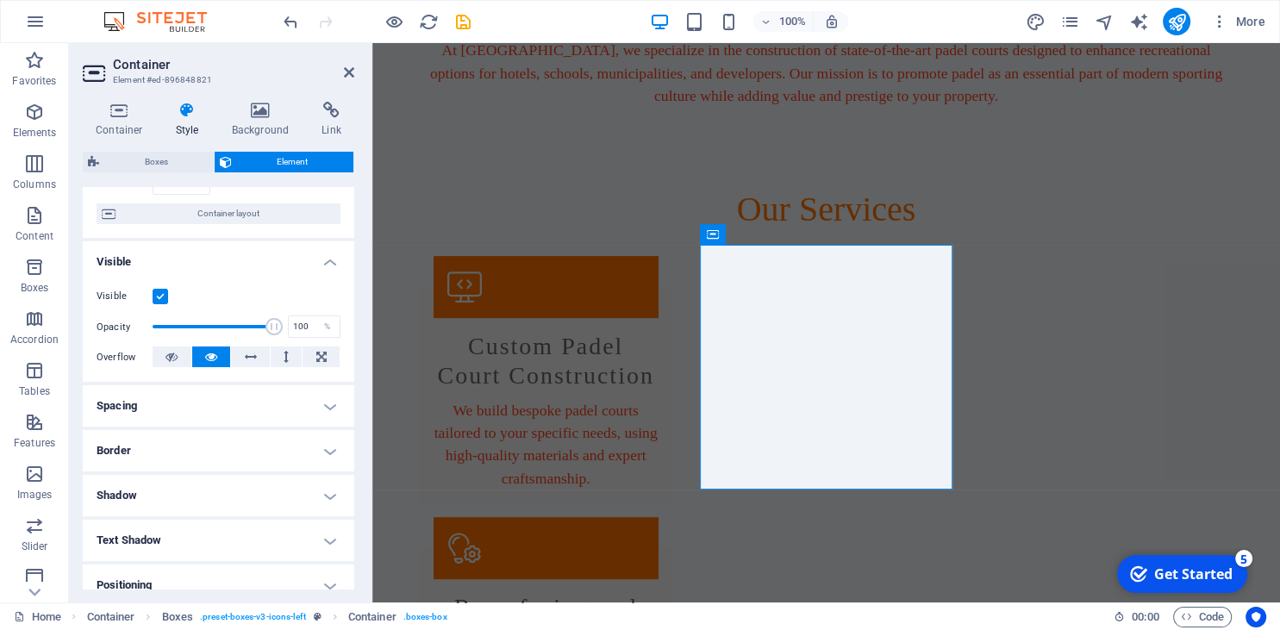
scroll to position [157, 0]
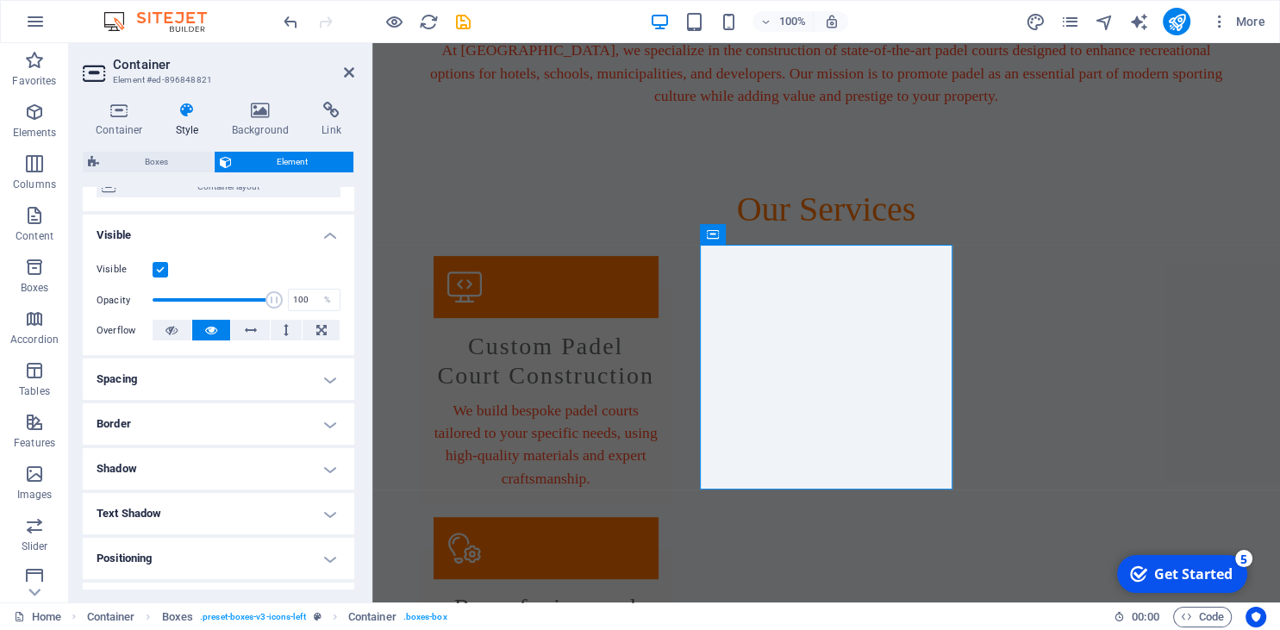
click at [212, 410] on h4 "Border" at bounding box center [219, 424] width 272 height 41
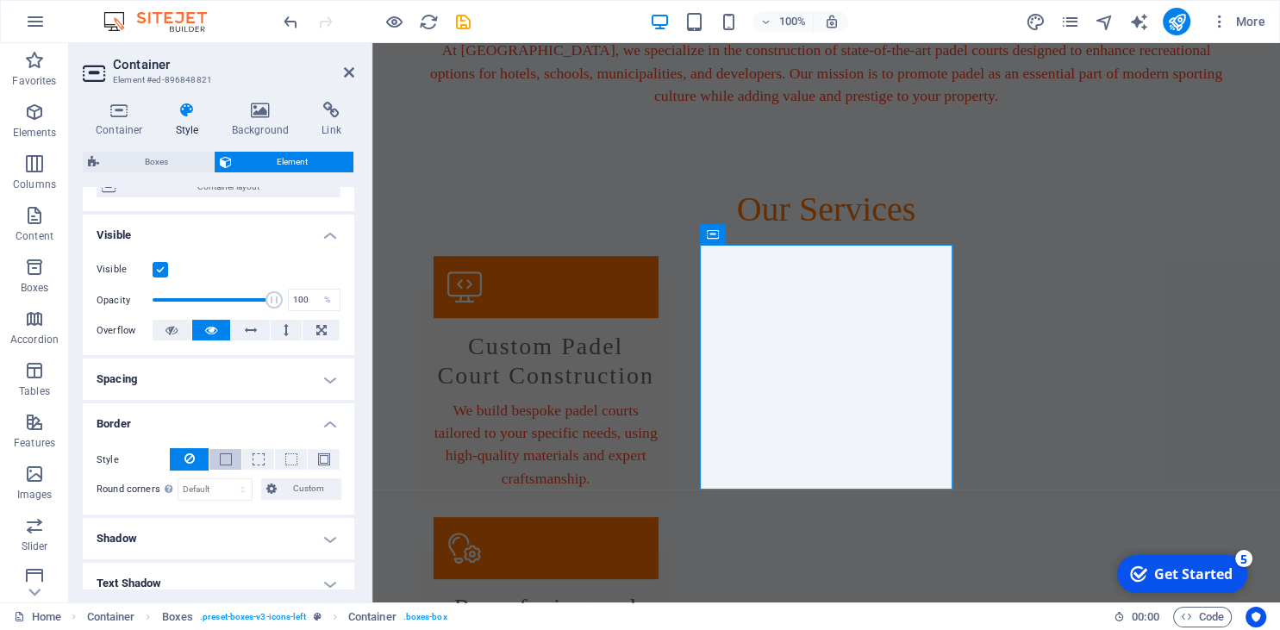
click at [222, 455] on span at bounding box center [226, 460] width 12 height 12
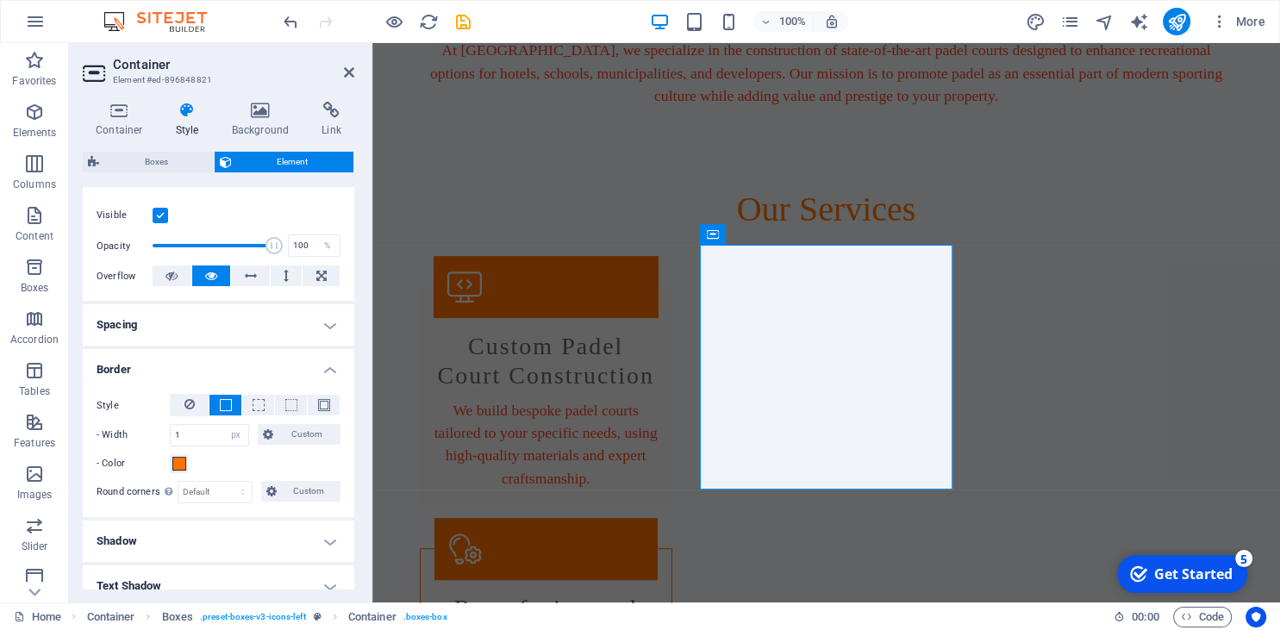
scroll to position [235, 0]
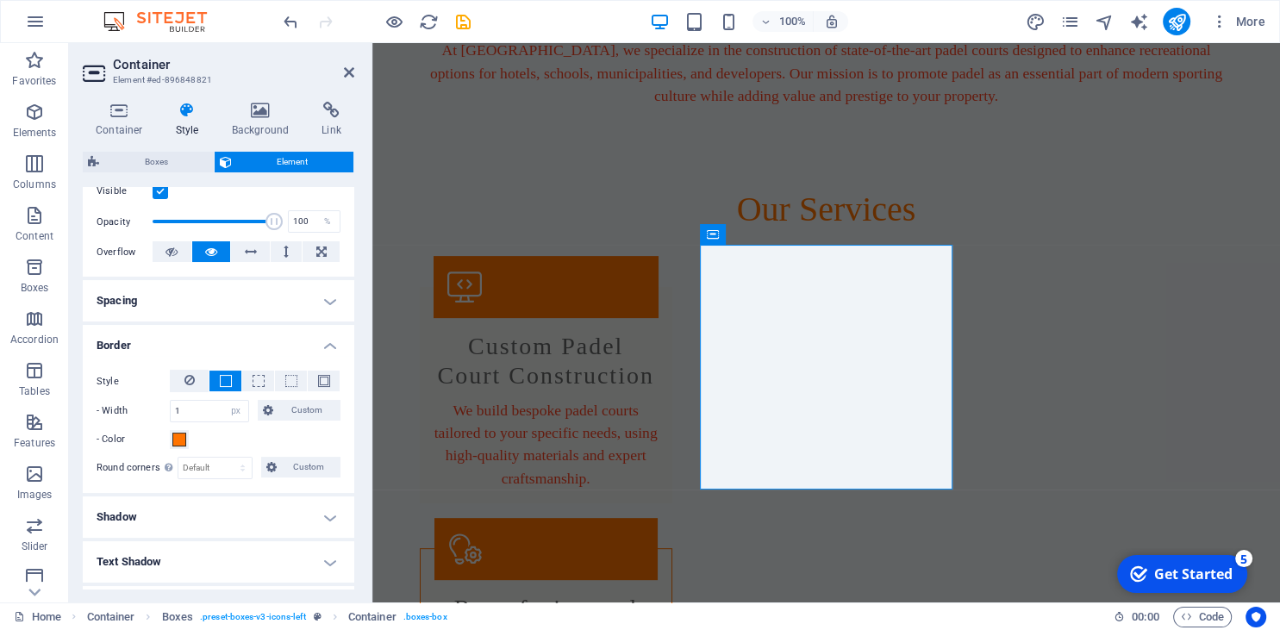
click at [311, 433] on div "- Color" at bounding box center [219, 439] width 244 height 21
click at [646, 404] on div "We build bespoke padel courts tailored to your specific needs, using high-quali…" at bounding box center [546, 444] width 225 height 91
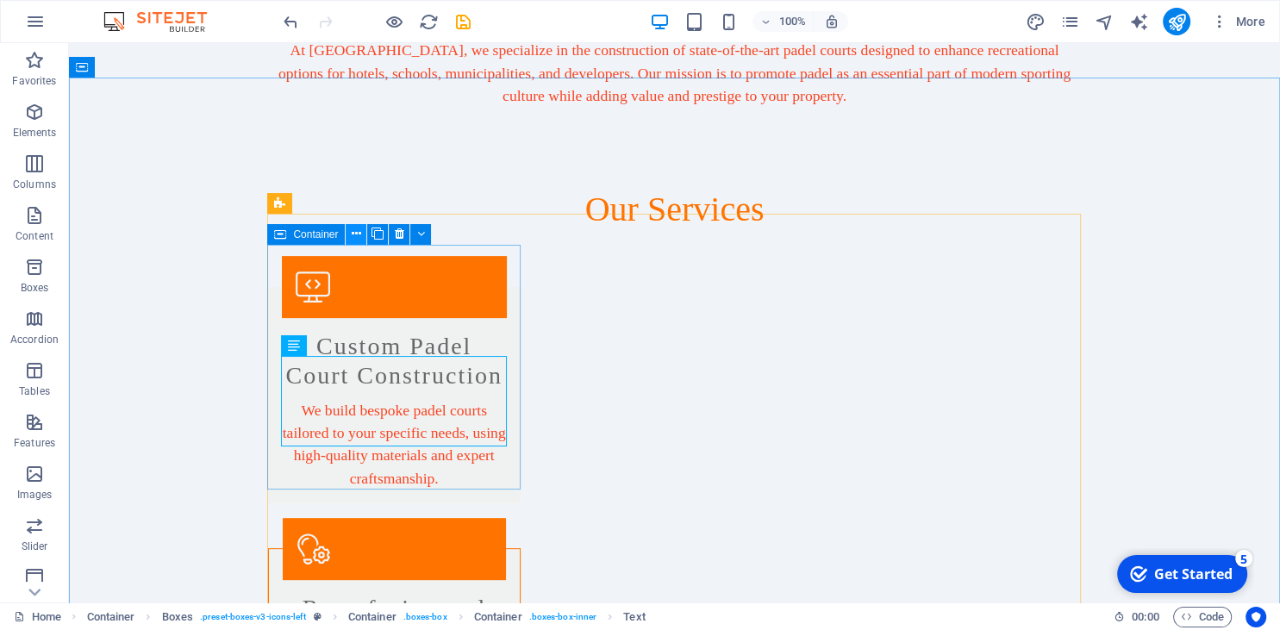
click at [357, 237] on icon at bounding box center [356, 234] width 9 height 18
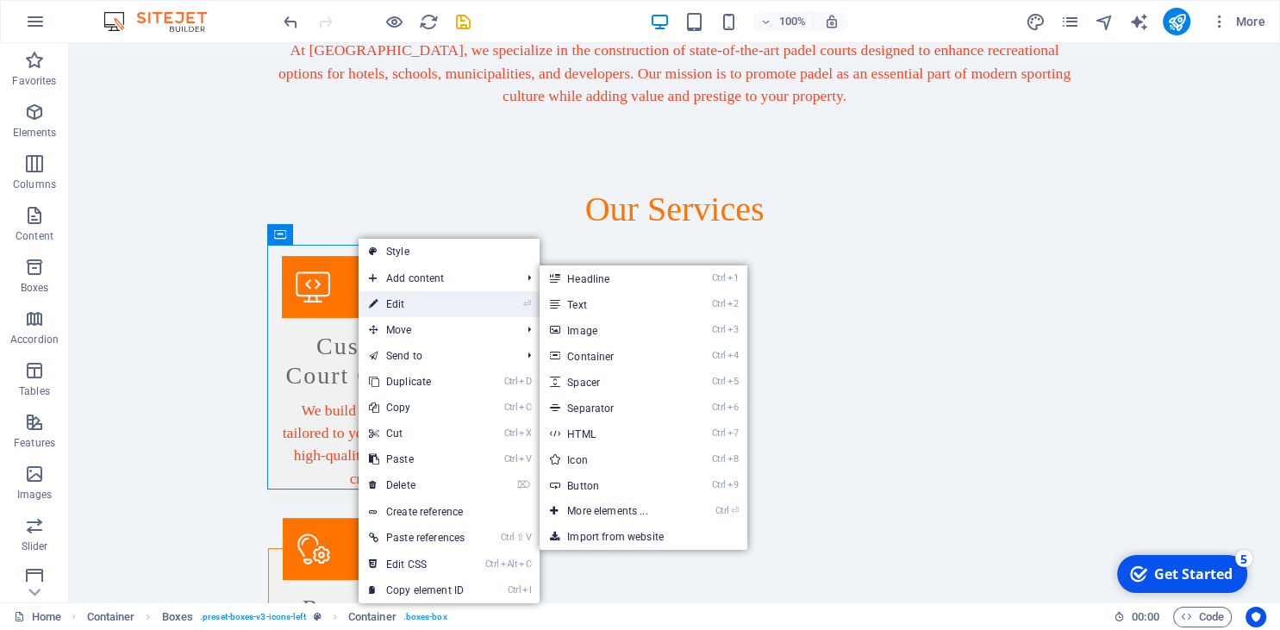
click at [400, 316] on link "⏎ Edit" at bounding box center [417, 304] width 116 height 26
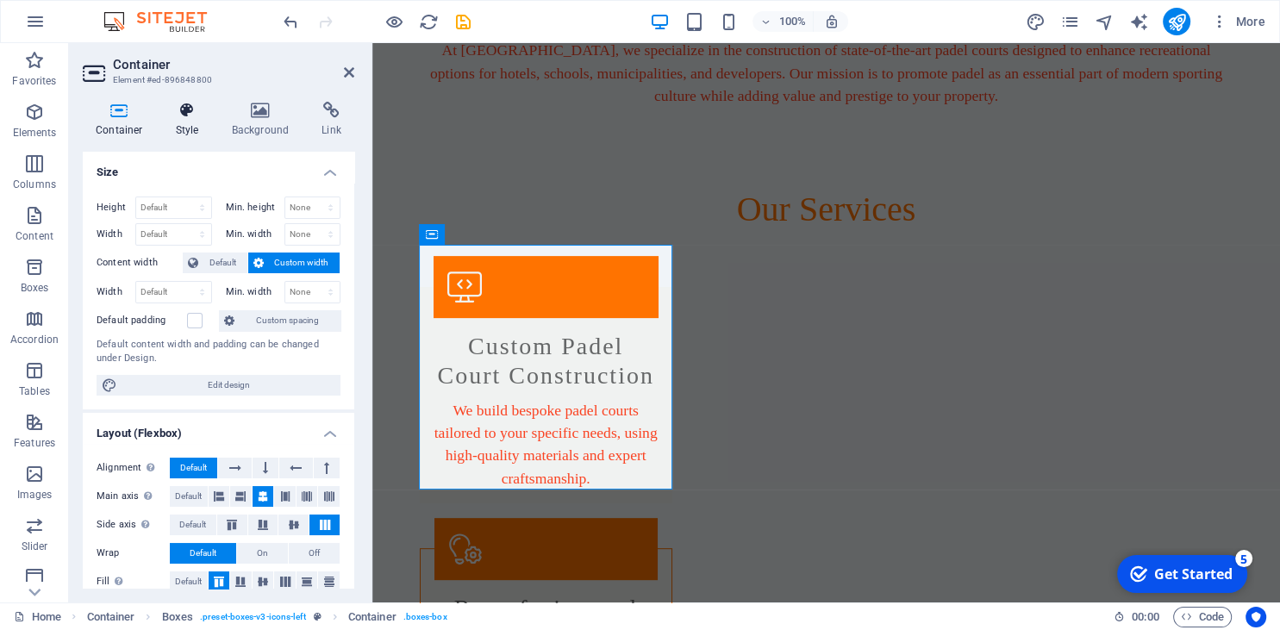
click at [199, 121] on h4 "Style" at bounding box center [191, 120] width 56 height 36
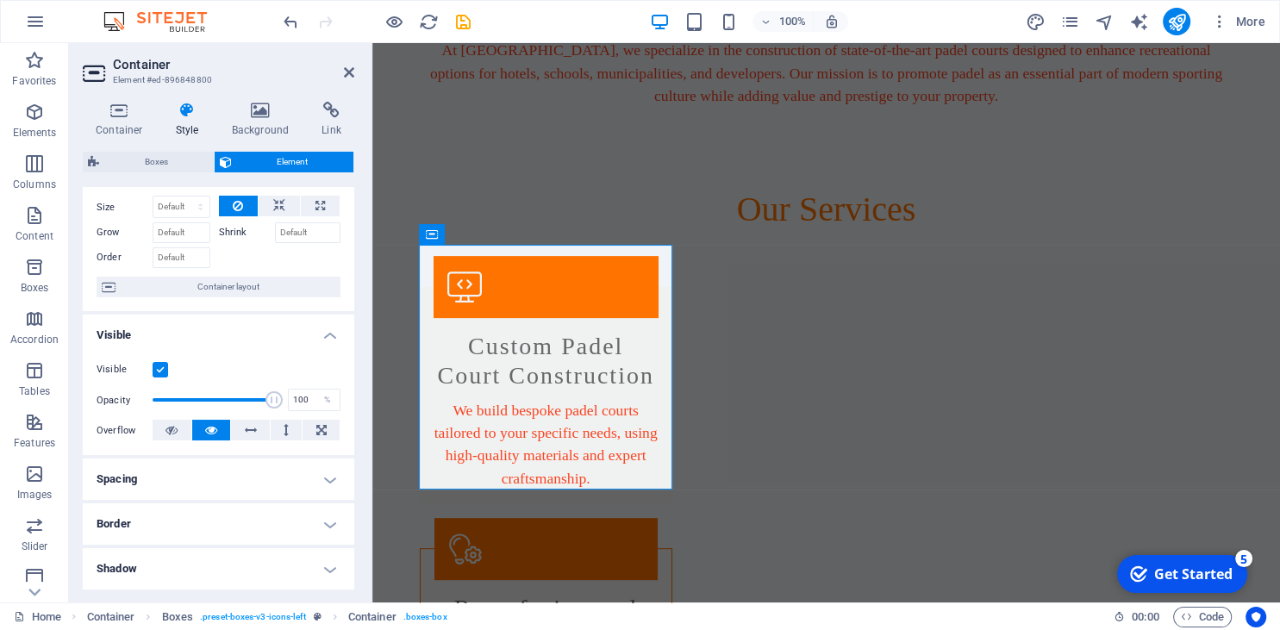
scroll to position [78, 0]
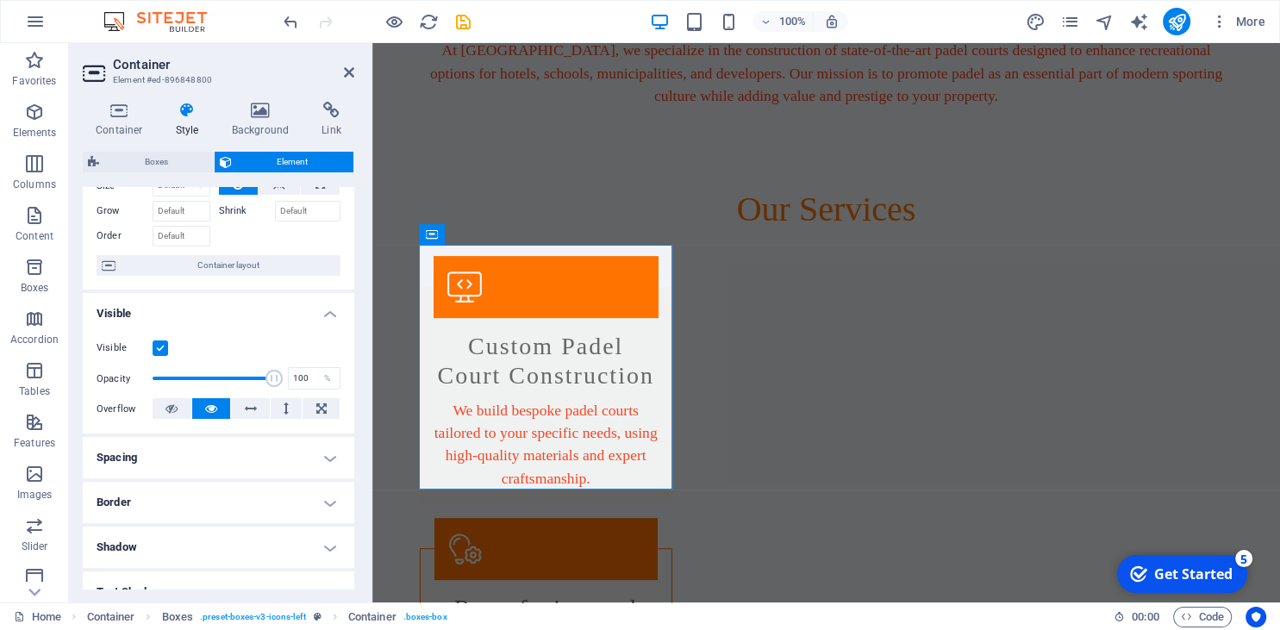
click at [208, 510] on h4 "Border" at bounding box center [219, 502] width 272 height 41
click at [223, 535] on span at bounding box center [226, 538] width 12 height 12
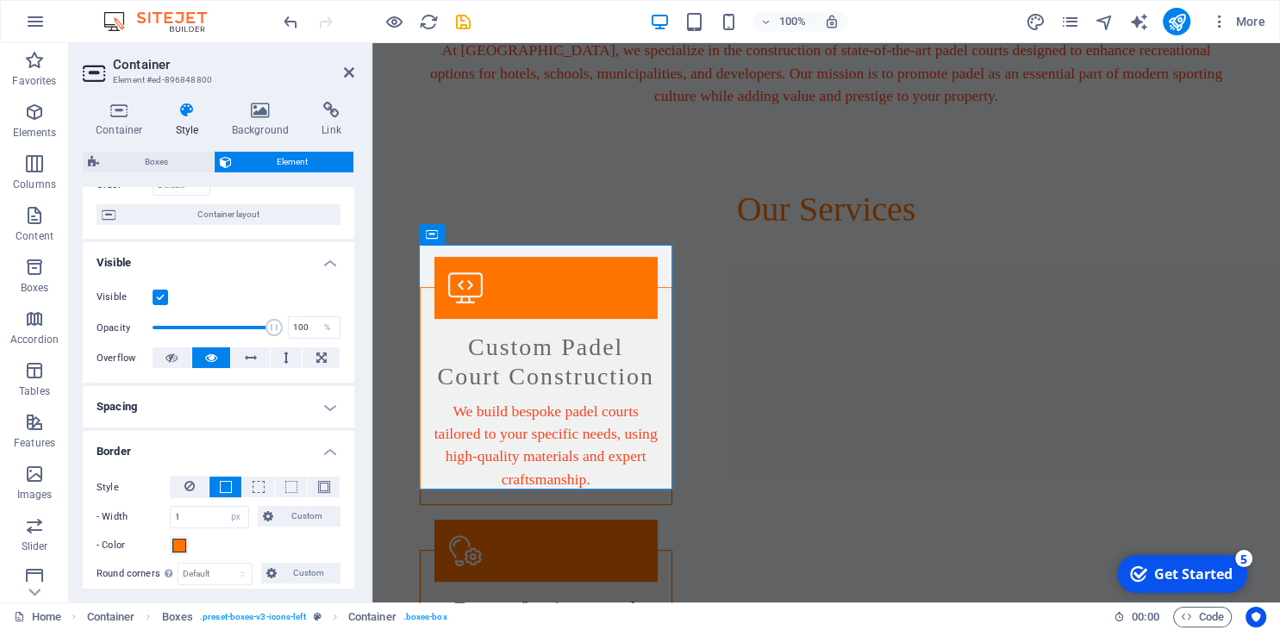
scroll to position [157, 0]
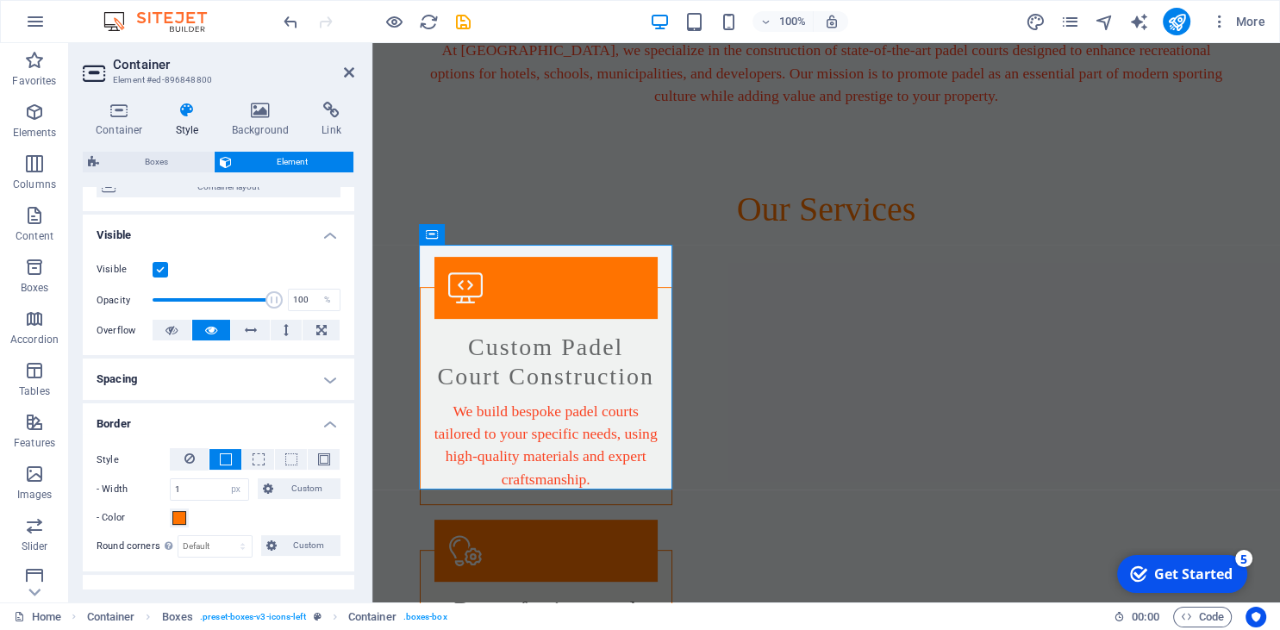
click at [280, 517] on div "- Color" at bounding box center [219, 518] width 244 height 21
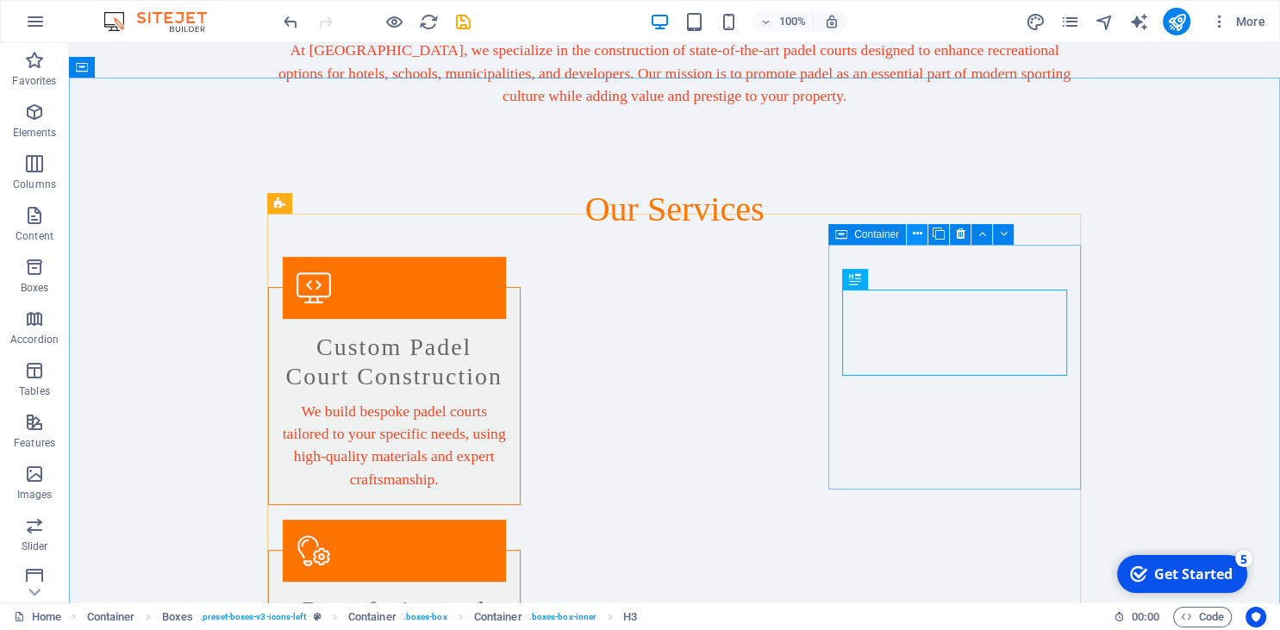
click at [920, 233] on icon at bounding box center [917, 234] width 9 height 18
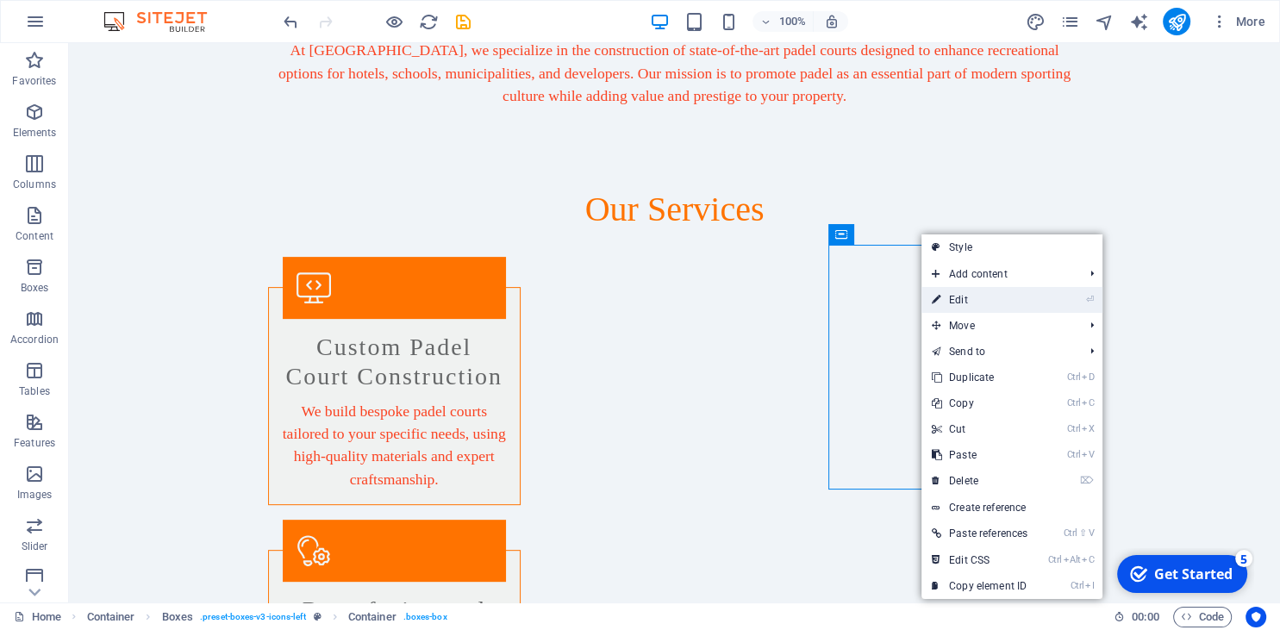
click at [961, 299] on link "⏎ Edit" at bounding box center [980, 300] width 116 height 26
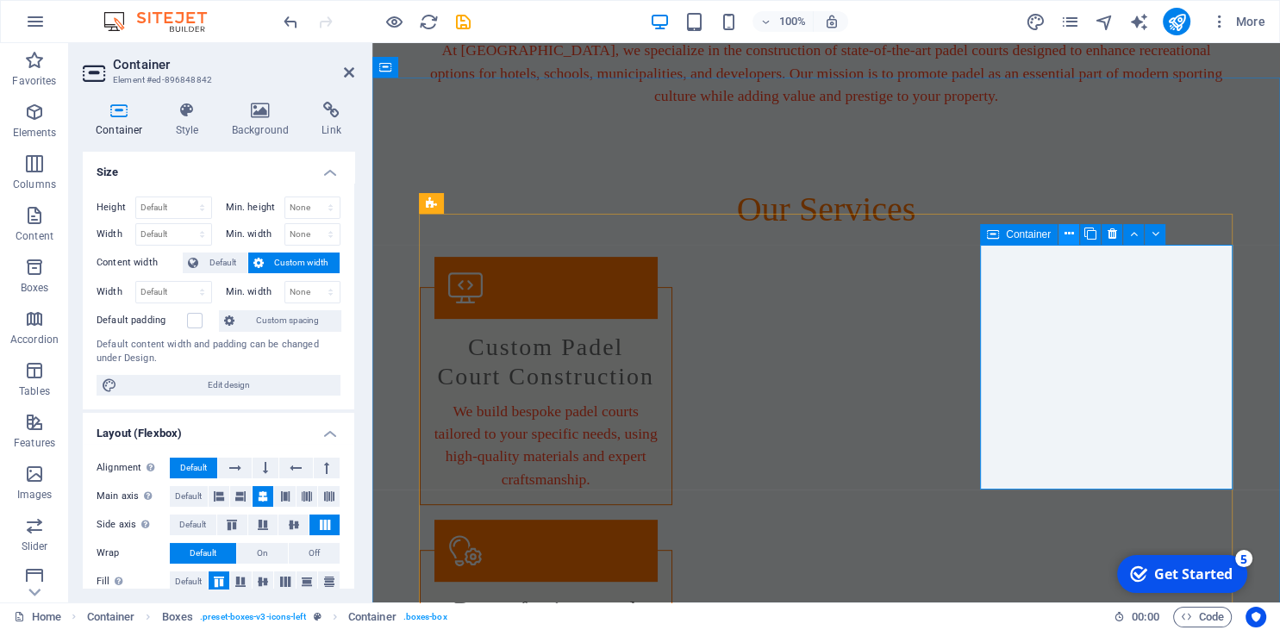
click at [1066, 236] on icon at bounding box center [1069, 234] width 9 height 18
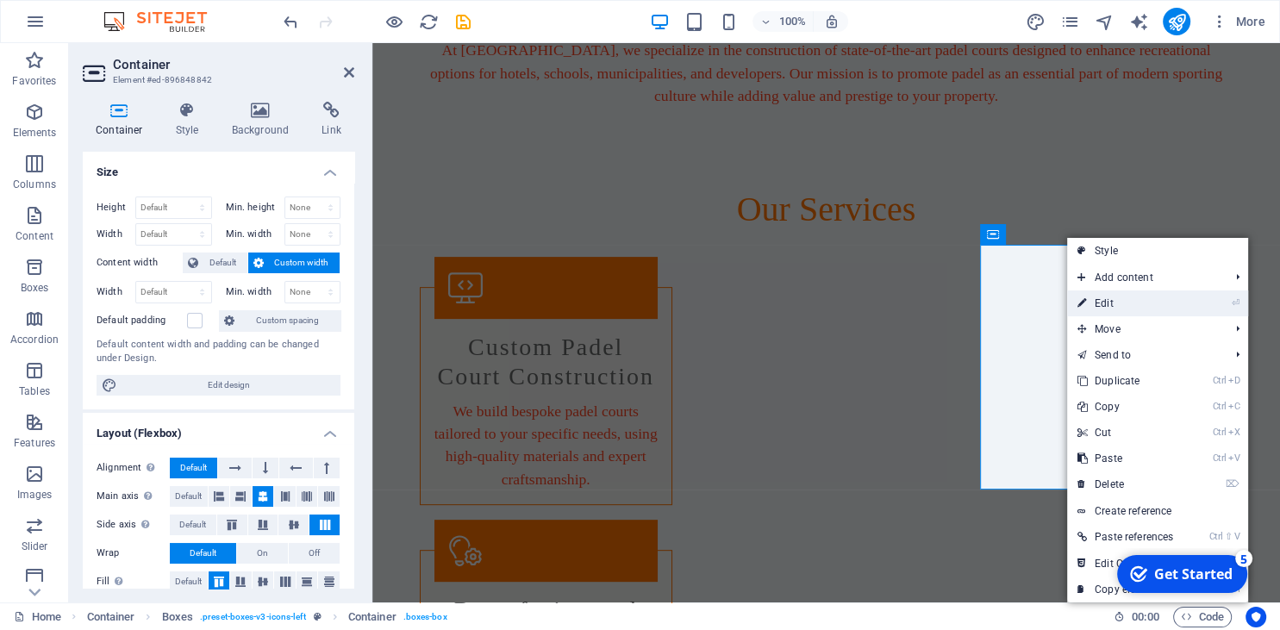
click at [1104, 304] on link "⏎ Edit" at bounding box center [1125, 304] width 116 height 26
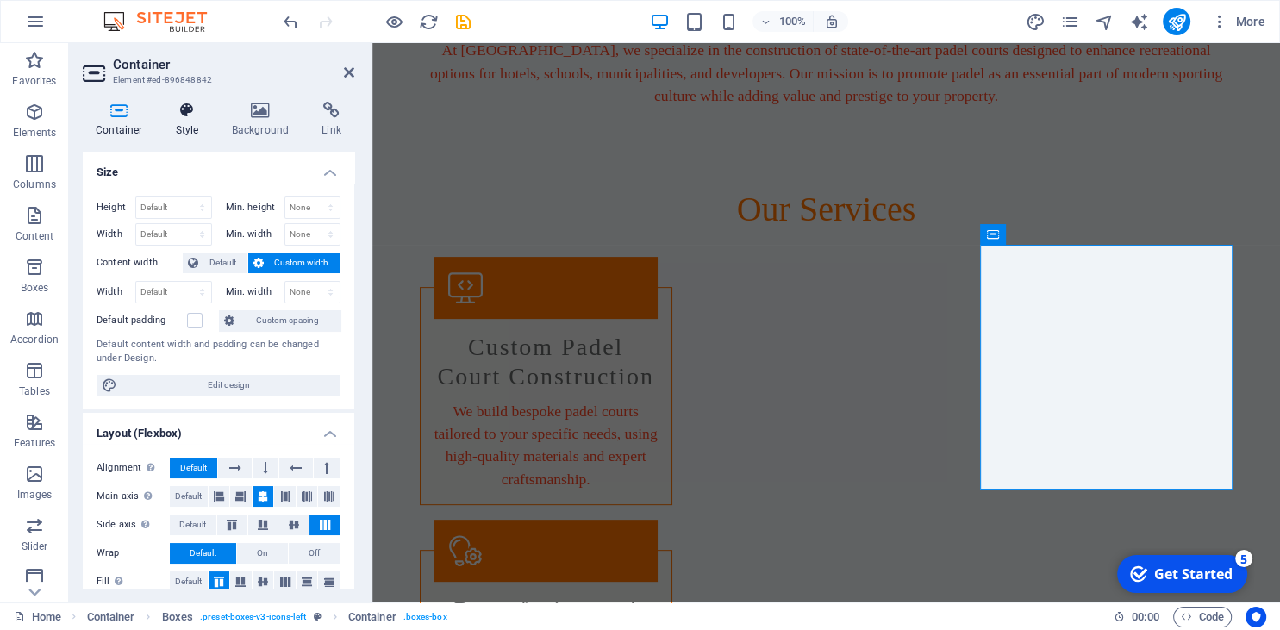
click at [191, 116] on icon at bounding box center [187, 110] width 49 height 17
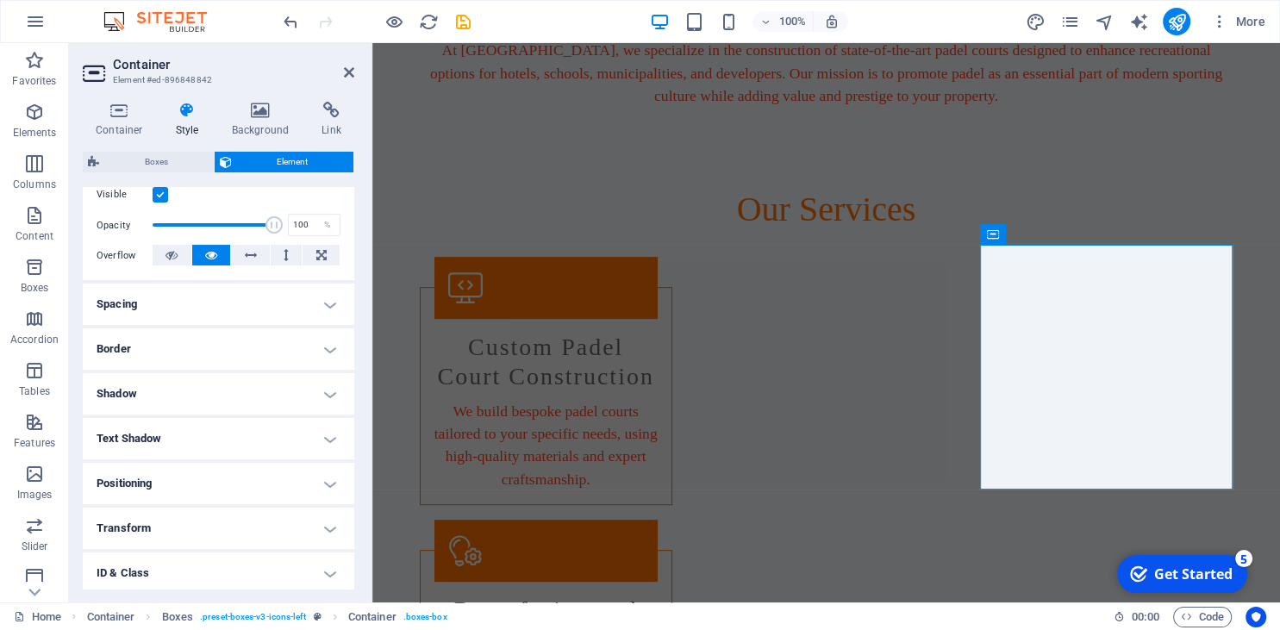
scroll to position [235, 0]
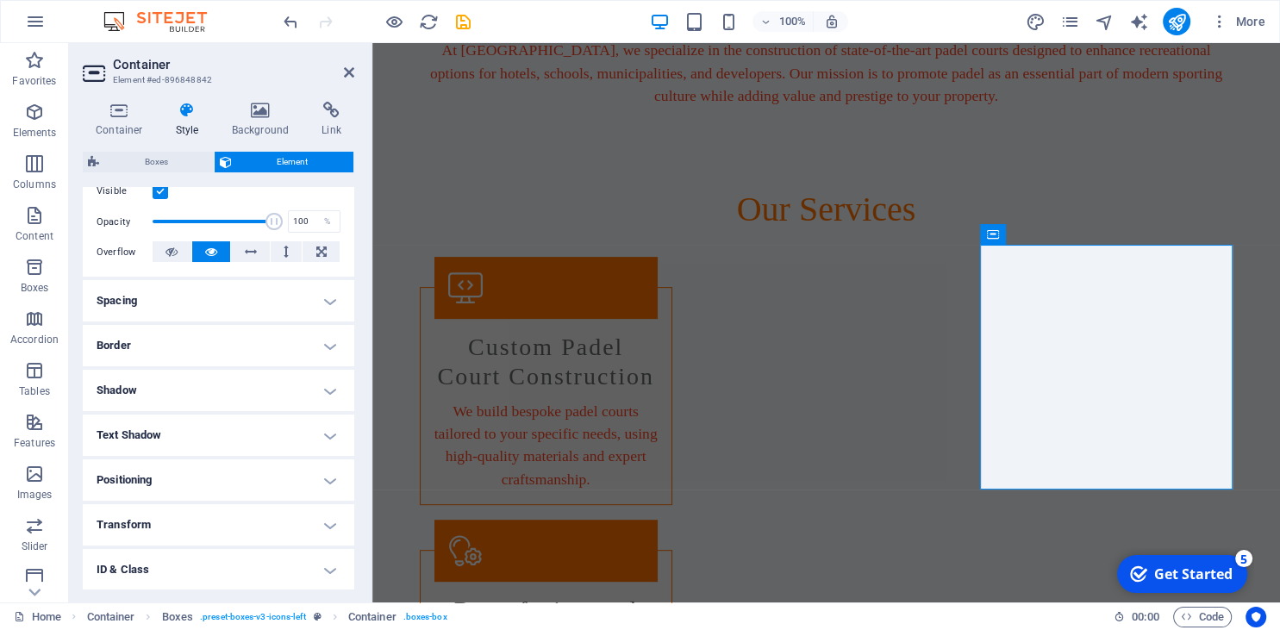
click at [190, 347] on h4 "Border" at bounding box center [219, 345] width 272 height 41
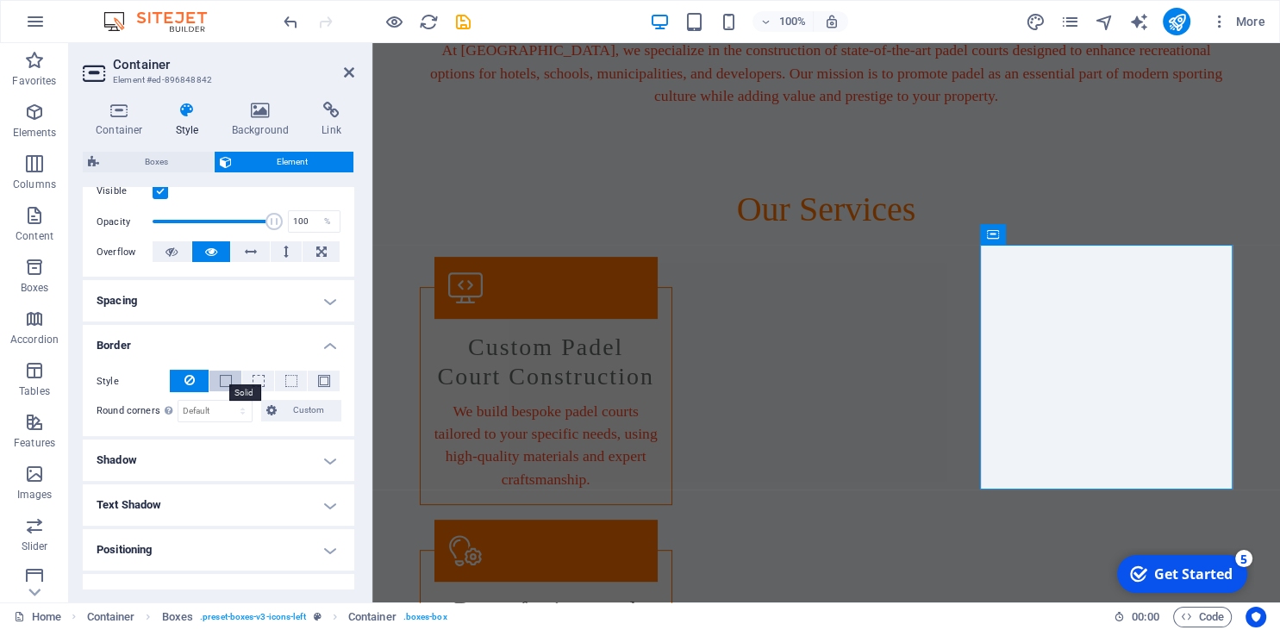
click at [224, 379] on span at bounding box center [226, 381] width 12 height 12
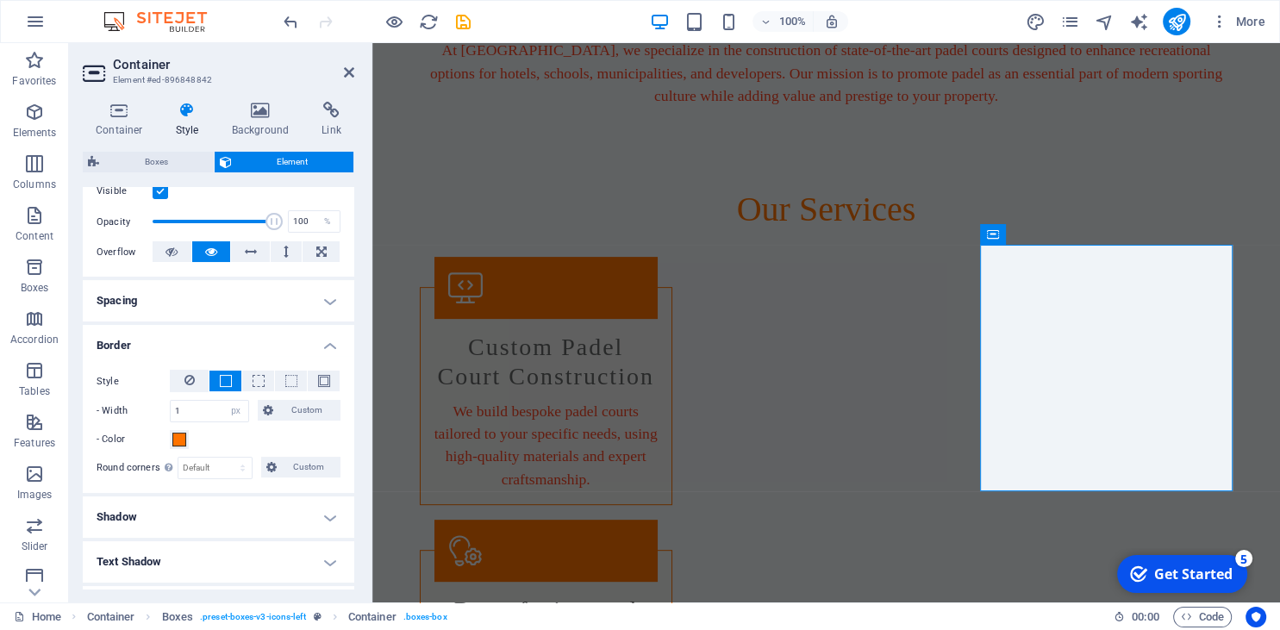
click at [266, 430] on div "- Color" at bounding box center [219, 439] width 244 height 21
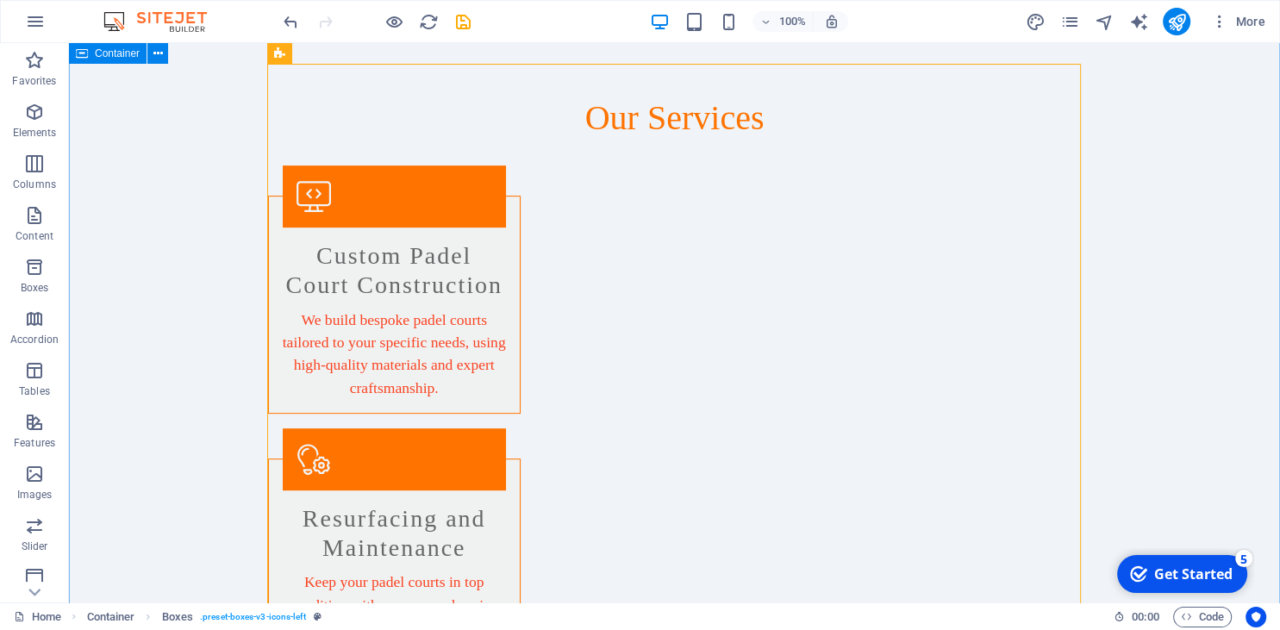
scroll to position [819, 0]
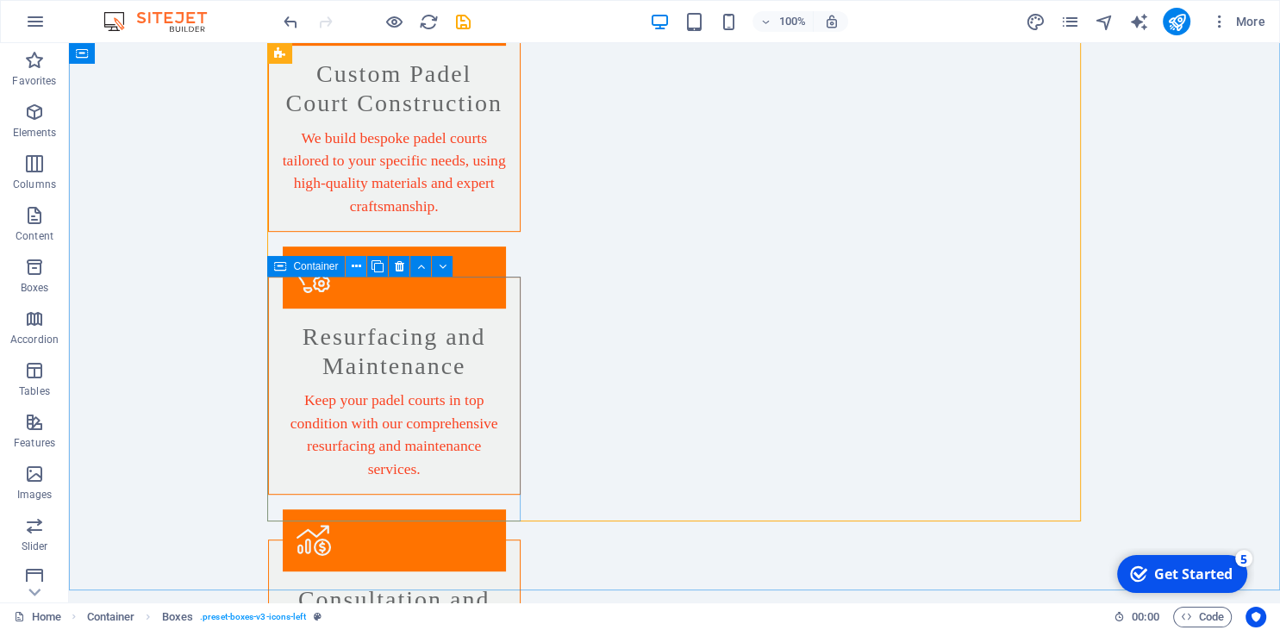
click at [357, 264] on icon at bounding box center [356, 267] width 9 height 18
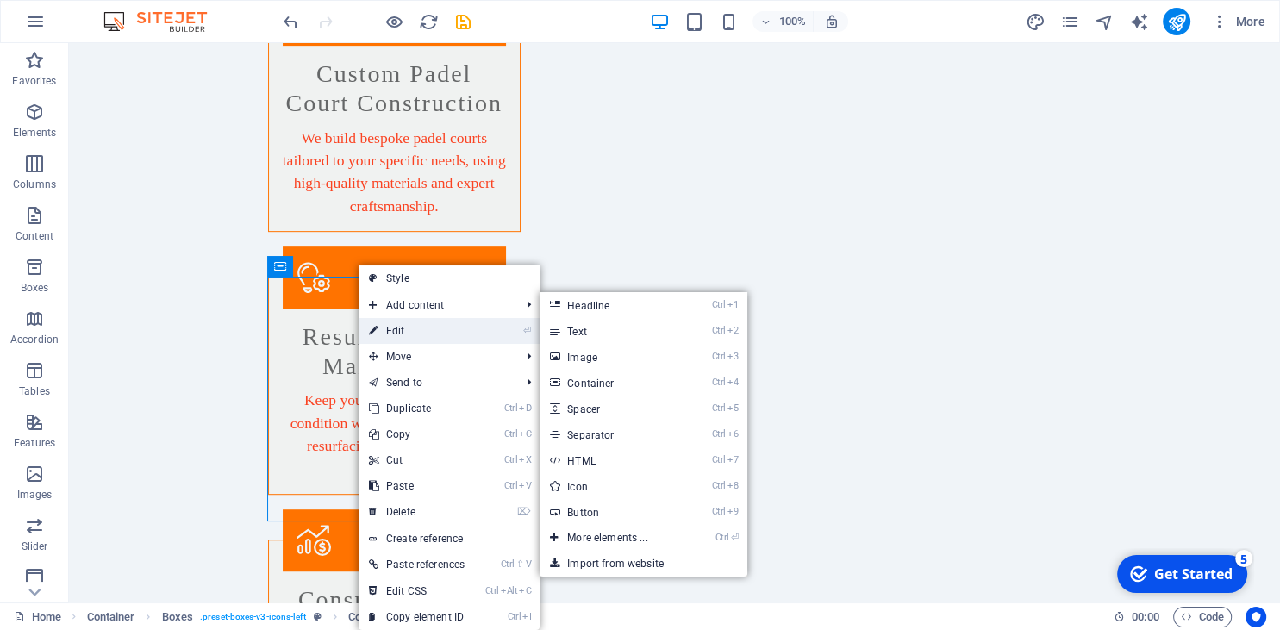
click at [410, 322] on link "⏎ Edit" at bounding box center [417, 331] width 116 height 26
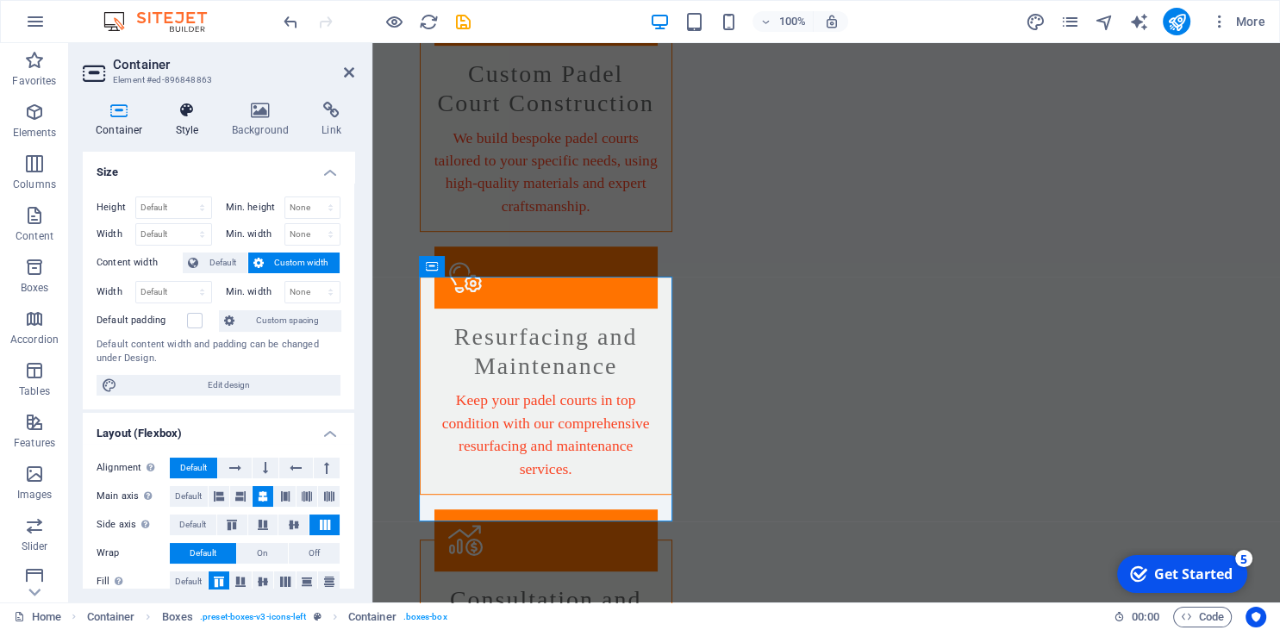
click at [183, 123] on h4 "Style" at bounding box center [191, 120] width 56 height 36
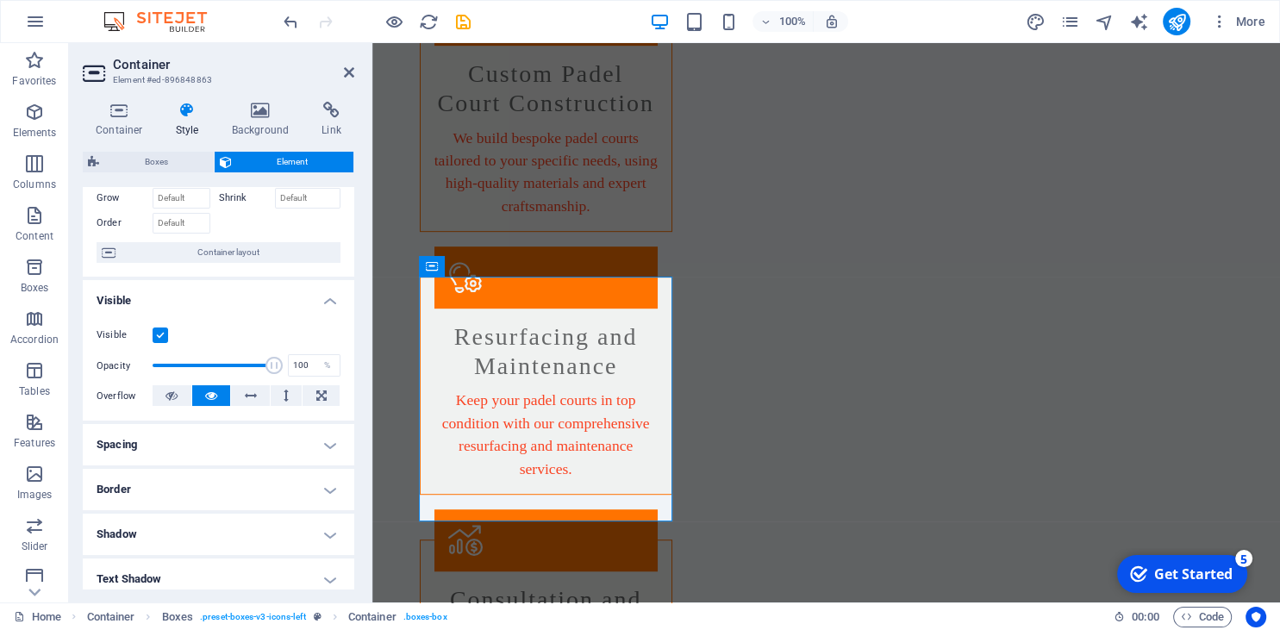
scroll to position [157, 0]
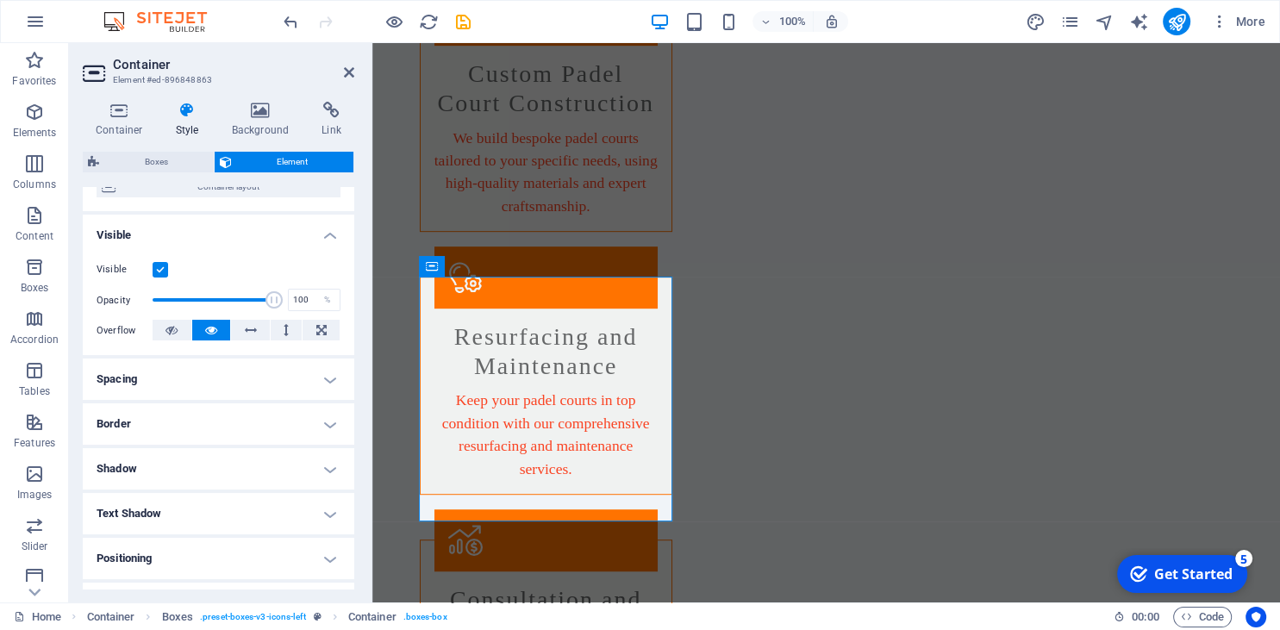
click at [182, 421] on h4 "Border" at bounding box center [219, 424] width 272 height 41
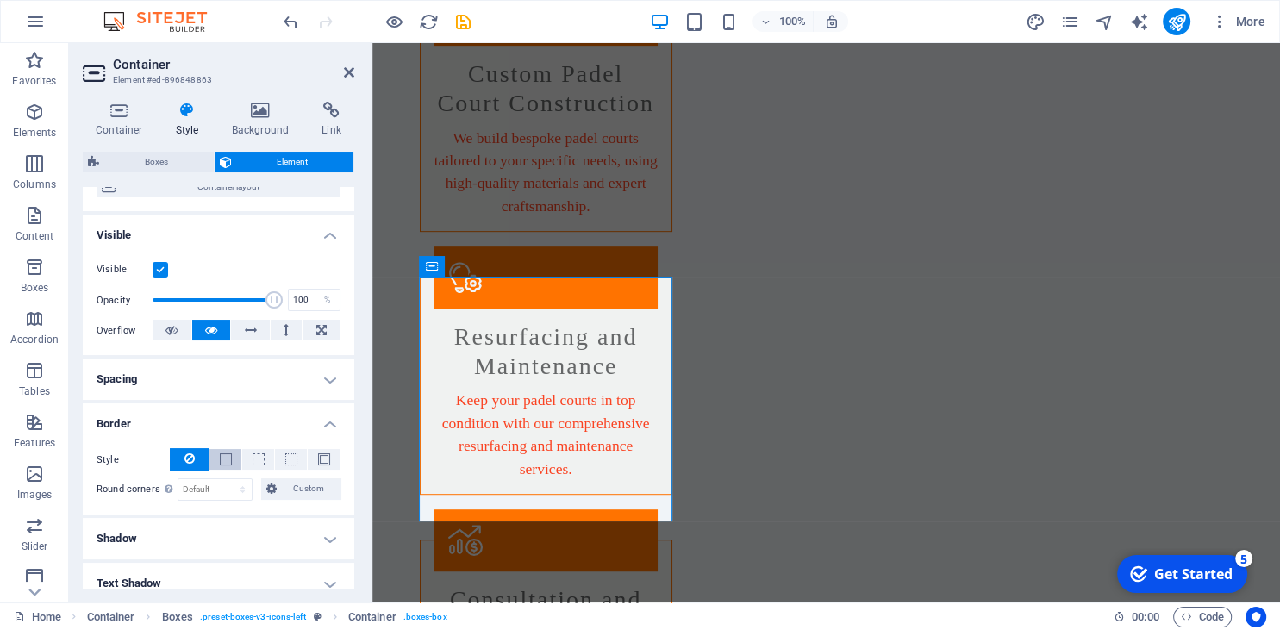
click at [226, 454] on span at bounding box center [226, 460] width 12 height 12
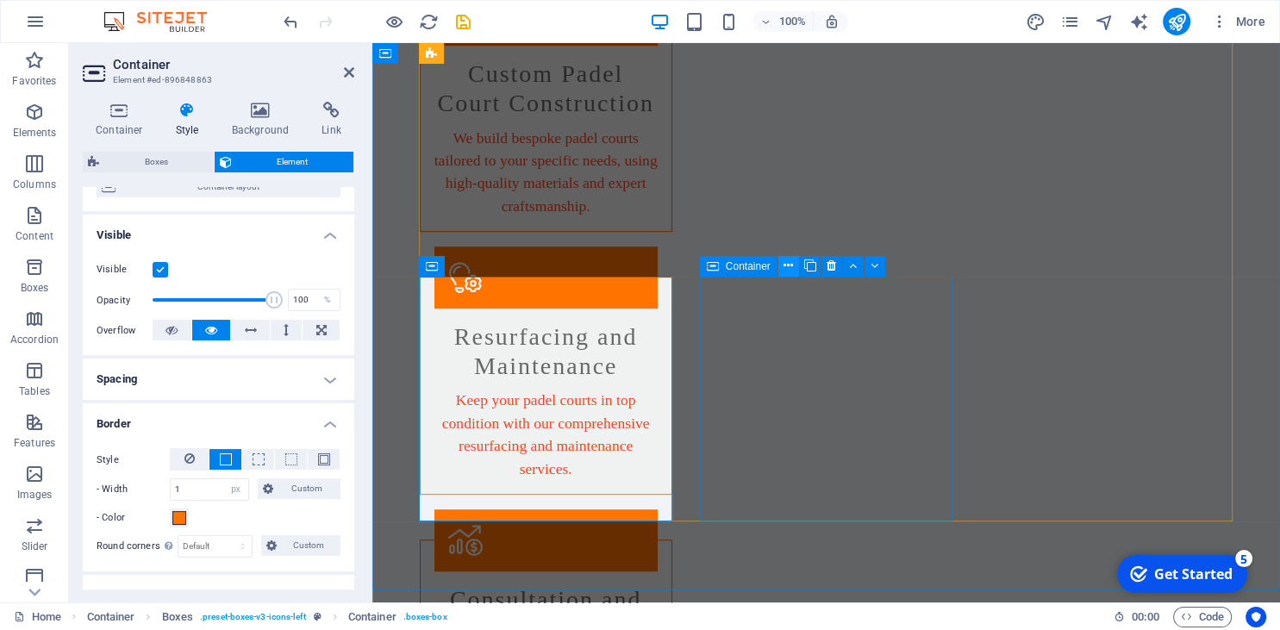
click at [786, 267] on icon at bounding box center [788, 266] width 9 height 18
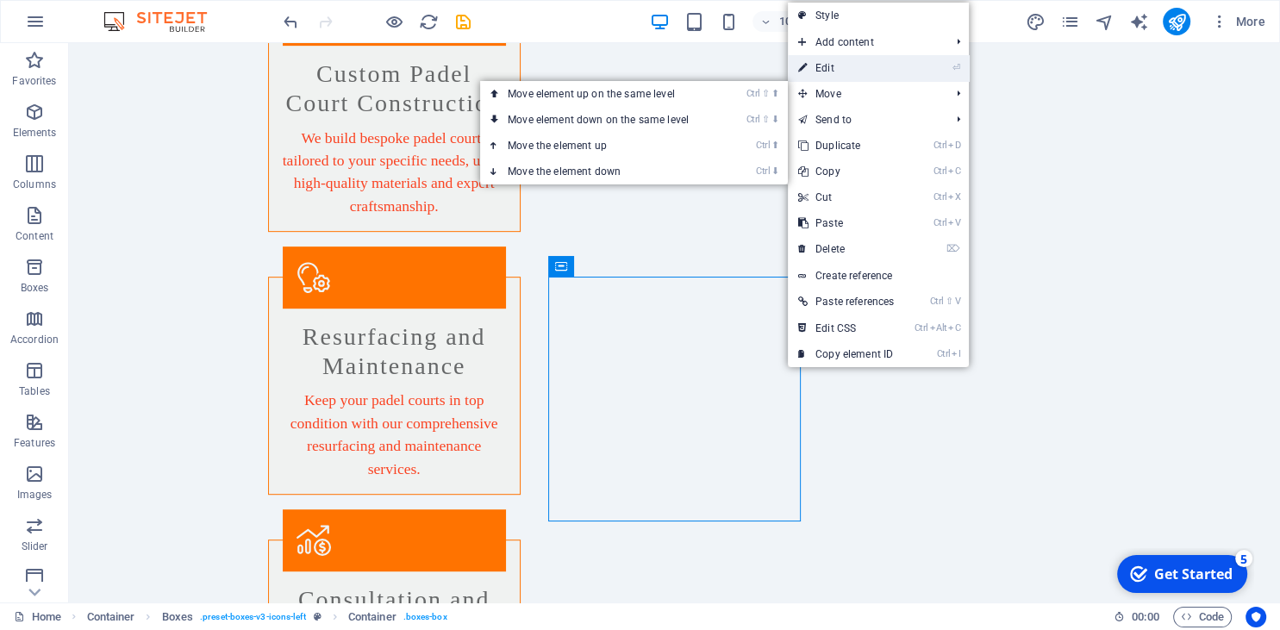
click at [835, 67] on link "⏎ Edit" at bounding box center [846, 68] width 116 height 26
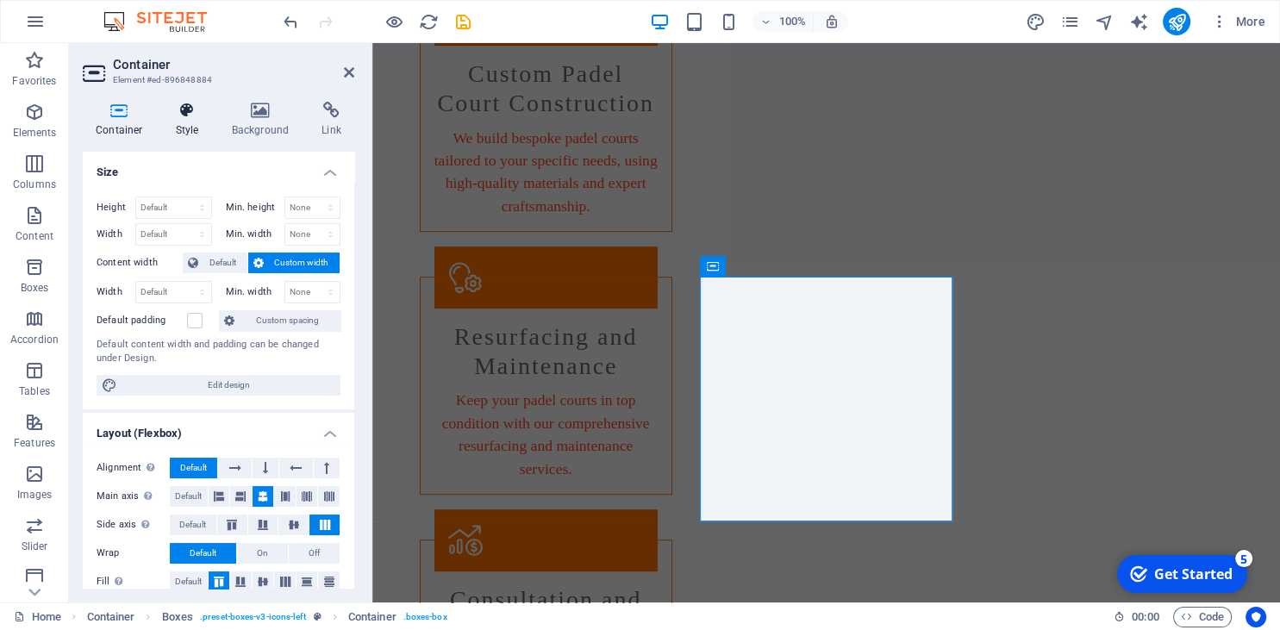
click at [187, 129] on h4 "Style" at bounding box center [191, 120] width 56 height 36
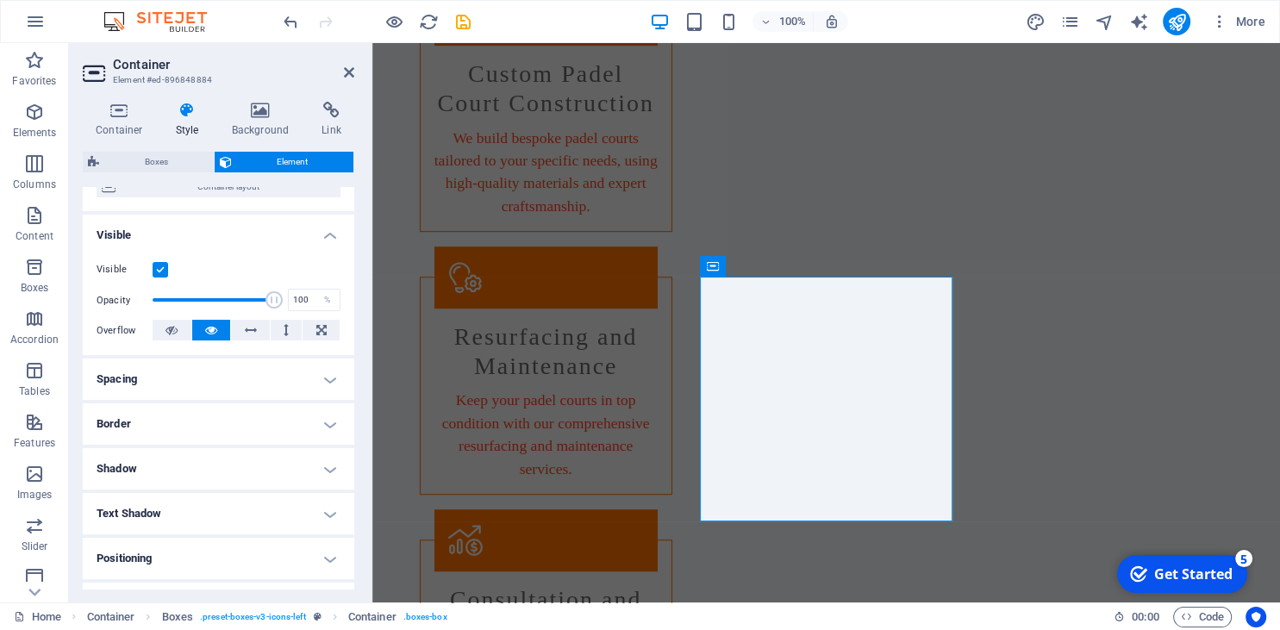
click at [204, 412] on h4 "Border" at bounding box center [219, 424] width 272 height 41
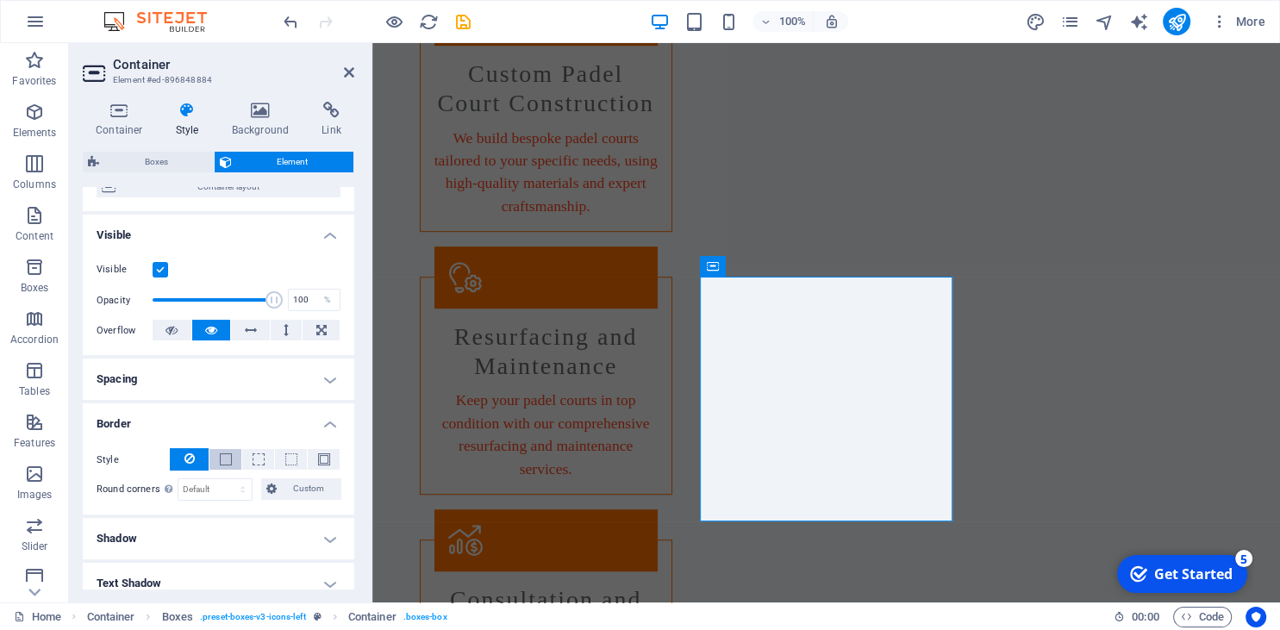
click at [226, 458] on span at bounding box center [226, 460] width 12 height 12
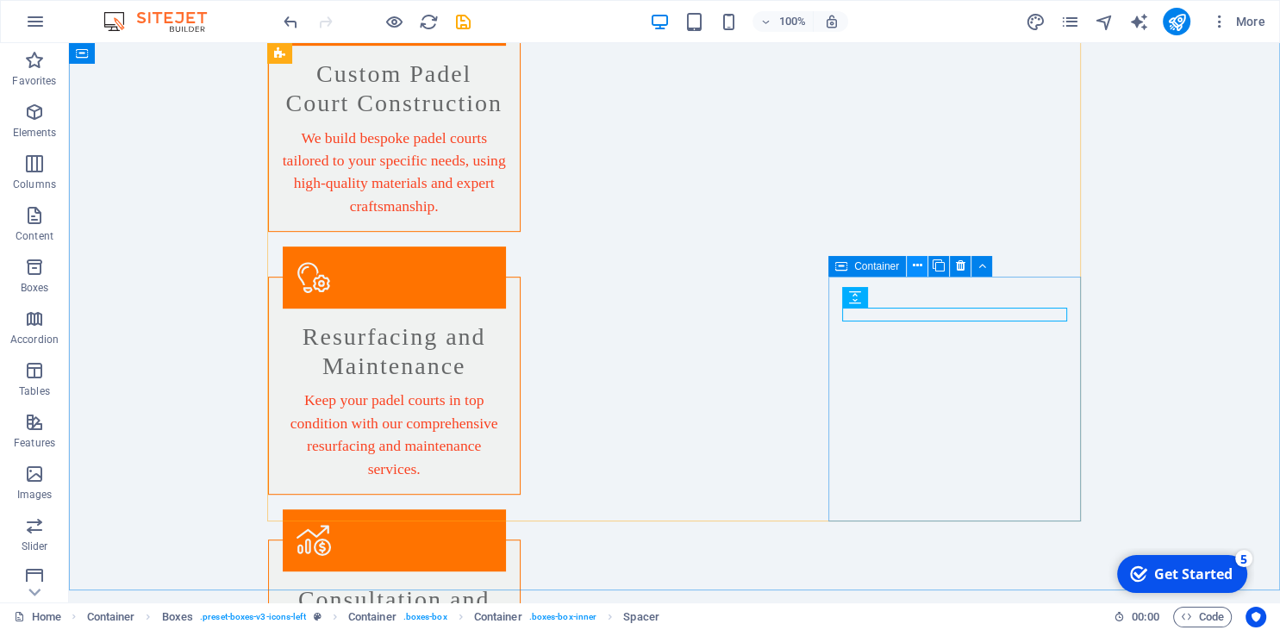
click at [919, 271] on icon at bounding box center [917, 266] width 9 height 18
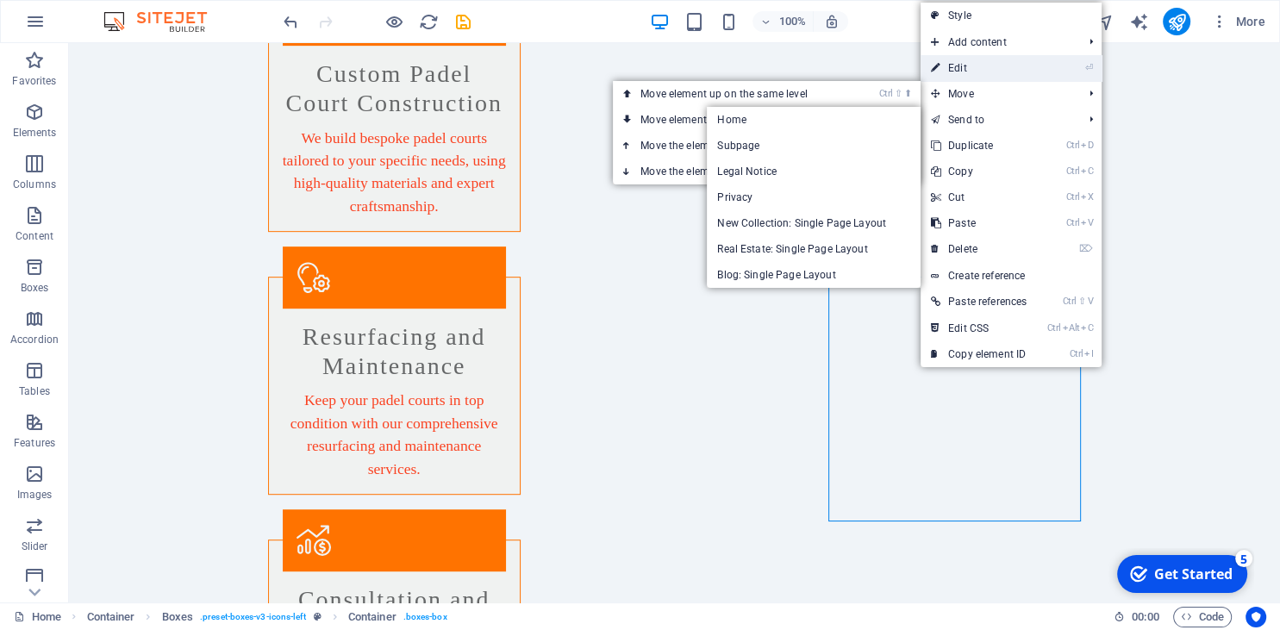
click at [969, 59] on link "⏎ Edit" at bounding box center [979, 68] width 116 height 26
select select "px"
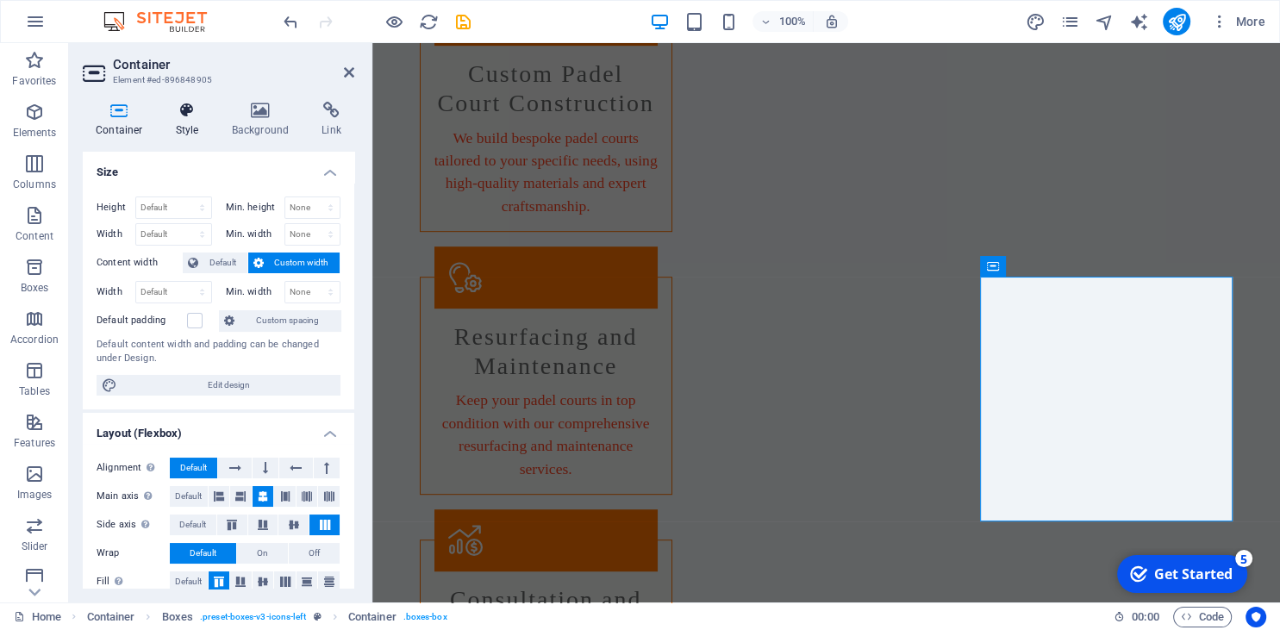
click at [190, 111] on icon at bounding box center [187, 110] width 49 height 17
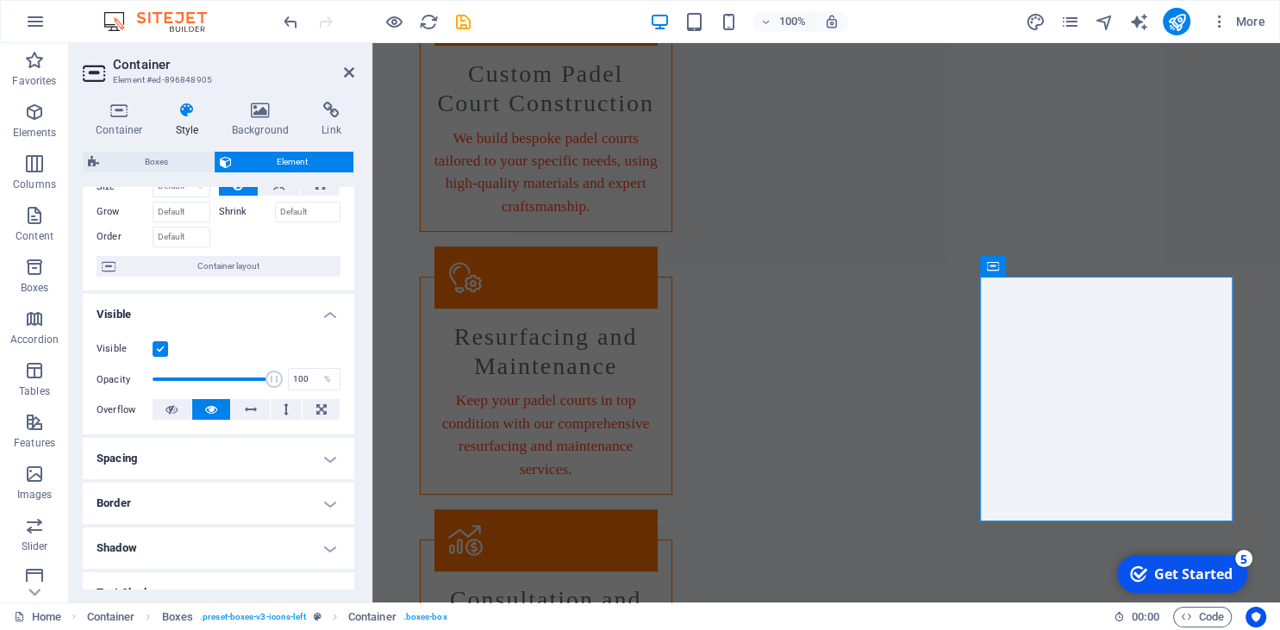
scroll to position [78, 0]
click at [188, 516] on h4 "Border" at bounding box center [219, 502] width 272 height 41
click at [220, 533] on span at bounding box center [226, 538] width 12 height 12
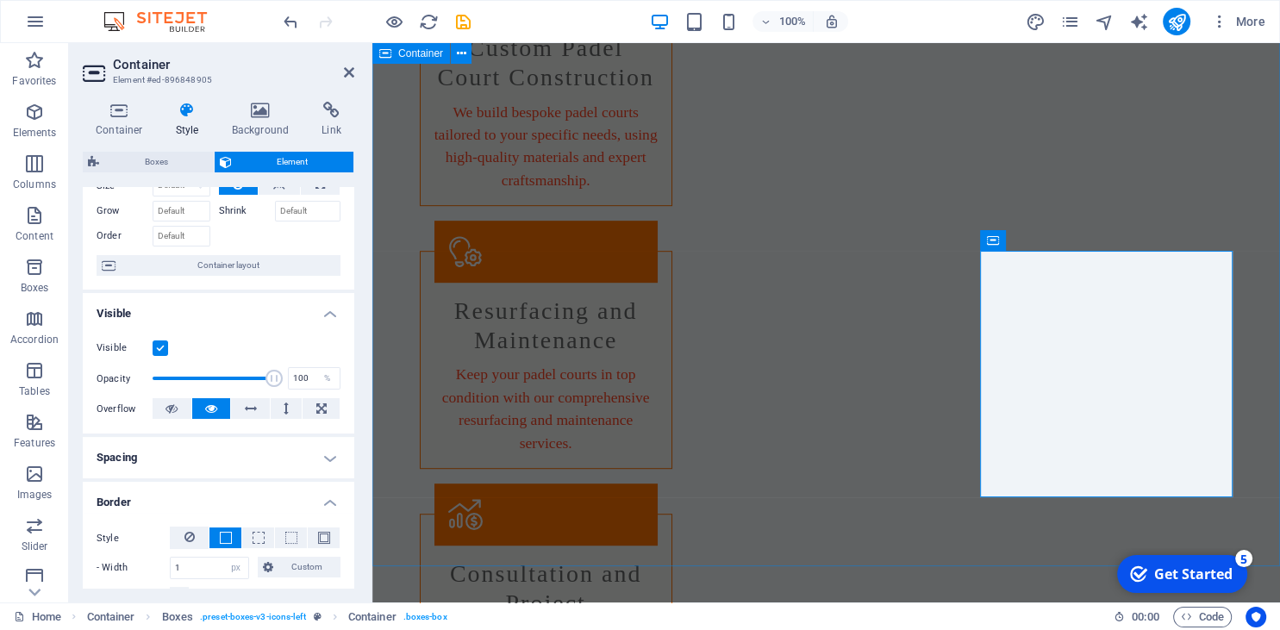
scroll to position [1092, 0]
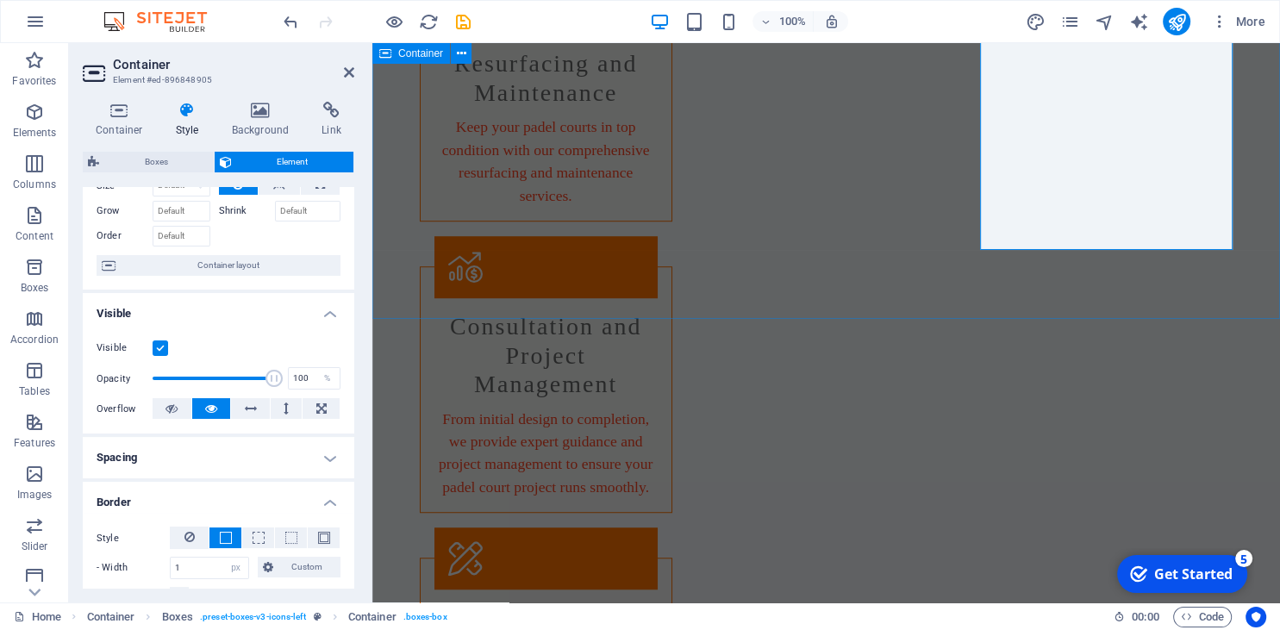
click at [712, 277] on div "Our Services Custom Padel Court Construction We build bespoke padel courts tail…" at bounding box center [826, 463] width 908 height 1781
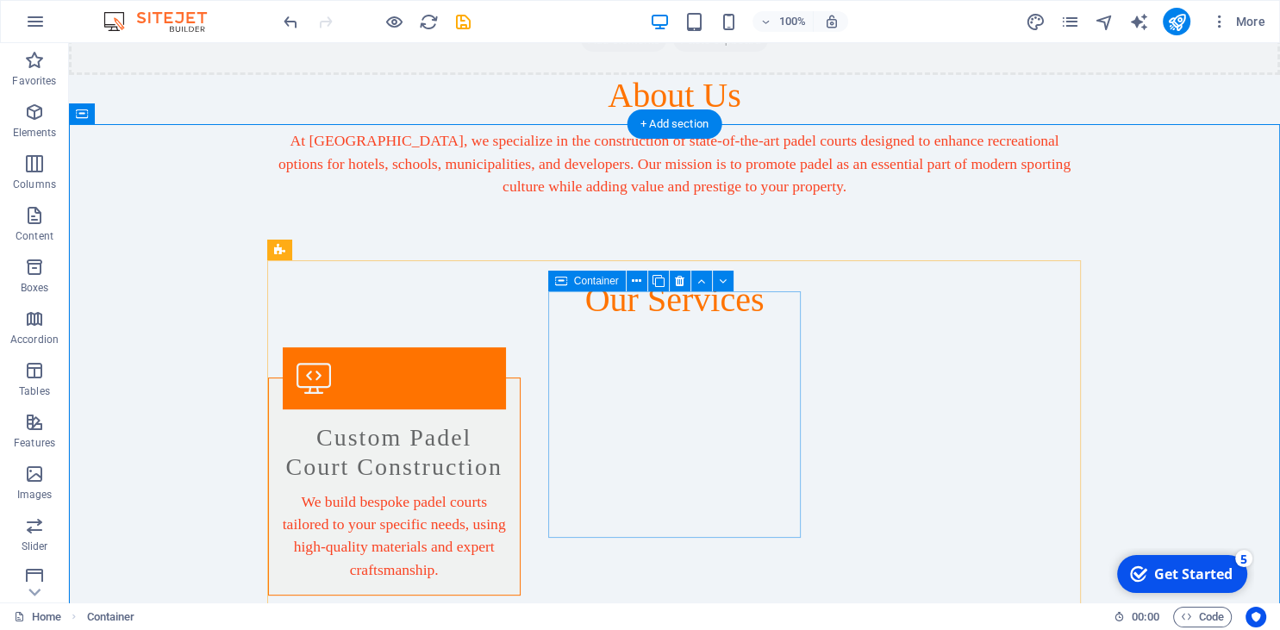
scroll to position [546, 0]
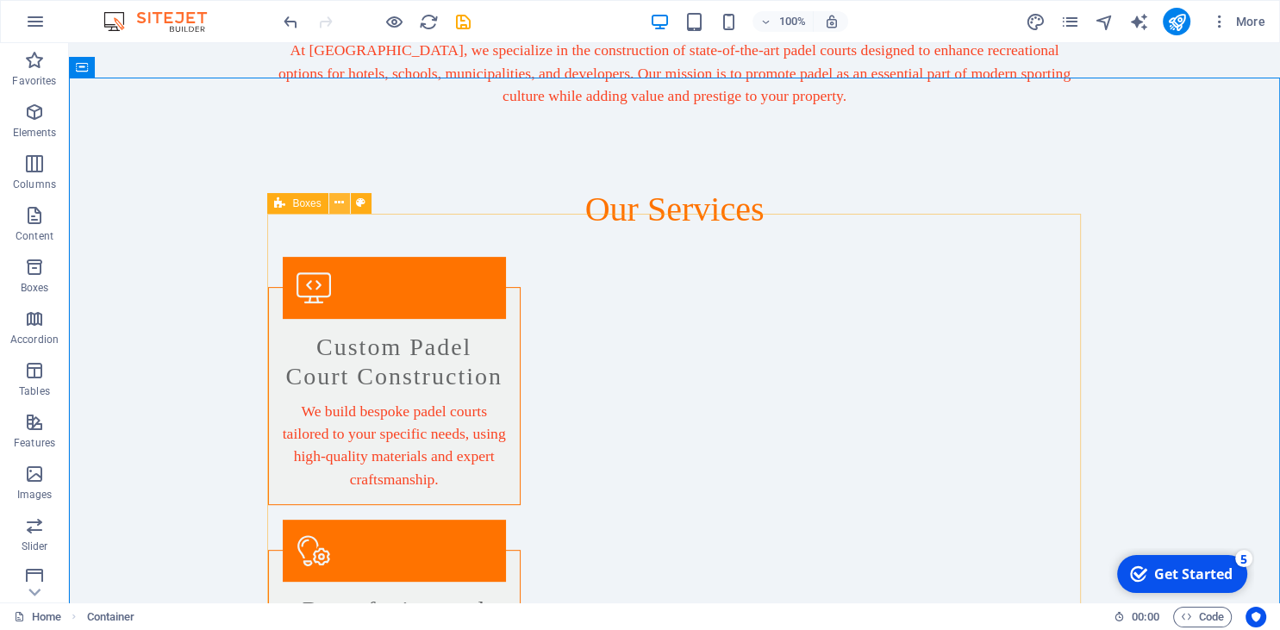
click at [338, 203] on icon at bounding box center [339, 203] width 9 height 18
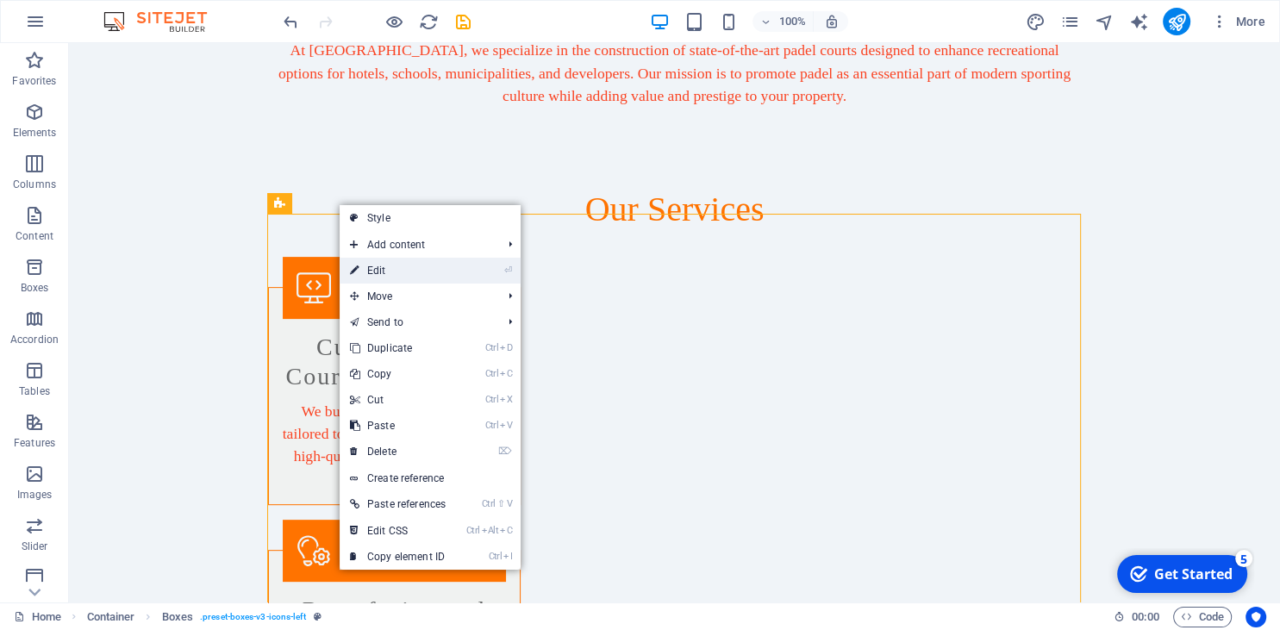
click at [385, 265] on link "⏎ Edit" at bounding box center [398, 271] width 116 height 26
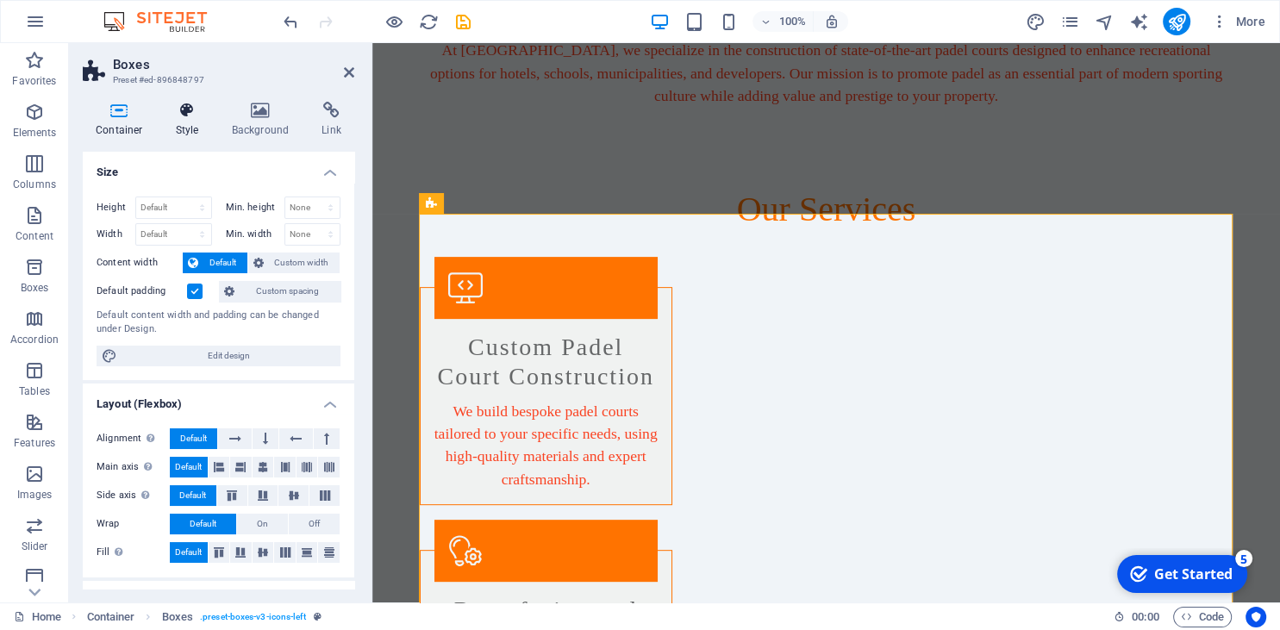
click at [188, 117] on icon at bounding box center [187, 110] width 49 height 17
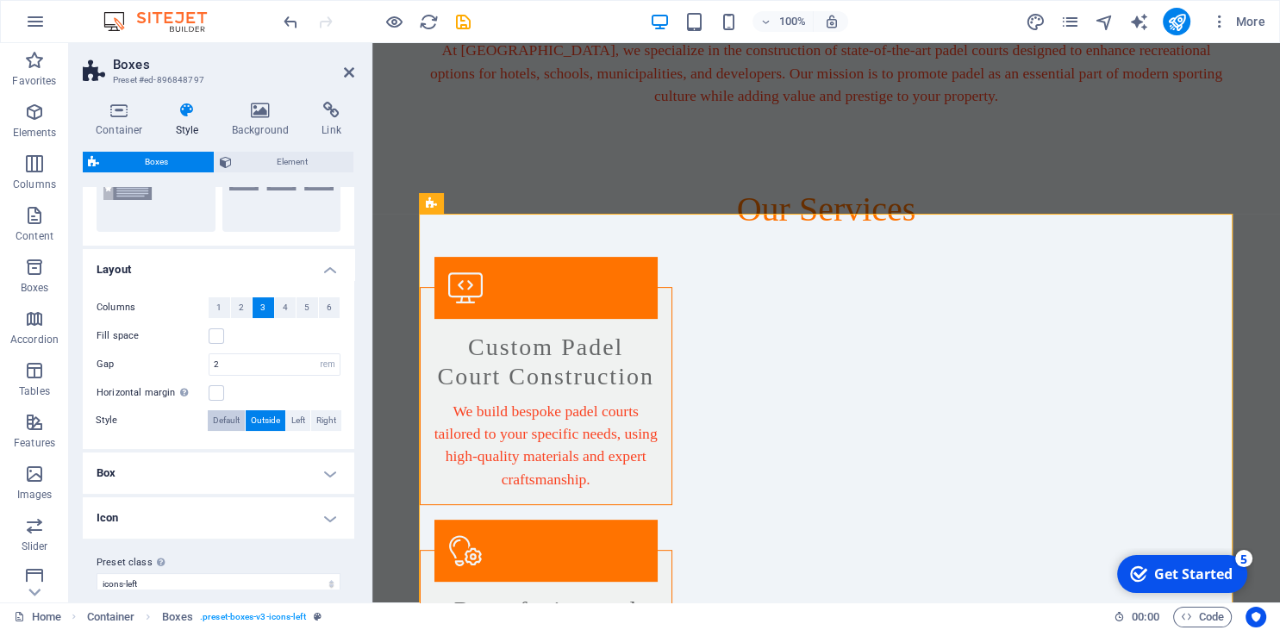
scroll to position [235, 0]
click at [210, 467] on h4 "Box" at bounding box center [219, 472] width 272 height 41
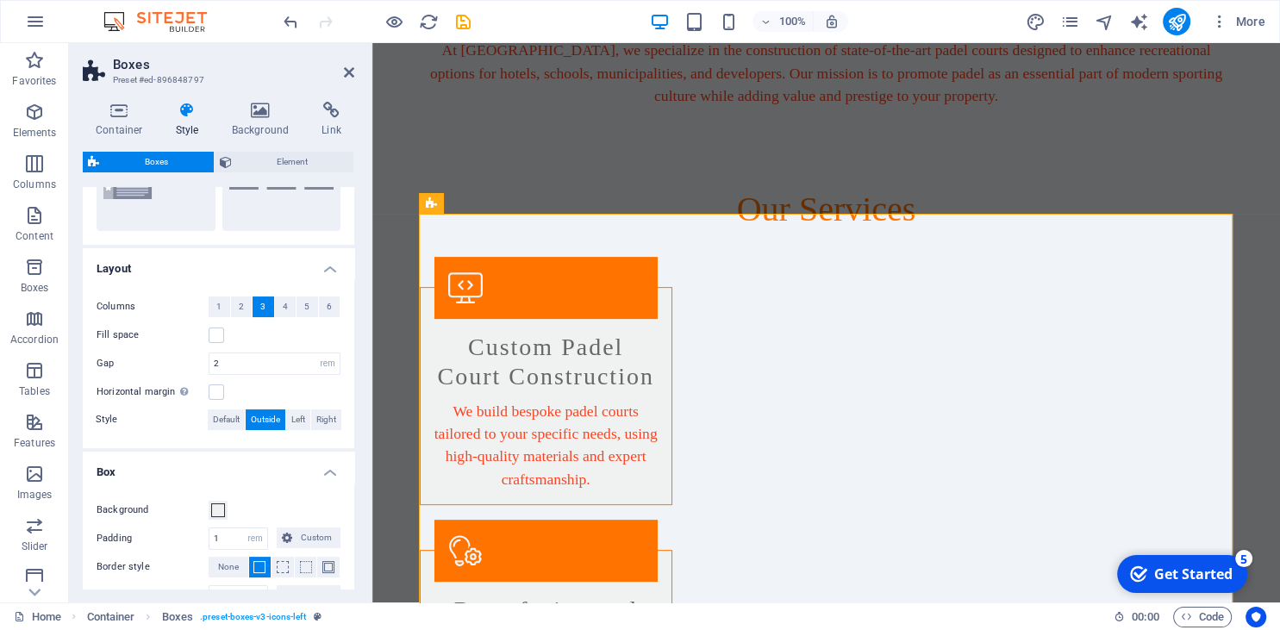
scroll to position [314, 0]
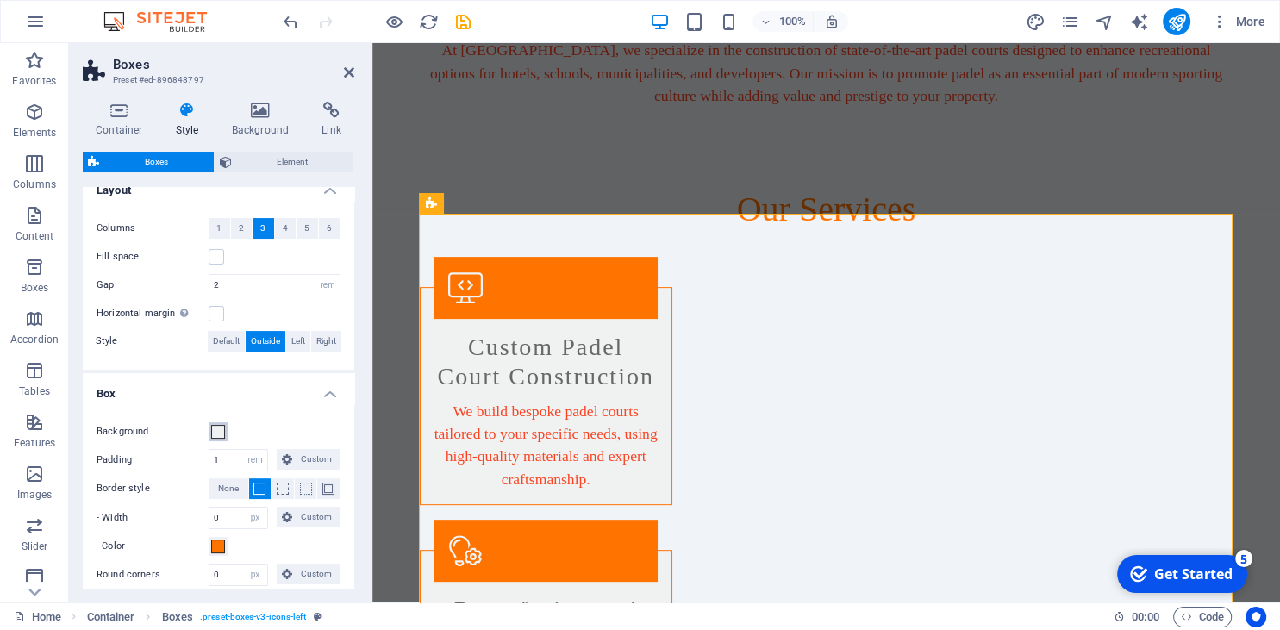
click at [217, 429] on span at bounding box center [218, 432] width 14 height 14
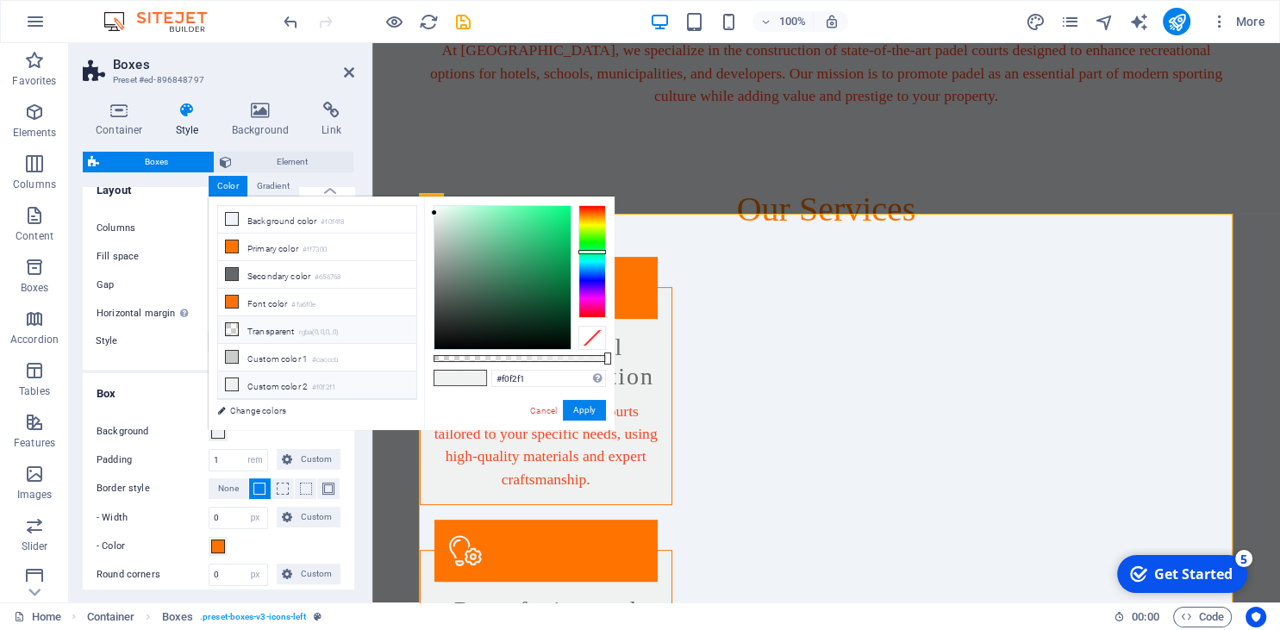
click at [280, 326] on li "Transparent rgba(0,0,0,.0)" at bounding box center [317, 330] width 198 height 28
type input "rgba(0, 0, 0, 0)"
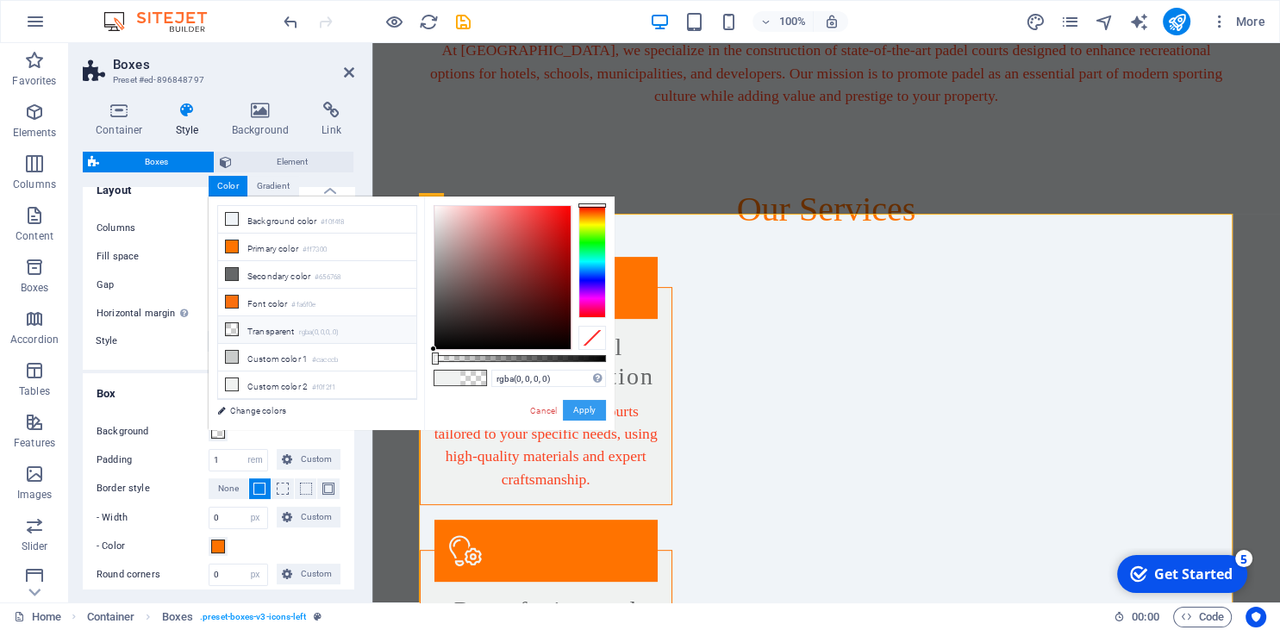
click at [585, 413] on button "Apply" at bounding box center [584, 410] width 43 height 21
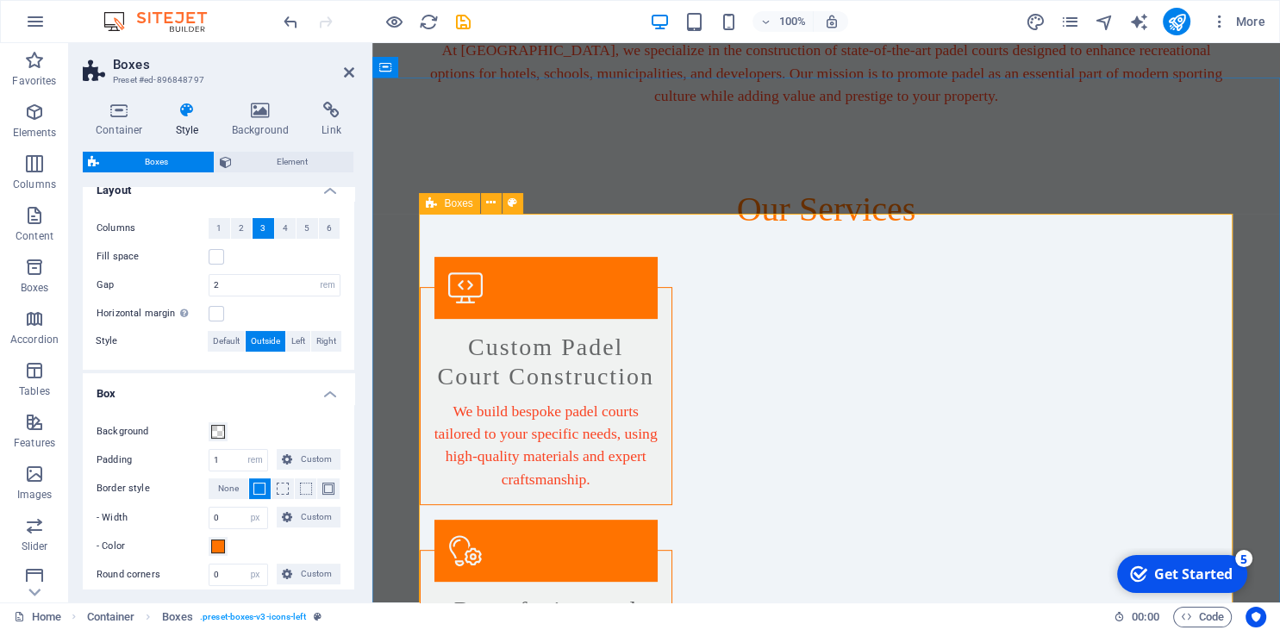
click at [660, 189] on div "Our Services" at bounding box center [827, 209] width 814 height 41
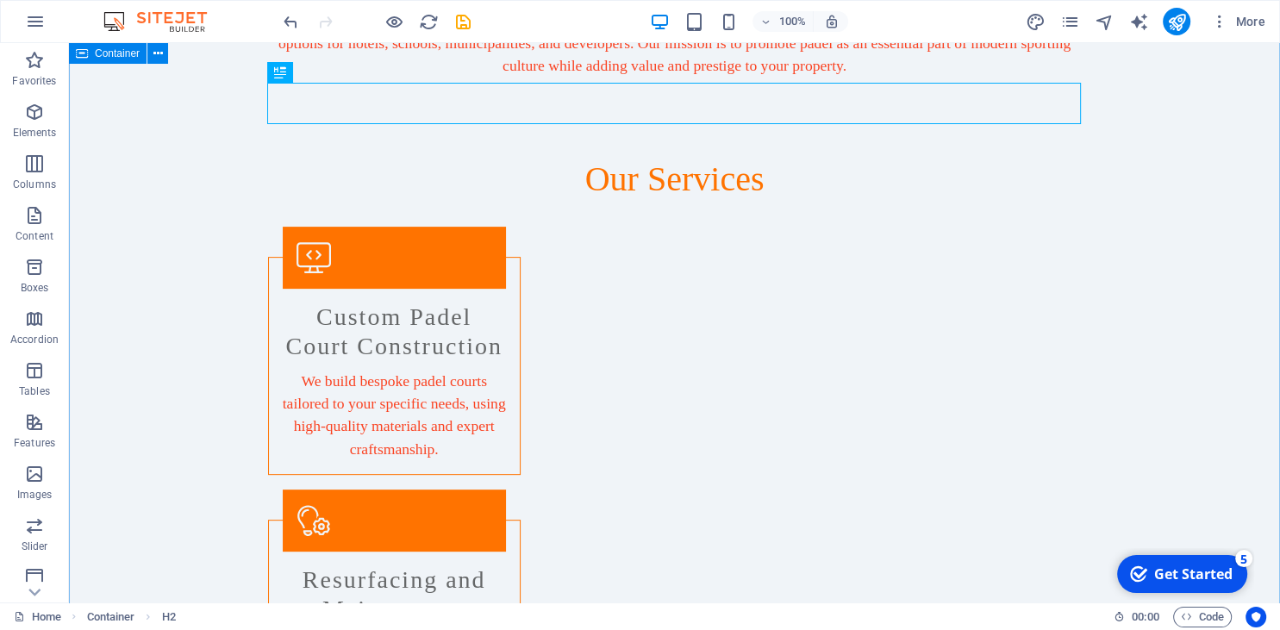
scroll to position [546, 0]
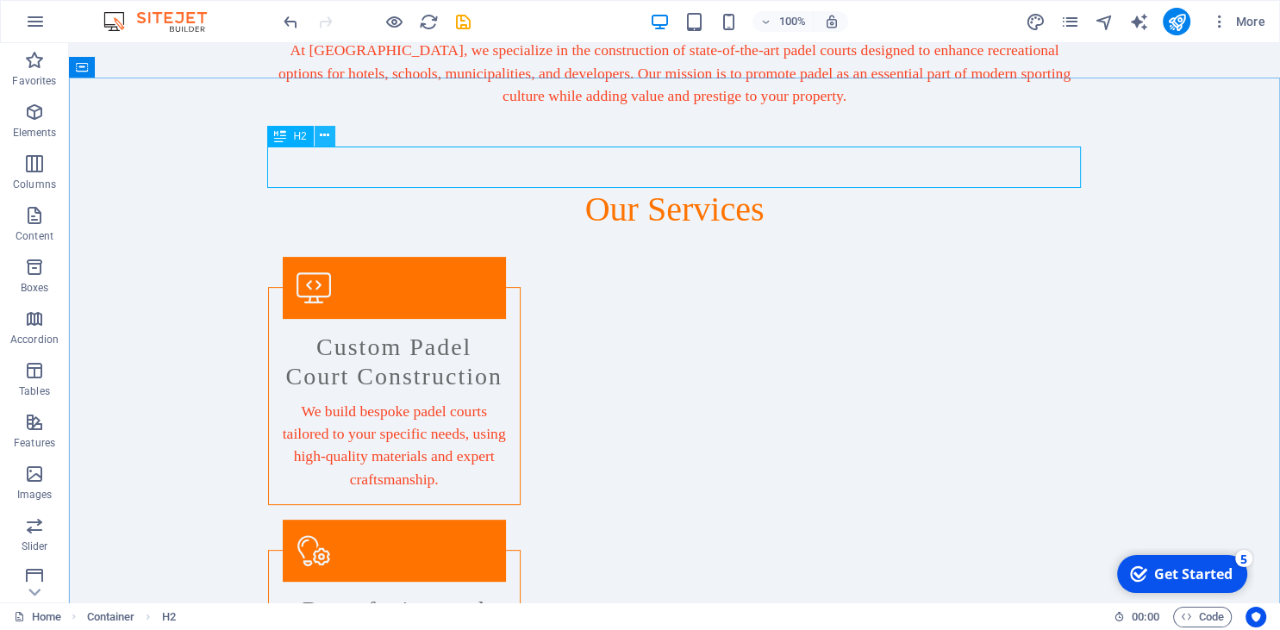
click at [320, 138] on button at bounding box center [325, 136] width 21 height 21
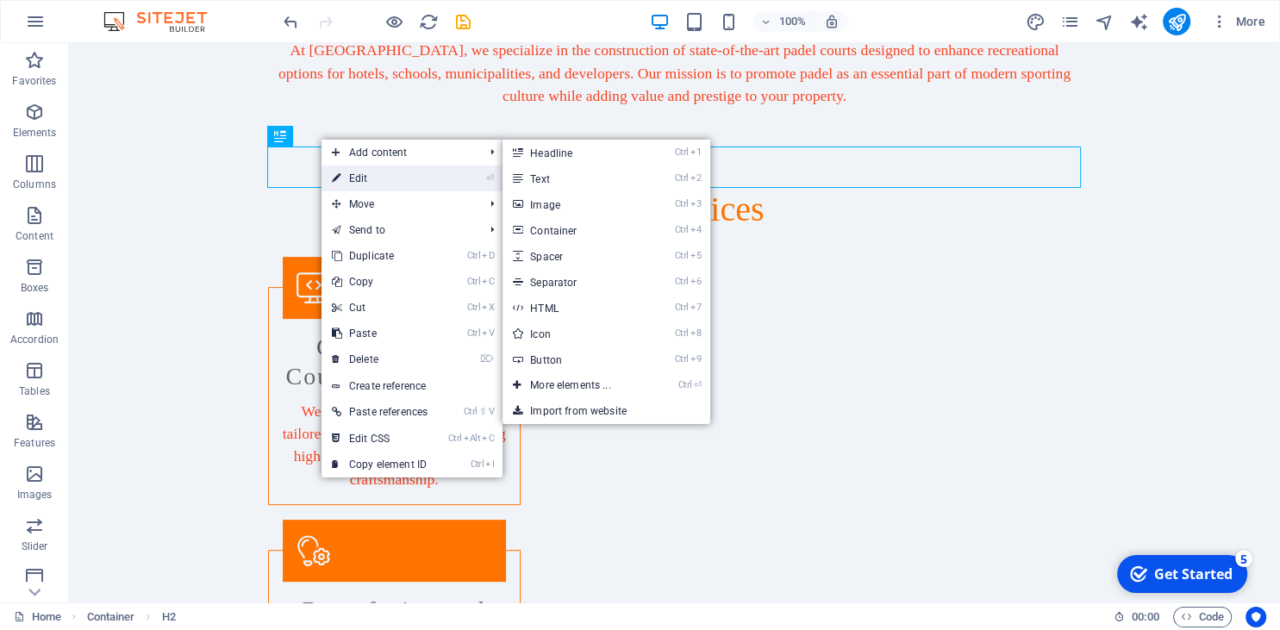
click at [354, 173] on link "⏎ Edit" at bounding box center [380, 179] width 116 height 26
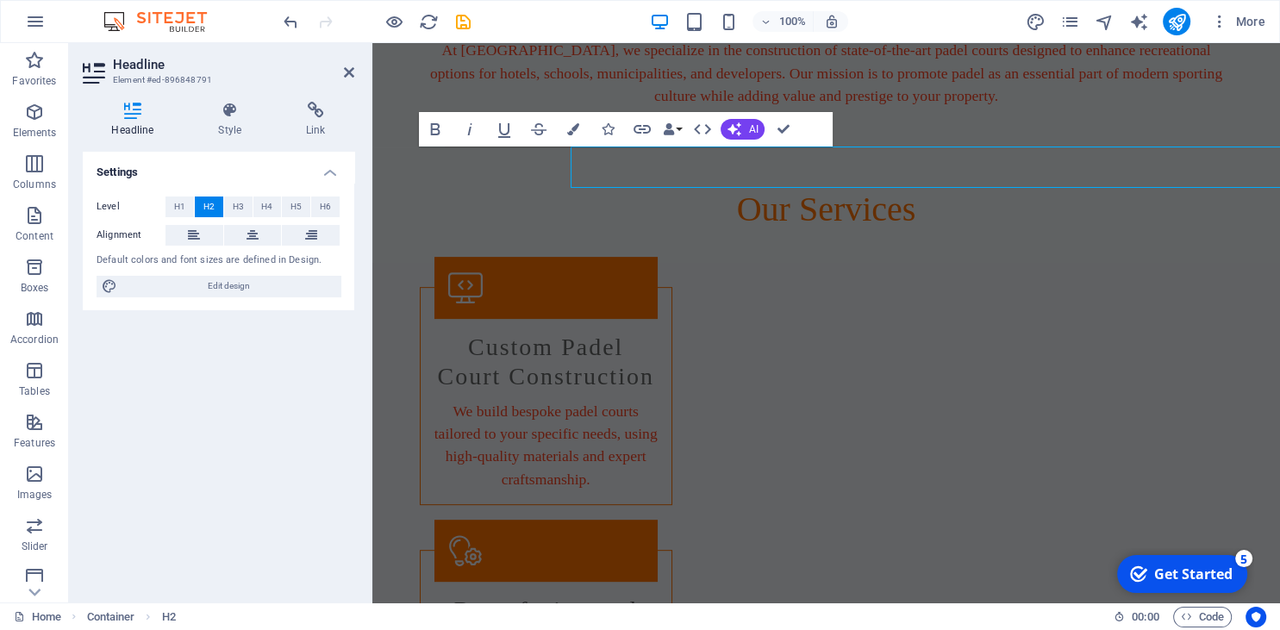
select select "px"
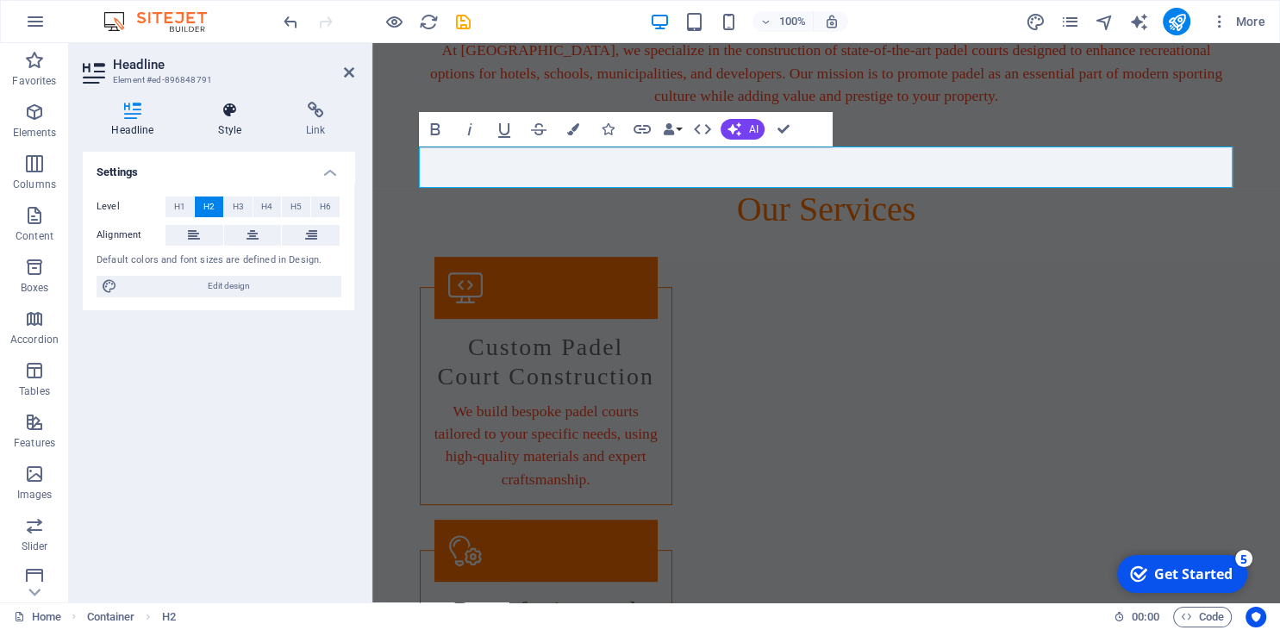
click at [228, 110] on icon at bounding box center [230, 110] width 81 height 17
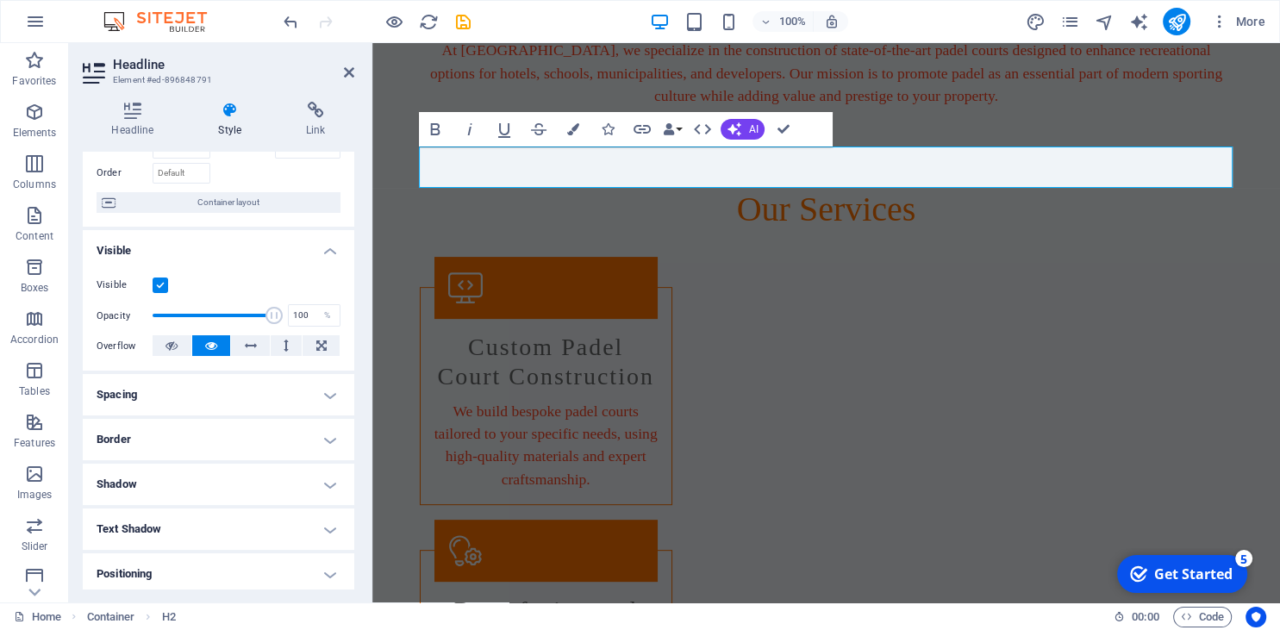
scroll to position [157, 0]
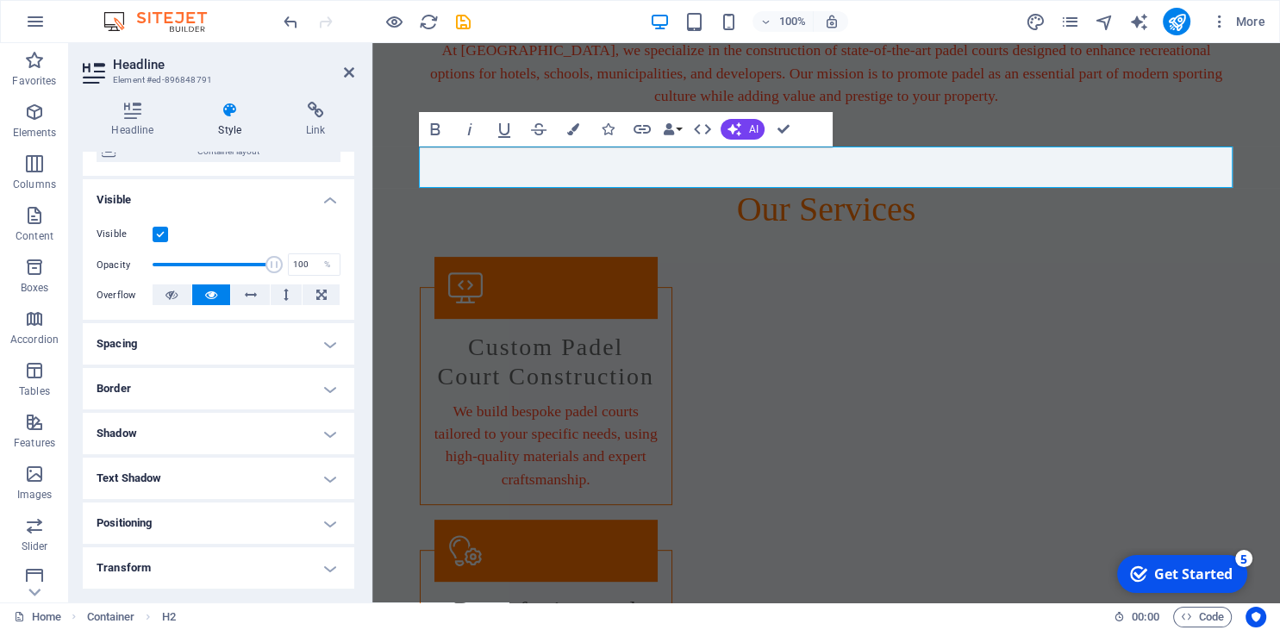
click at [166, 396] on h4 "Border" at bounding box center [219, 388] width 272 height 41
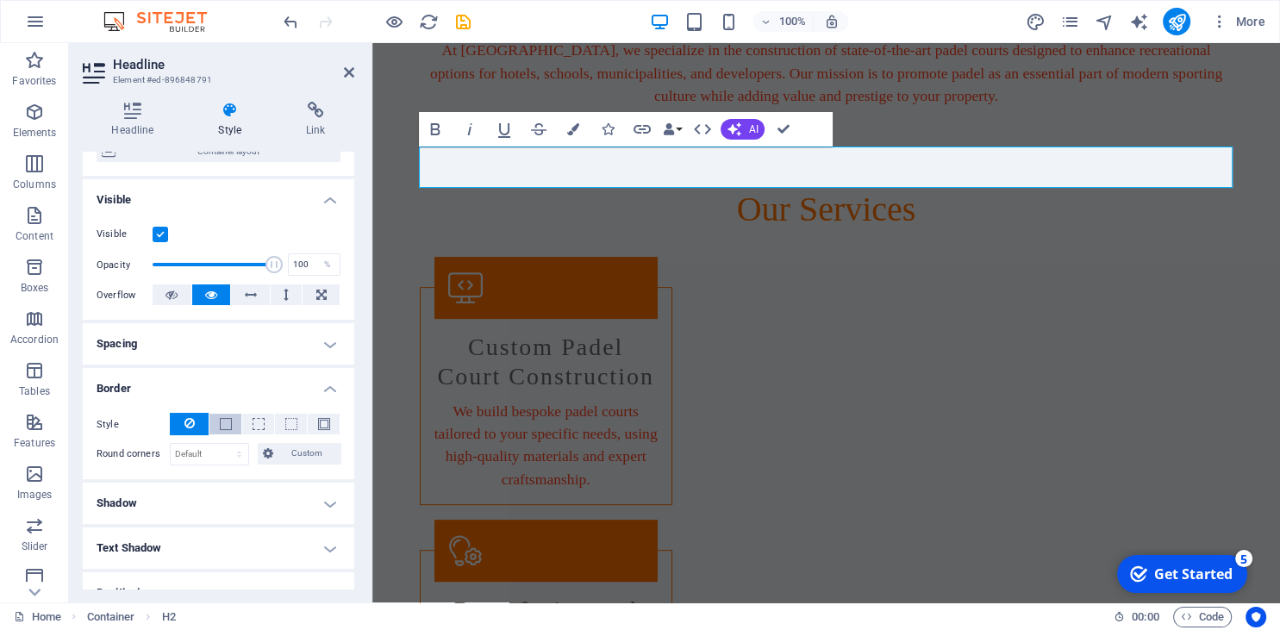
click at [220, 422] on span at bounding box center [226, 424] width 12 height 12
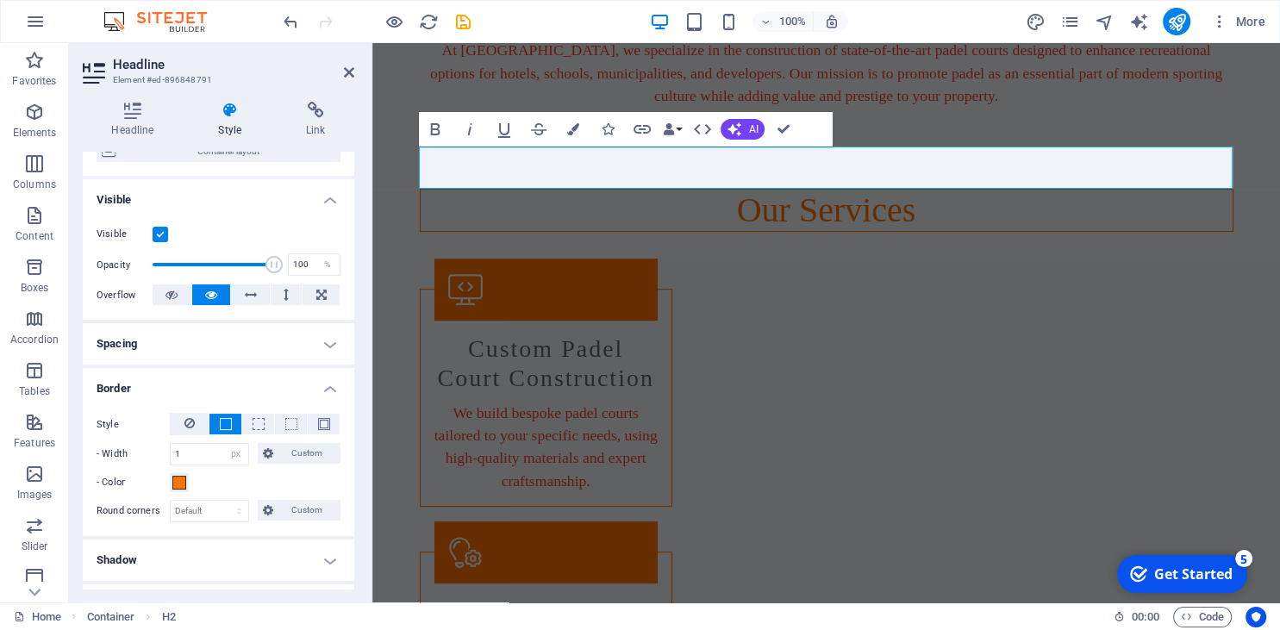
click at [219, 480] on div "- Color" at bounding box center [219, 483] width 244 height 21
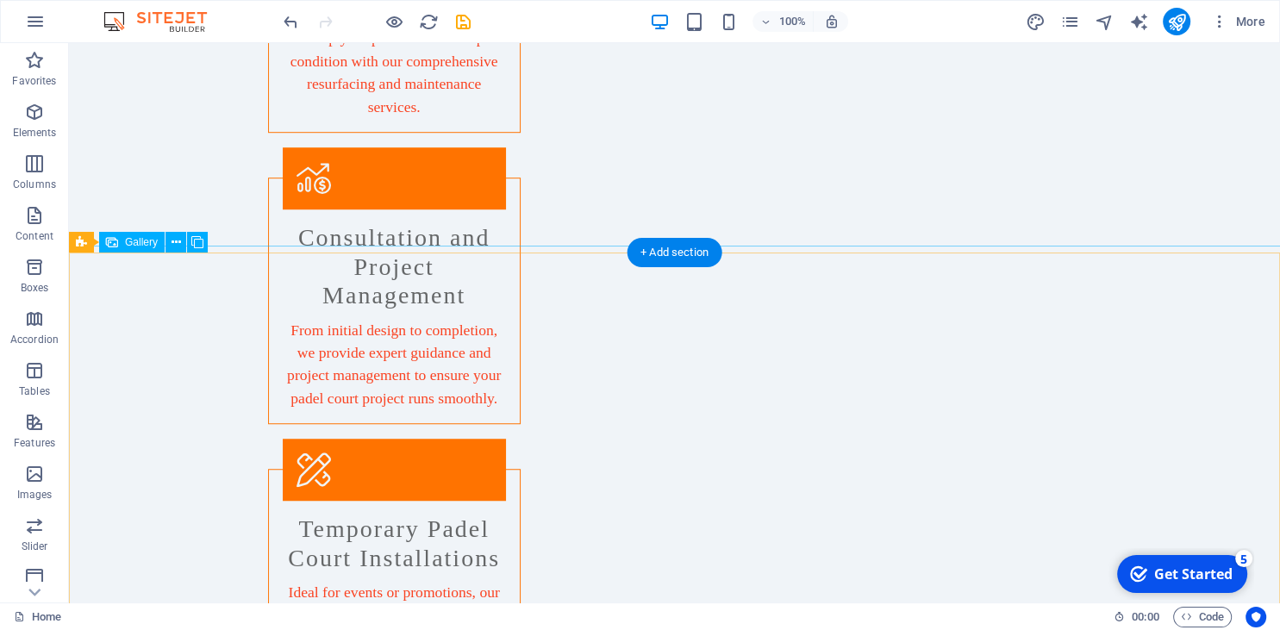
scroll to position [1092, 0]
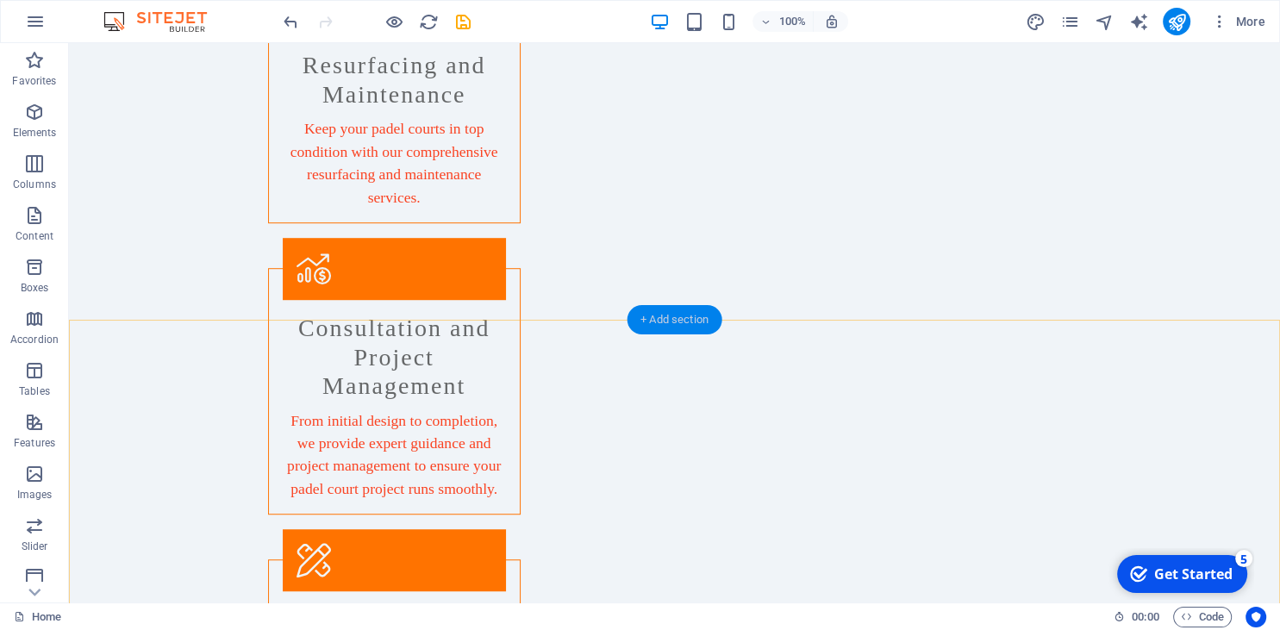
click at [667, 318] on div "+ Add section" at bounding box center [675, 319] width 96 height 29
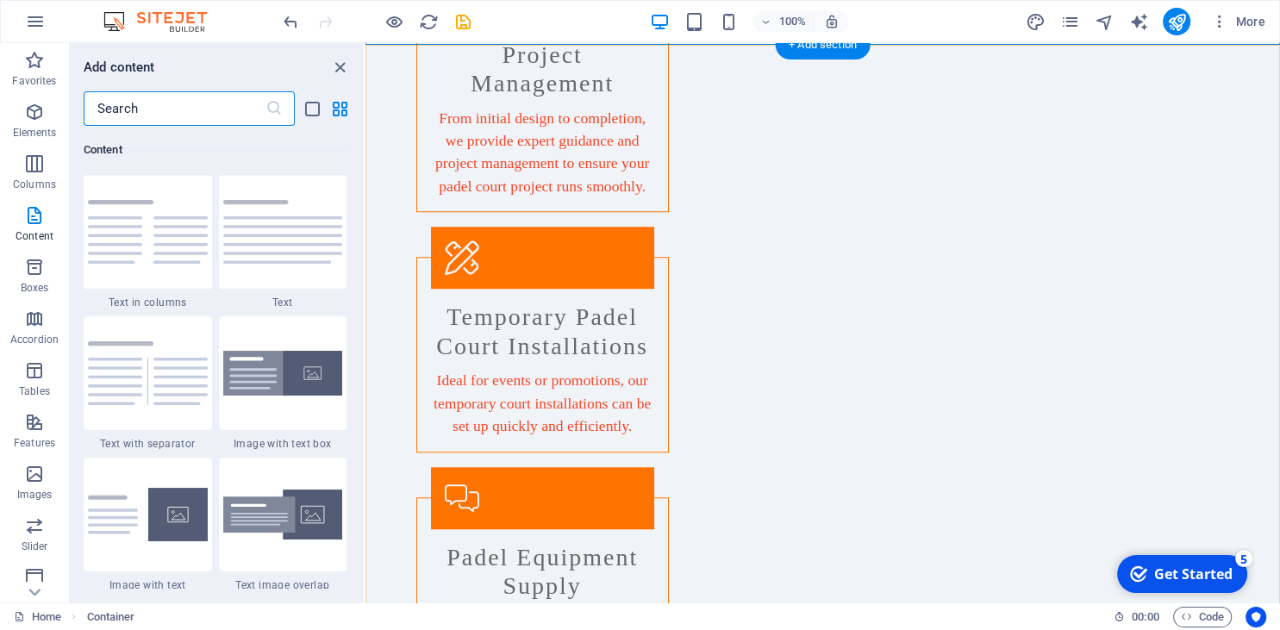
scroll to position [1456, 0]
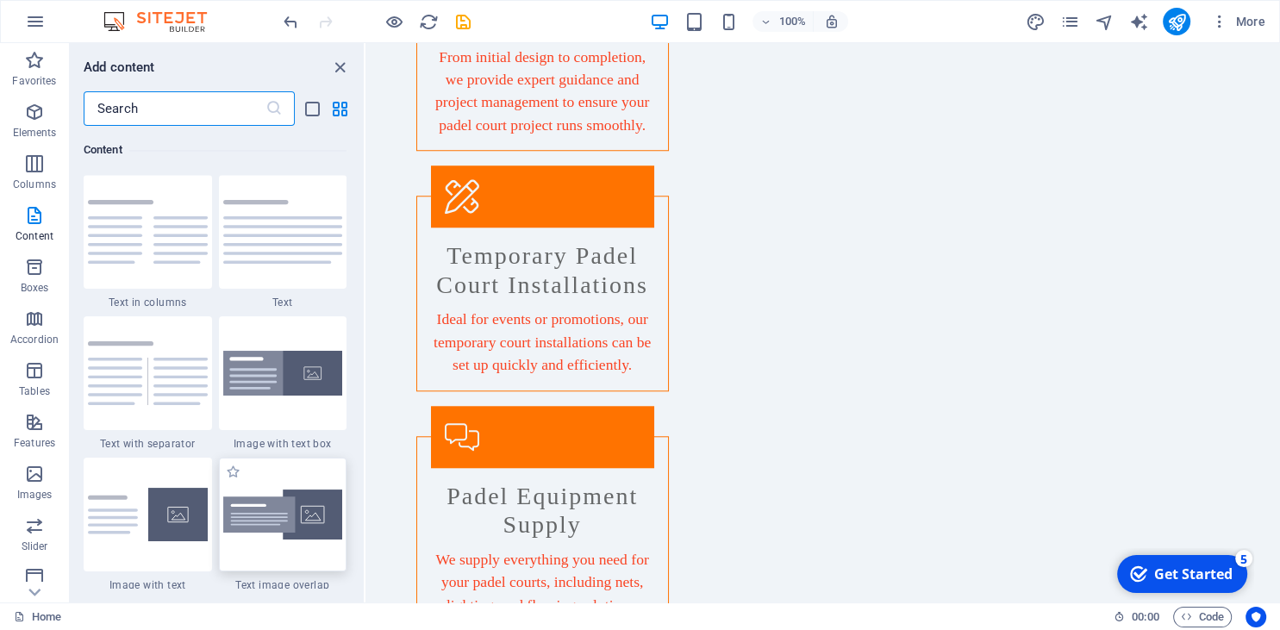
click at [286, 516] on img at bounding box center [283, 515] width 120 height 51
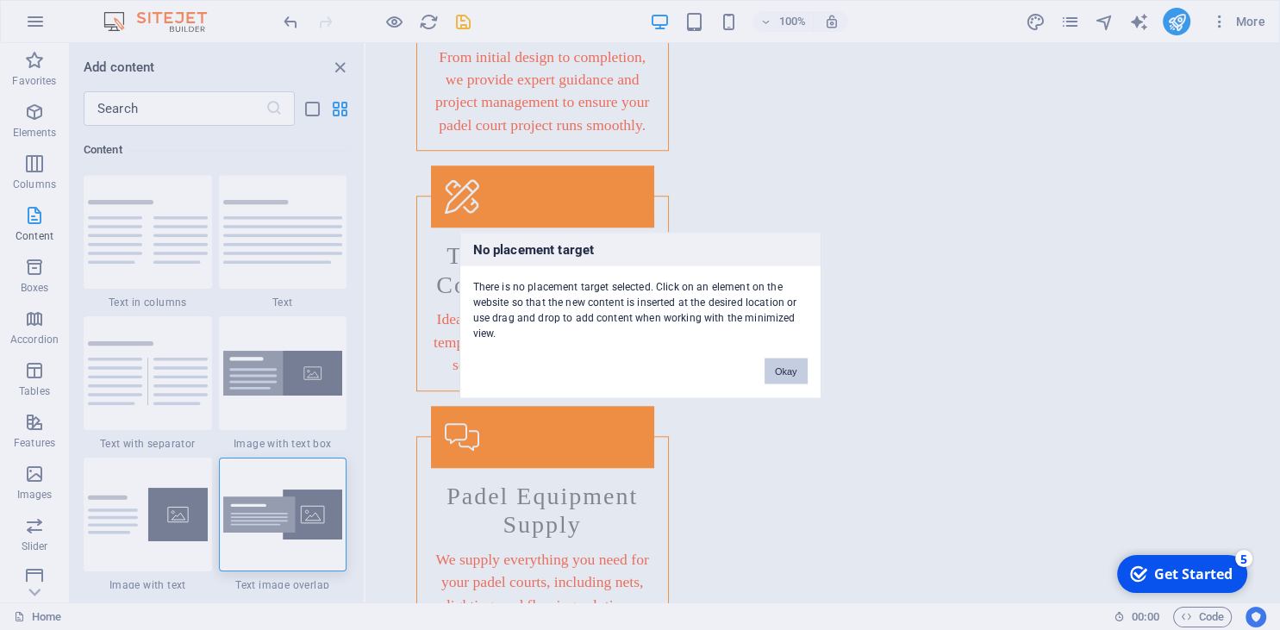
click at [796, 368] on button "Okay" at bounding box center [786, 371] width 43 height 26
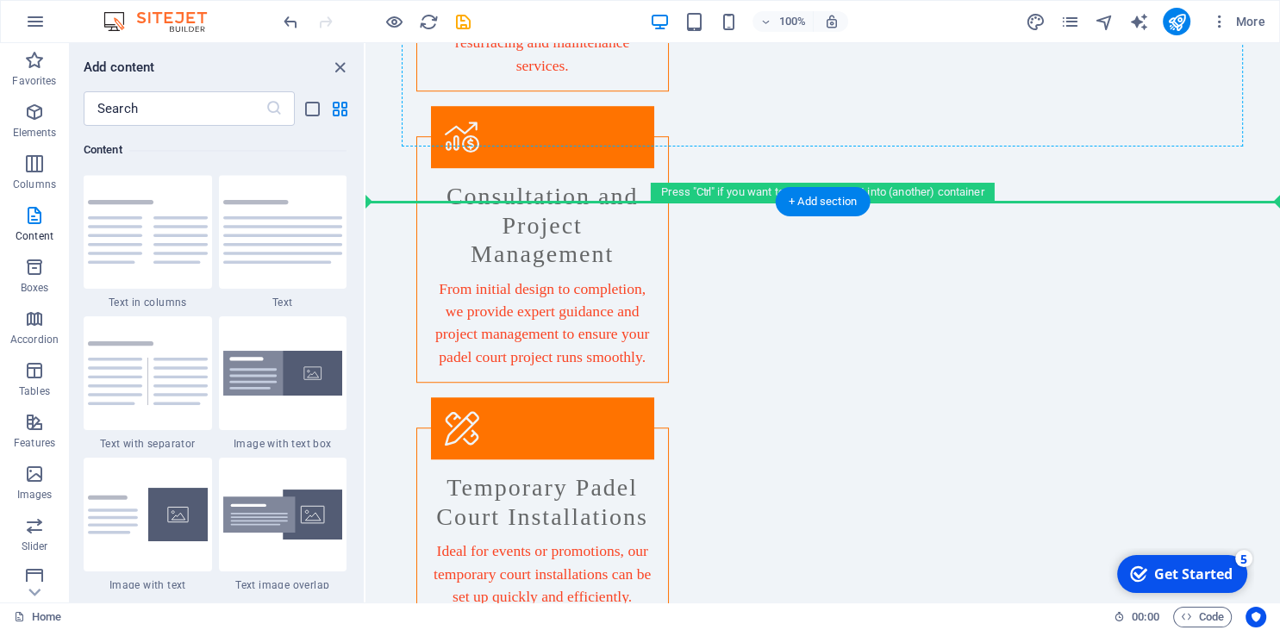
scroll to position [1208, 0]
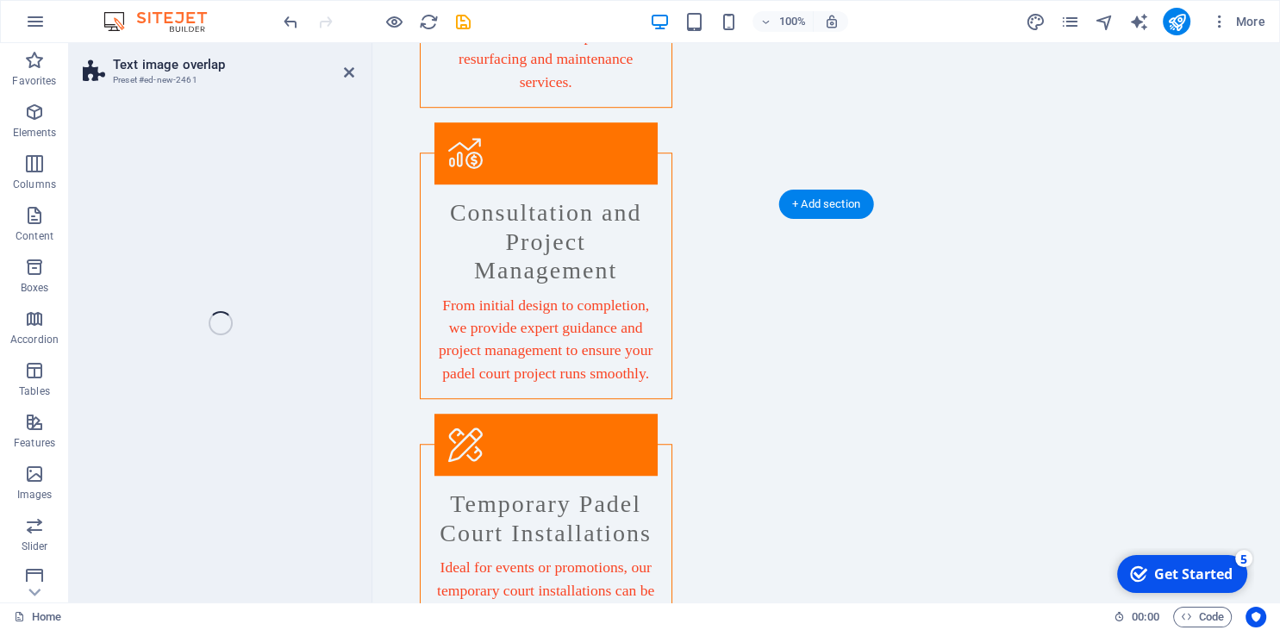
select select "rem"
select select "px"
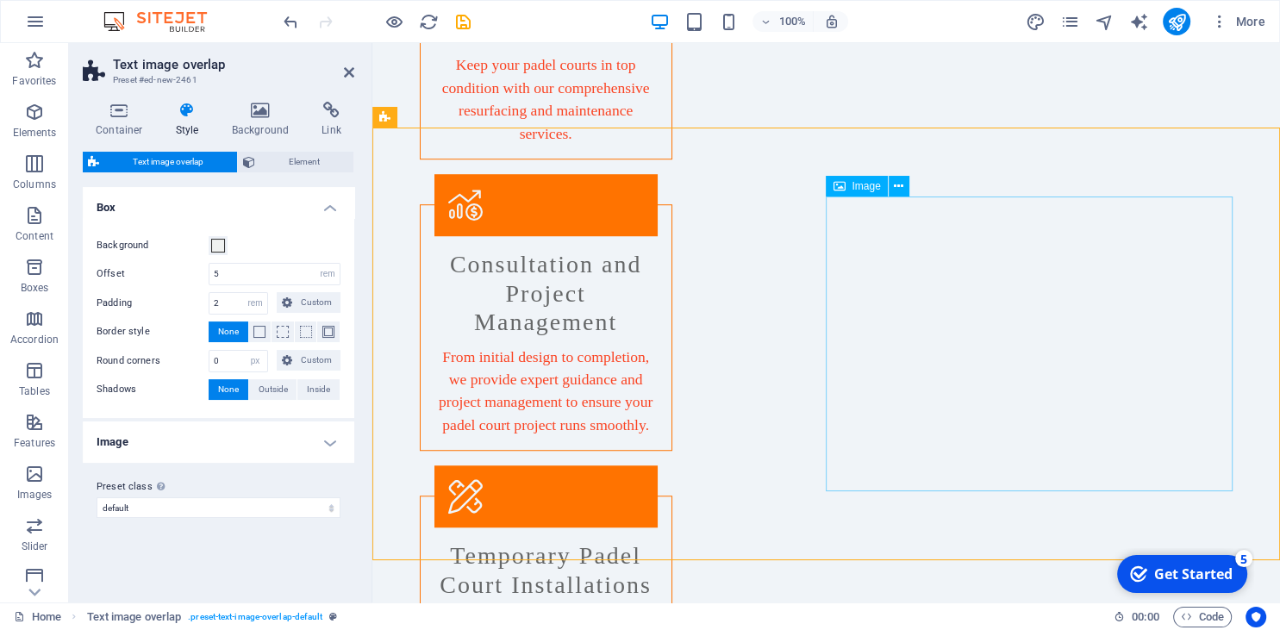
scroll to position [935, 0]
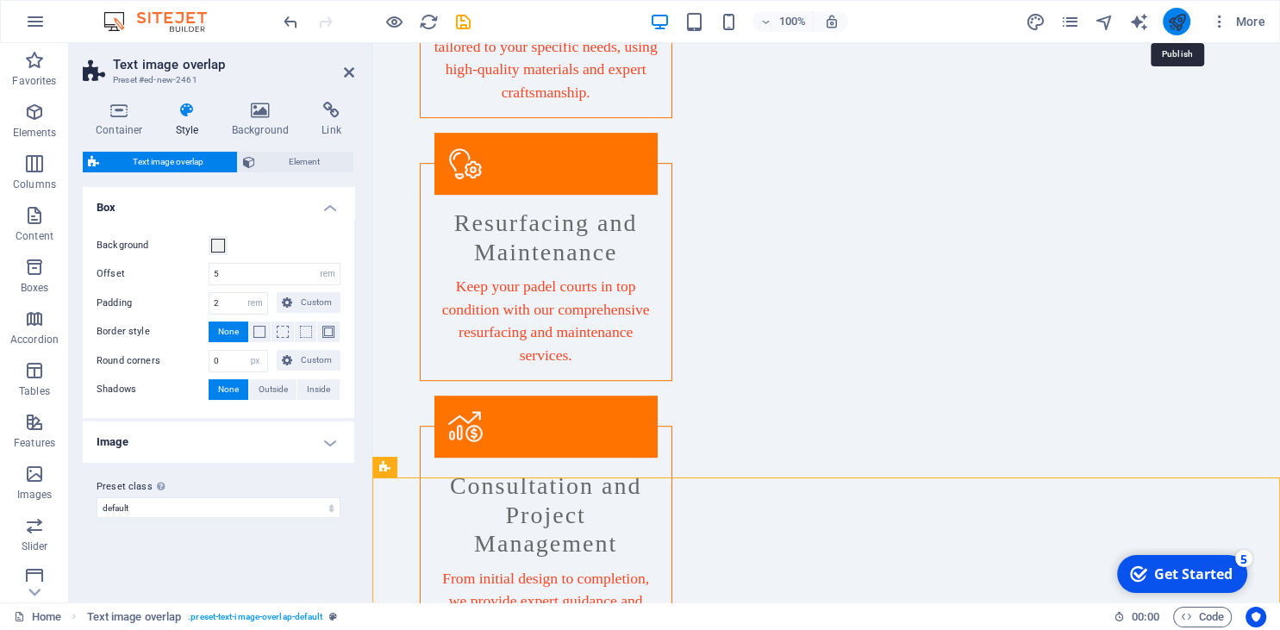
click at [1186, 12] on icon "publish" at bounding box center [1177, 22] width 20 height 20
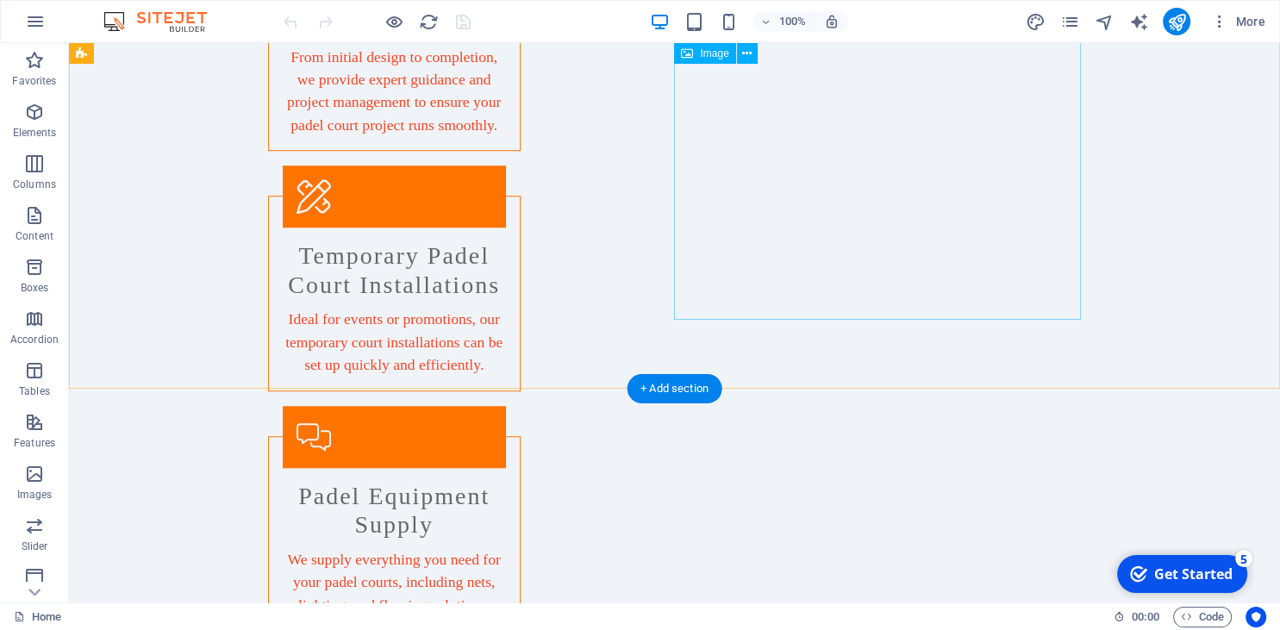
scroll to position [1366, 0]
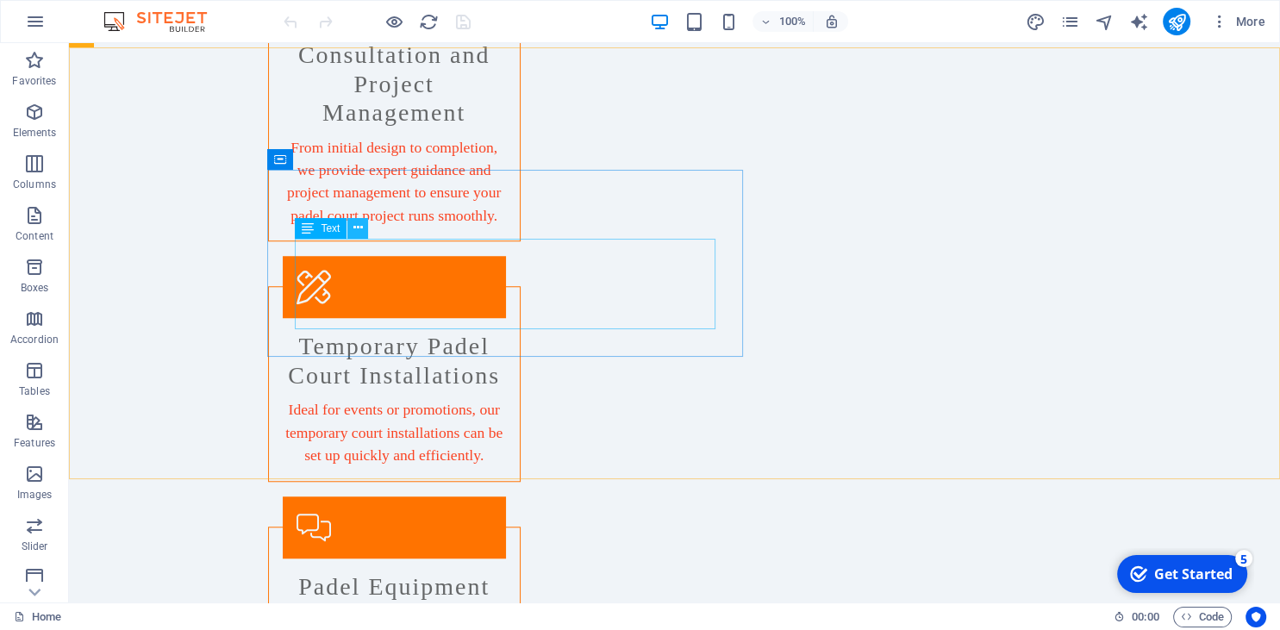
click at [353, 223] on button at bounding box center [357, 228] width 21 height 21
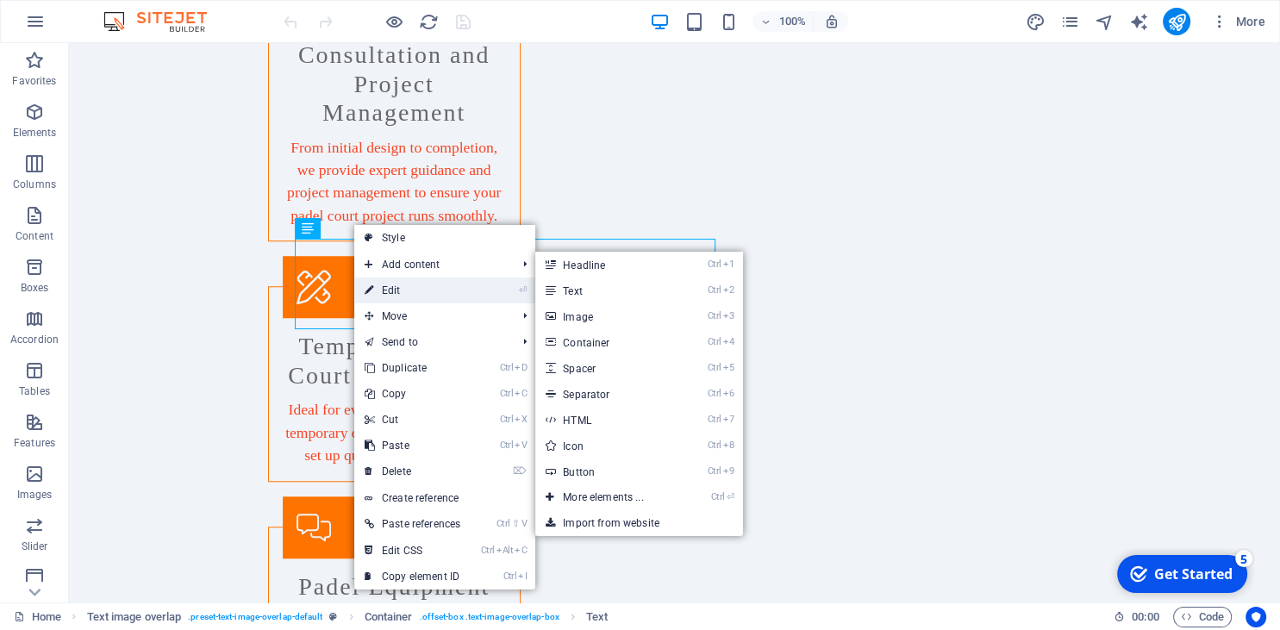
click at [404, 297] on link "⏎ Edit" at bounding box center [412, 291] width 116 height 26
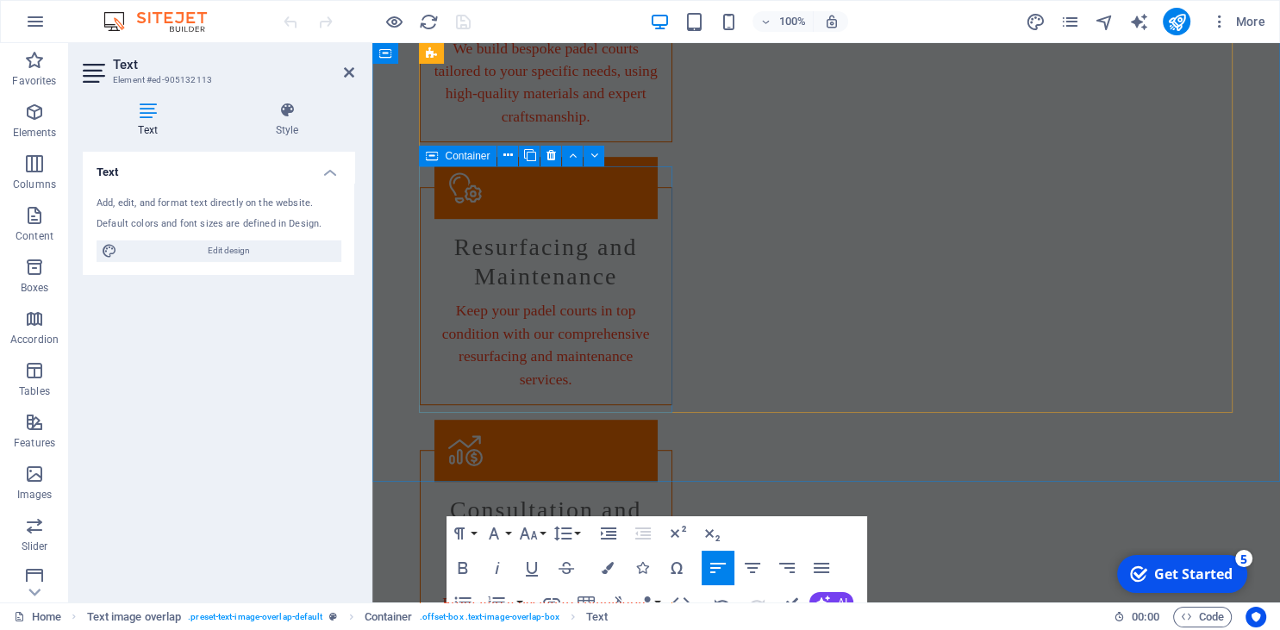
scroll to position [1274, 0]
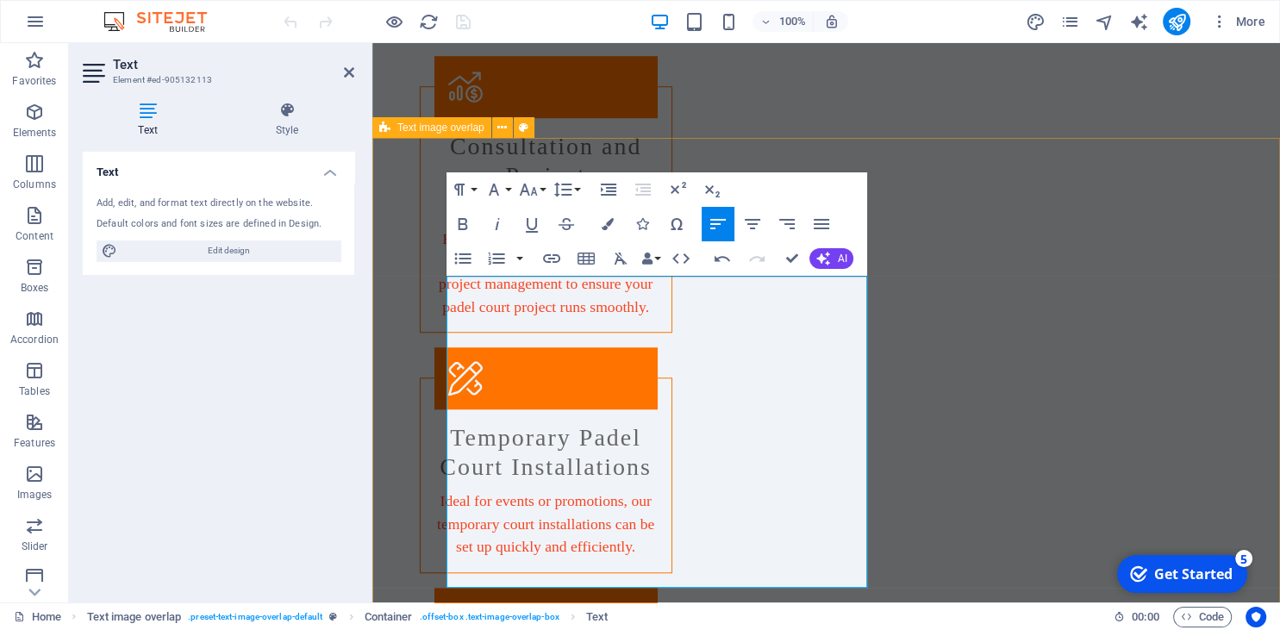
drag, startPoint x: 650, startPoint y: 375, endPoint x: 396, endPoint y: 267, distance: 276.3
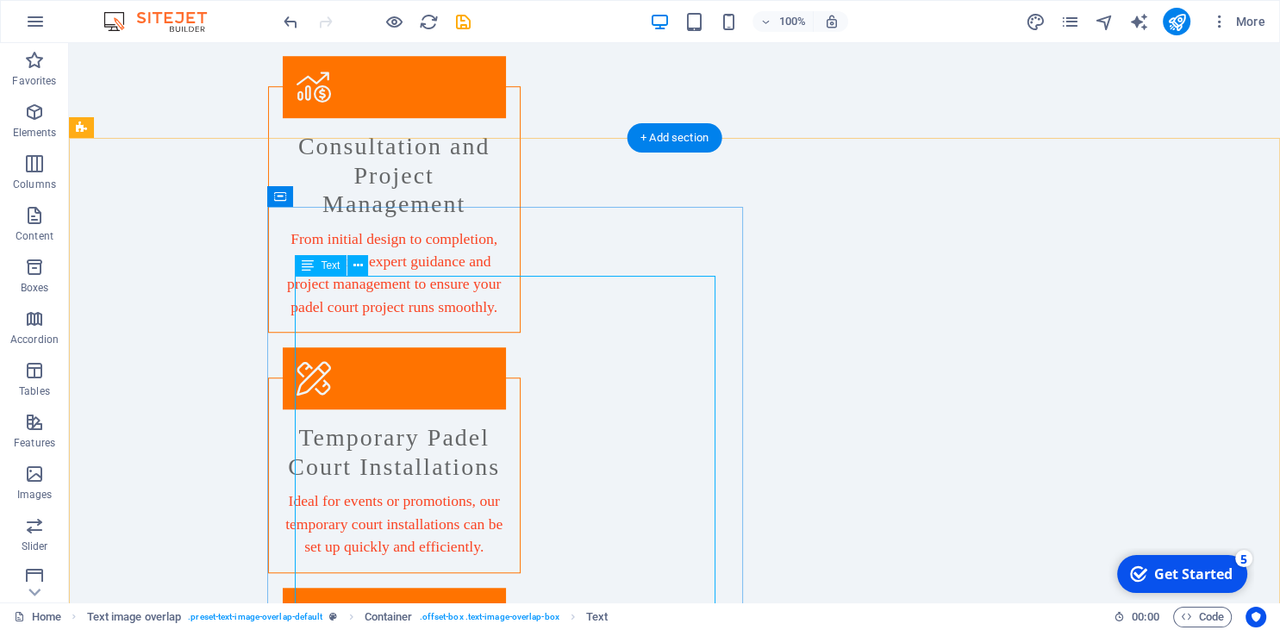
click at [357, 266] on icon at bounding box center [358, 266] width 9 height 18
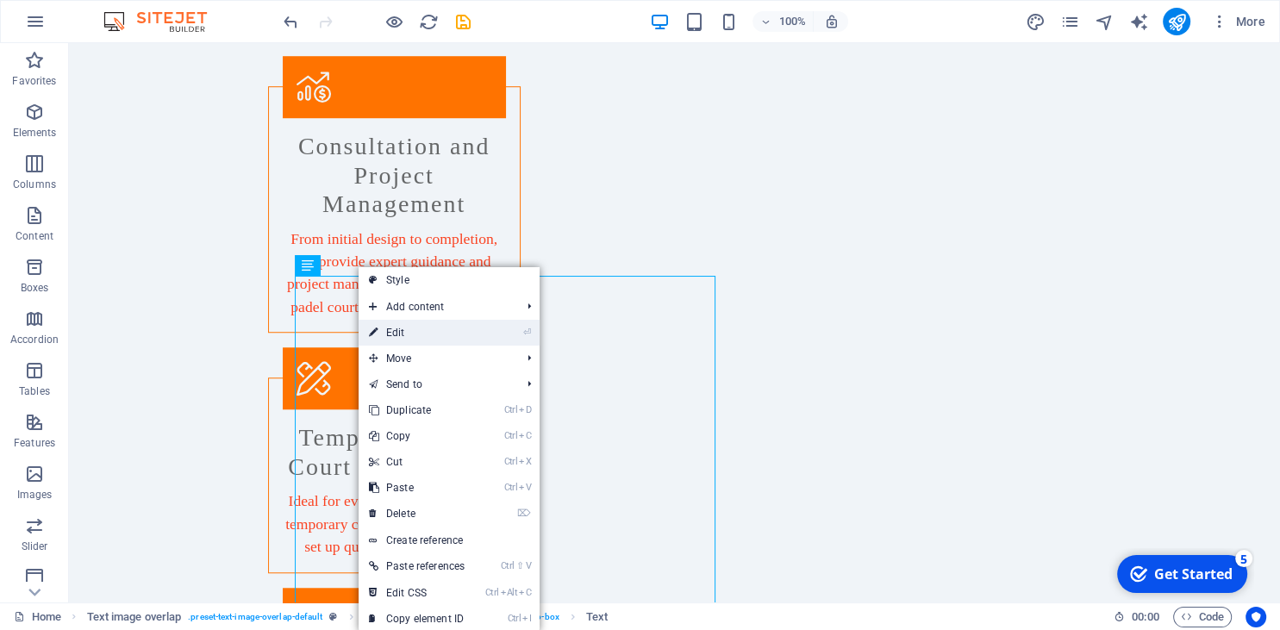
click at [401, 332] on link "⏎ Edit" at bounding box center [417, 333] width 116 height 26
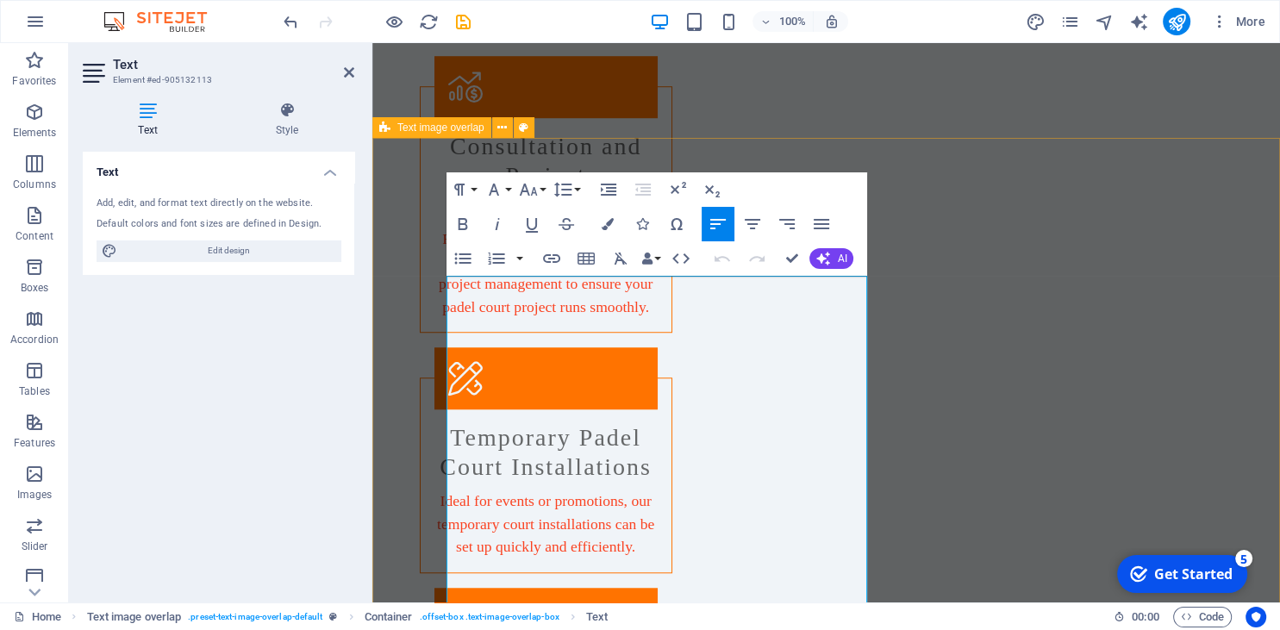
drag, startPoint x: 623, startPoint y: 372, endPoint x: 415, endPoint y: 308, distance: 218.5
drag, startPoint x: 457, startPoint y: 376, endPoint x: 468, endPoint y: 386, distance: 15.3
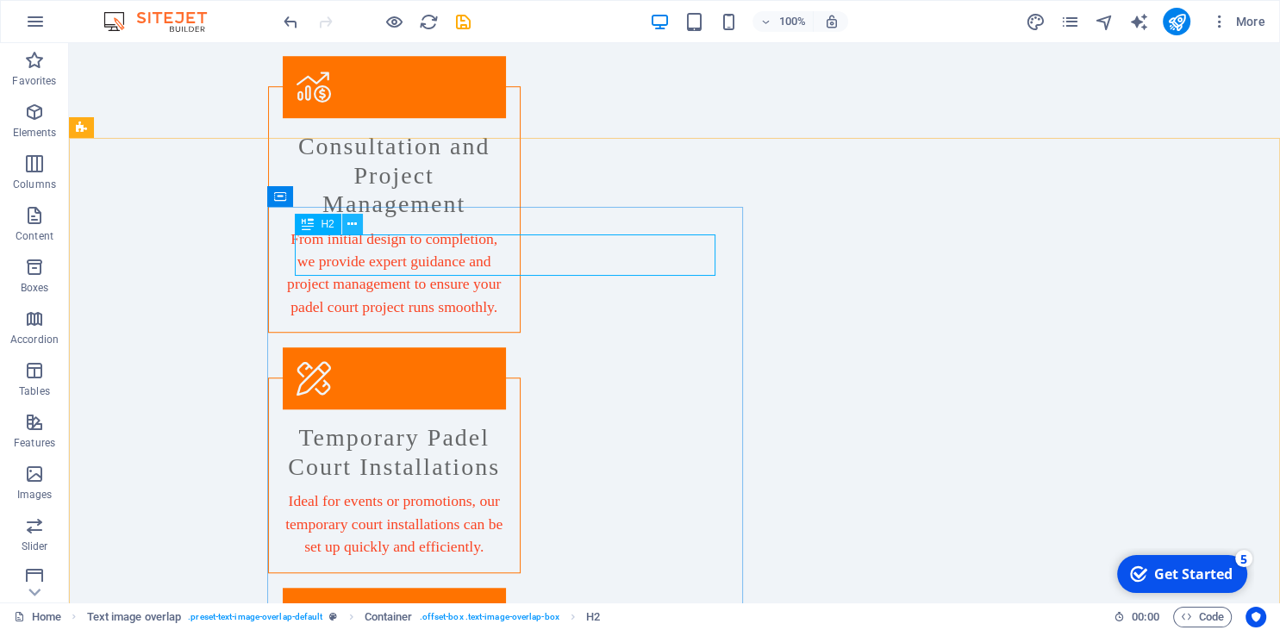
click at [358, 219] on button at bounding box center [352, 224] width 21 height 21
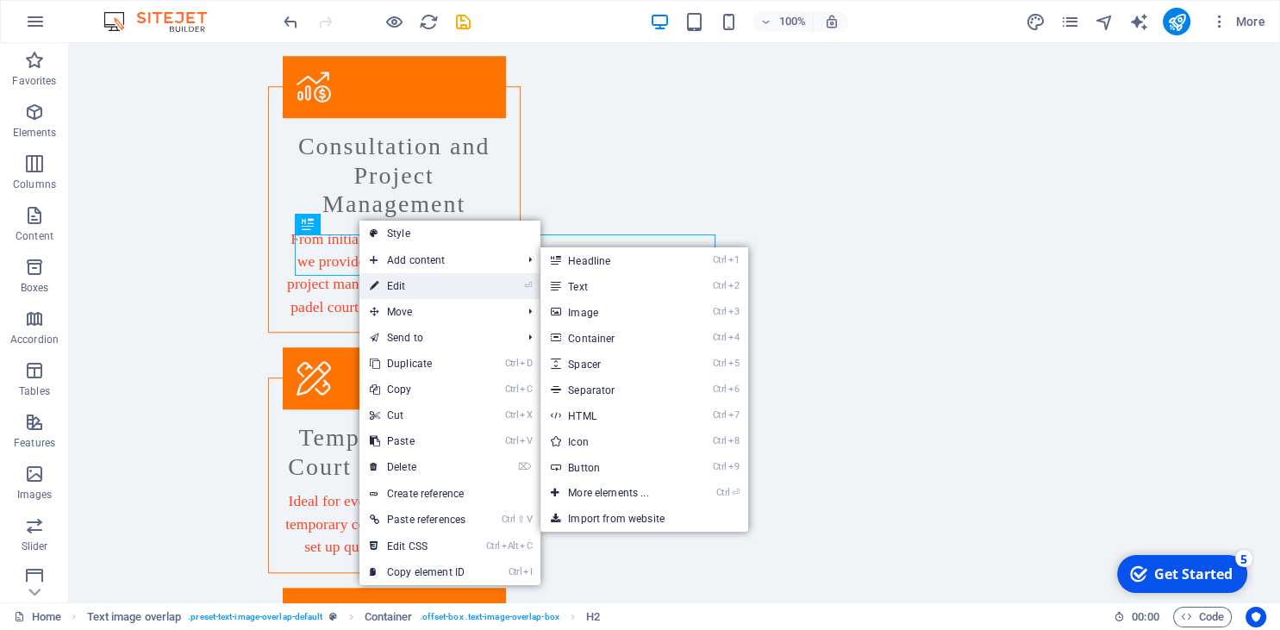
click at [388, 279] on link "⏎ Edit" at bounding box center [418, 286] width 116 height 26
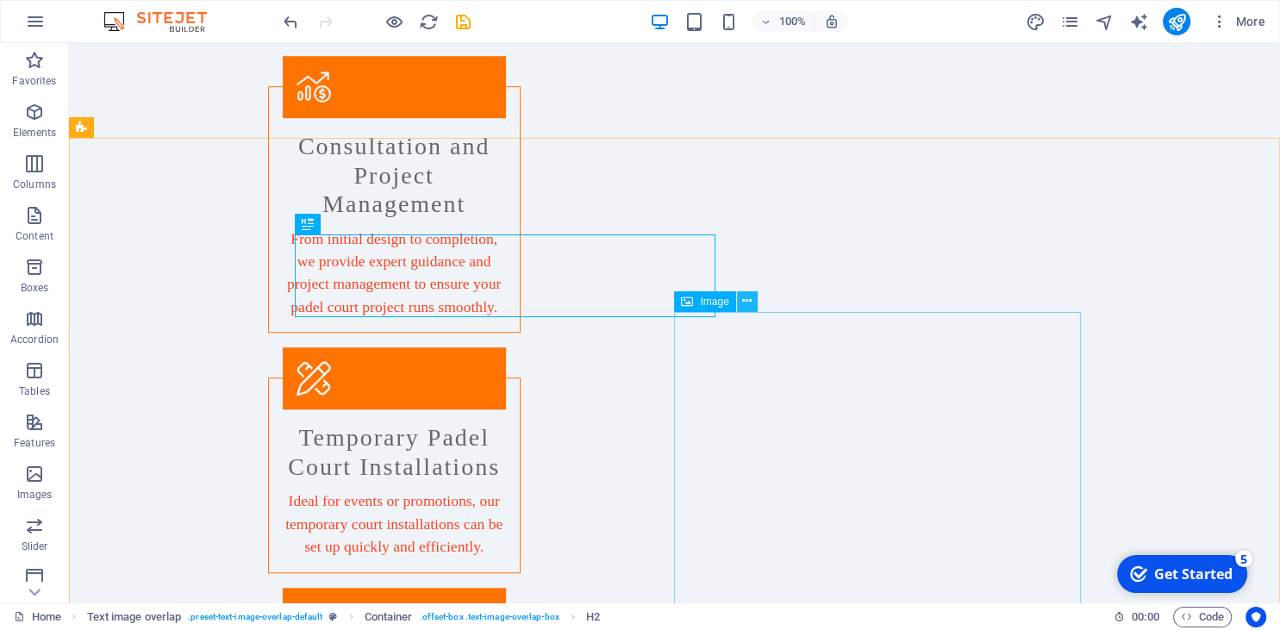
click at [747, 299] on icon at bounding box center [746, 301] width 9 height 18
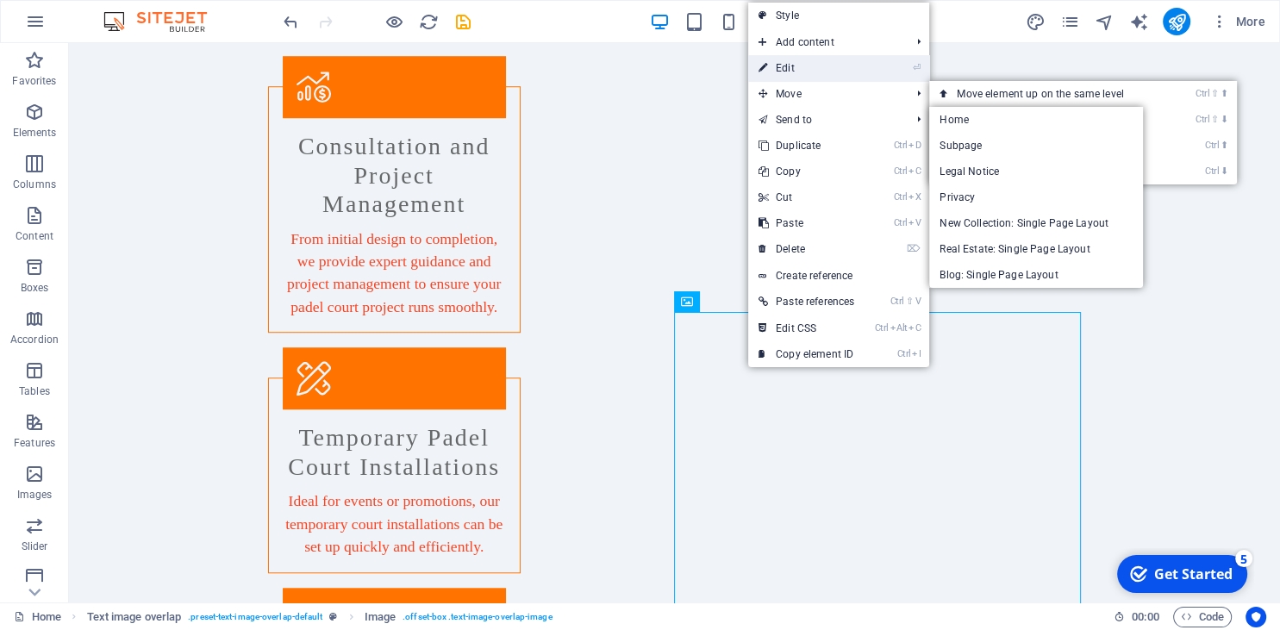
click at [837, 74] on link "⏎ Edit" at bounding box center [806, 68] width 116 height 26
select select "%"
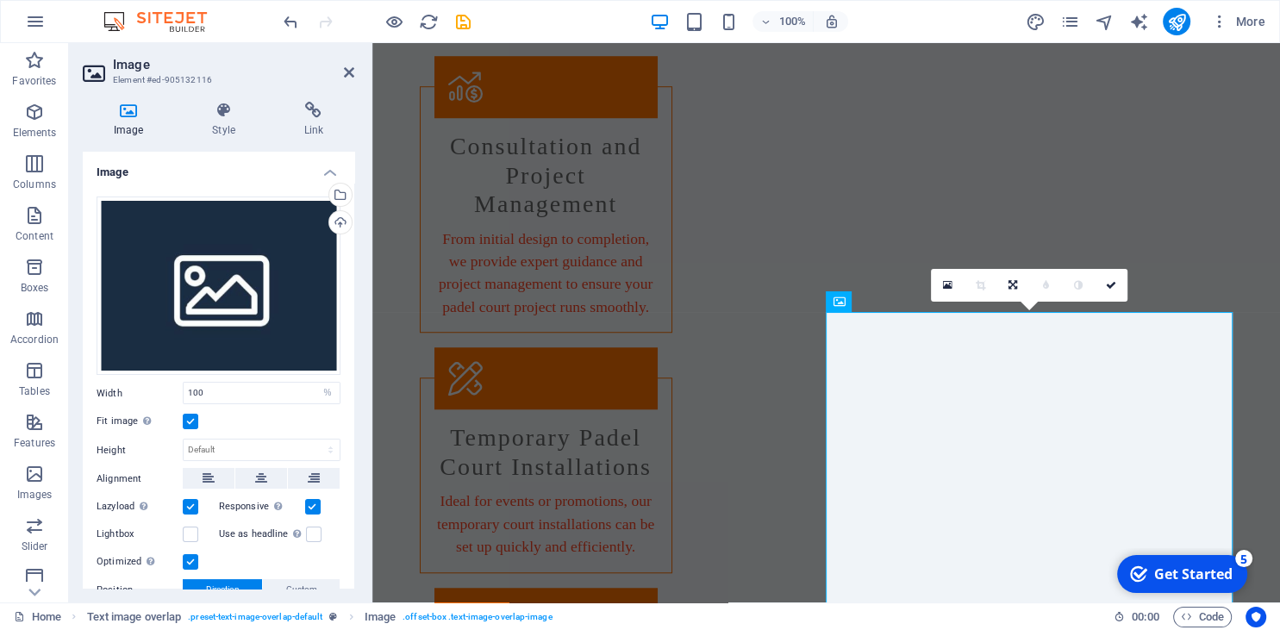
click at [116, 103] on icon at bounding box center [128, 110] width 91 height 17
click at [341, 229] on div "Upload" at bounding box center [339, 224] width 26 height 26
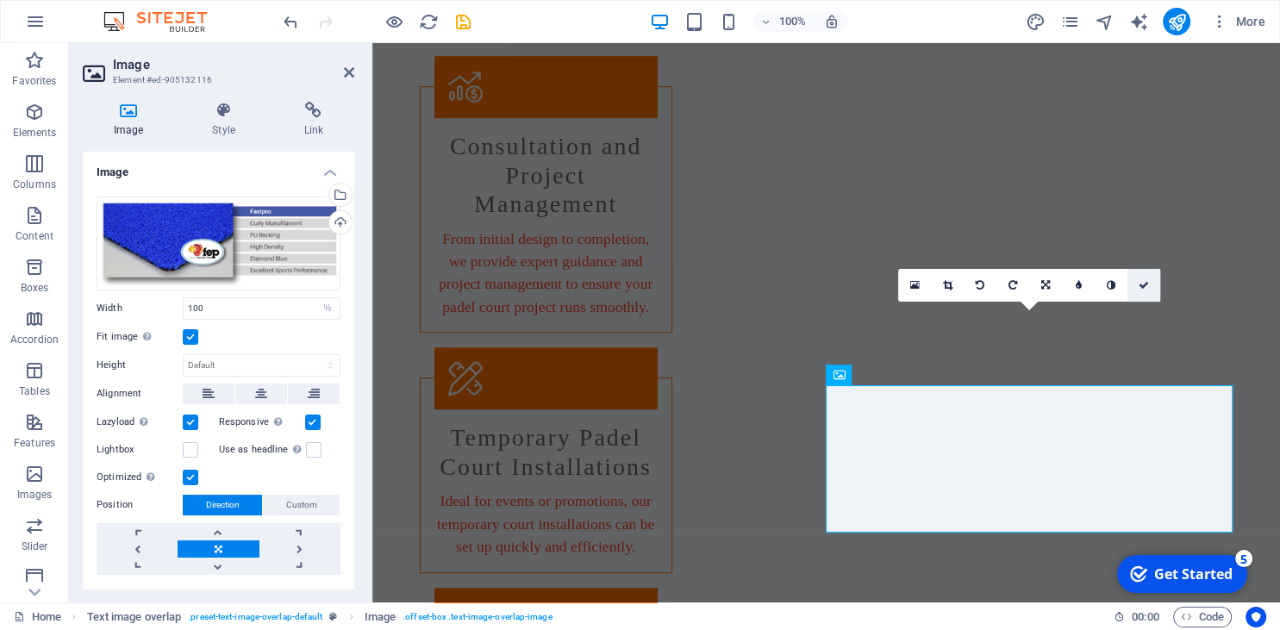
click at [1144, 281] on icon at bounding box center [1144, 285] width 10 height 10
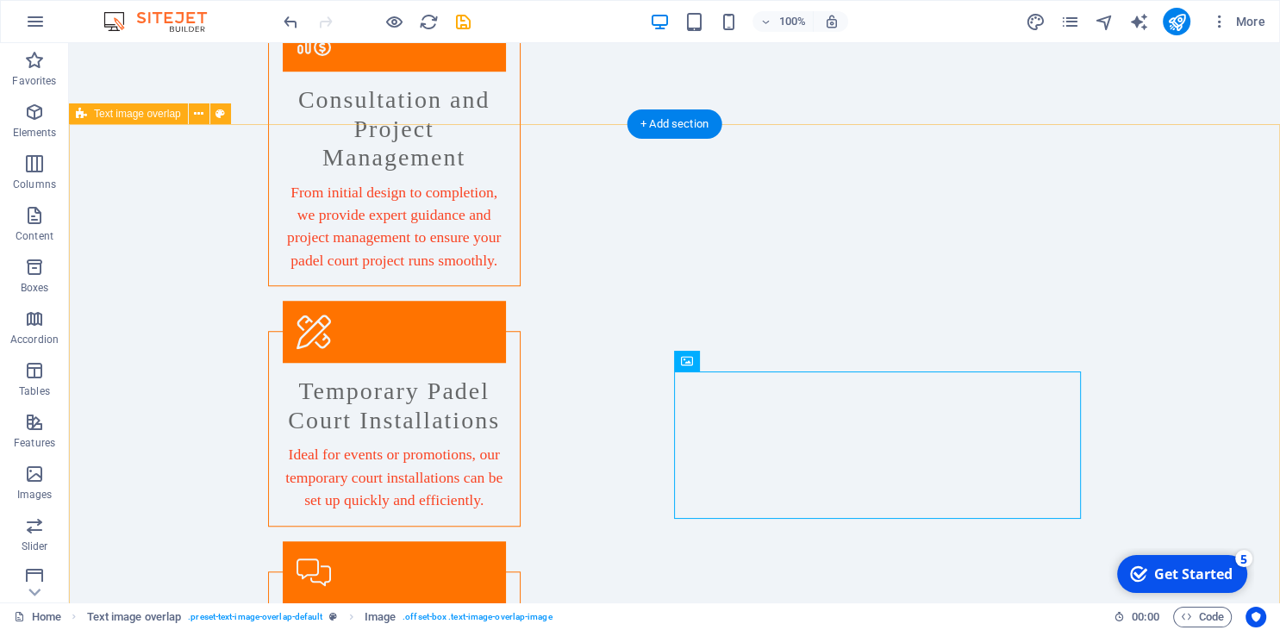
scroll to position [1366, 0]
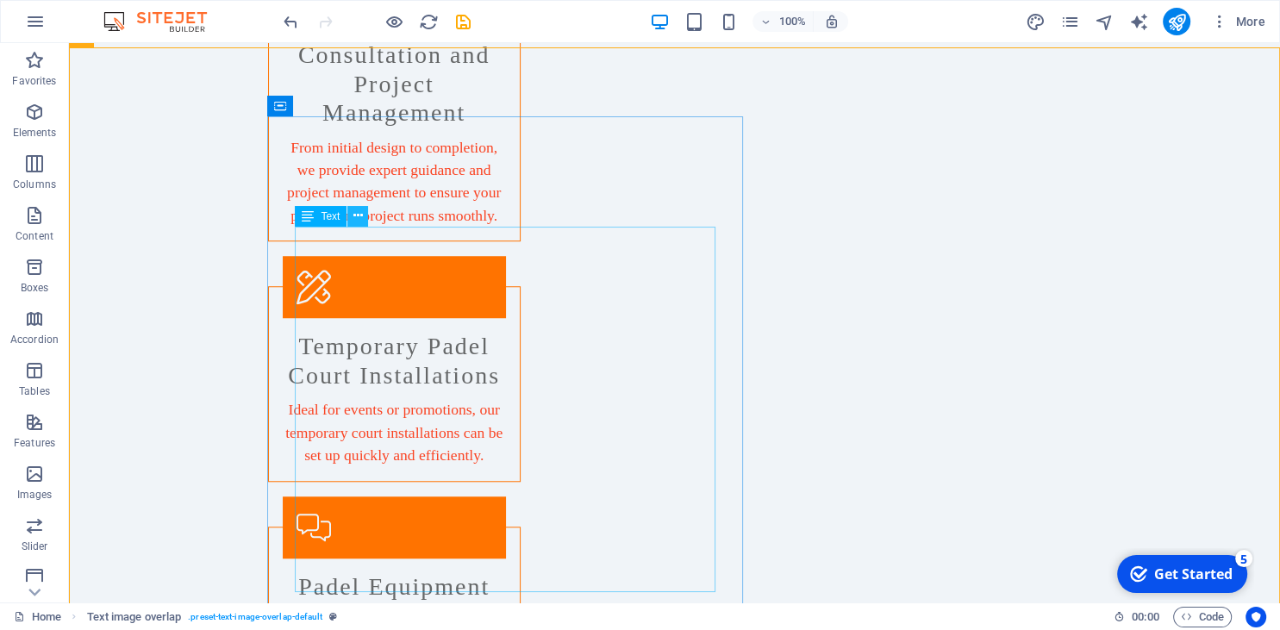
click at [356, 212] on icon at bounding box center [358, 216] width 9 height 18
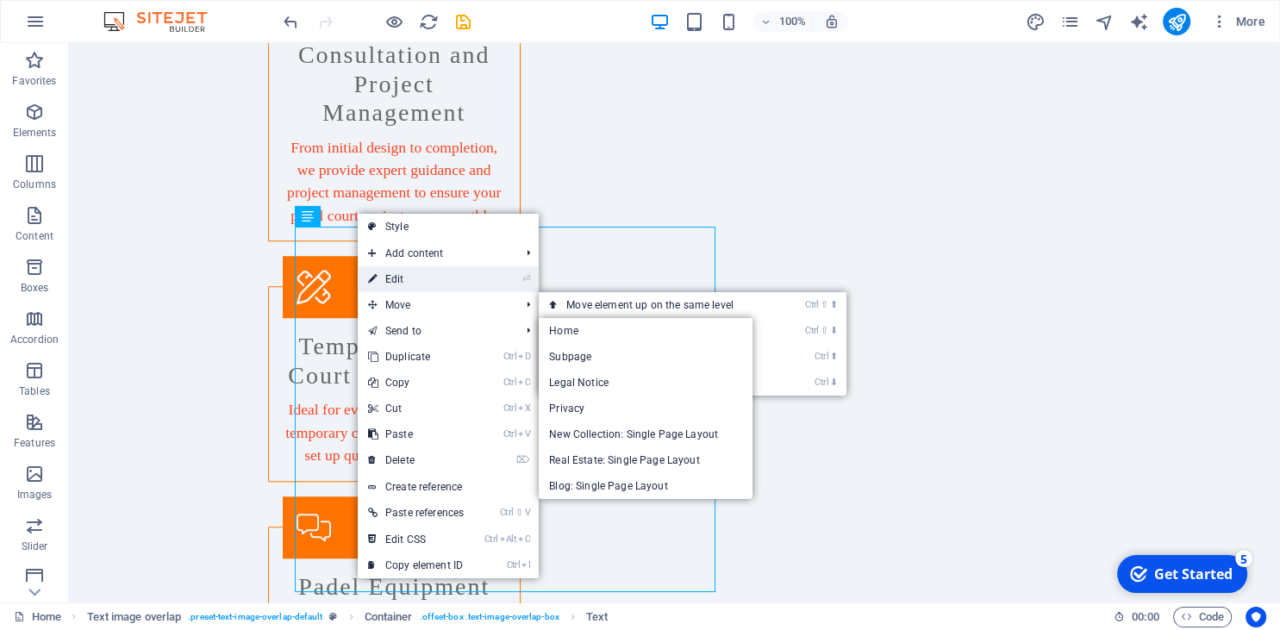
click at [409, 282] on link "⏎ Edit" at bounding box center [416, 279] width 116 height 26
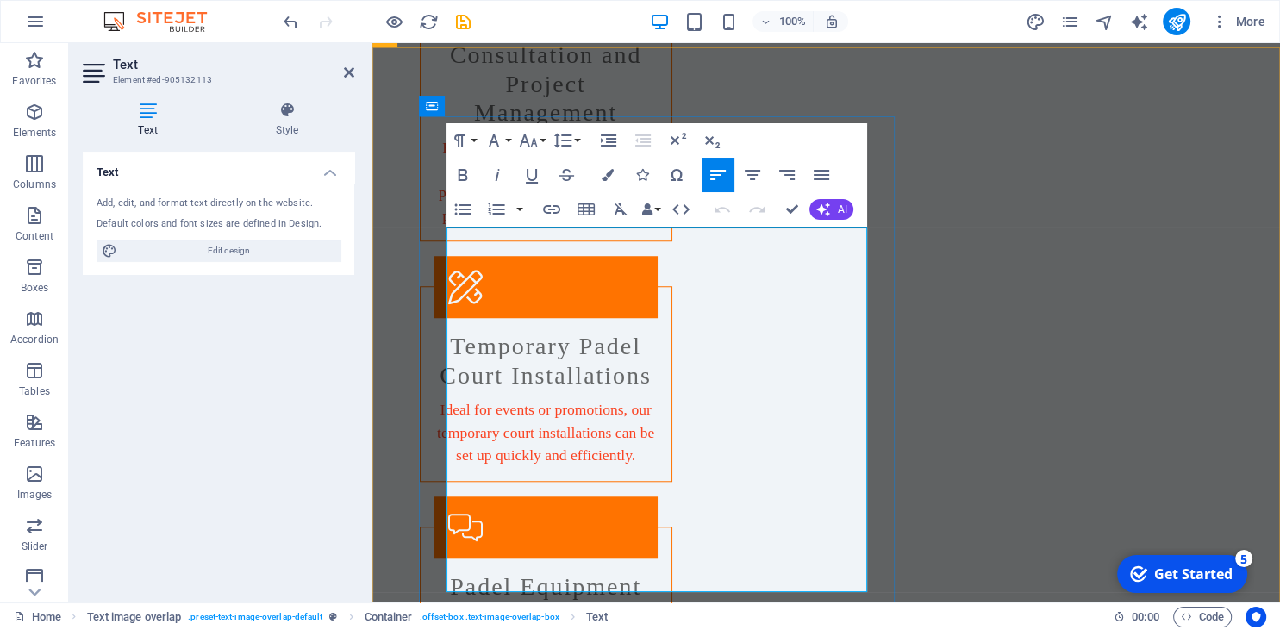
drag, startPoint x: 499, startPoint y: 303, endPoint x: 621, endPoint y: 281, distance: 123.5
click at [610, 171] on icon "button" at bounding box center [608, 175] width 12 height 12
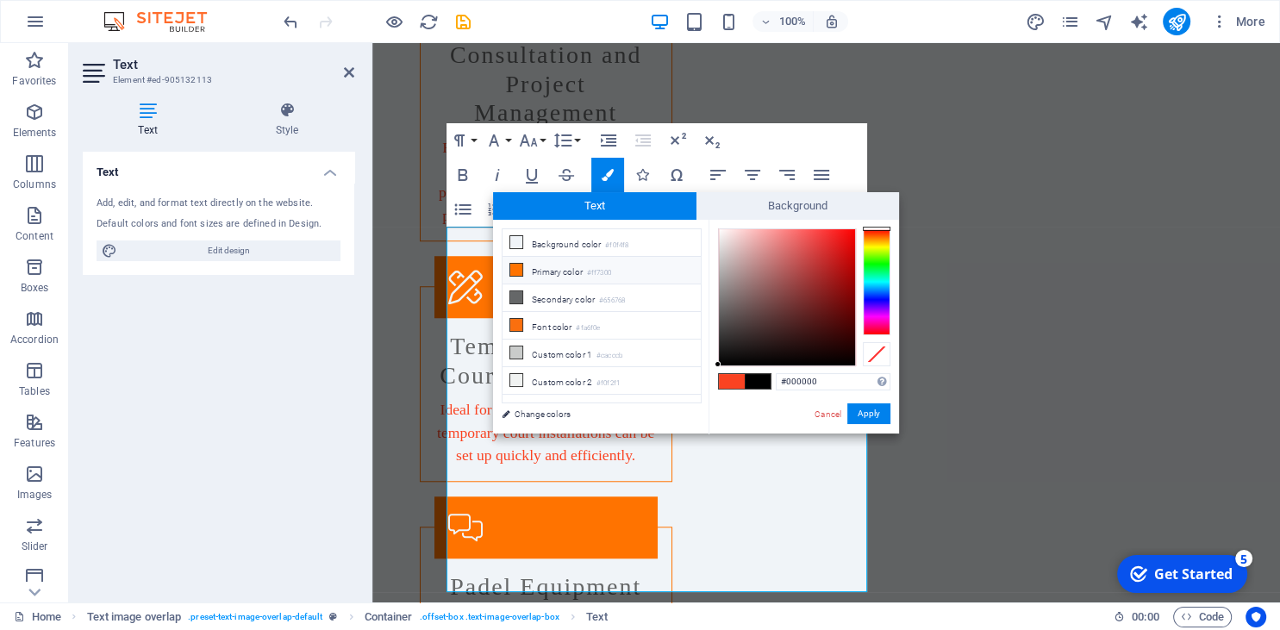
click at [547, 267] on li "Primary color #ff7300" at bounding box center [602, 271] width 198 height 28
type input "#ff7300"
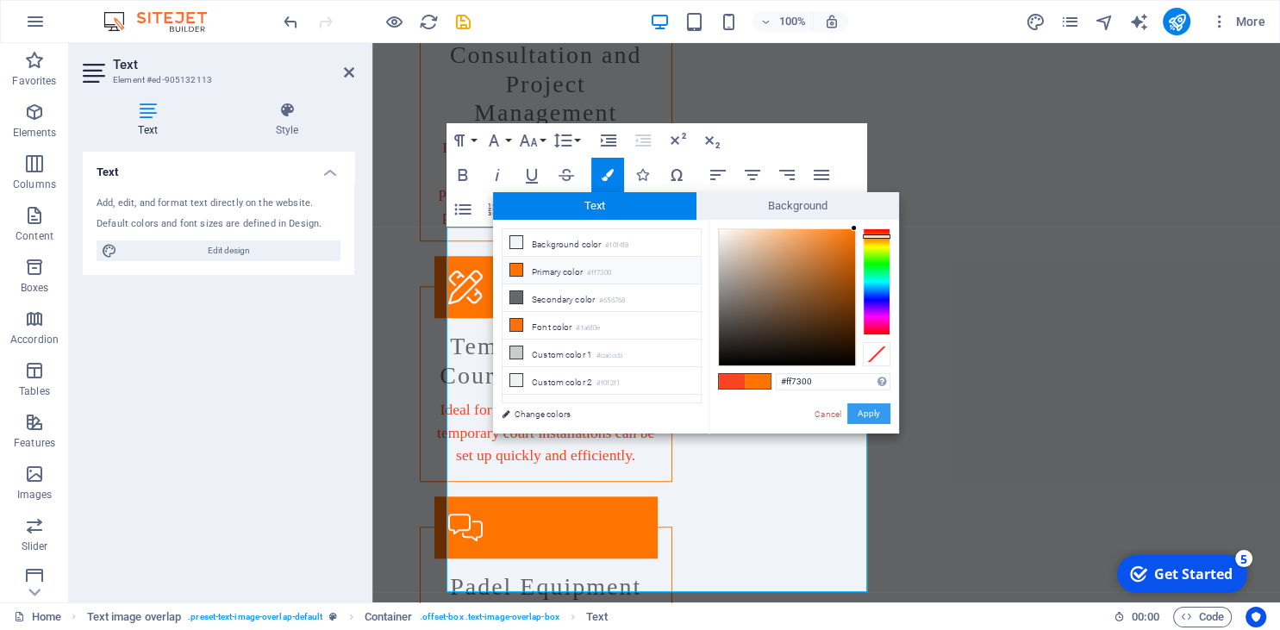
click at [871, 413] on button "Apply" at bounding box center [869, 414] width 43 height 21
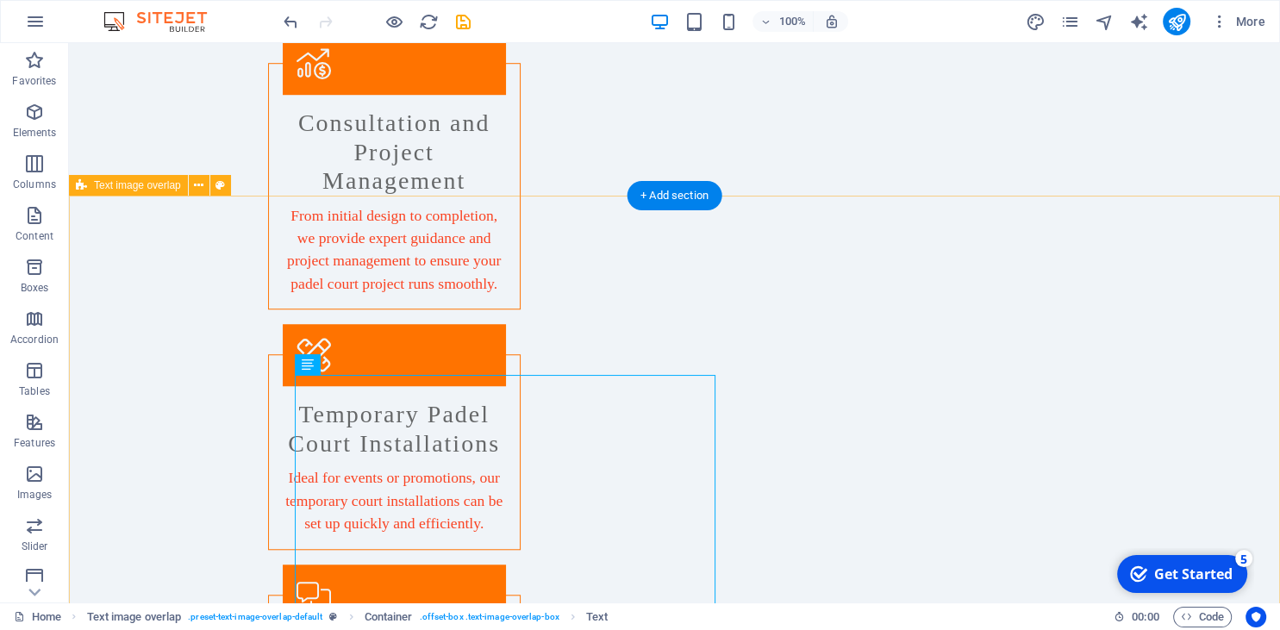
scroll to position [1183, 0]
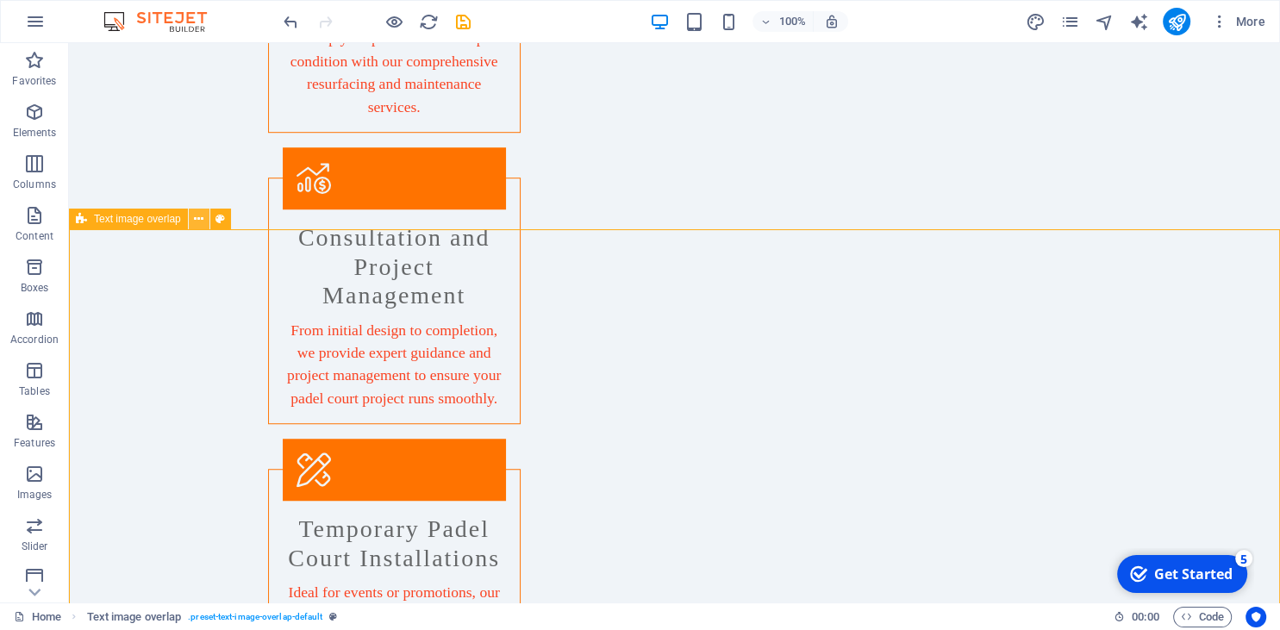
click at [197, 216] on icon at bounding box center [198, 219] width 9 height 18
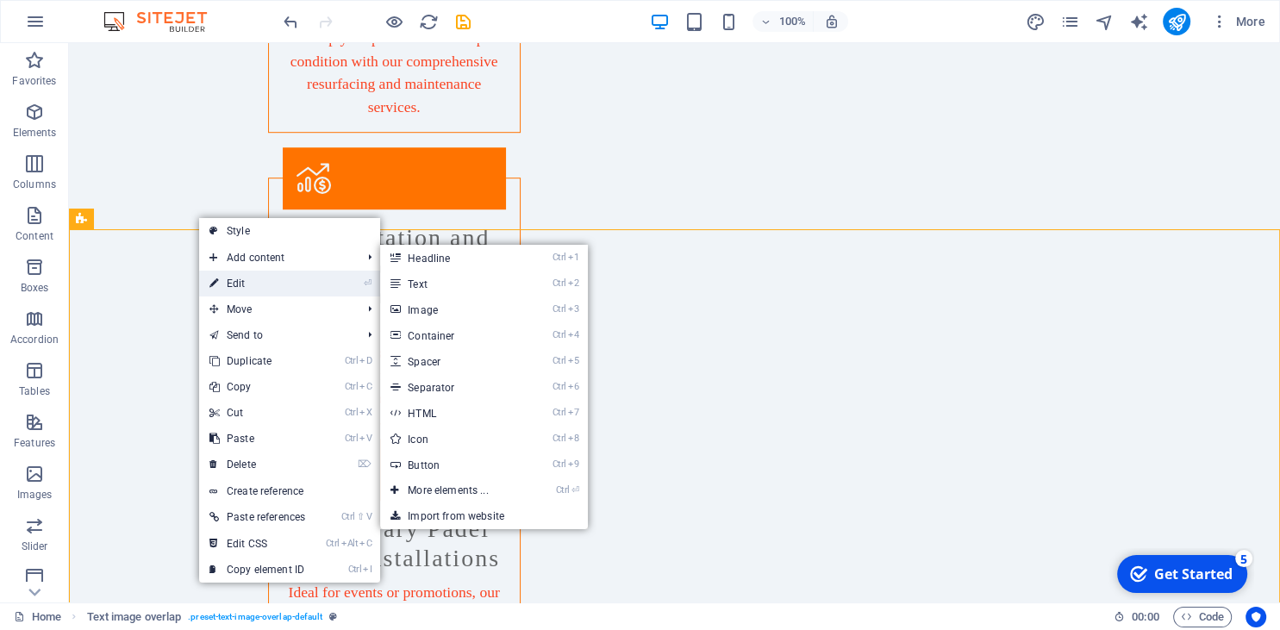
click at [243, 283] on link "⏎ Edit" at bounding box center [257, 284] width 116 height 26
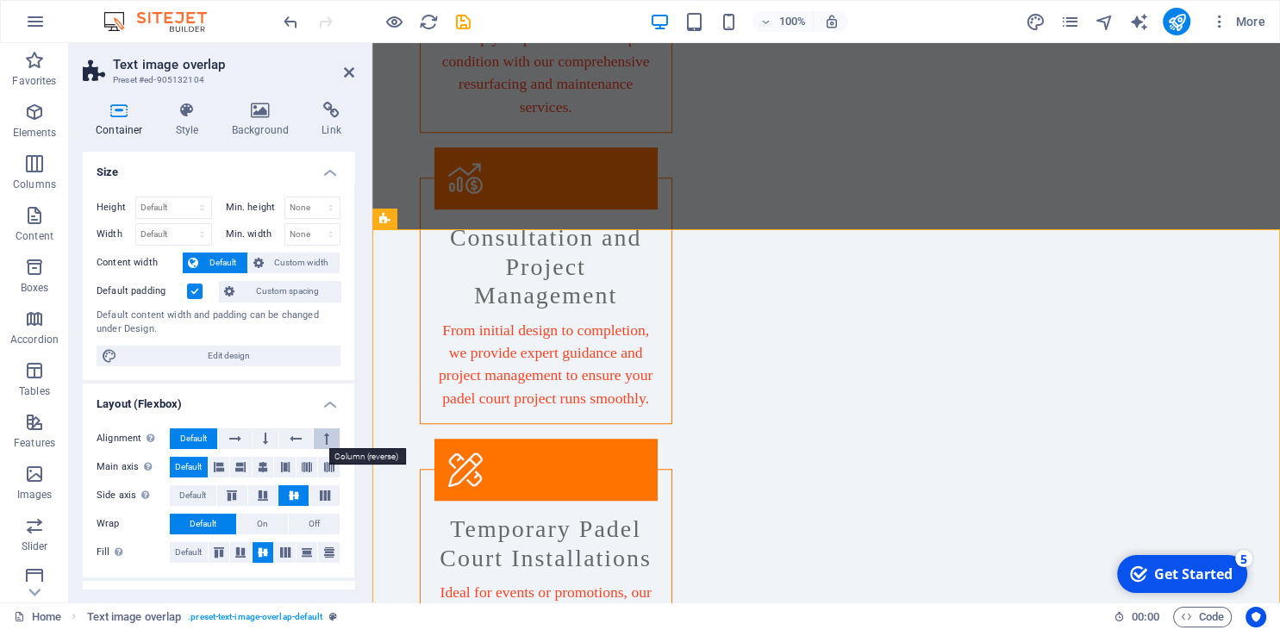
click at [326, 433] on icon at bounding box center [326, 439] width 5 height 21
click at [298, 437] on icon at bounding box center [296, 439] width 12 height 21
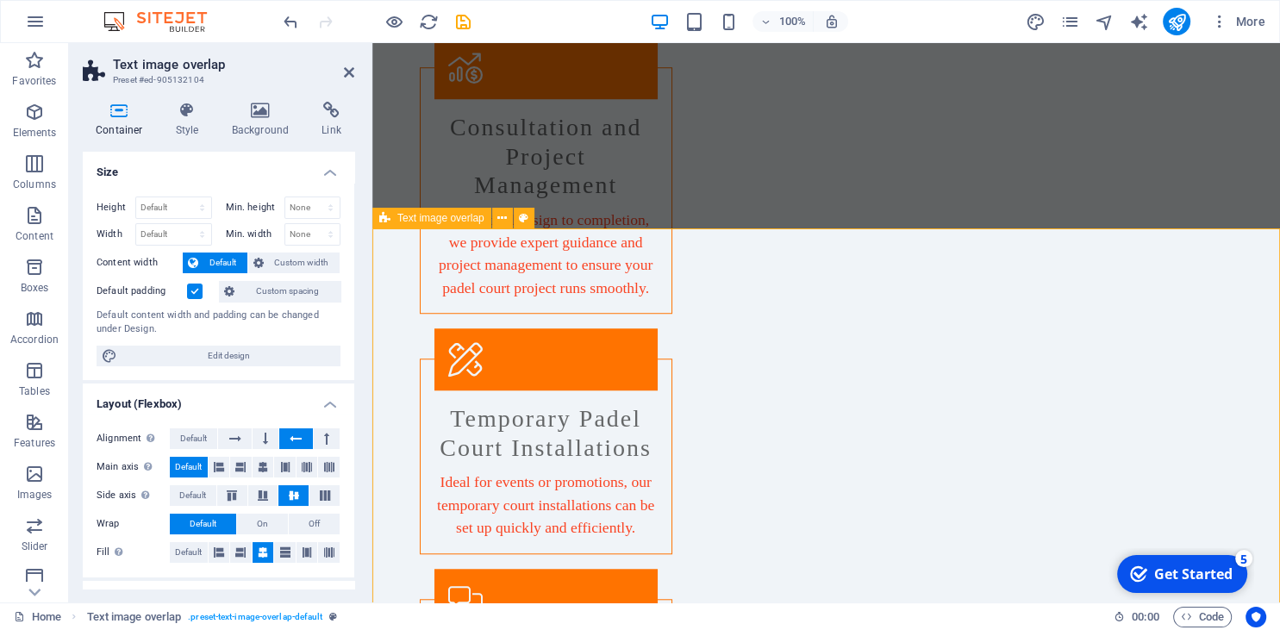
scroll to position [1366, 0]
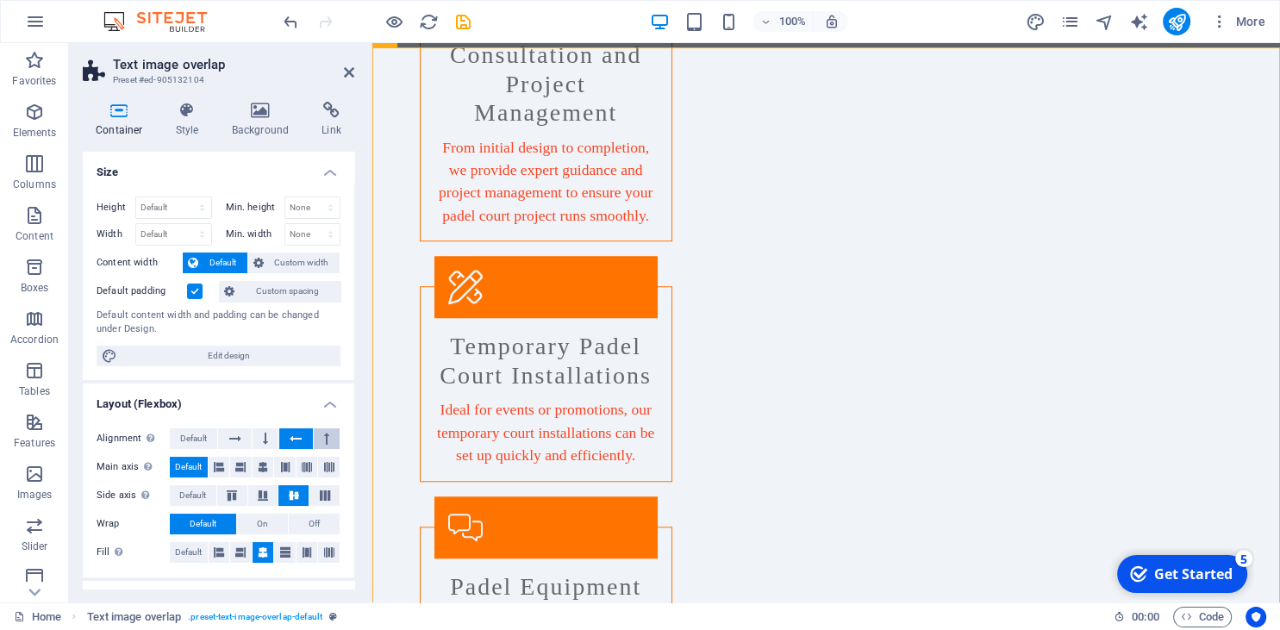
click at [326, 435] on icon at bounding box center [326, 439] width 5 height 21
click at [271, 441] on button at bounding box center [266, 439] width 26 height 21
click at [233, 431] on icon at bounding box center [235, 439] width 12 height 21
click at [216, 466] on icon at bounding box center [219, 467] width 10 height 21
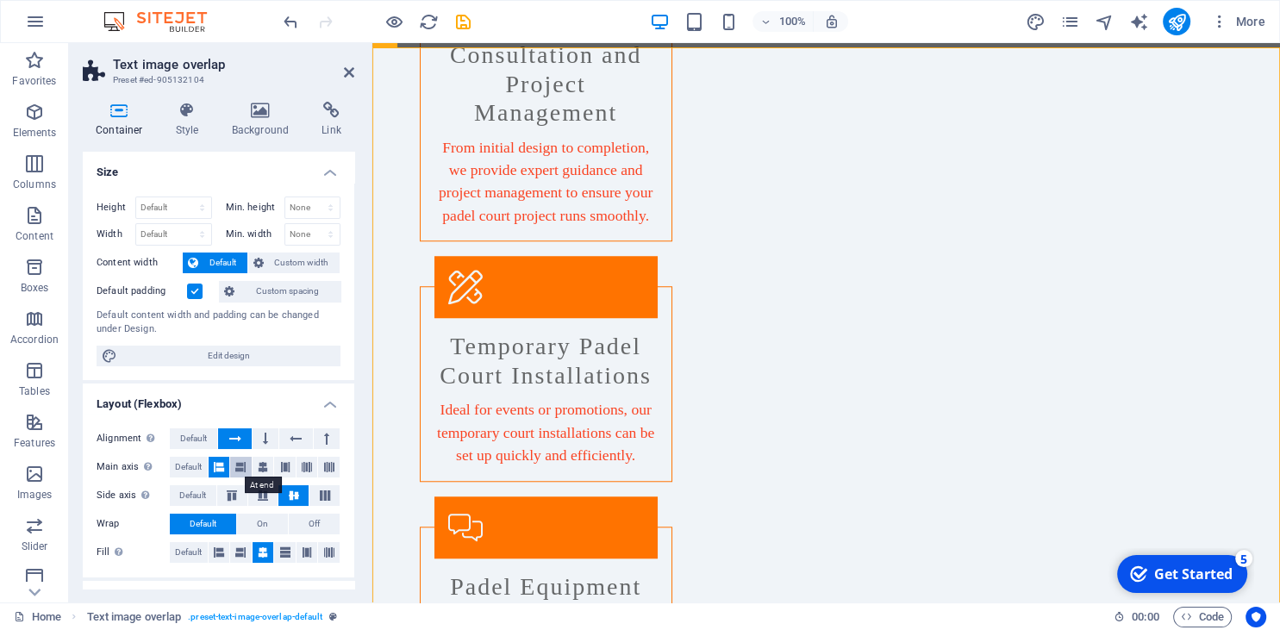
click at [242, 462] on icon at bounding box center [240, 467] width 10 height 21
click at [267, 460] on icon at bounding box center [263, 467] width 10 height 21
click at [238, 461] on icon at bounding box center [240, 467] width 10 height 21
click at [204, 466] on button "Default" at bounding box center [189, 467] width 38 height 21
click at [265, 436] on icon at bounding box center [265, 439] width 5 height 21
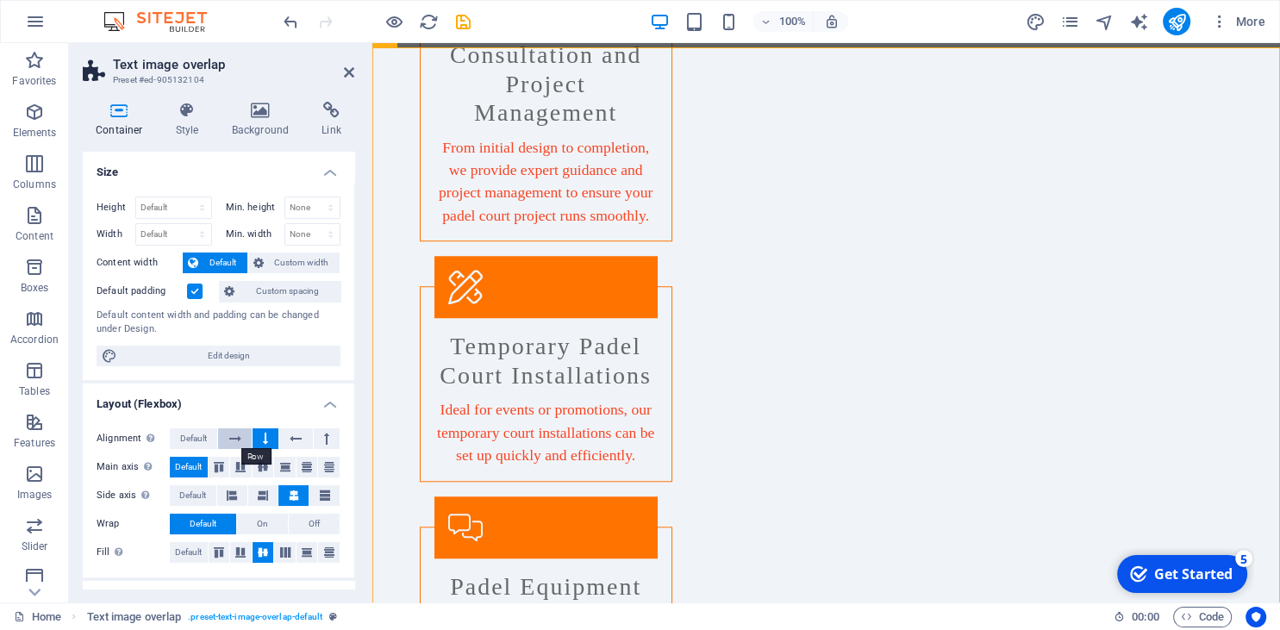
click at [236, 437] on icon at bounding box center [235, 439] width 12 height 21
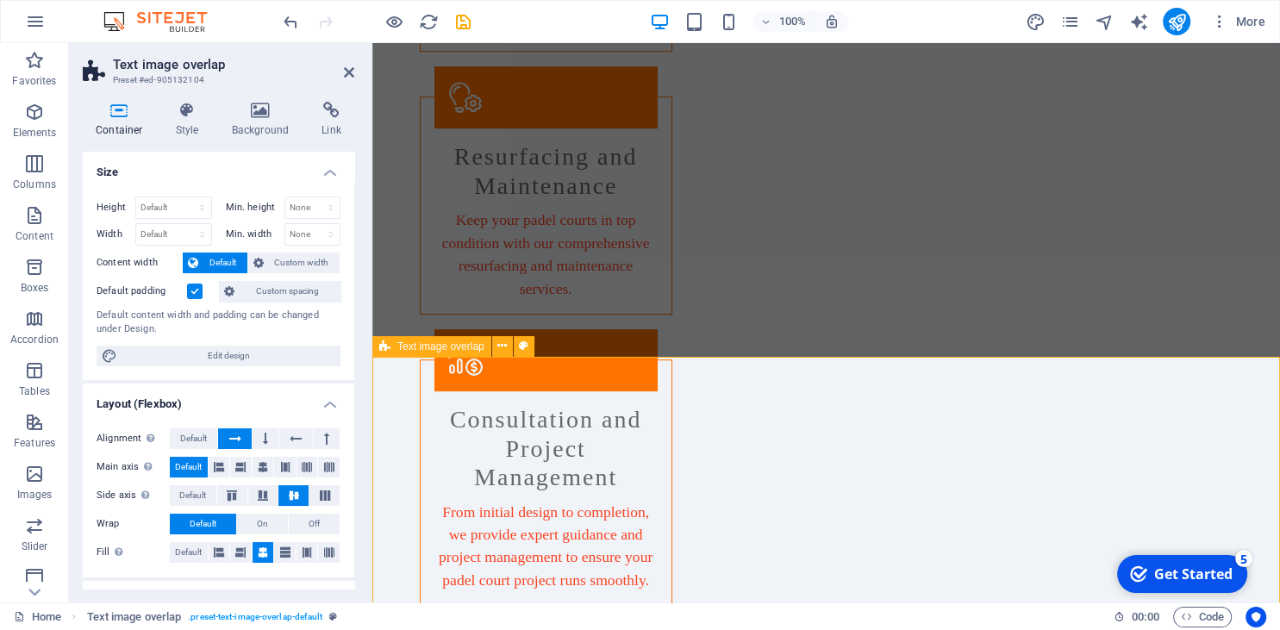
scroll to position [1183, 0]
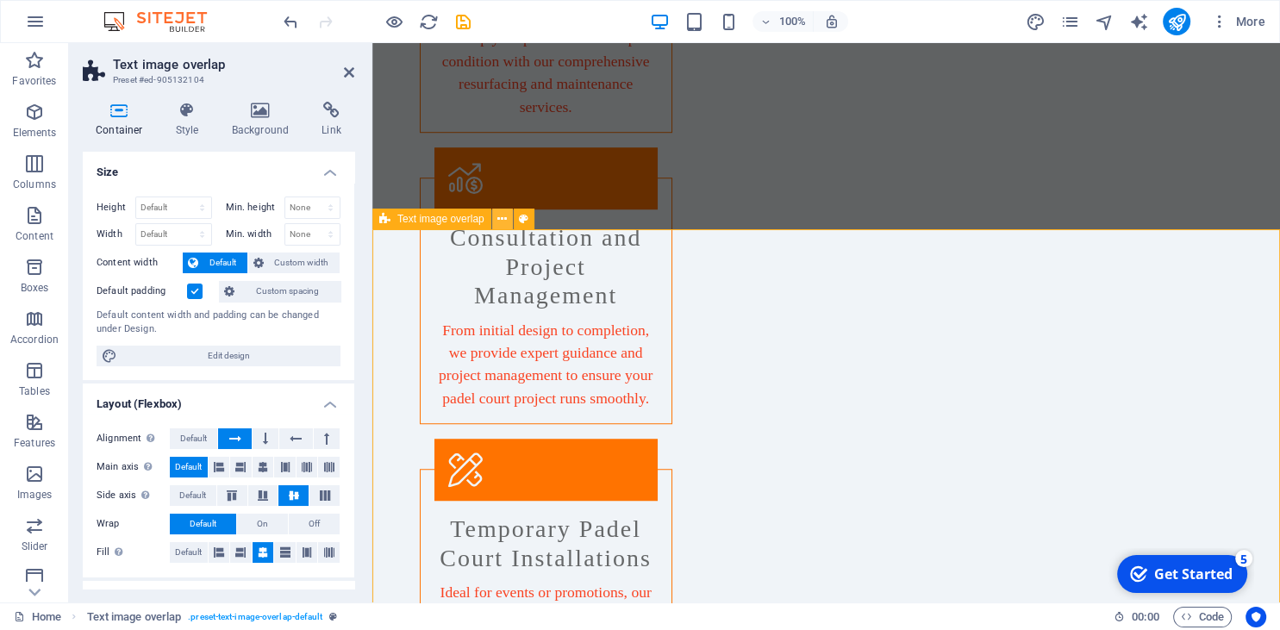
click at [493, 219] on button at bounding box center [502, 219] width 21 height 21
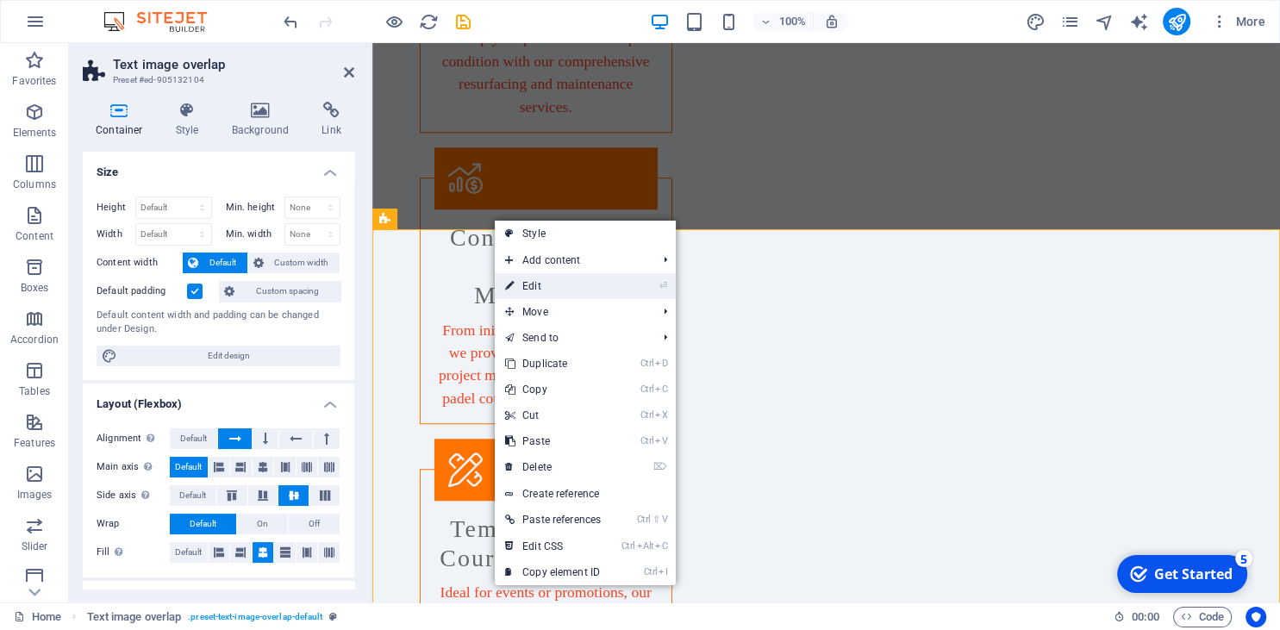
click at [554, 293] on link "⏎ Edit" at bounding box center [553, 286] width 116 height 26
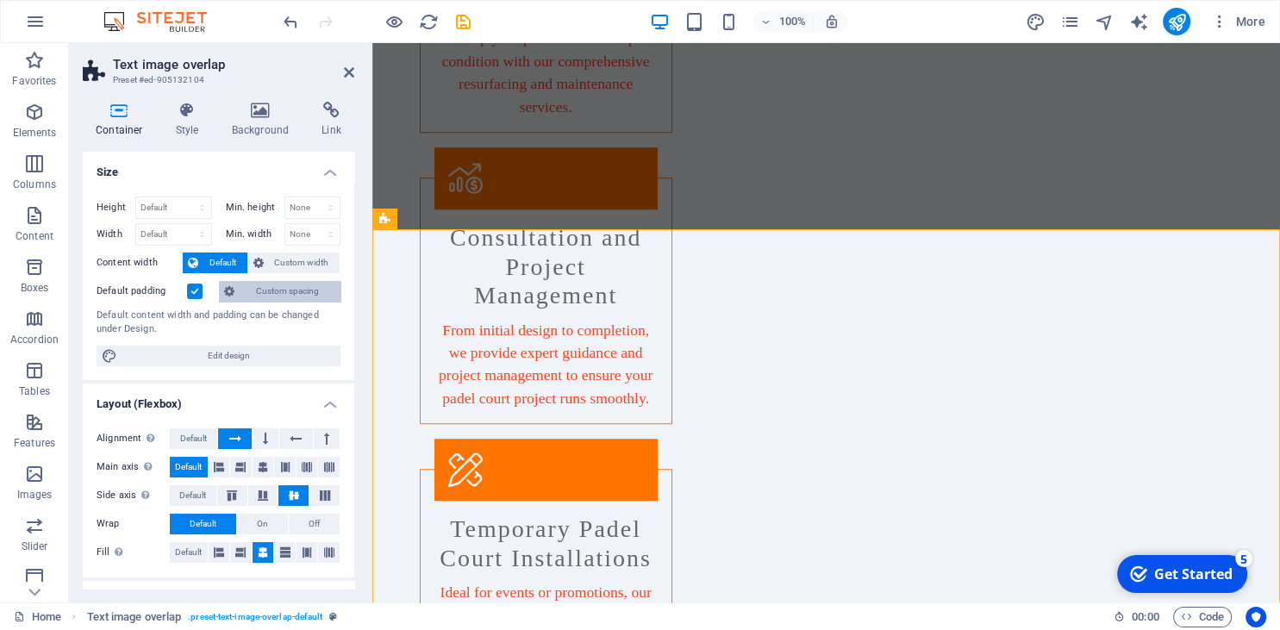
click at [265, 291] on span "Custom spacing" at bounding box center [288, 291] width 96 height 21
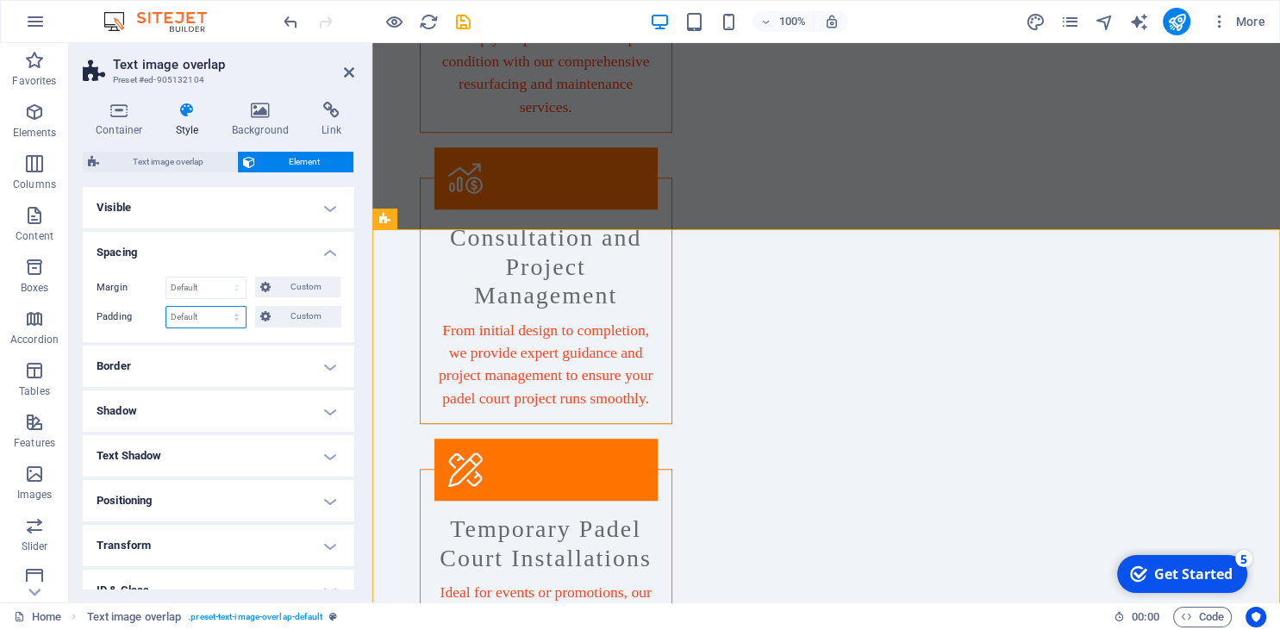
click at [166, 307] on select "Default px rem % vh vw Custom" at bounding box center [205, 317] width 79 height 21
select select "px"
click option "px" at bounding box center [0, 0] width 0 height 0
drag, startPoint x: 195, startPoint y: 311, endPoint x: 107, endPoint y: 297, distance: 89.0
click at [166, 307] on input "0" at bounding box center [205, 317] width 79 height 21
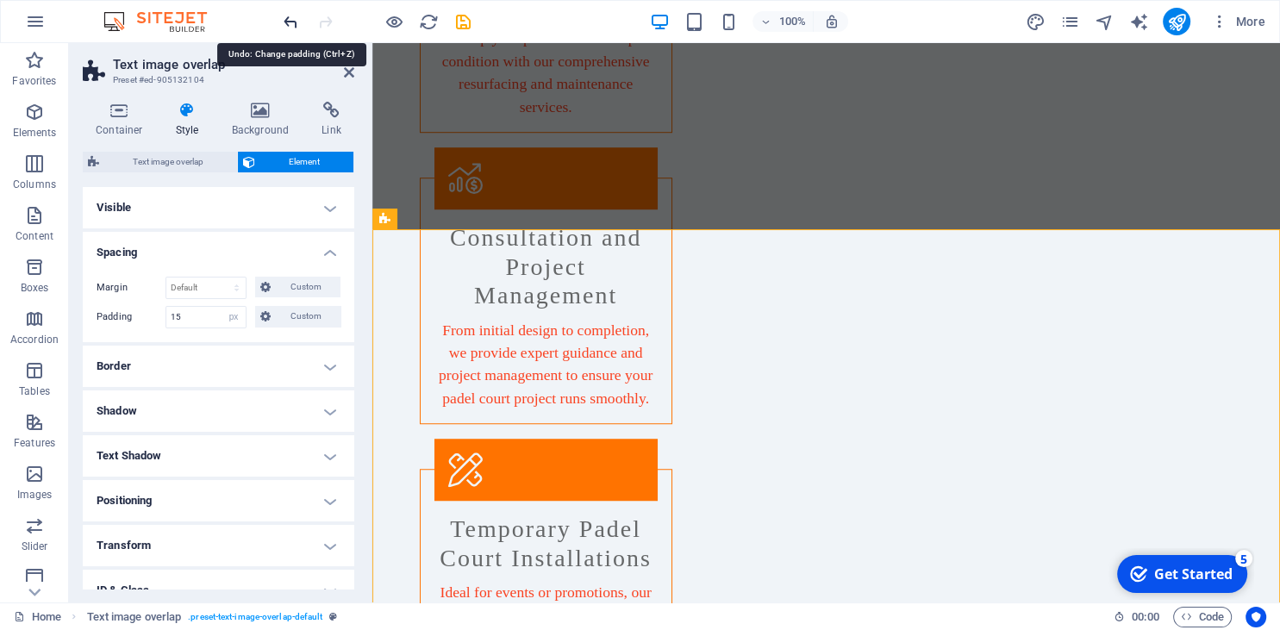
click at [294, 16] on icon "undo" at bounding box center [291, 22] width 20 height 20
type input "0"
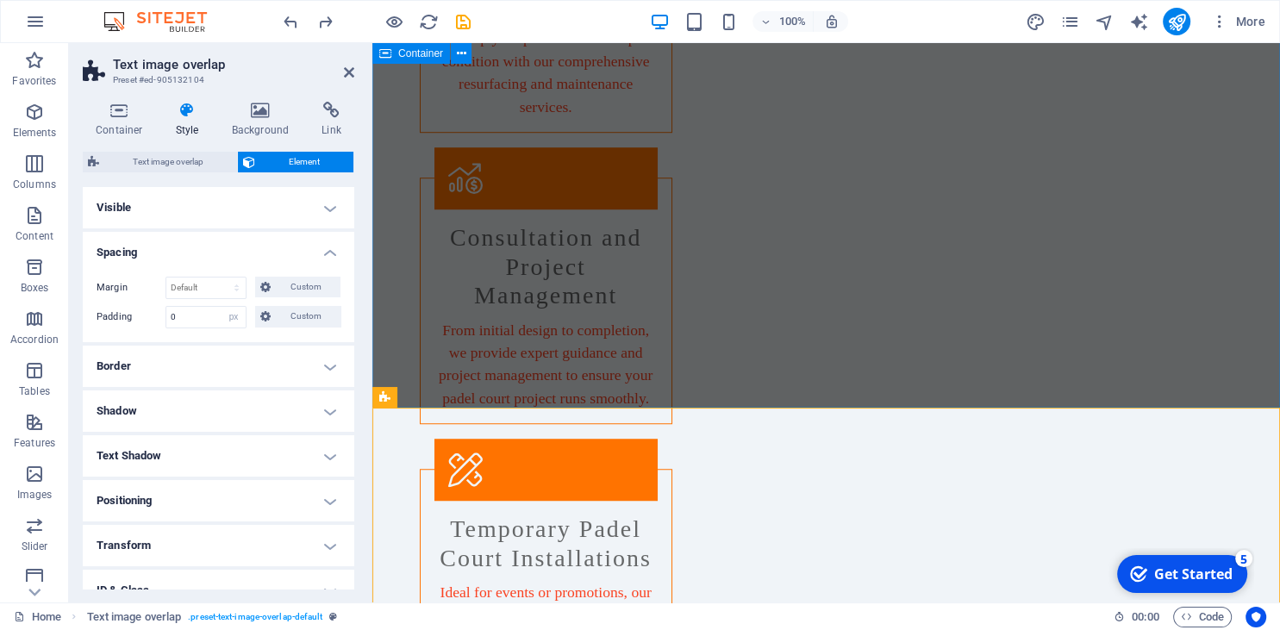
scroll to position [911, 0]
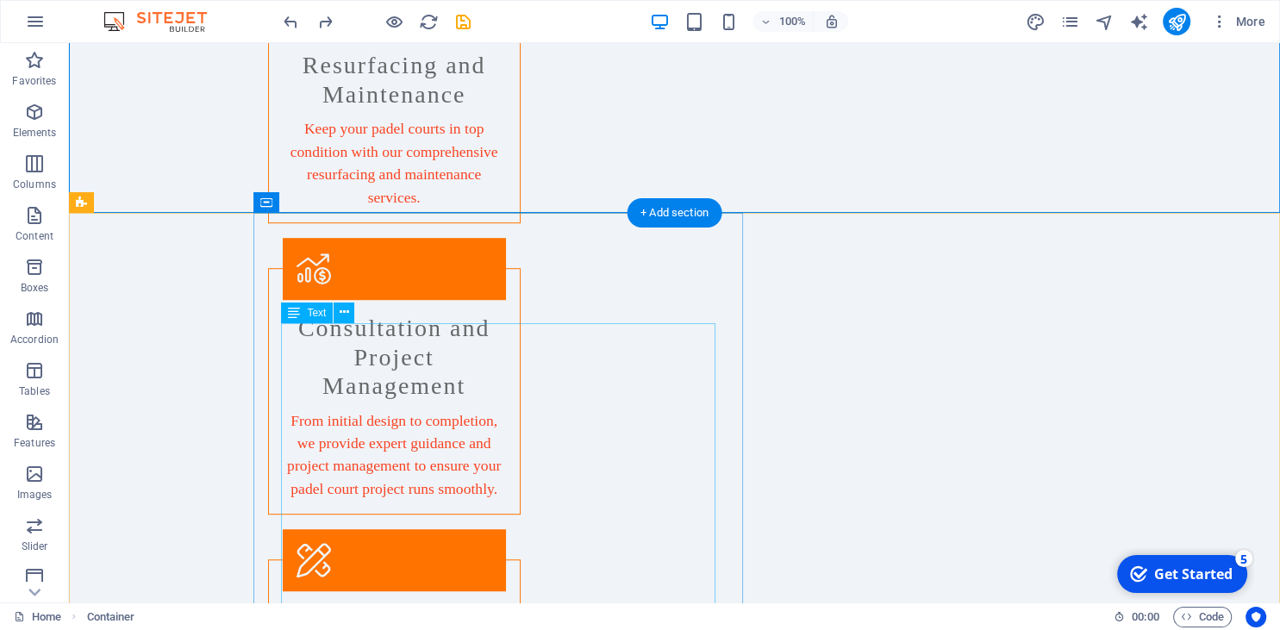
scroll to position [1274, 0]
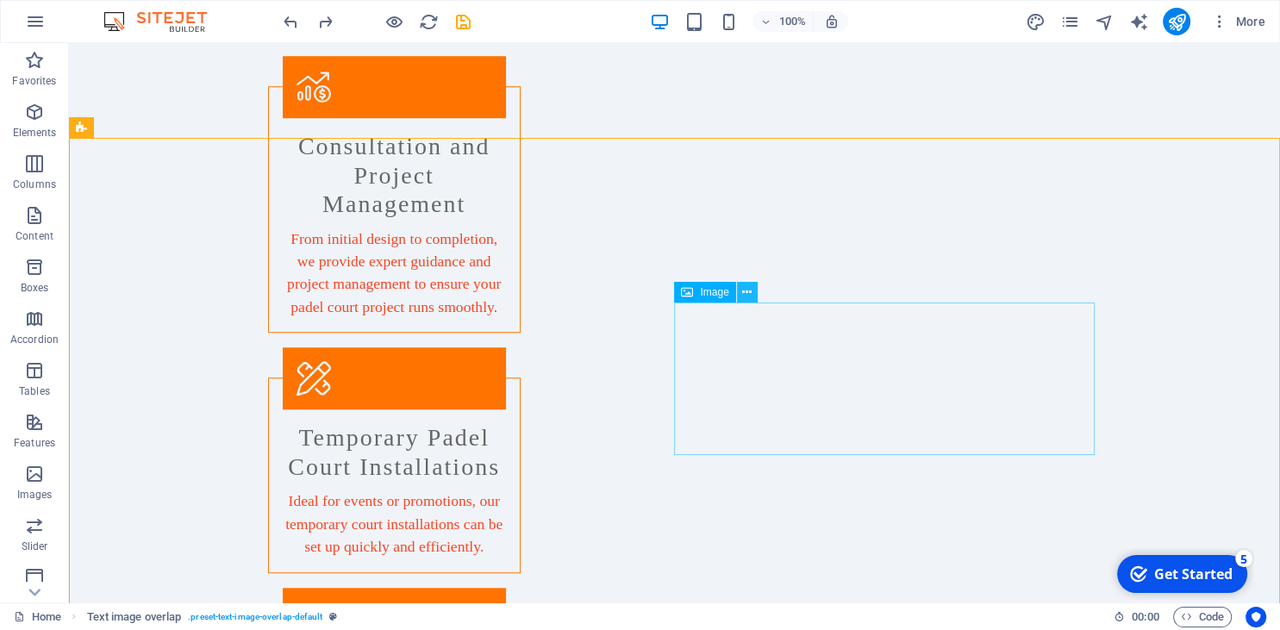
click at [741, 284] on button at bounding box center [747, 292] width 21 height 21
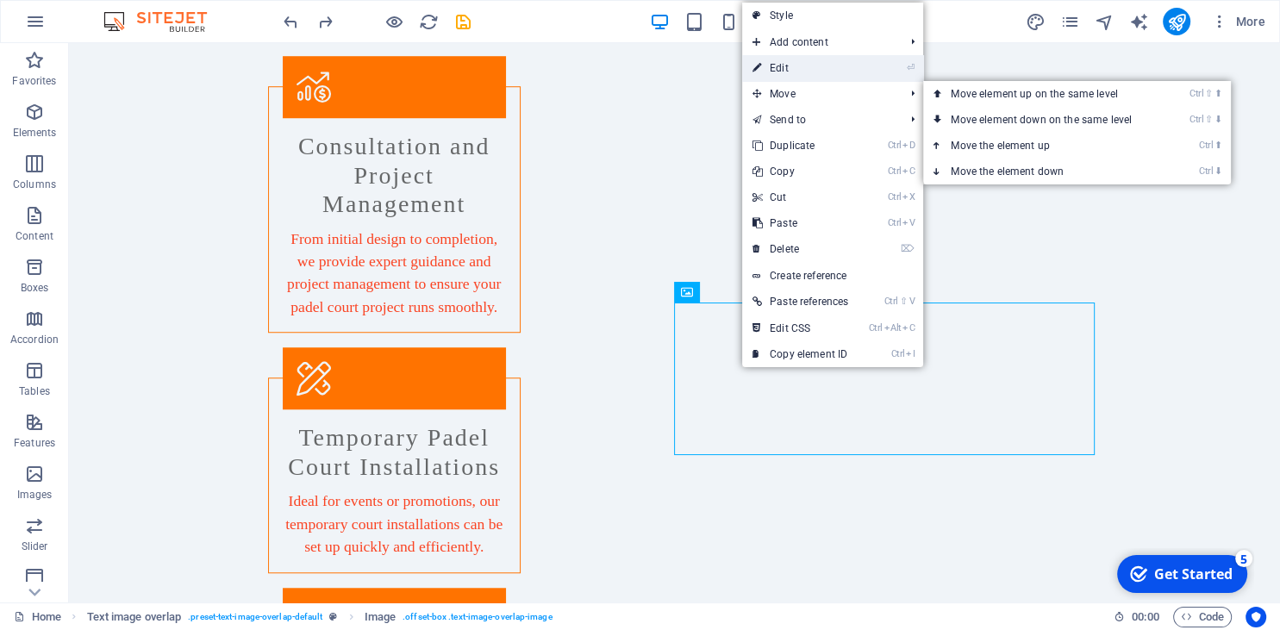
click at [785, 69] on link "⏎ Edit" at bounding box center [800, 68] width 116 height 26
select select "%"
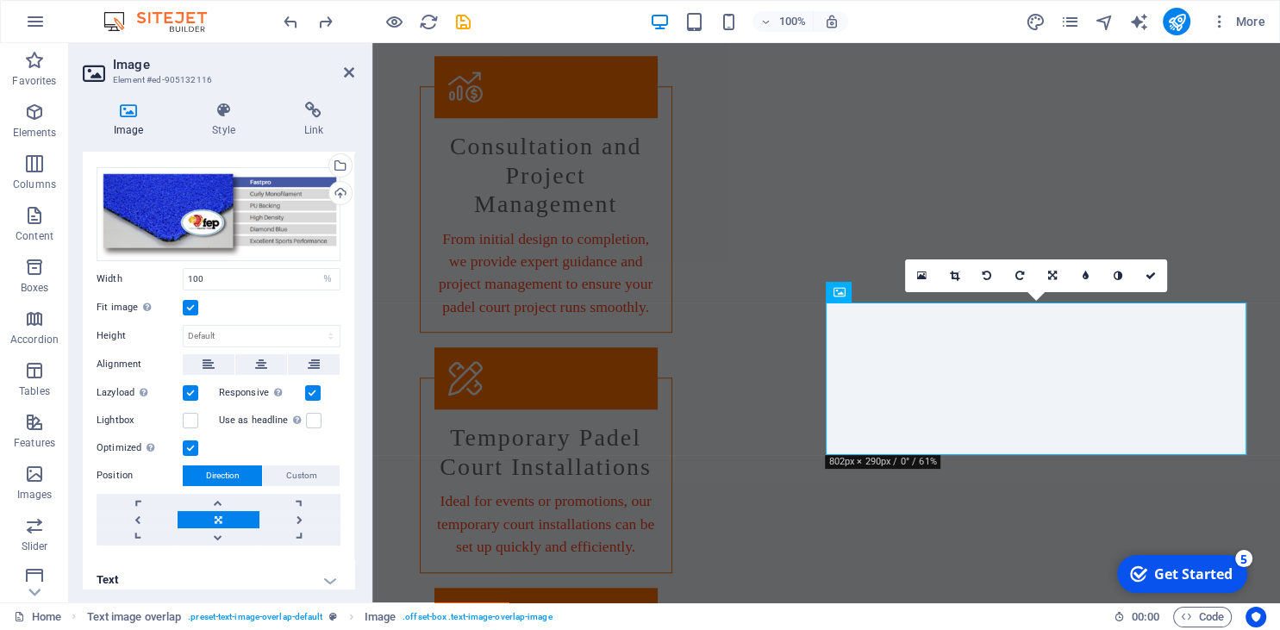
scroll to position [40, 0]
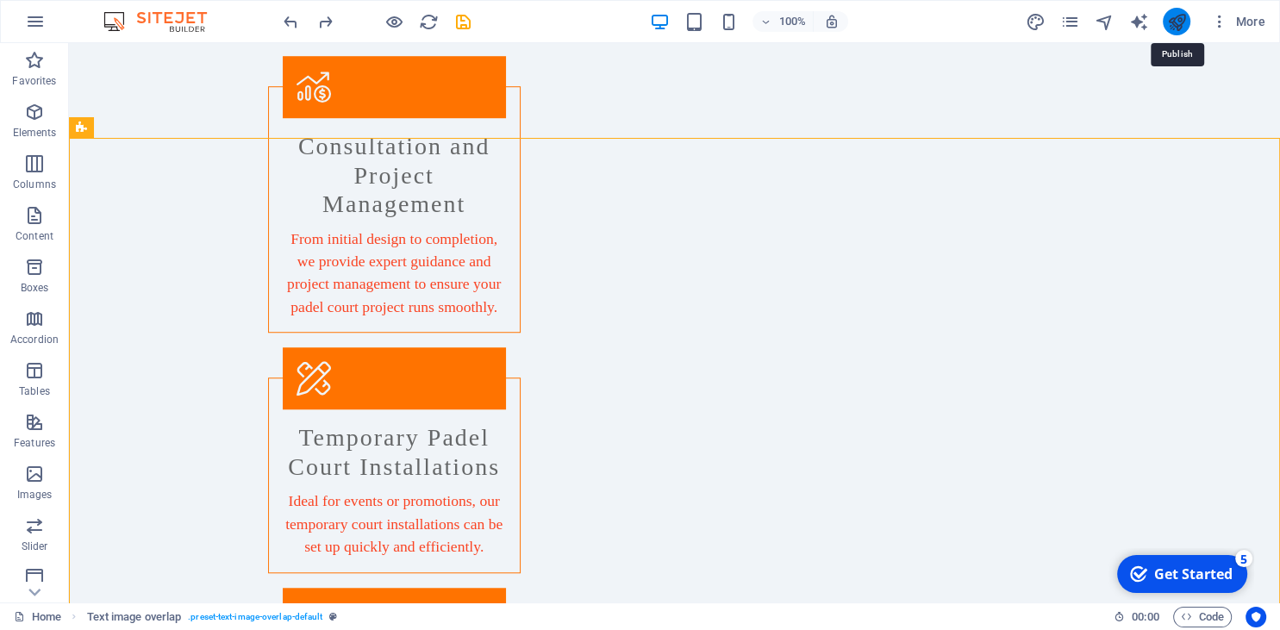
click at [1174, 17] on icon "publish" at bounding box center [1177, 22] width 20 height 20
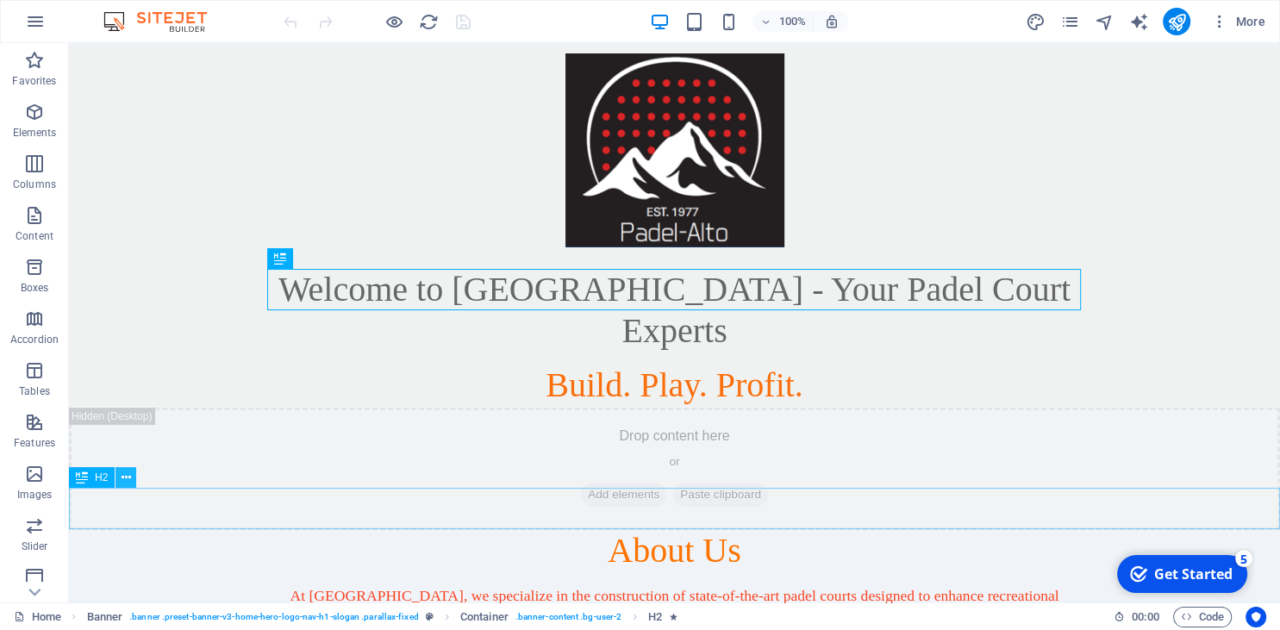
click at [128, 477] on icon at bounding box center [126, 478] width 9 height 18
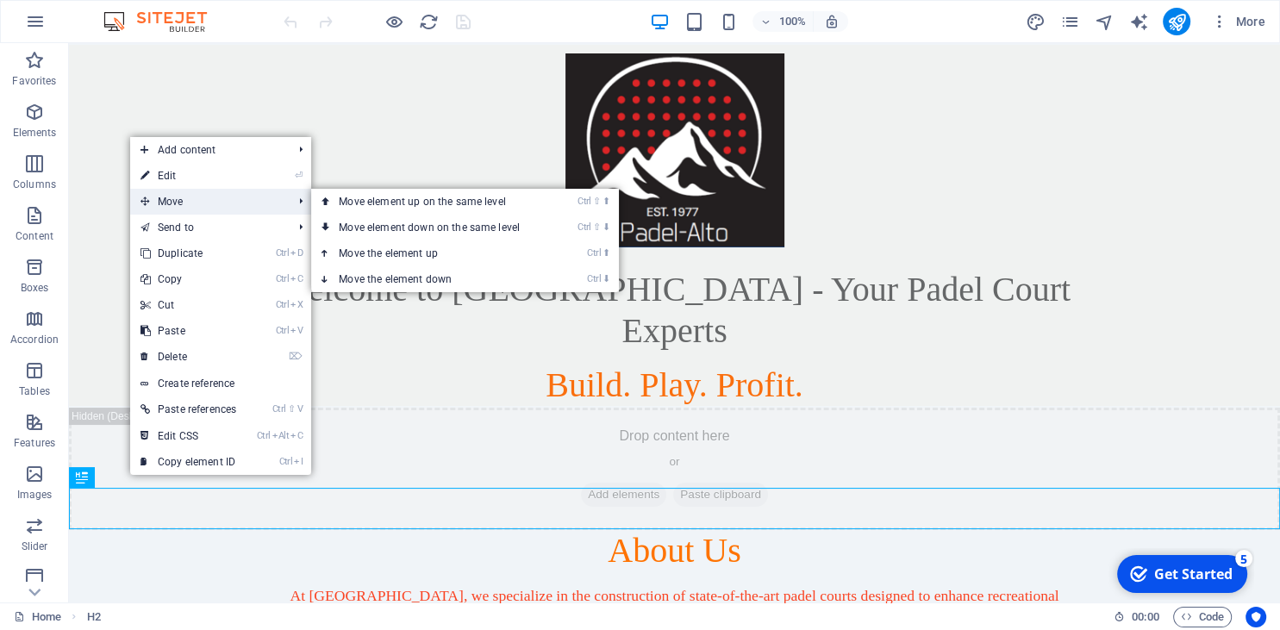
click at [202, 208] on span "Move" at bounding box center [207, 202] width 155 height 26
click at [418, 291] on link "Ctrl ⬇ Move the element down" at bounding box center [432, 279] width 243 height 26
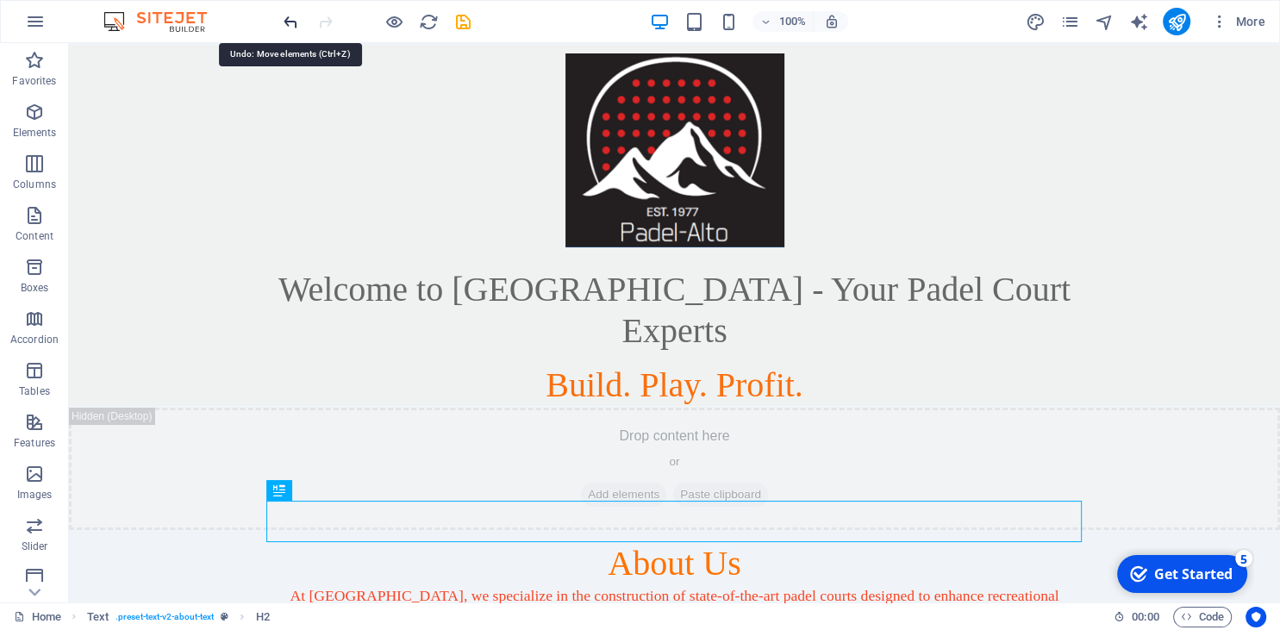
click at [286, 24] on icon "undo" at bounding box center [291, 22] width 20 height 20
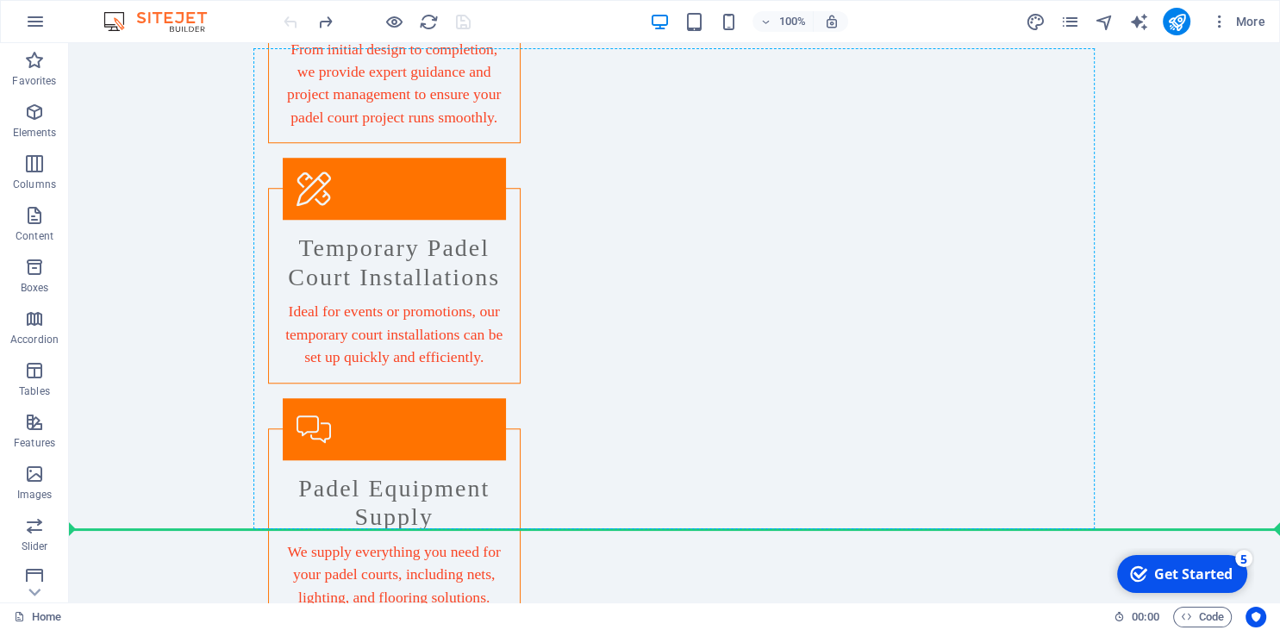
scroll to position [1514, 0]
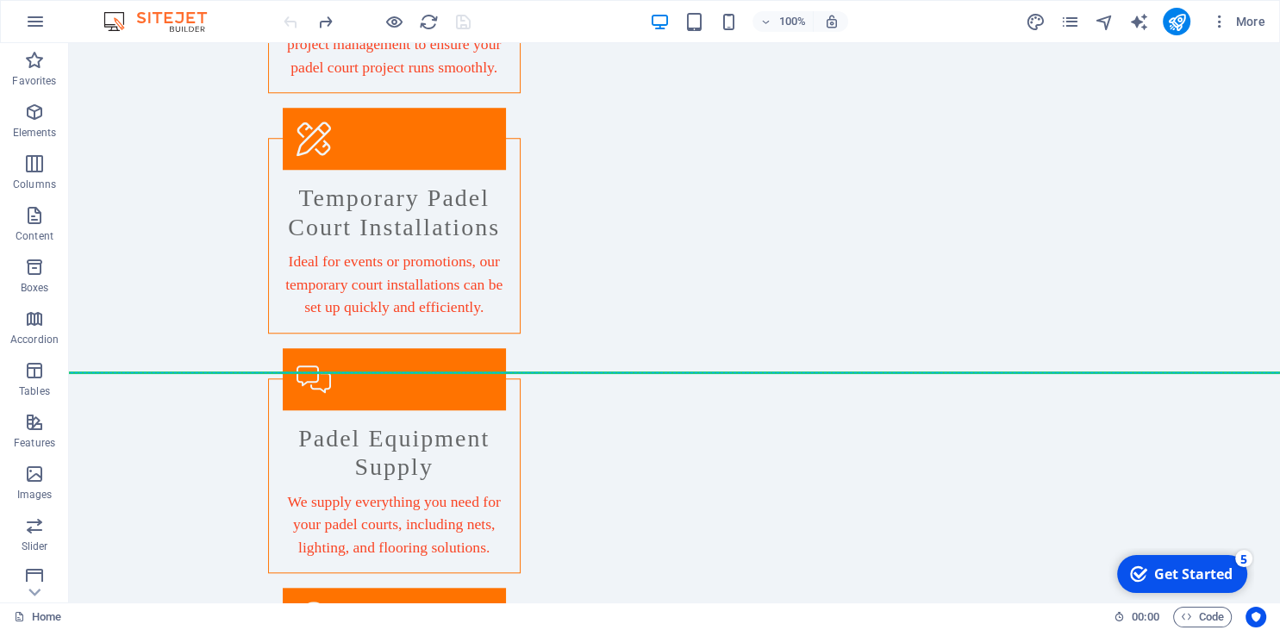
drag, startPoint x: 299, startPoint y: 140, endPoint x: 460, endPoint y: 387, distance: 295.4
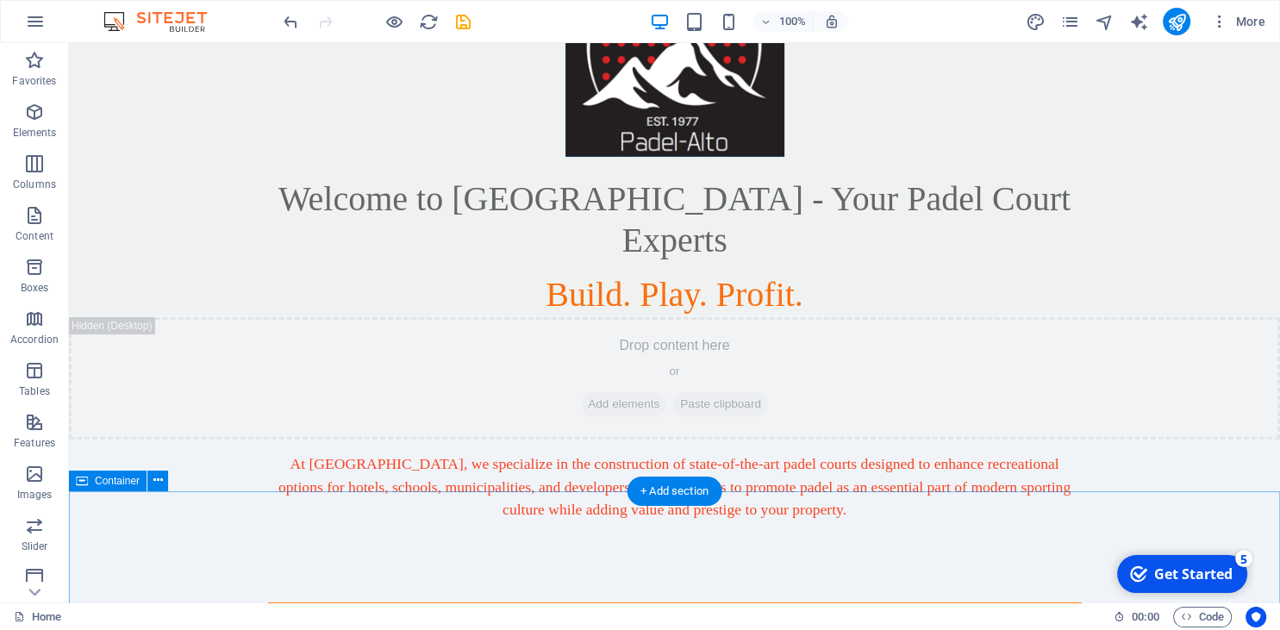
scroll to position [364, 0]
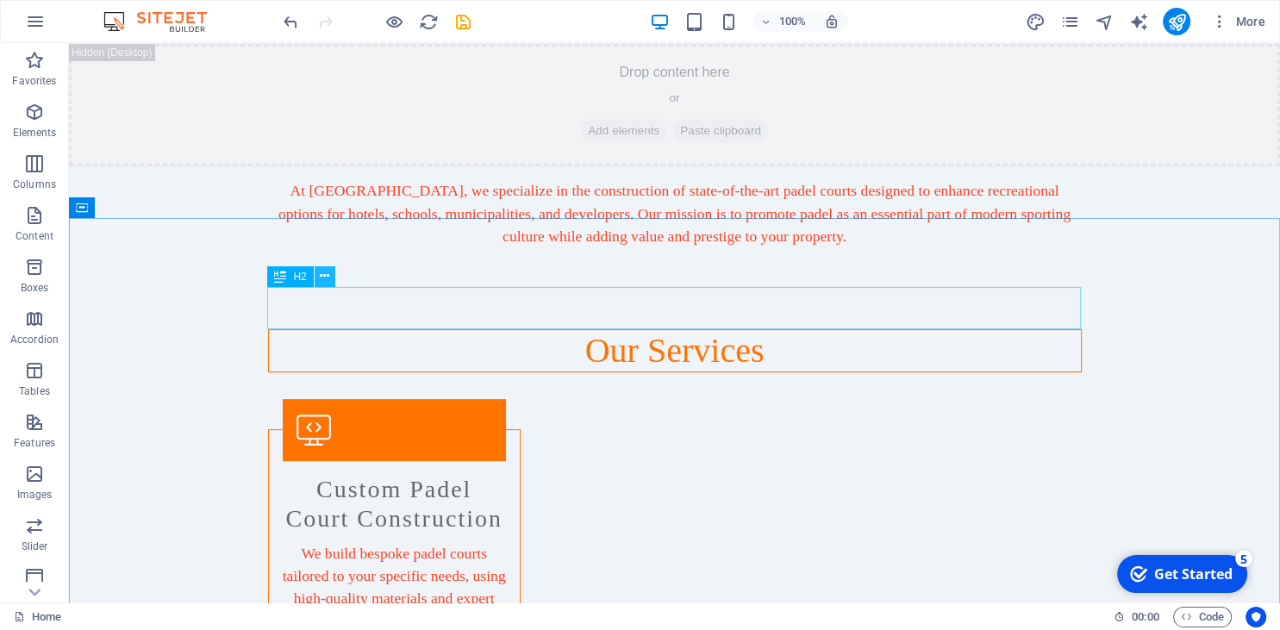
click at [326, 281] on icon at bounding box center [324, 276] width 9 height 18
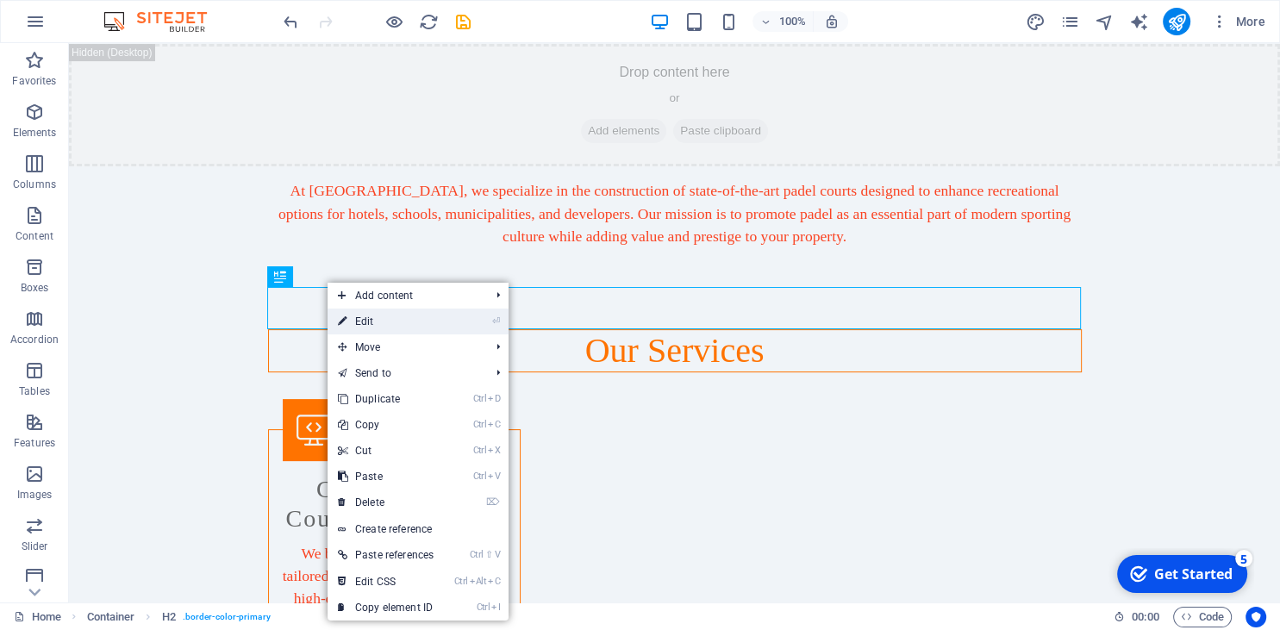
click at [372, 333] on link "⏎ Edit" at bounding box center [386, 322] width 116 height 26
select select "px"
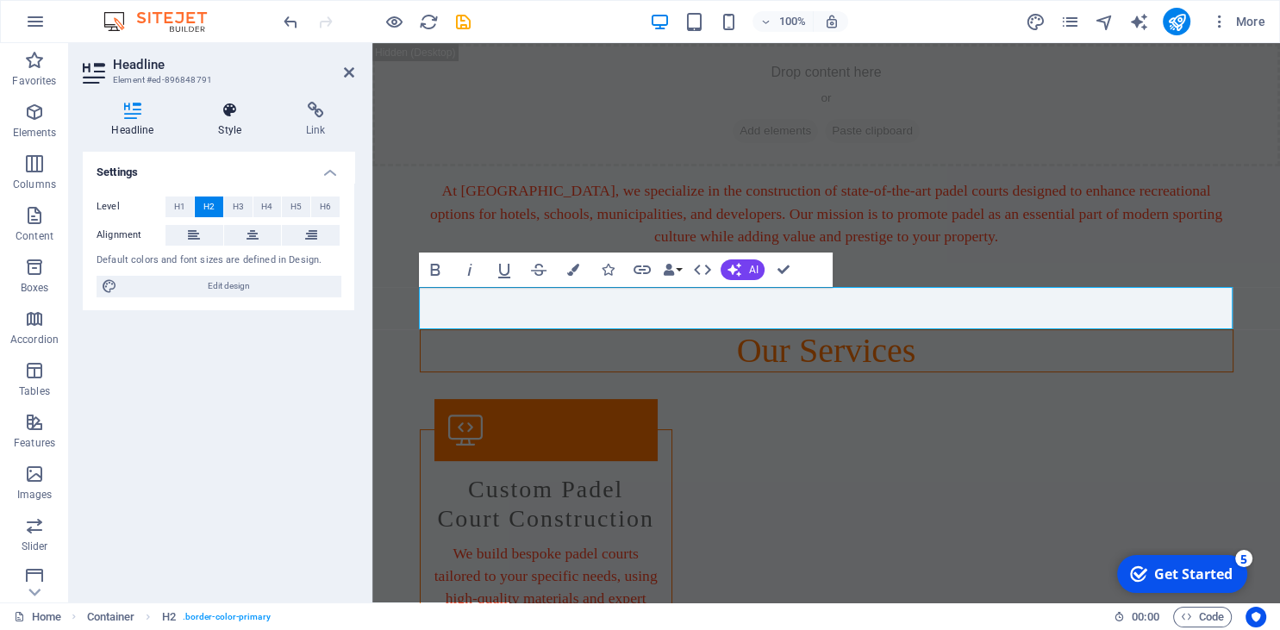
click at [233, 120] on h4 "Style" at bounding box center [234, 120] width 88 height 36
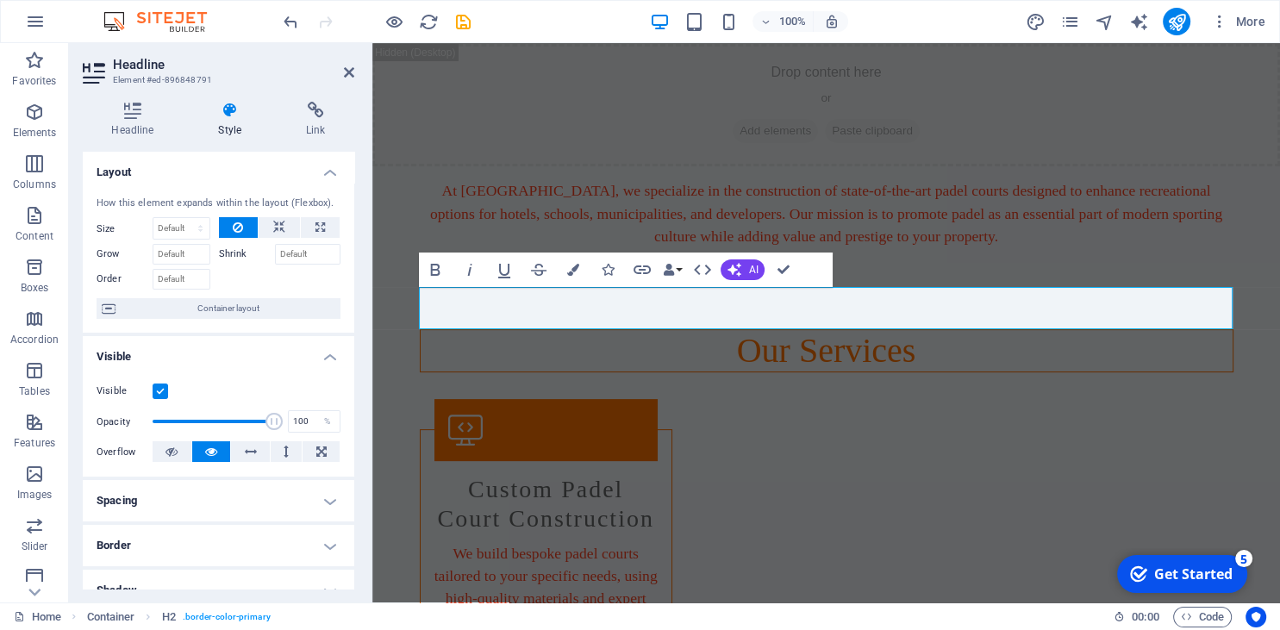
click at [191, 551] on h4 "Border" at bounding box center [219, 545] width 272 height 41
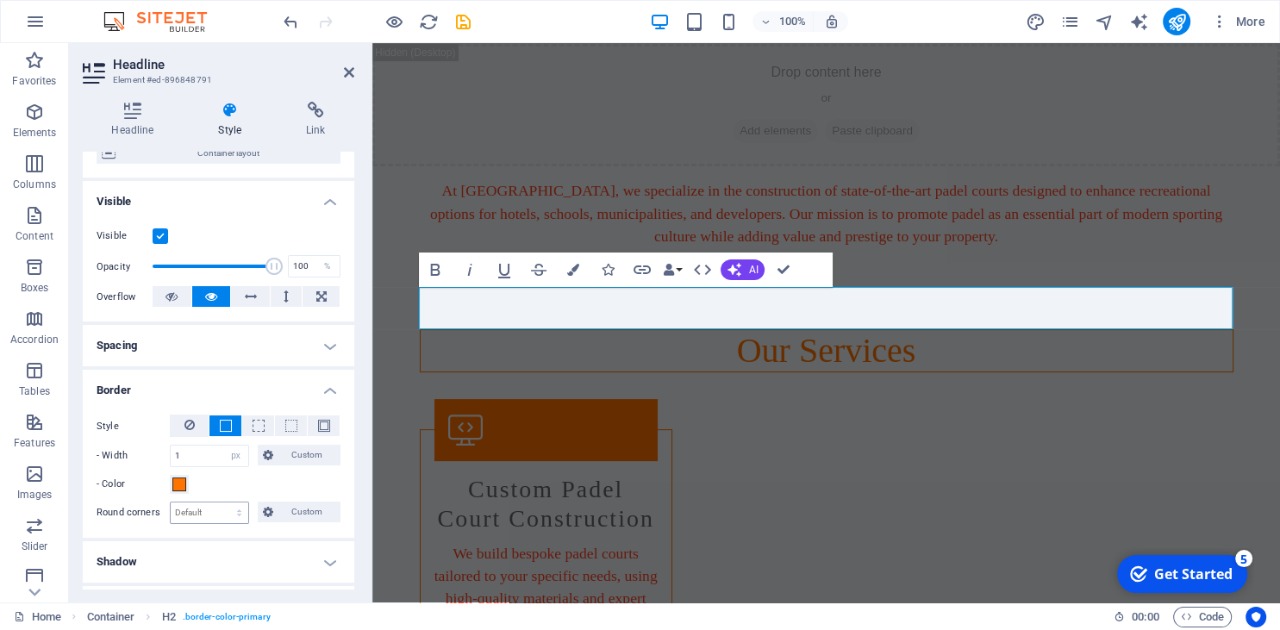
scroll to position [157, 0]
click at [185, 414] on icon at bounding box center [190, 423] width 10 height 21
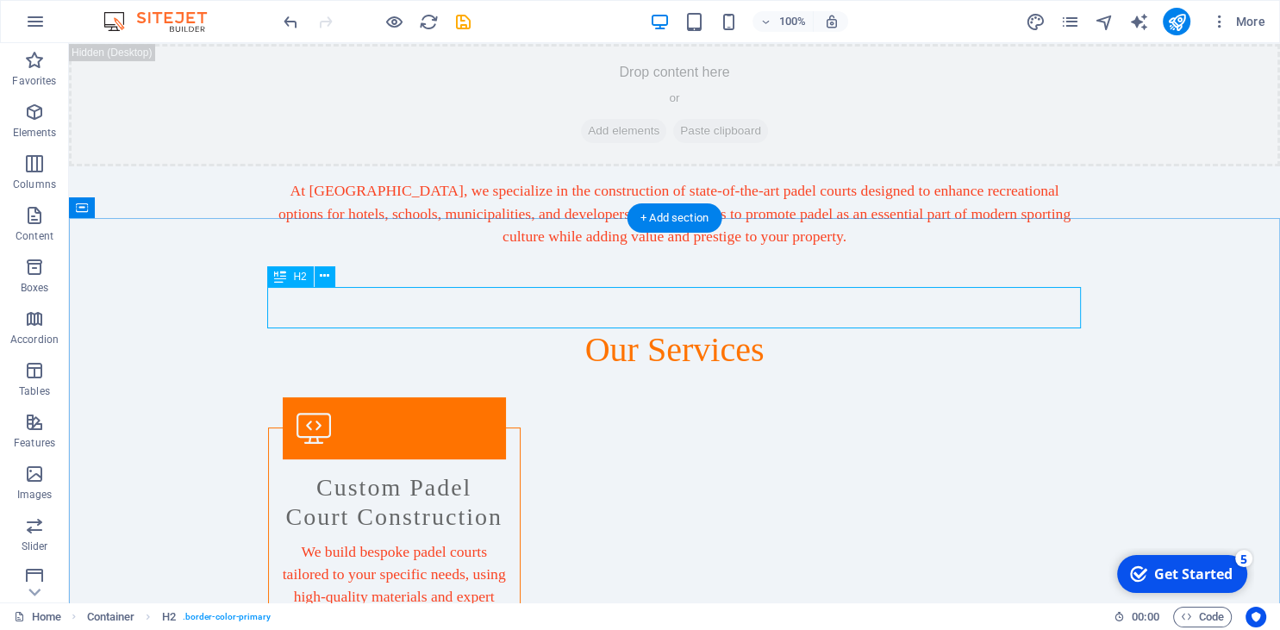
click at [699, 329] on div "Our Services" at bounding box center [675, 349] width 814 height 41
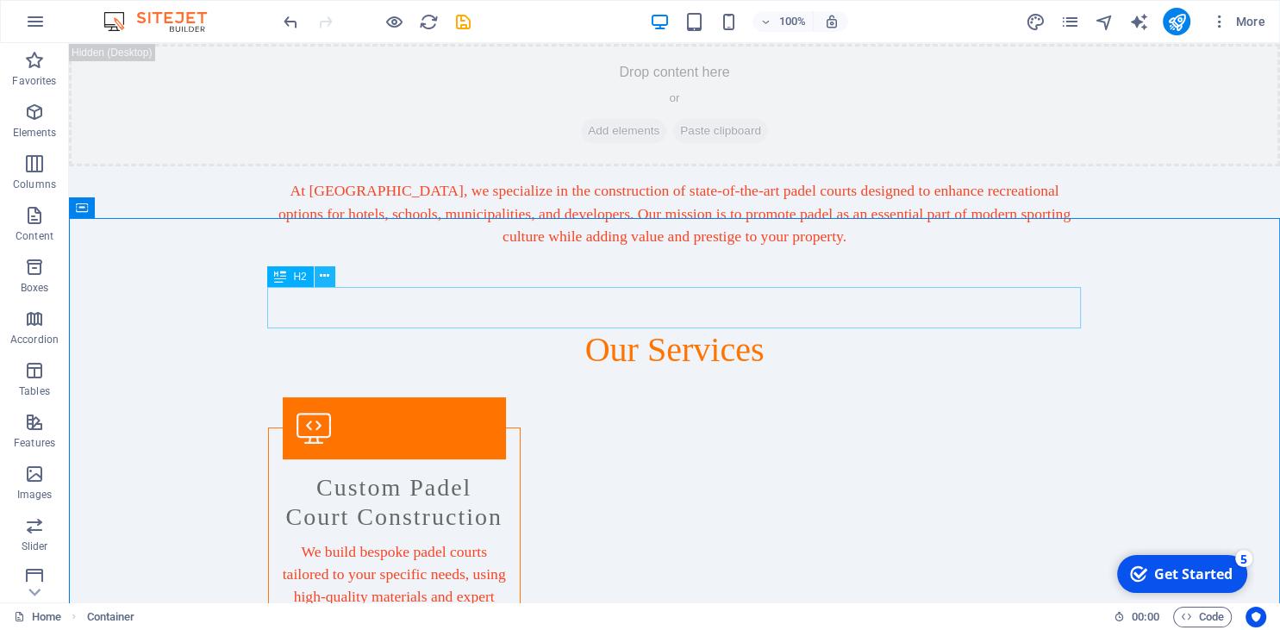
click at [331, 281] on div "H2" at bounding box center [306, 277] width 78 height 22
click at [328, 281] on icon at bounding box center [324, 276] width 9 height 18
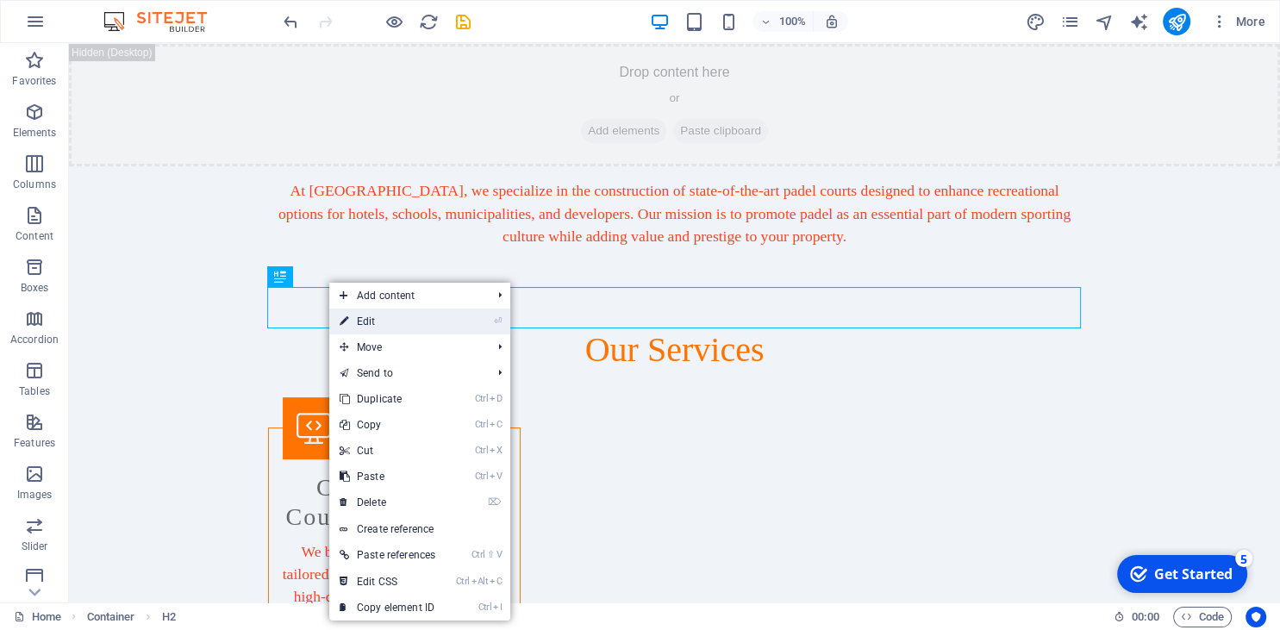
click at [365, 326] on link "⏎ Edit" at bounding box center [387, 322] width 116 height 26
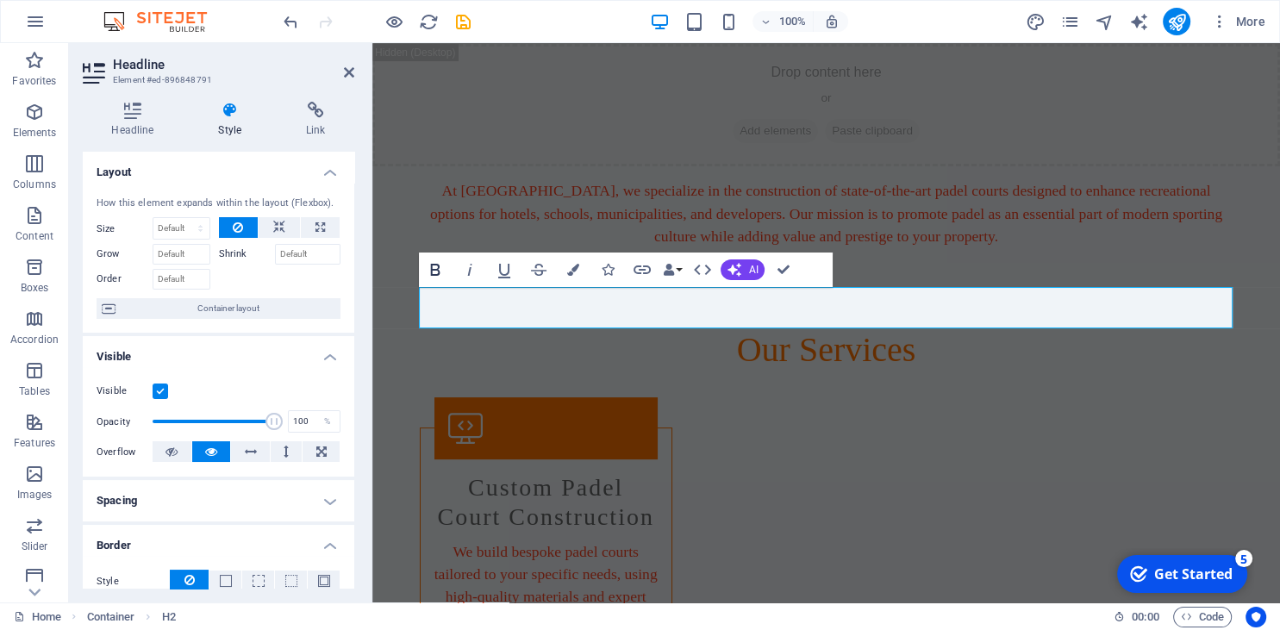
click at [431, 265] on icon "button" at bounding box center [435, 270] width 21 height 21
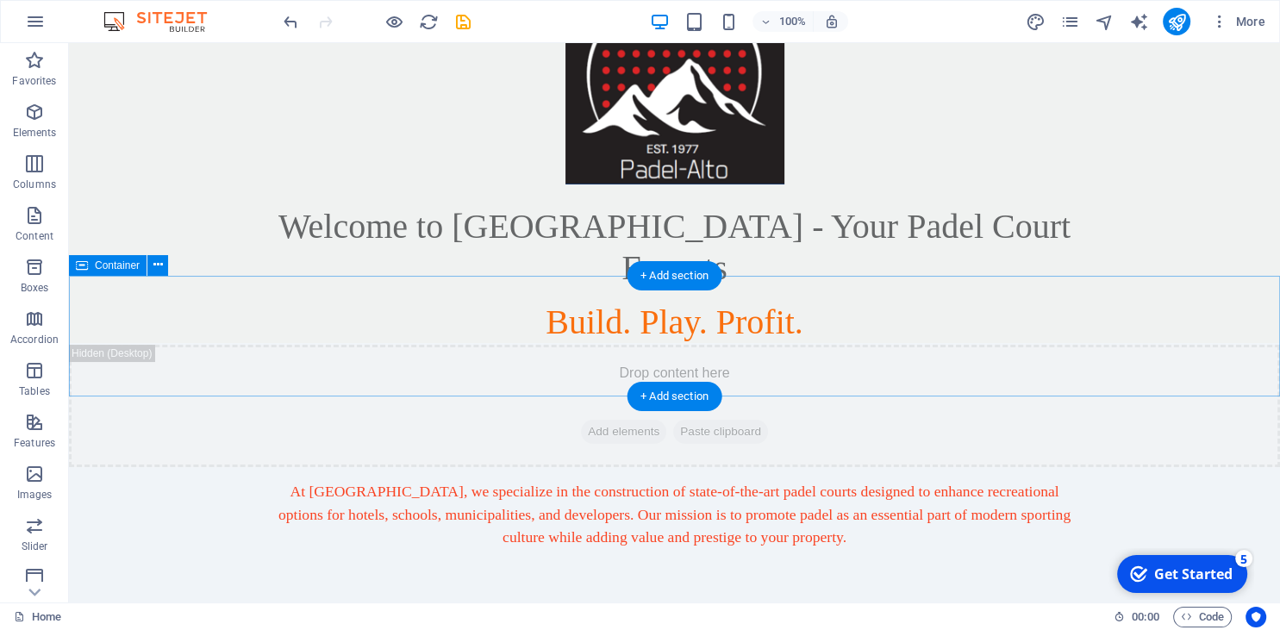
scroll to position [91, 0]
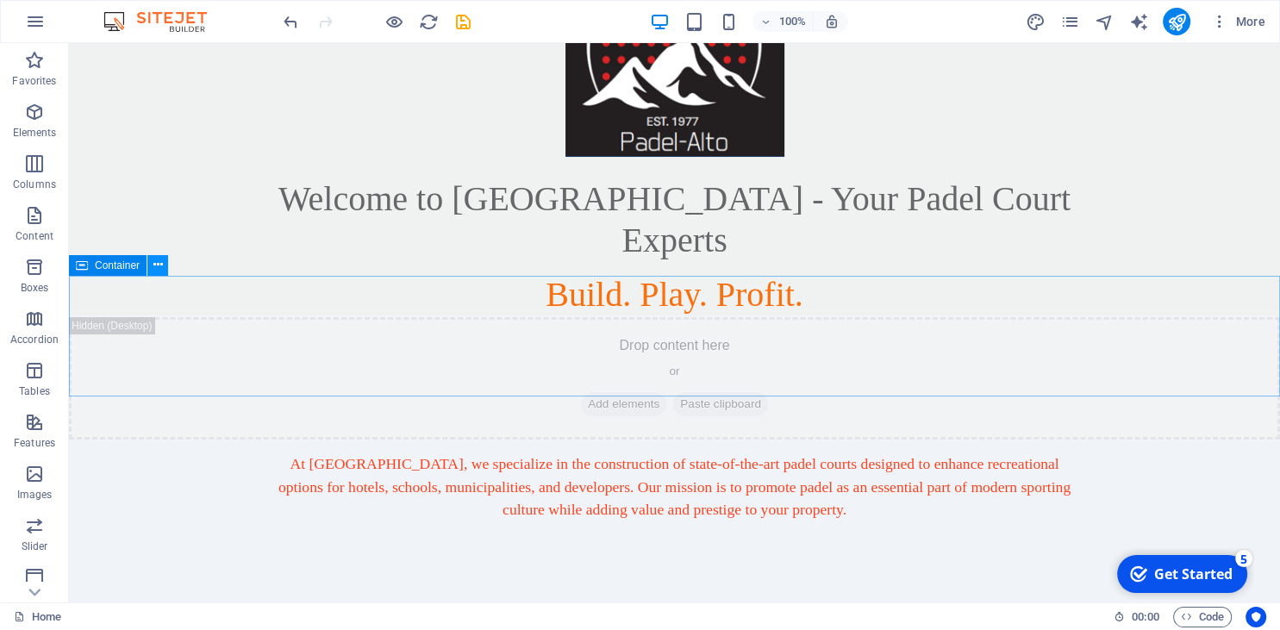
click at [156, 265] on icon at bounding box center [157, 265] width 9 height 18
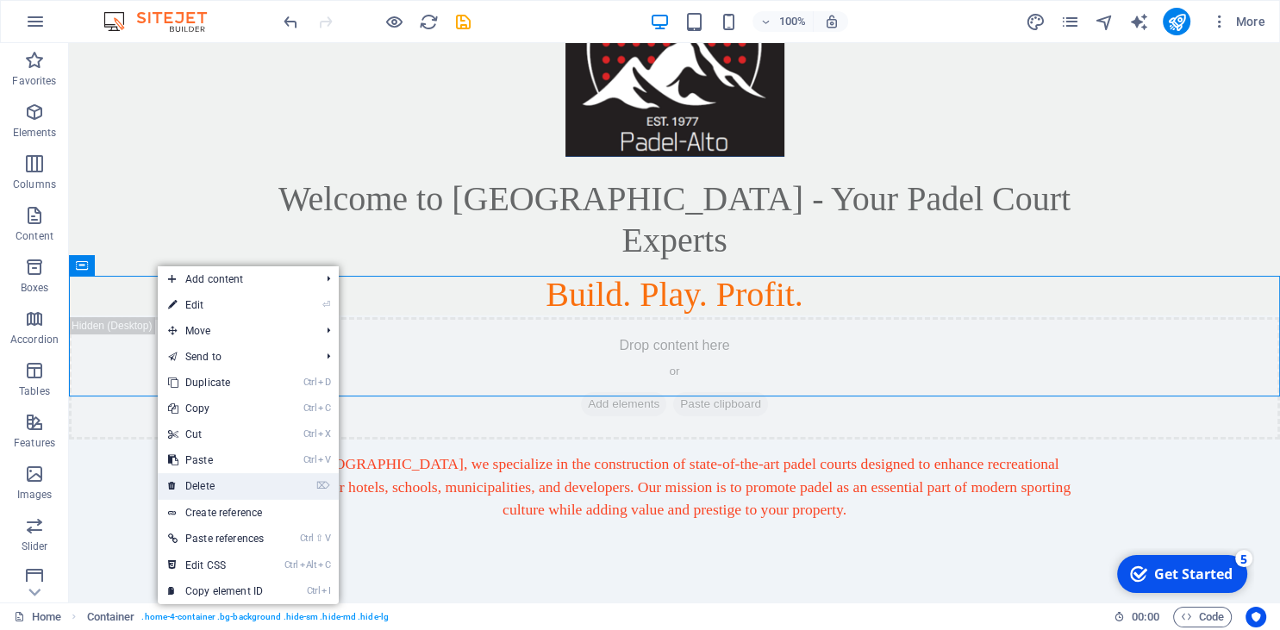
click at [217, 484] on link "⌦ Delete" at bounding box center [216, 486] width 116 height 26
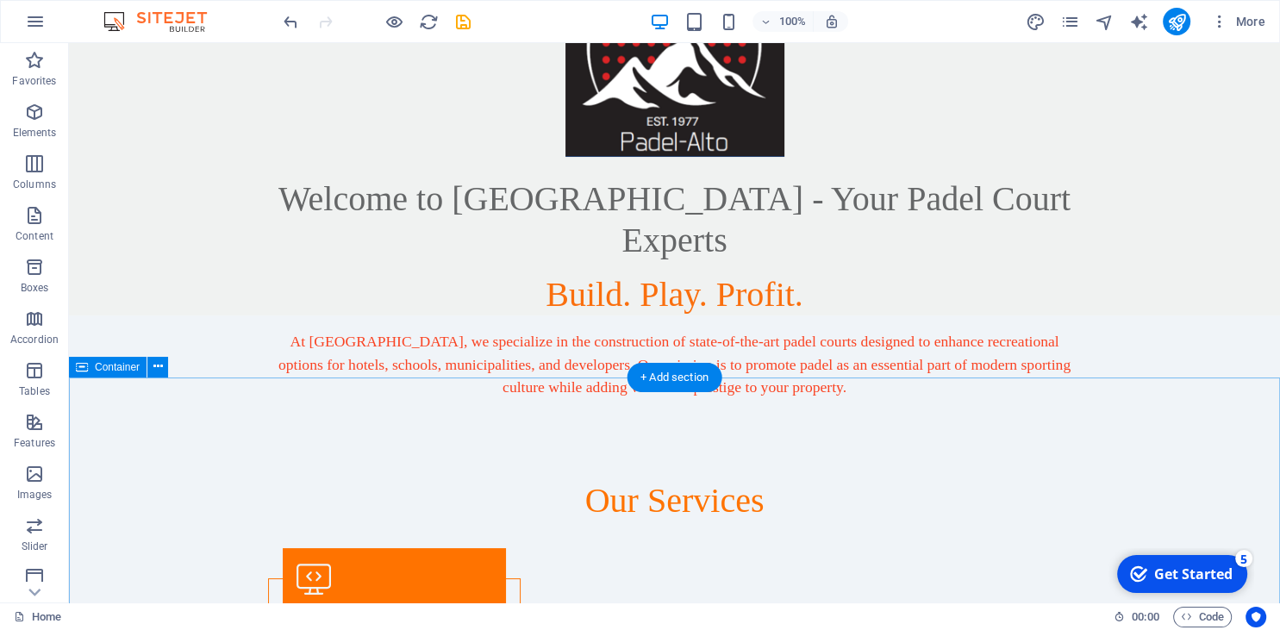
scroll to position [0, 0]
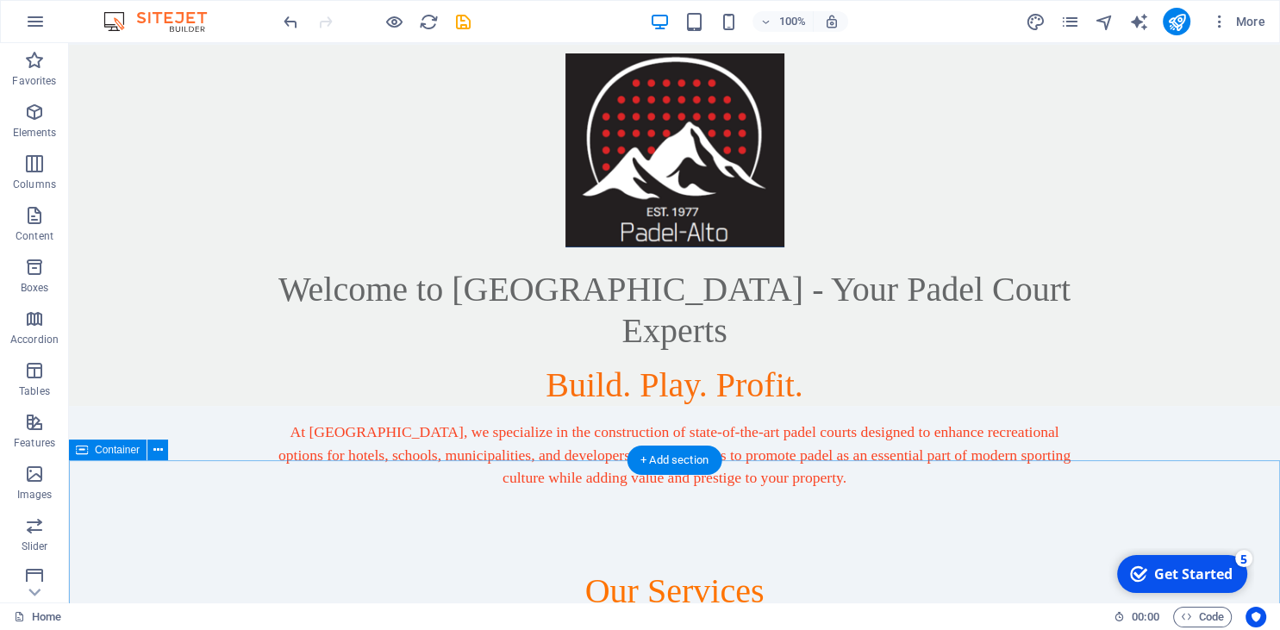
click at [157, 457] on icon at bounding box center [157, 450] width 9 height 18
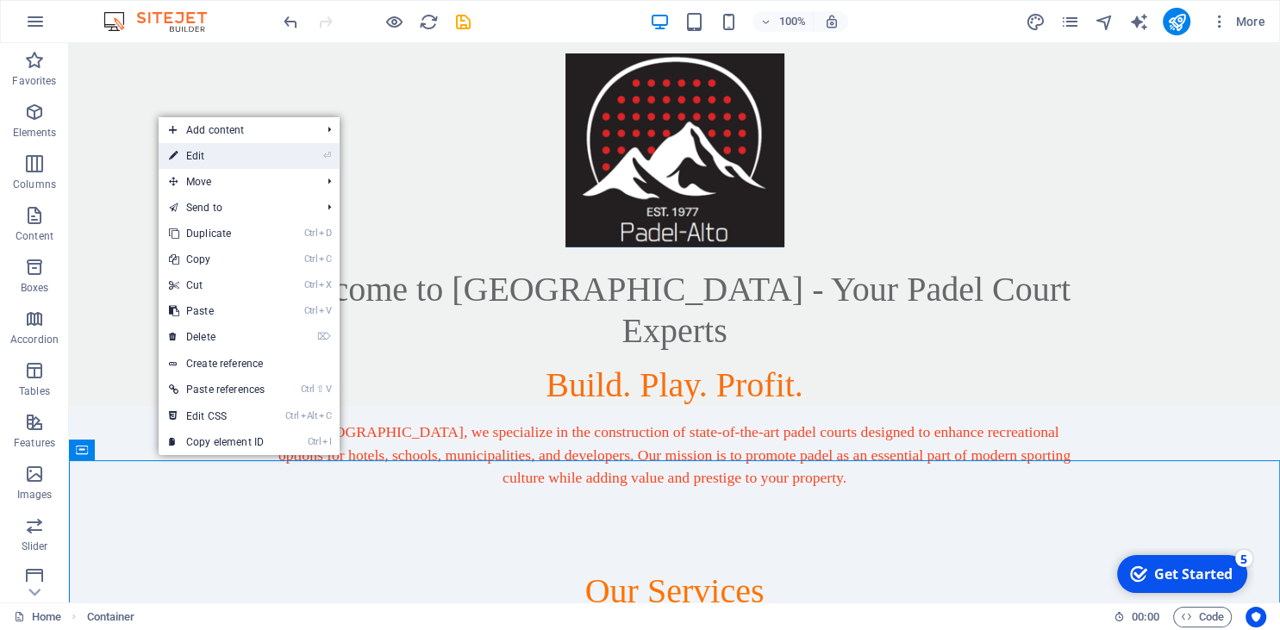
click at [212, 153] on link "⏎ Edit" at bounding box center [217, 156] width 116 height 26
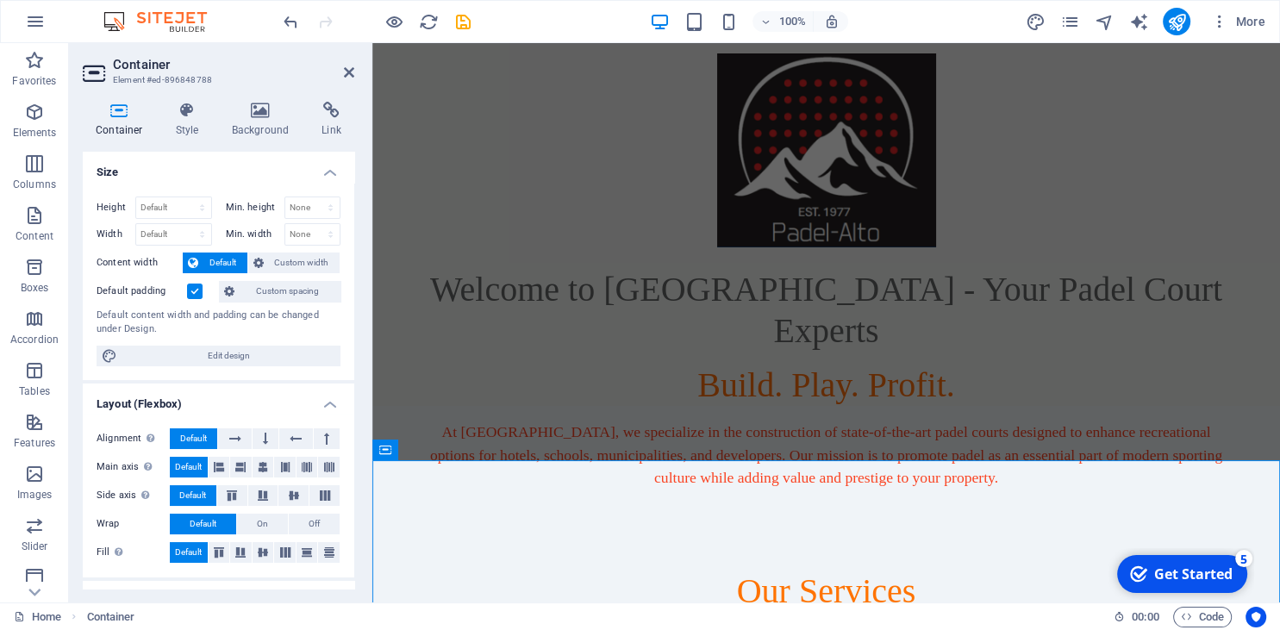
click at [197, 287] on label at bounding box center [195, 292] width 16 height 16
click at [0, 0] on input "Default padding" at bounding box center [0, 0] width 0 height 0
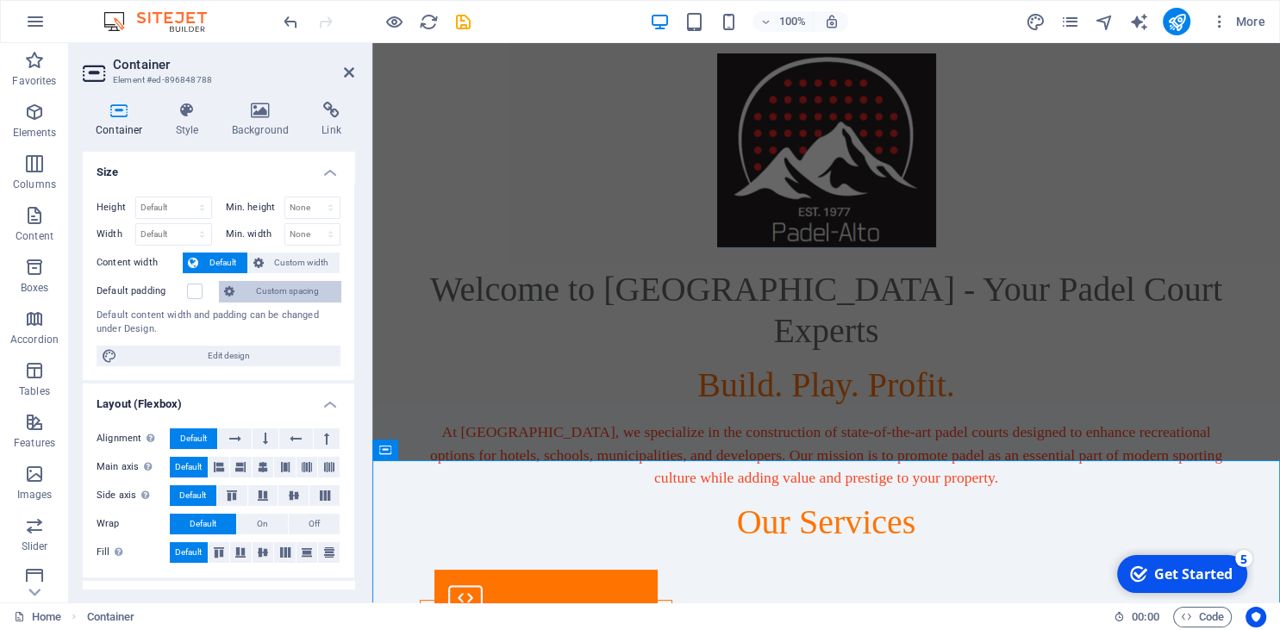
click at [245, 284] on span "Custom spacing" at bounding box center [288, 291] width 96 height 21
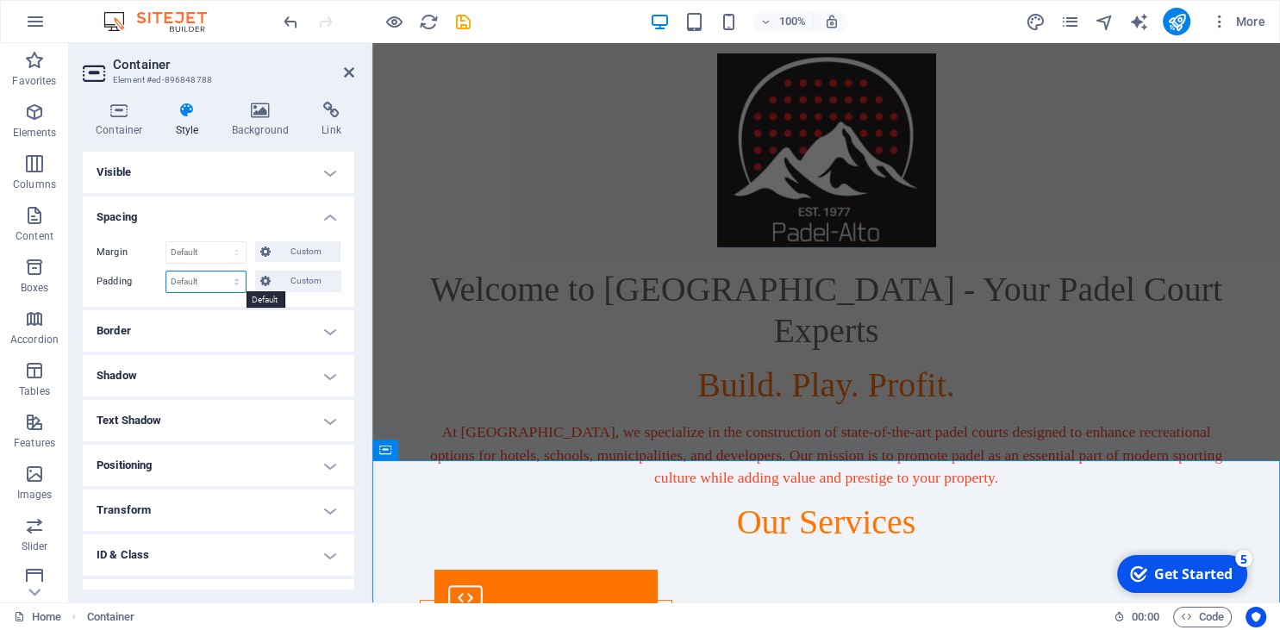
click at [166, 272] on select "Default px rem % vh vw Custom" at bounding box center [205, 282] width 79 height 21
select select "px"
click option "px" at bounding box center [0, 0] width 0 height 0
type input "15"
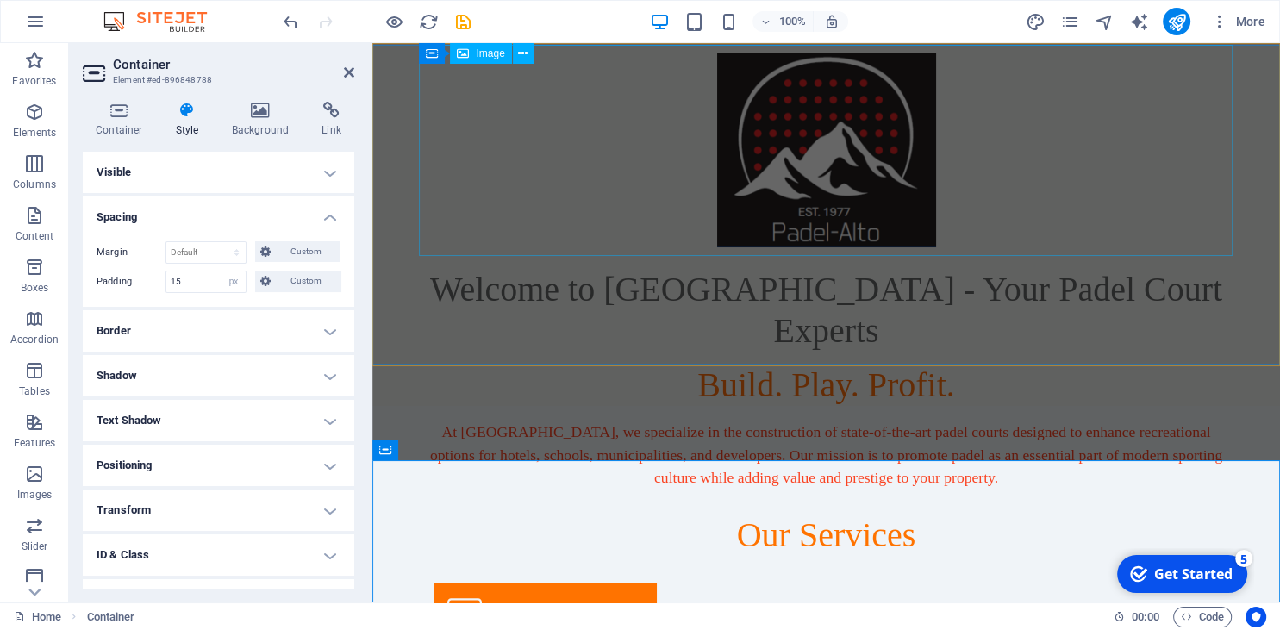
click at [468, 228] on figure at bounding box center [827, 150] width 814 height 211
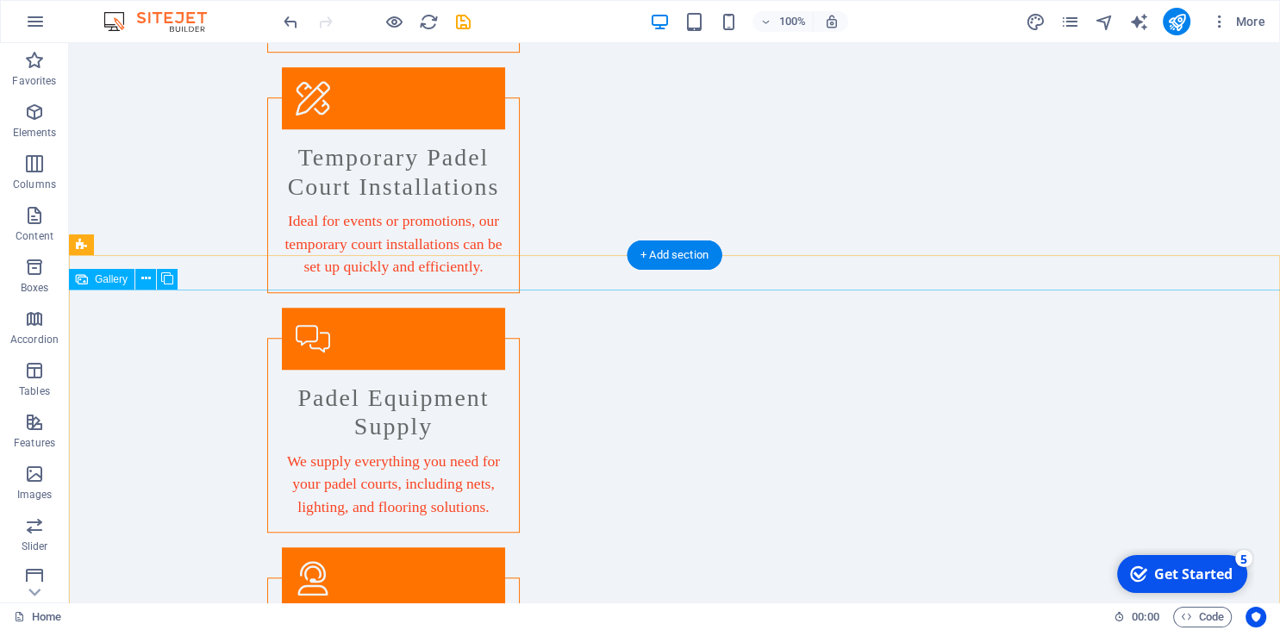
scroll to position [1366, 0]
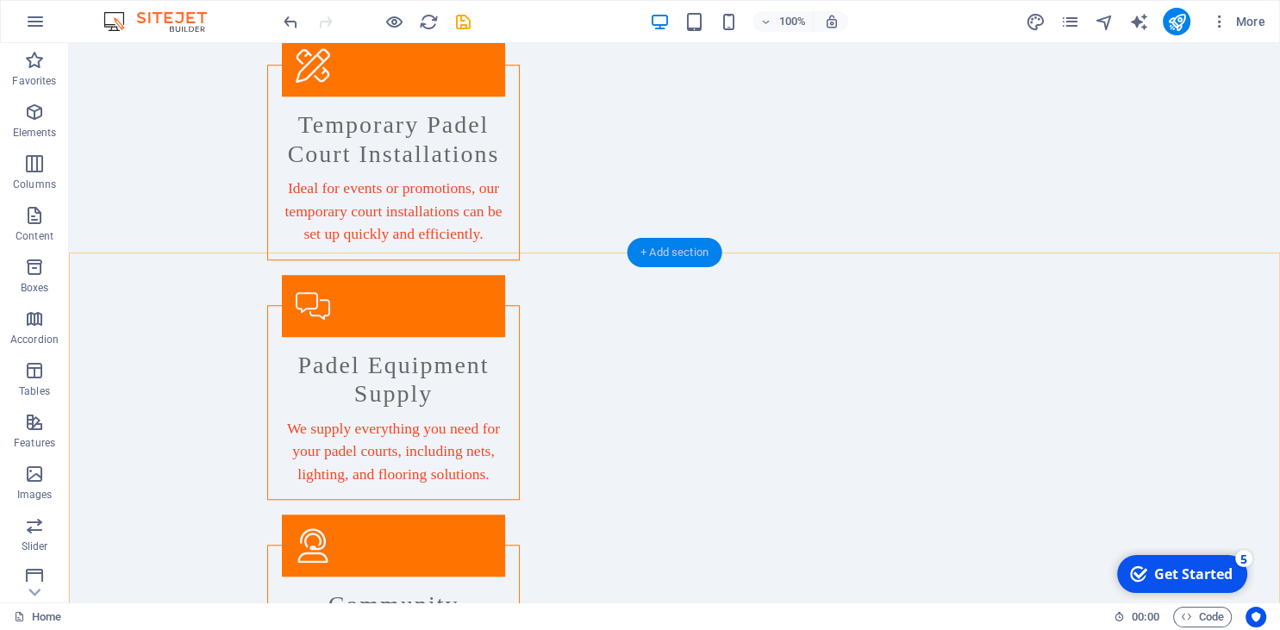
click at [676, 244] on div "+ Add section" at bounding box center [675, 252] width 96 height 29
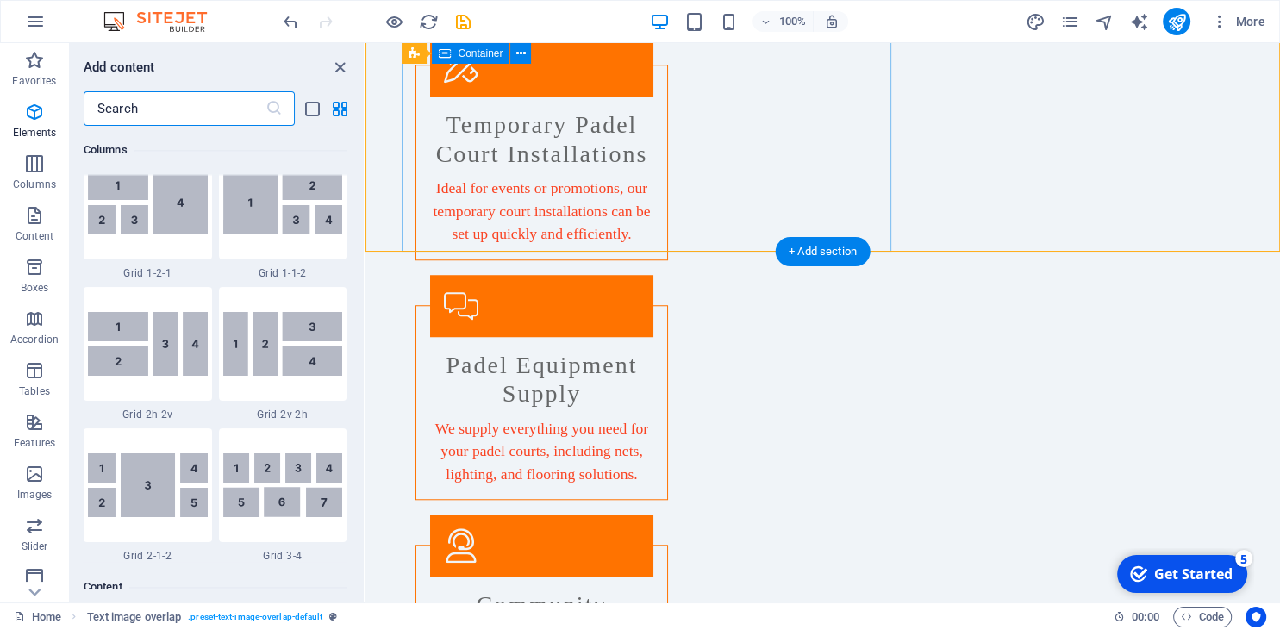
scroll to position [3017, 0]
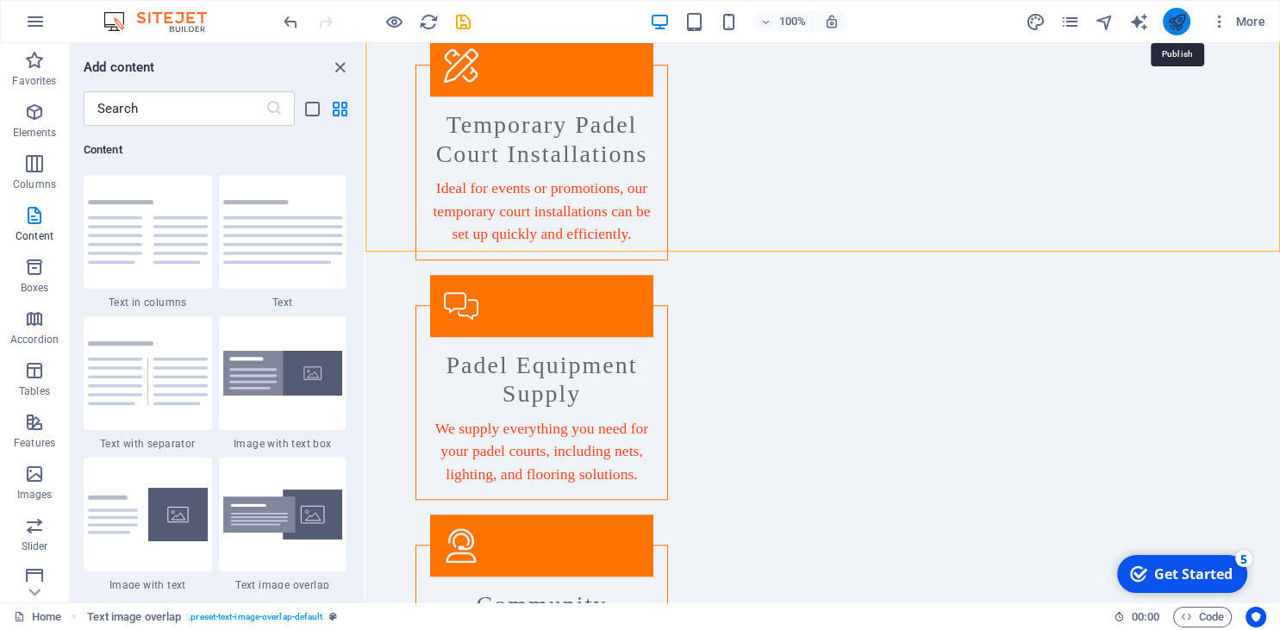
click at [1174, 26] on icon "publish" at bounding box center [1177, 22] width 20 height 20
